Goal: Task Accomplishment & Management: Use online tool/utility

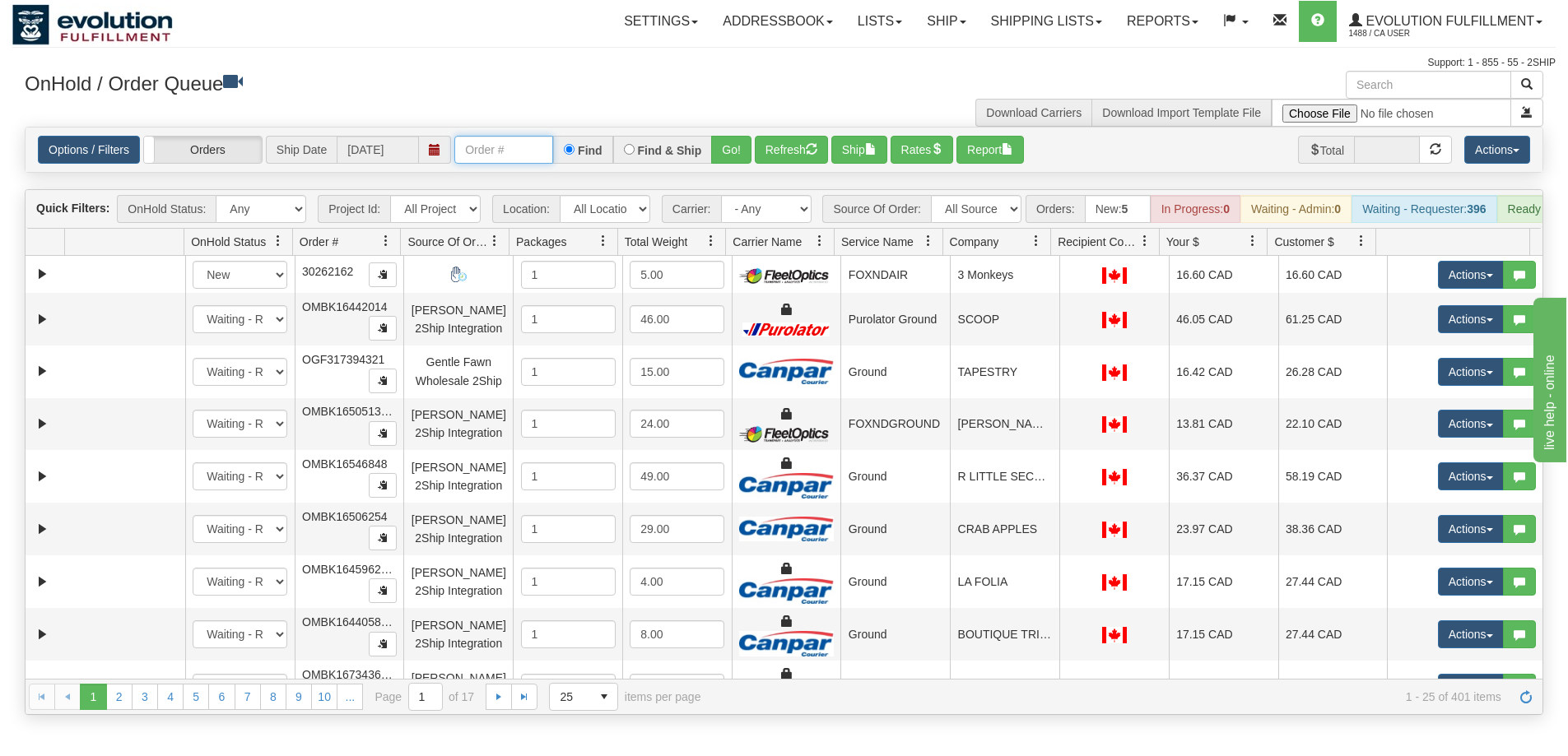
click at [463, 157] on input "text" at bounding box center [504, 149] width 99 height 28
type input "OGMS33557032"
click at [719, 156] on button "Go!" at bounding box center [731, 149] width 41 height 28
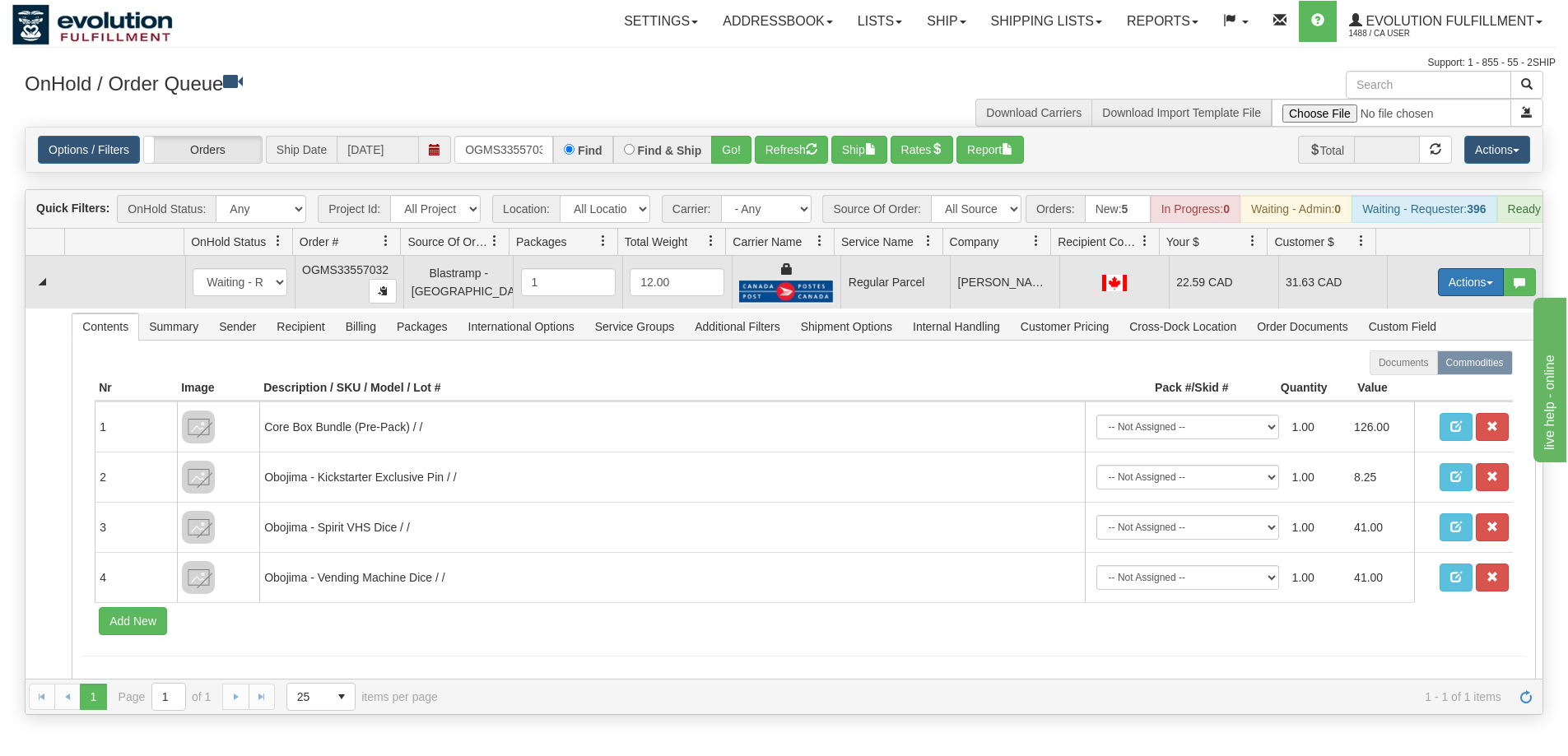
click at [1459, 296] on button "Actions" at bounding box center [1471, 283] width 66 height 28
click at [1419, 363] on span "Rate All Services" at bounding box center [1437, 356] width 99 height 13
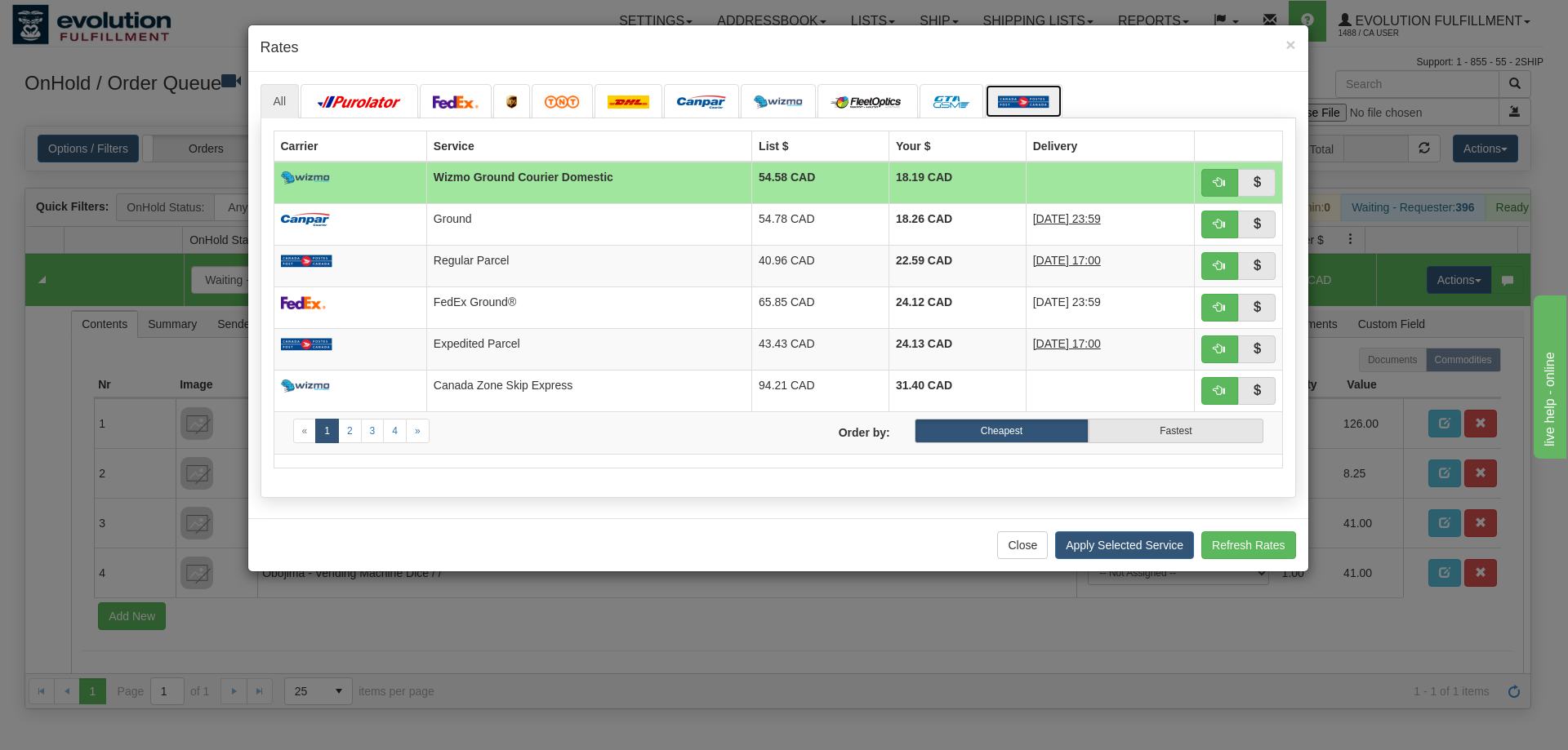
click at [1029, 110] on link at bounding box center [1024, 101] width 77 height 34
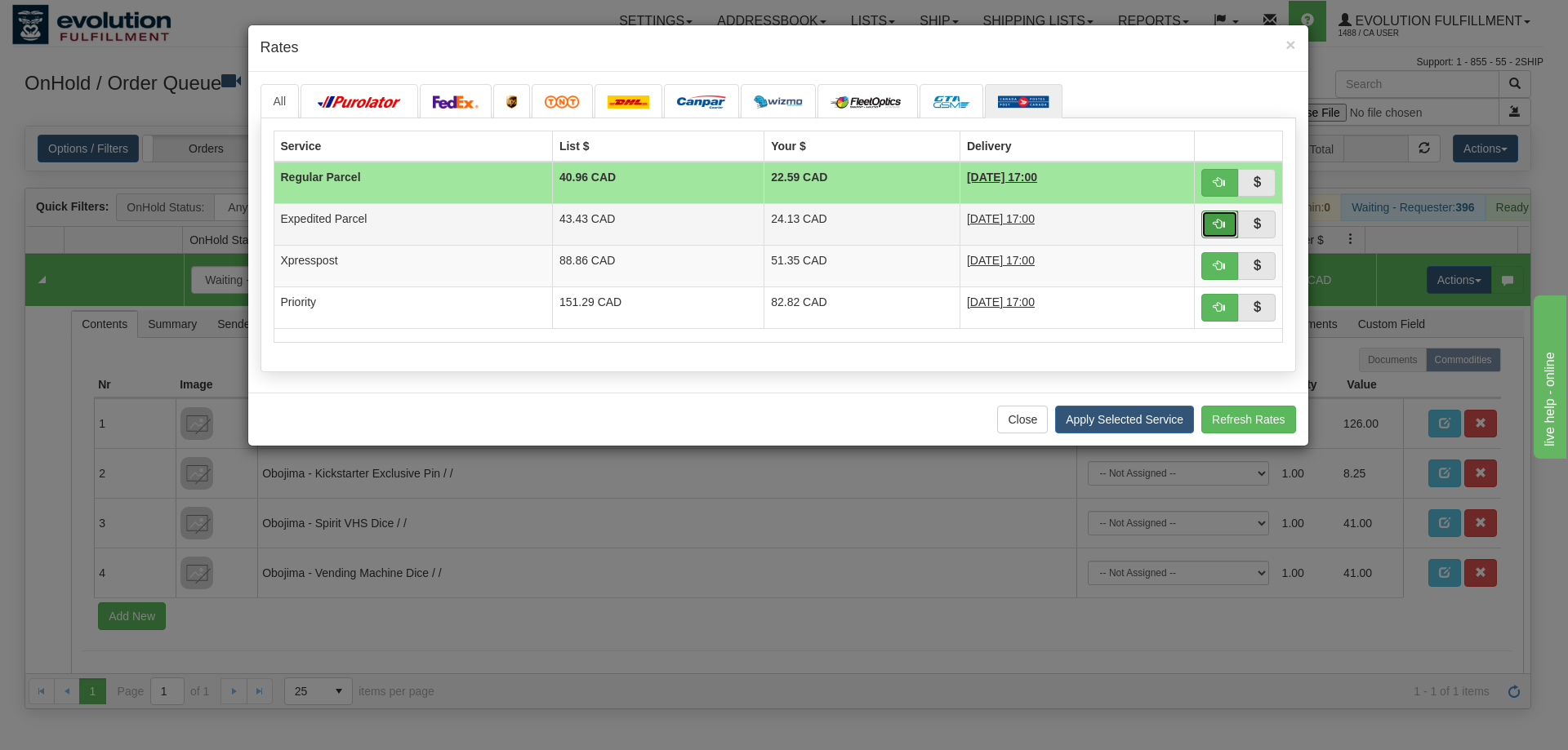
click at [1226, 224] on button "button" at bounding box center [1220, 225] width 38 height 27
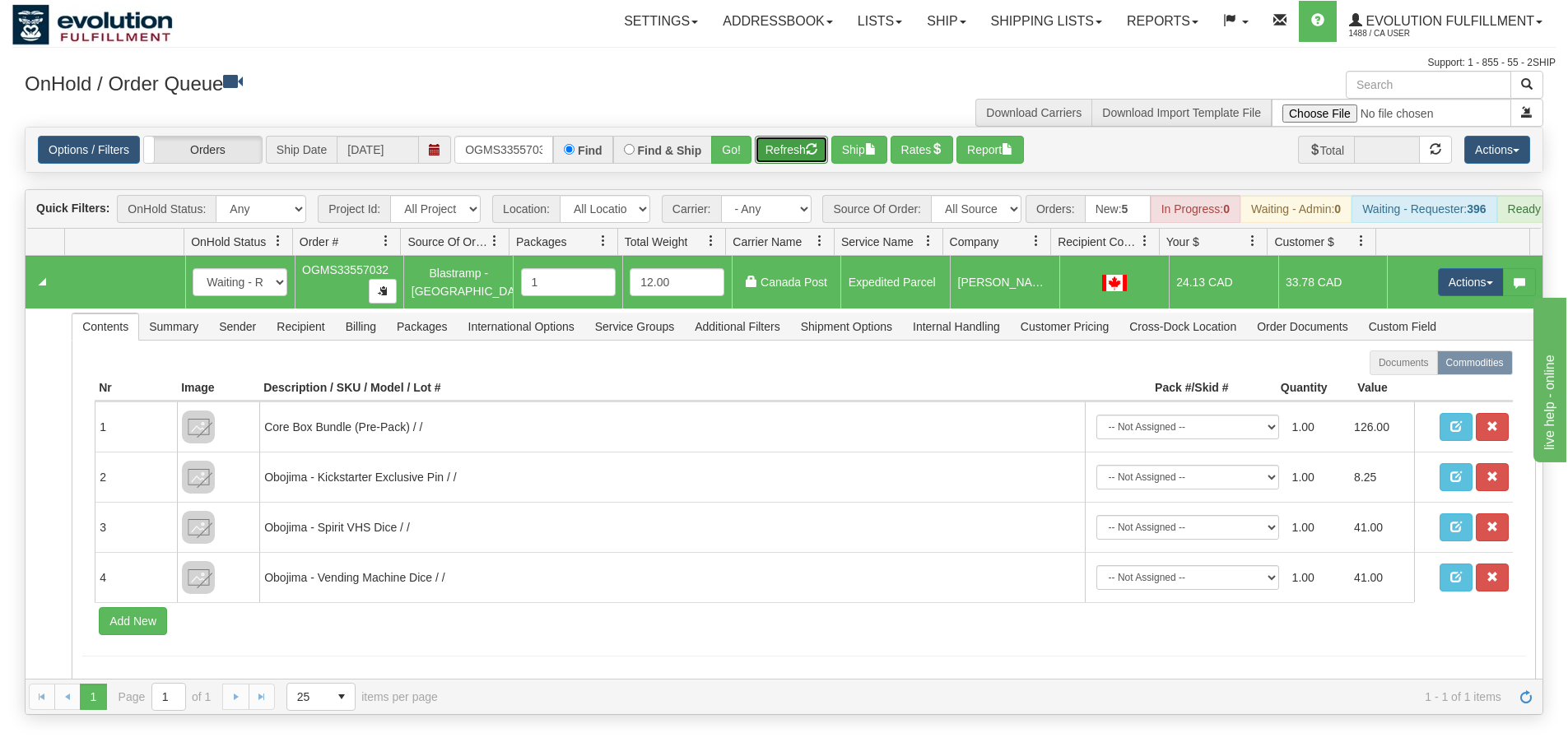
click at [803, 153] on button "Refresh" at bounding box center [791, 149] width 73 height 28
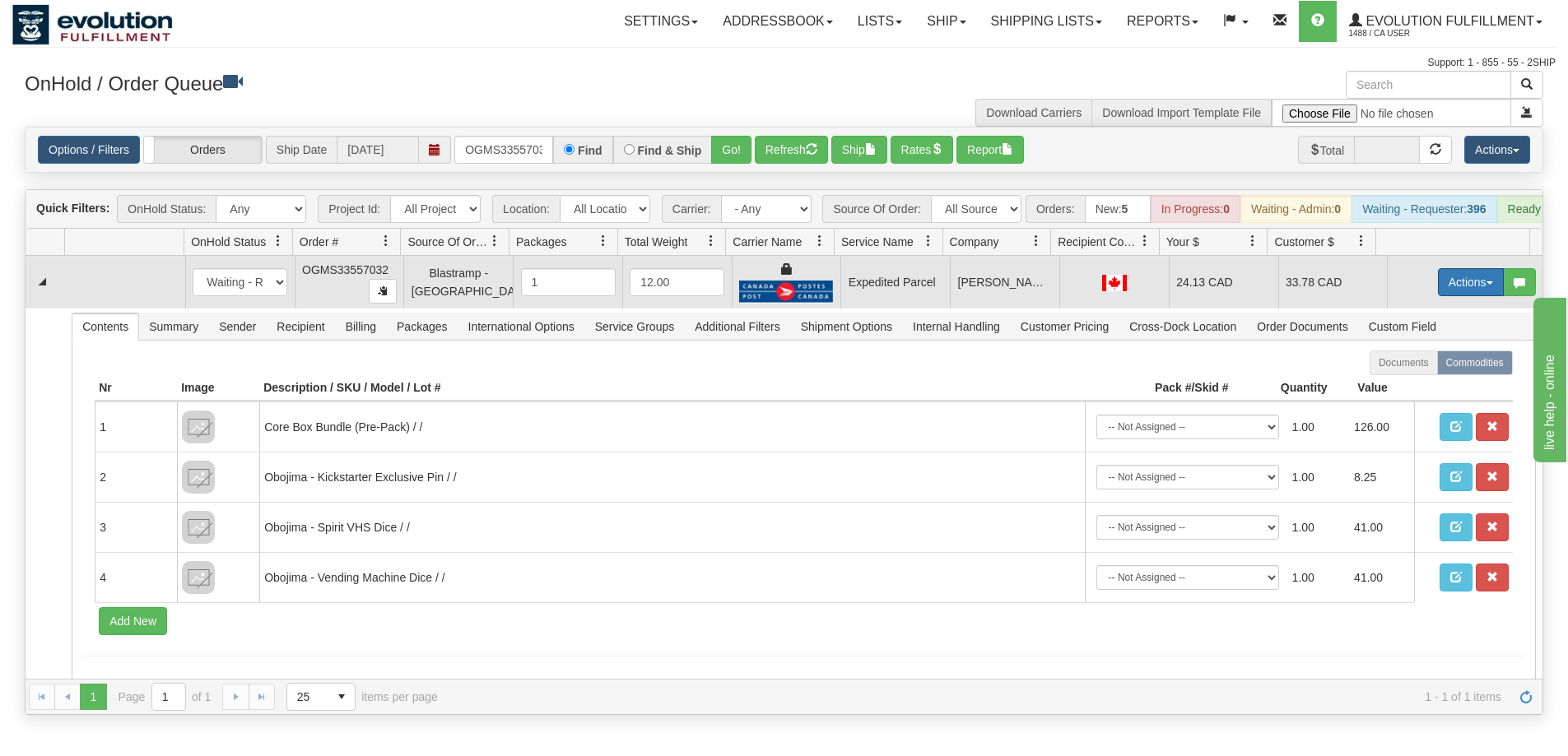
click at [1450, 296] on button "Actions" at bounding box center [1471, 283] width 66 height 28
click at [1403, 384] on span "Ship" at bounding box center [1405, 378] width 35 height 13
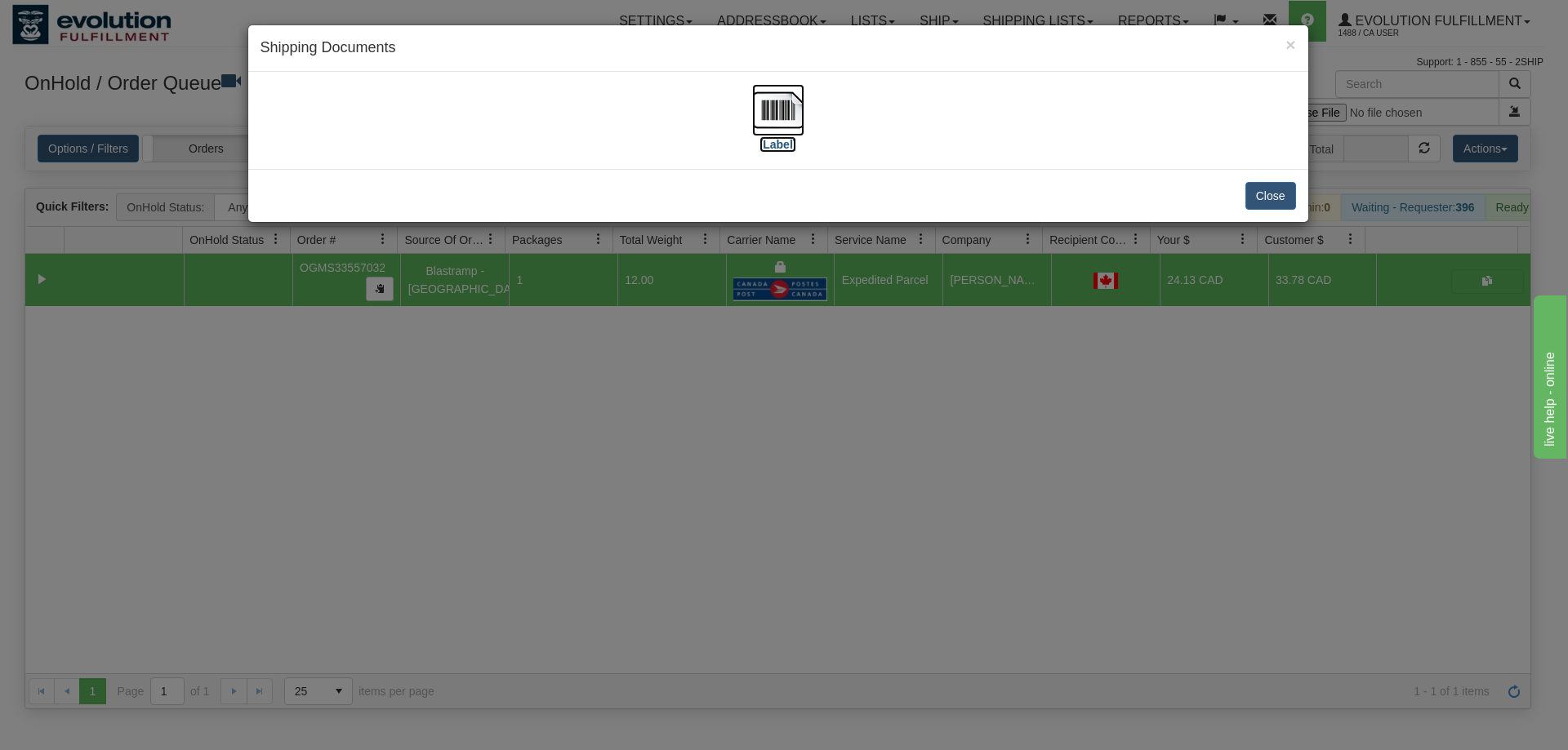
click at [788, 117] on img at bounding box center [778, 110] width 52 height 52
click at [661, 297] on div "× Shipping Documents [Label] Close" at bounding box center [784, 375] width 1568 height 750
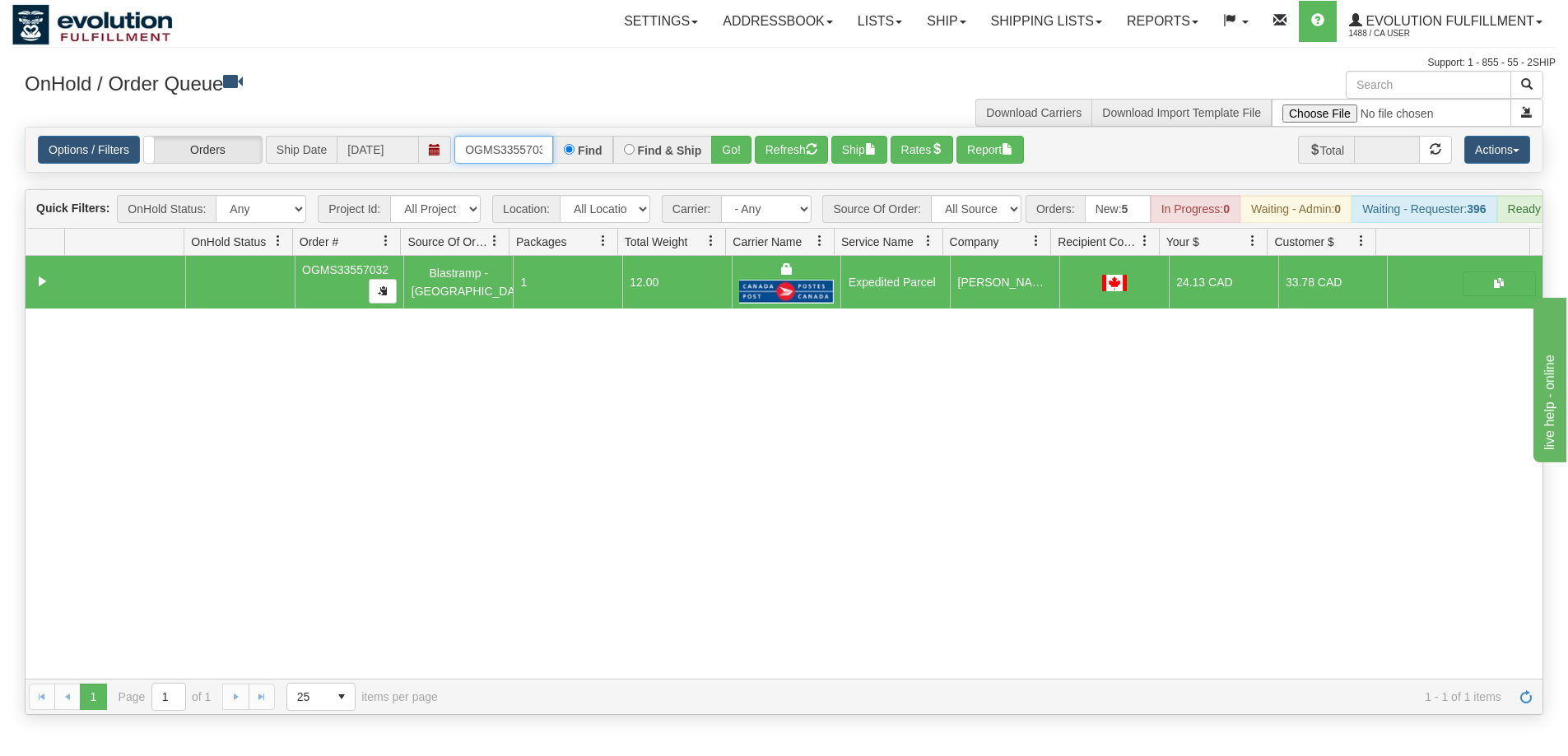
scroll to position [0, 9]
drag, startPoint x: 466, startPoint y: 146, endPoint x: 598, endPoint y: 164, distance: 133.2
click at [598, 164] on div "Options / Filters Group Shipments Orders Ship Date [DATE] OGMS33557032 Find Fin…" at bounding box center [784, 149] width 1517 height 44
click at [719, 153] on button "Go!" at bounding box center [731, 149] width 41 height 28
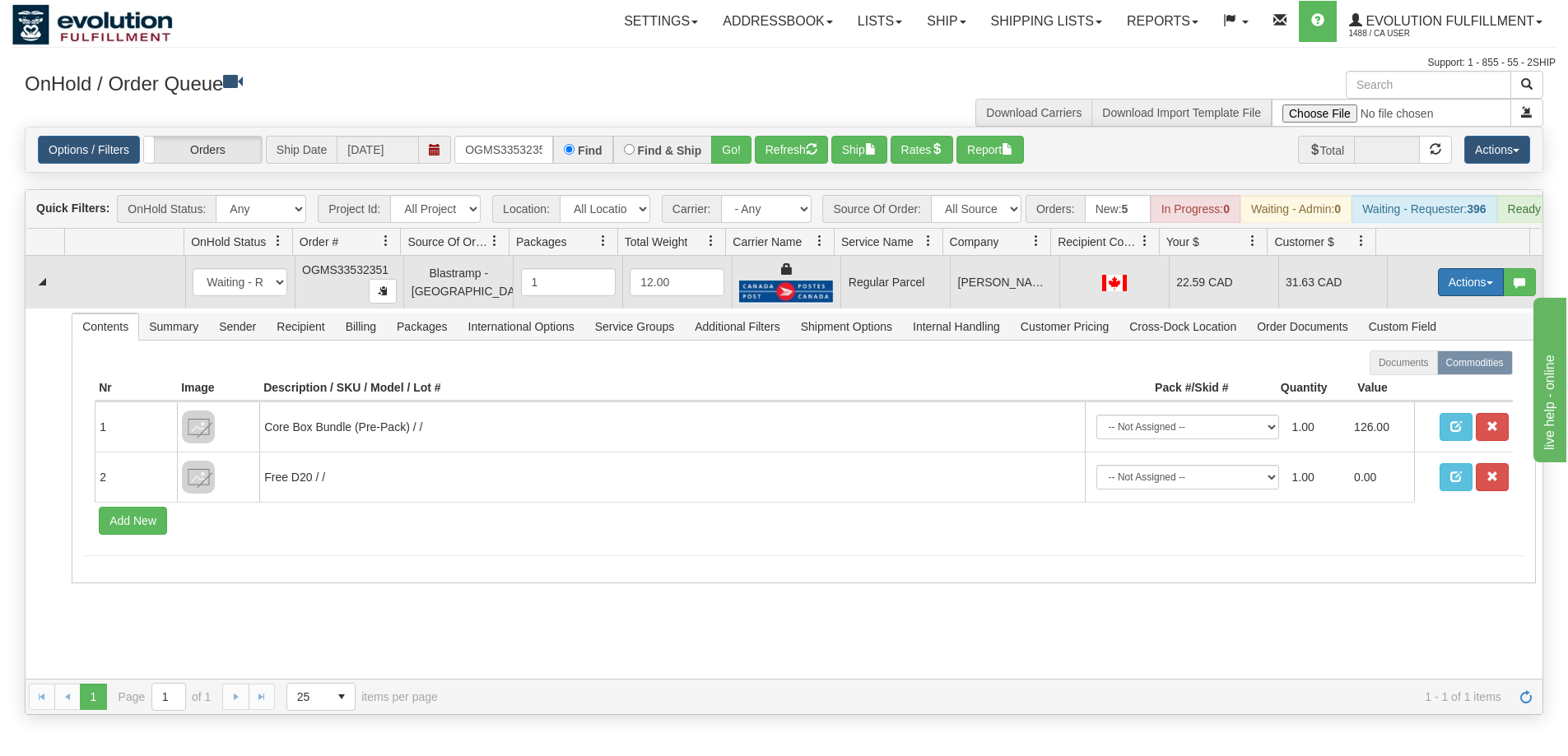
click at [1451, 296] on button "Actions" at bounding box center [1471, 283] width 66 height 28
click at [1430, 363] on span "Rate All Services" at bounding box center [1437, 356] width 99 height 13
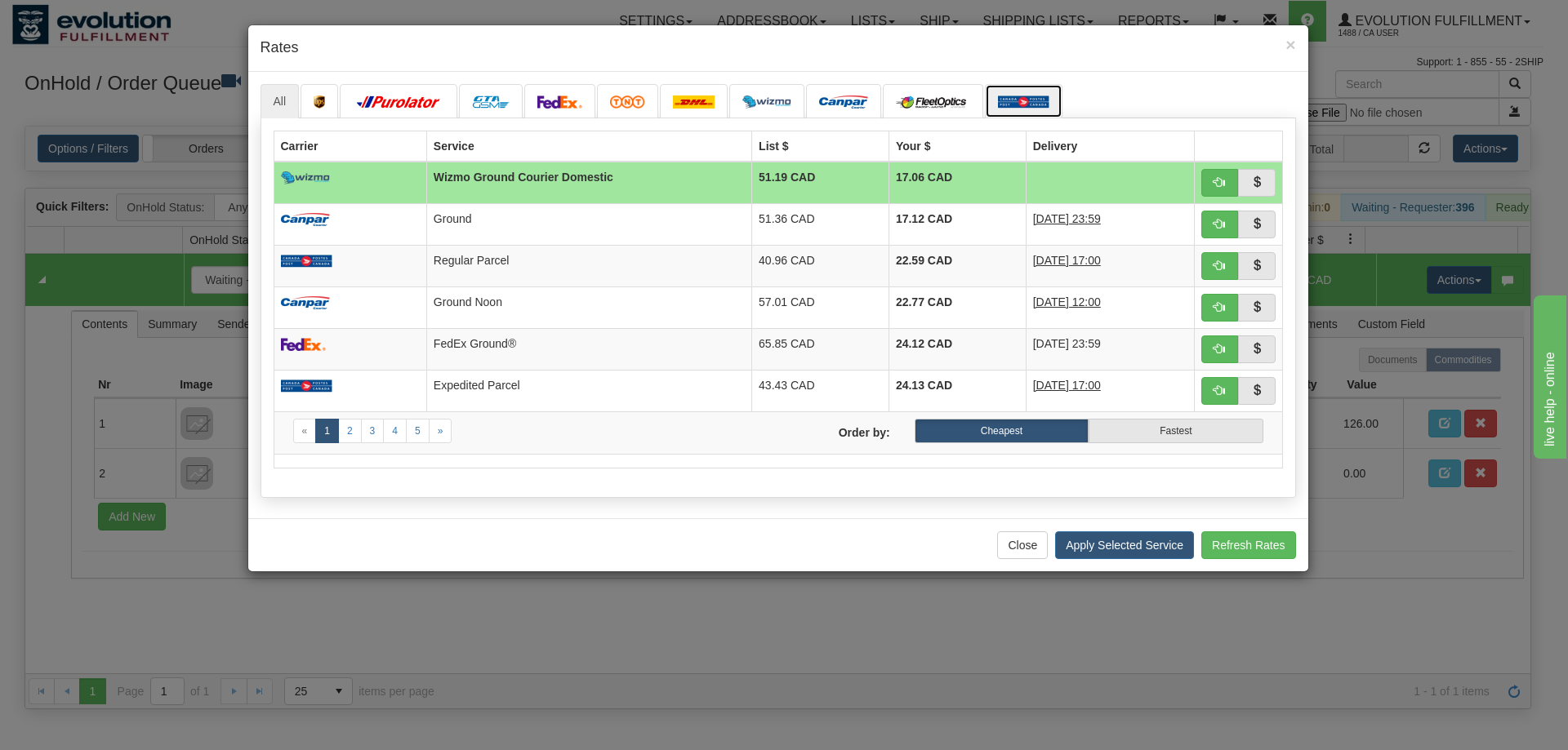
click at [1017, 99] on img at bounding box center [1024, 101] width 51 height 13
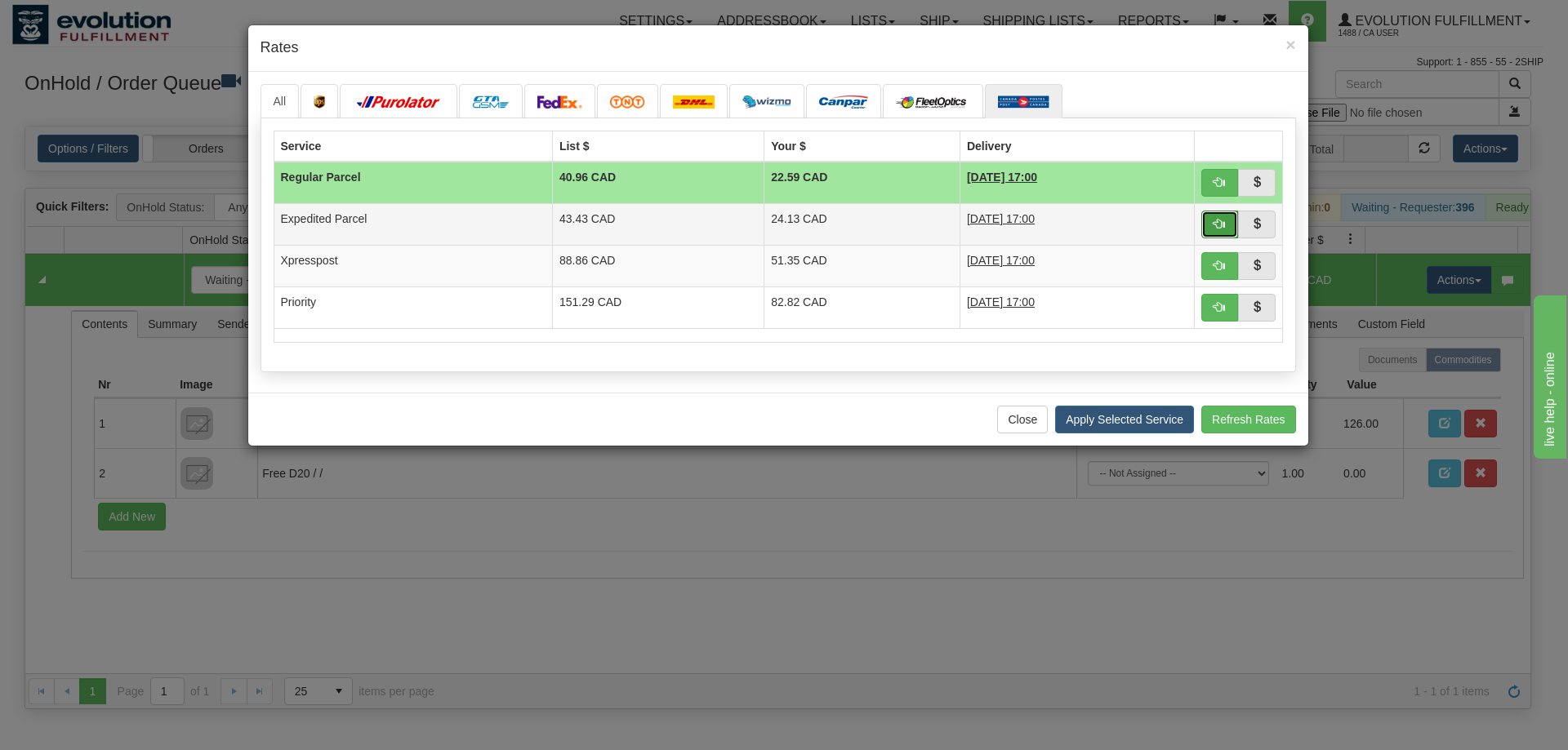
click at [1223, 226] on span "button" at bounding box center [1218, 223] width 11 height 11
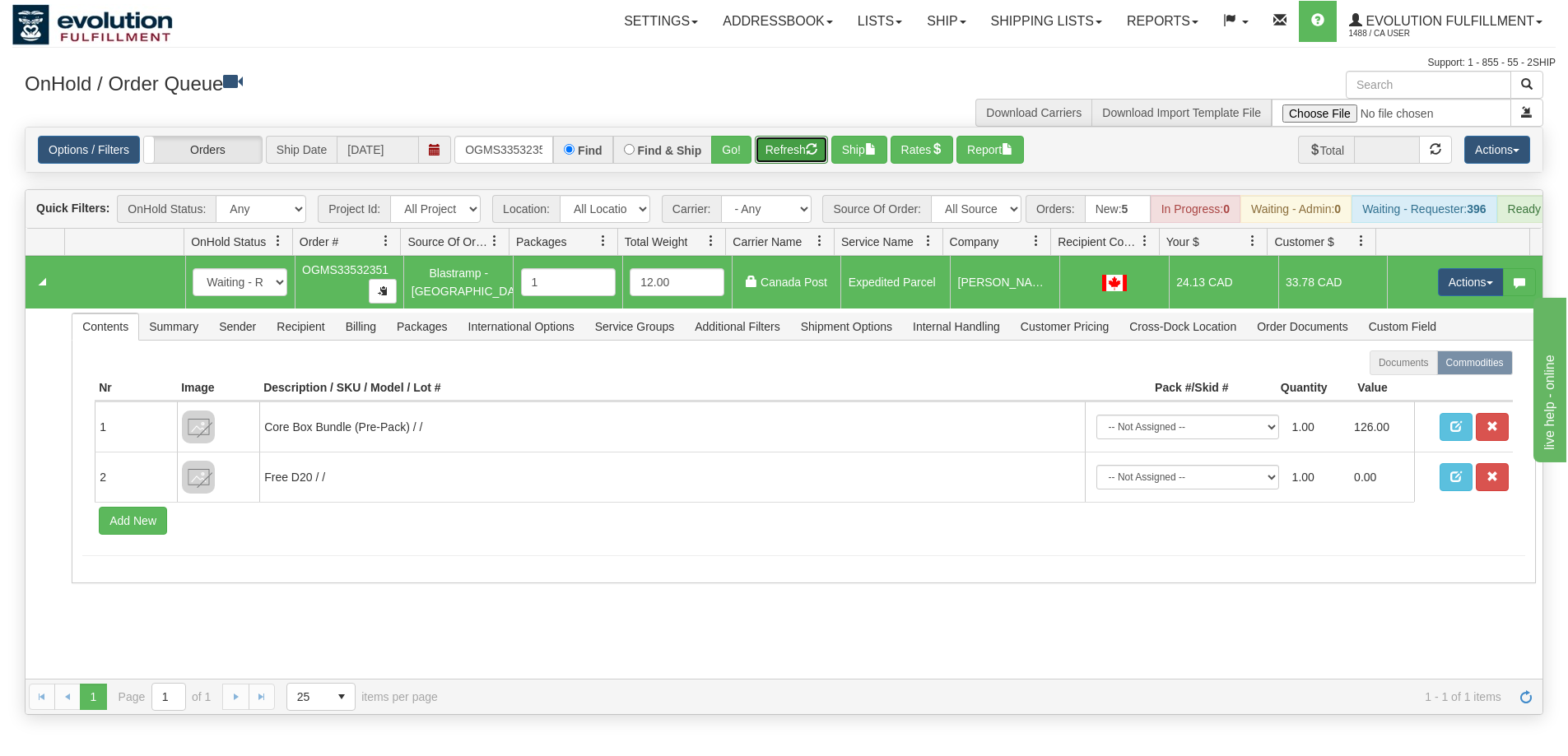
click at [793, 156] on button "Refresh" at bounding box center [791, 149] width 73 height 28
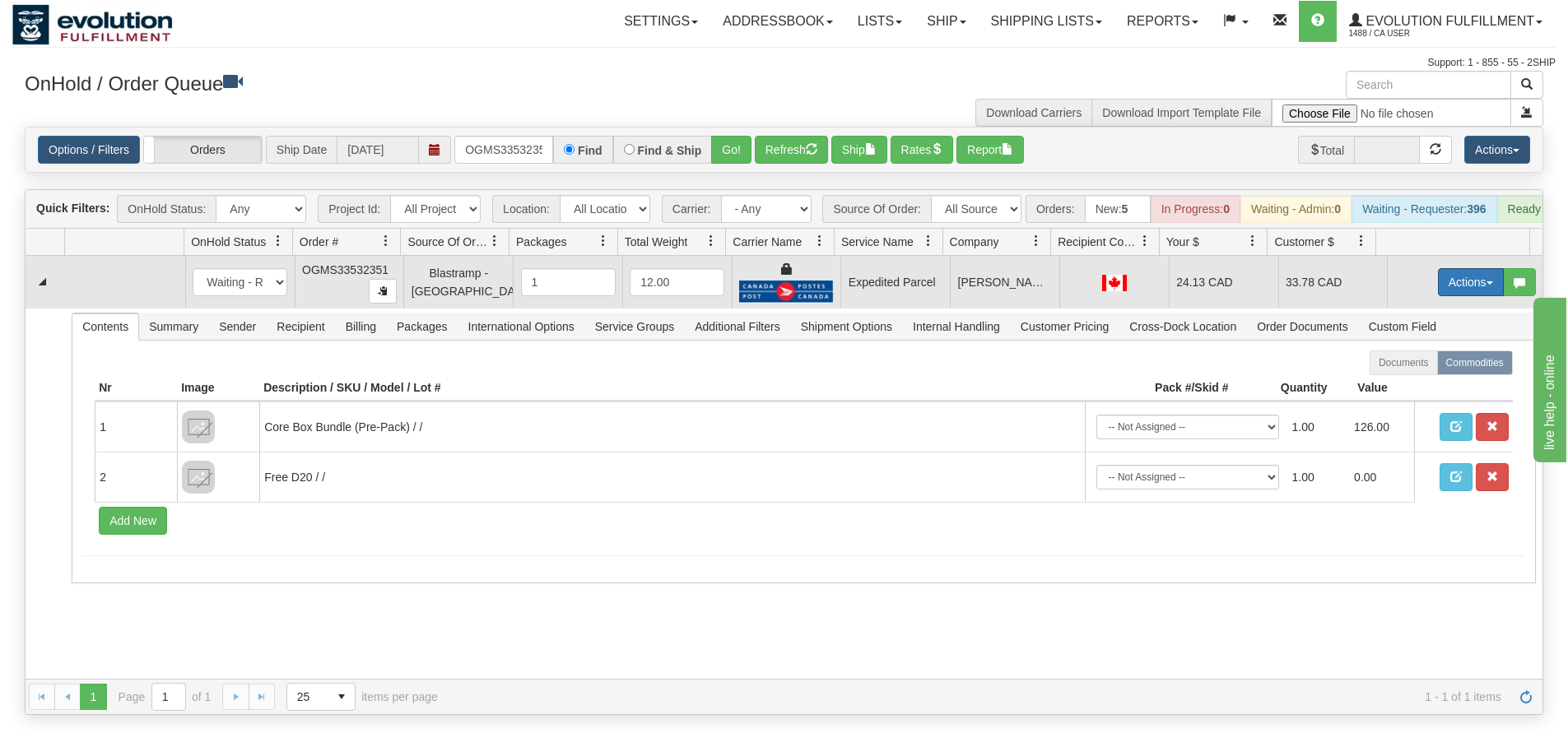
click at [1471, 295] on button "Actions" at bounding box center [1471, 283] width 66 height 28
click at [1403, 384] on span "Ship" at bounding box center [1405, 378] width 35 height 13
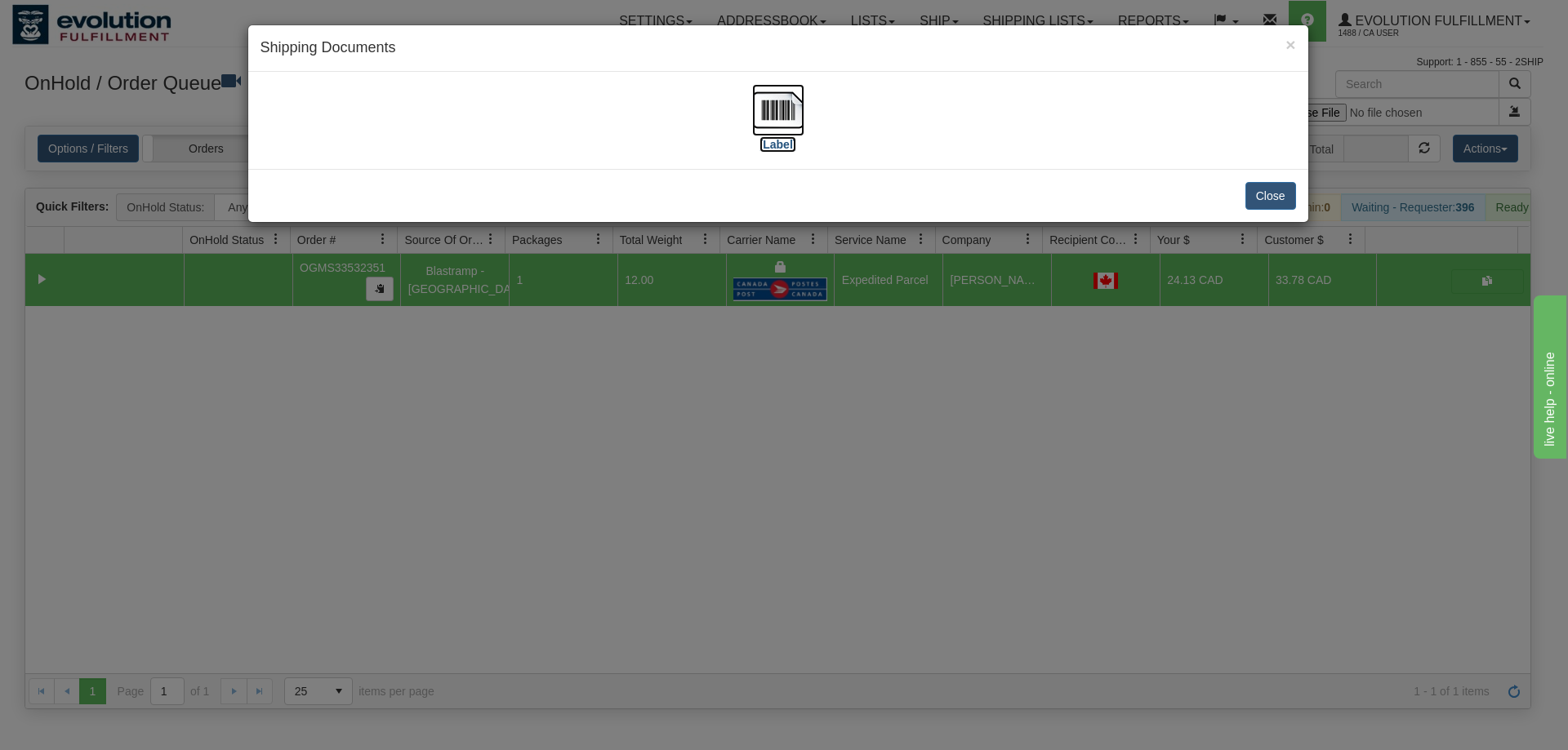
click at [784, 124] on img at bounding box center [778, 110] width 52 height 52
click at [827, 441] on div "× Shipping Documents [Label] Close" at bounding box center [784, 375] width 1568 height 750
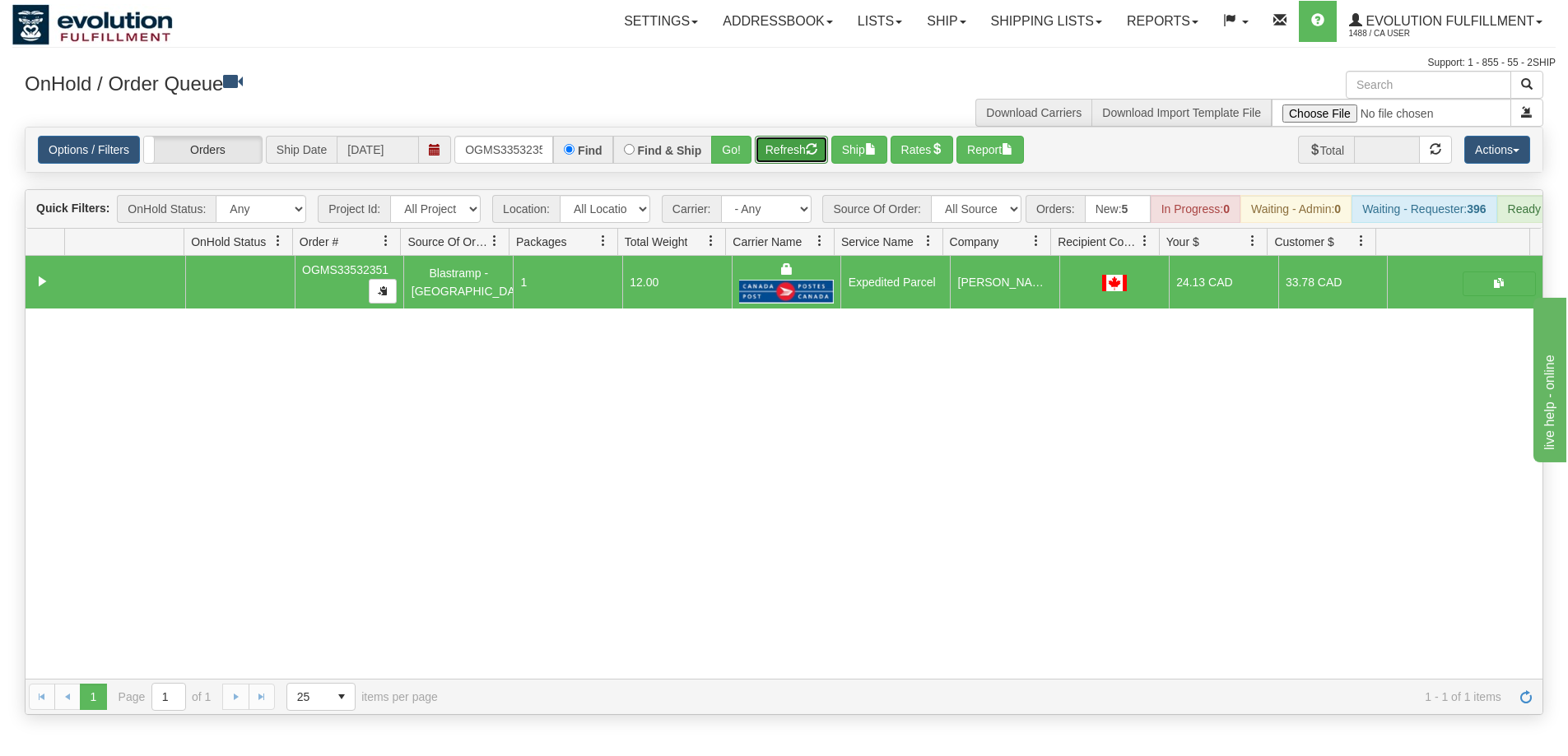
click at [777, 156] on button "Refresh" at bounding box center [791, 149] width 73 height 28
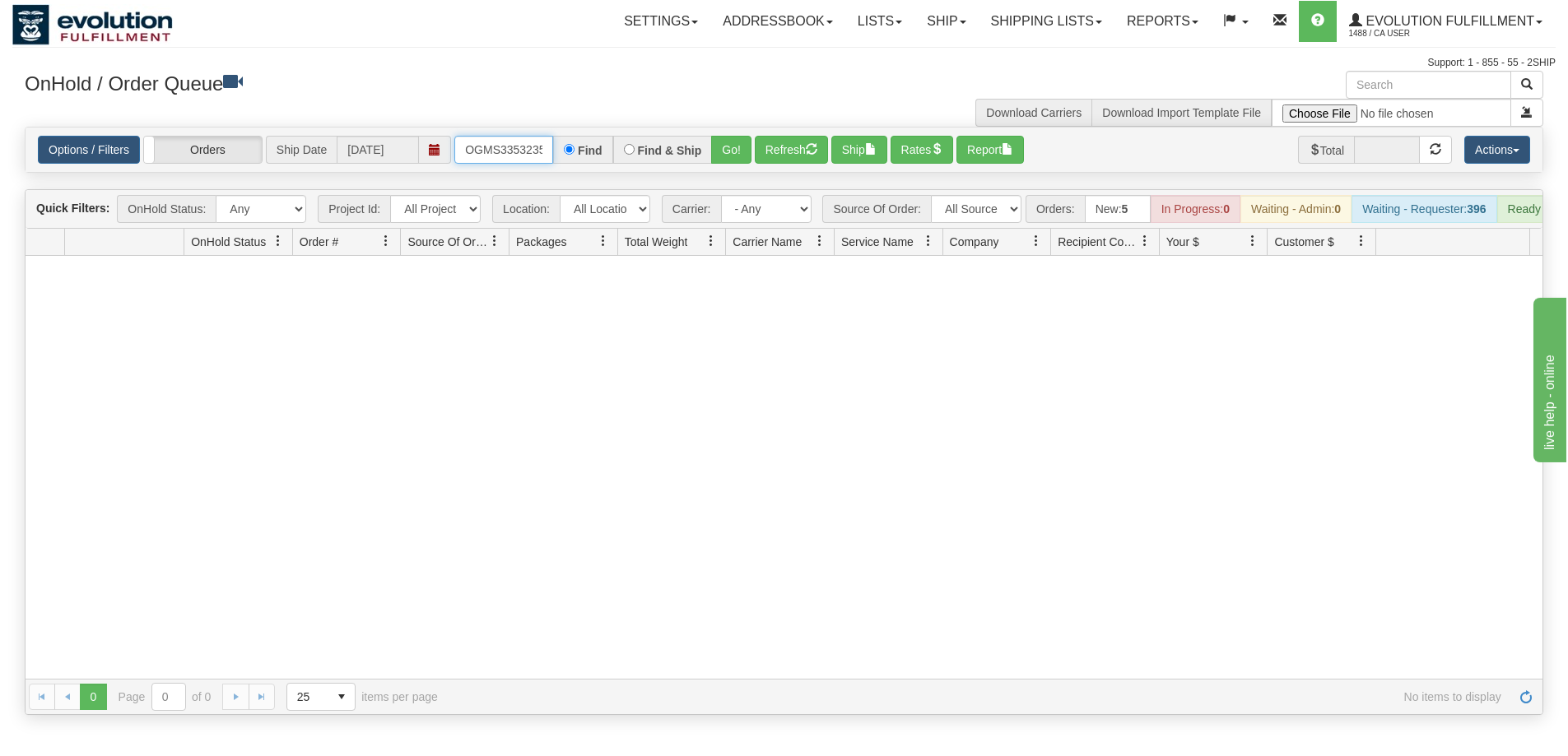
scroll to position [0, 9]
drag, startPoint x: 463, startPoint y: 149, endPoint x: 657, endPoint y: 147, distance: 194.0
click at [657, 147] on div "OGMS33532351 Find Find & Ship Go!" at bounding box center [603, 149] width 297 height 28
click at [722, 156] on button "Go!" at bounding box center [731, 149] width 41 height 28
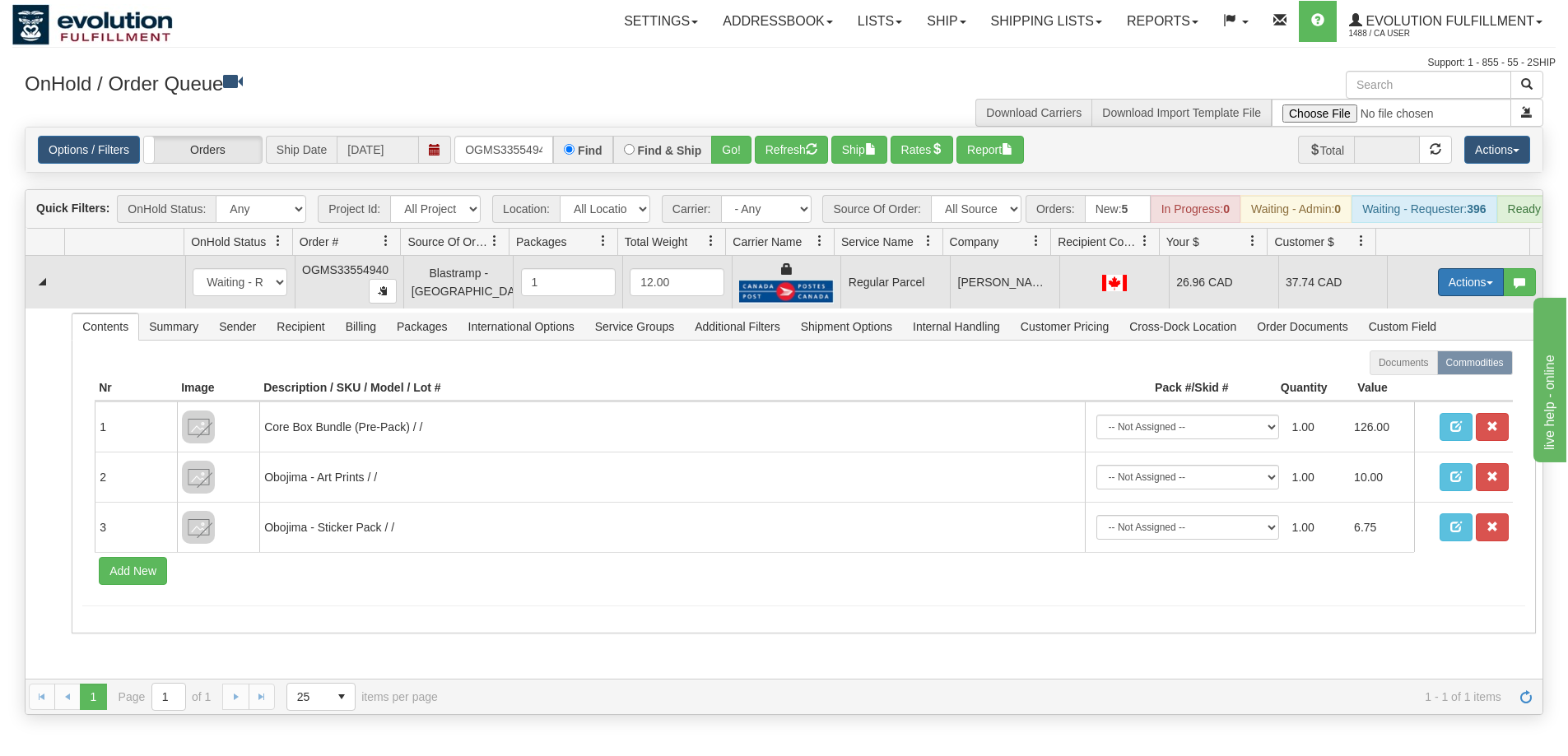
click at [1440, 283] on button "Actions" at bounding box center [1471, 283] width 66 height 28
click at [1444, 363] on span "Rate All Services" at bounding box center [1437, 356] width 99 height 13
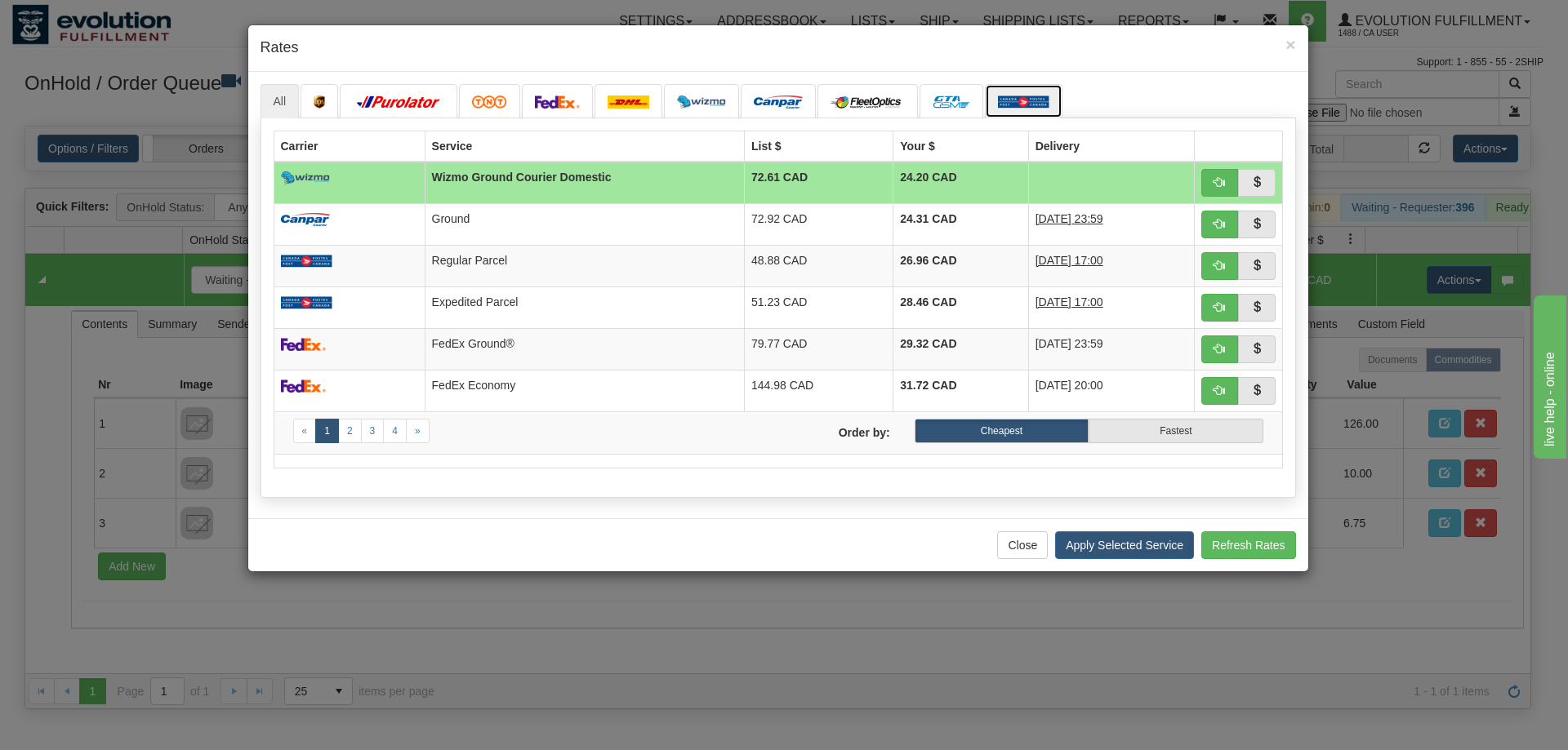
click at [1010, 109] on img at bounding box center [1024, 101] width 51 height 13
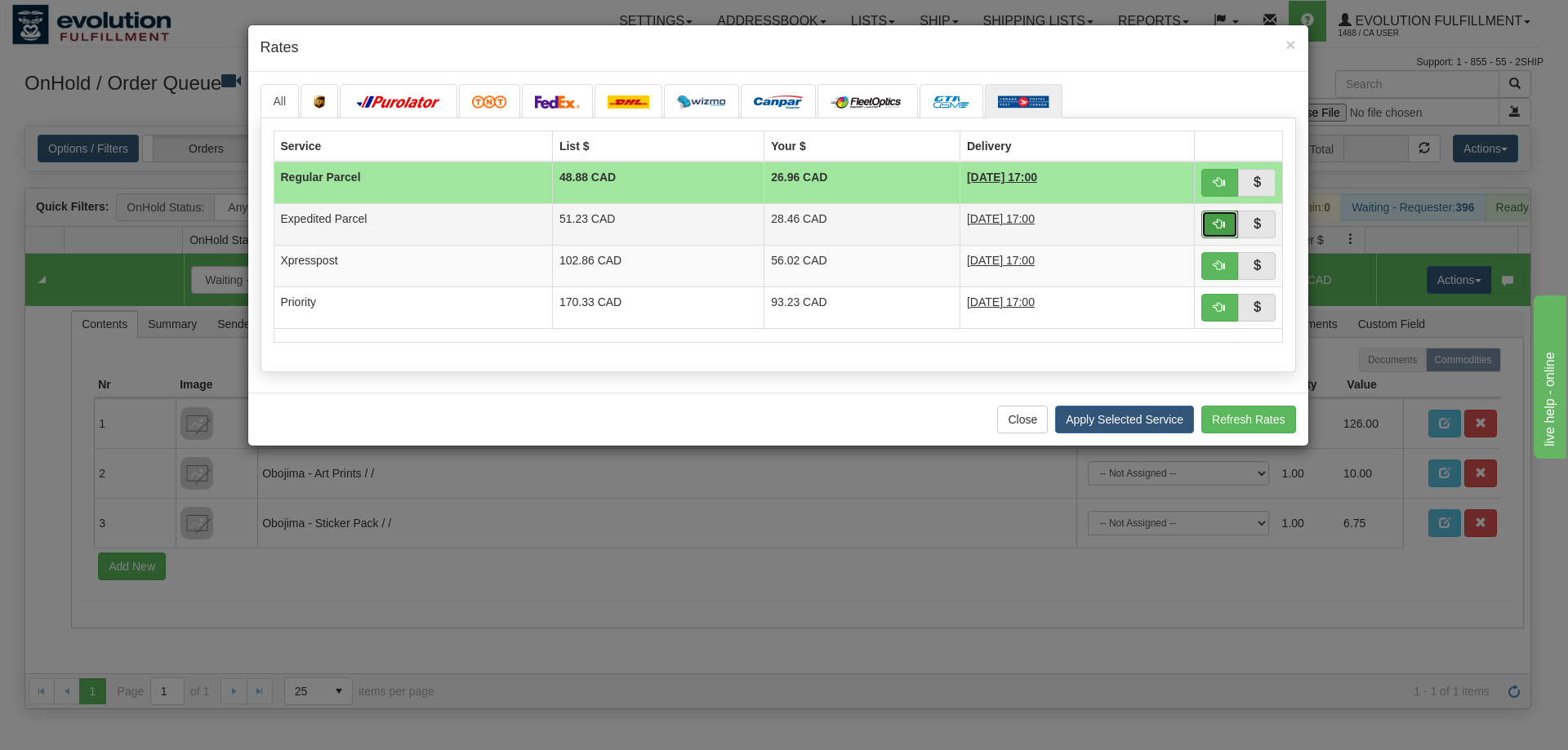
click at [1218, 219] on span "button" at bounding box center [1218, 223] width 11 height 11
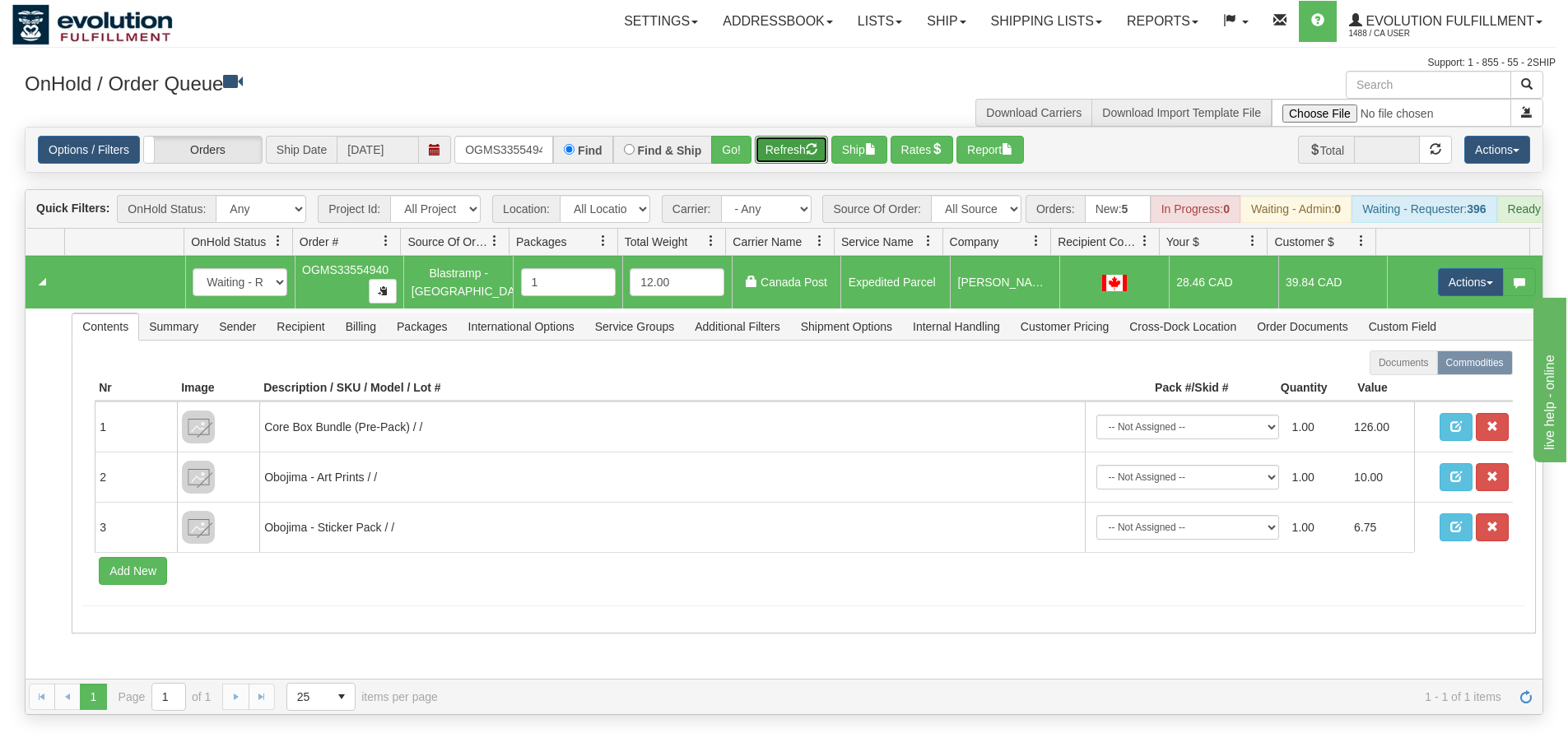
click at [793, 152] on button "Refresh" at bounding box center [791, 149] width 73 height 28
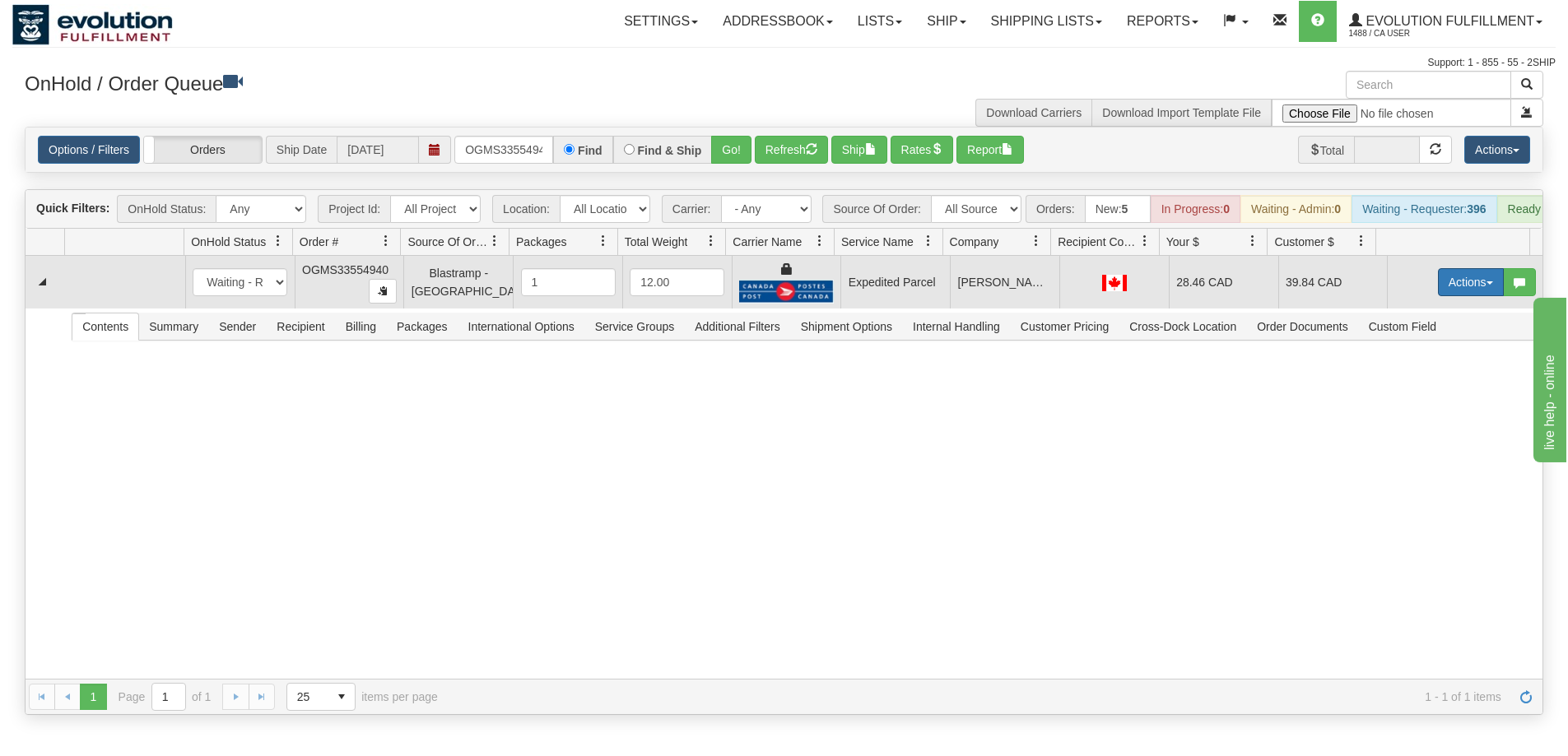
click at [1455, 296] on button "Actions" at bounding box center [1471, 283] width 66 height 28
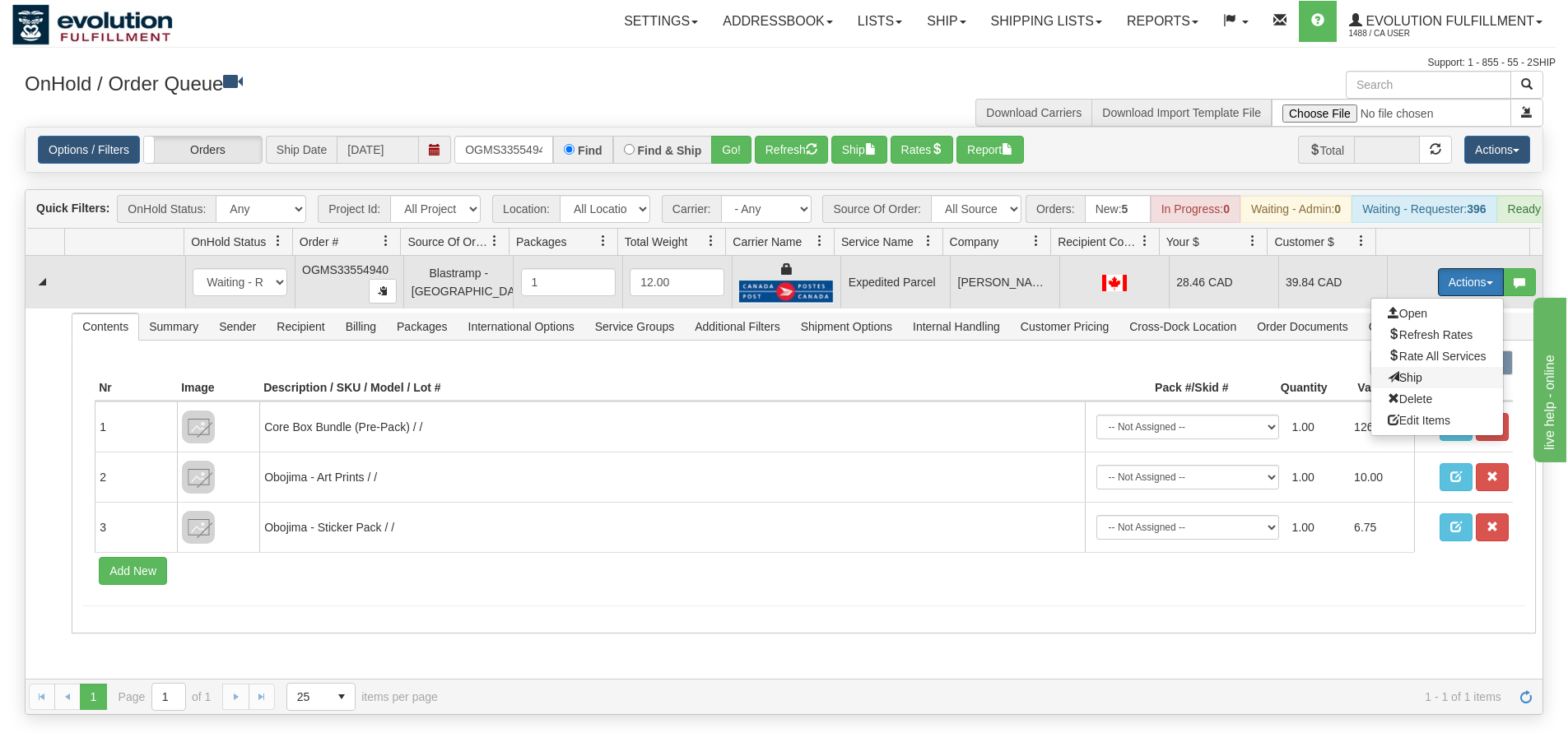
click at [1406, 384] on span "Ship" at bounding box center [1405, 378] width 35 height 13
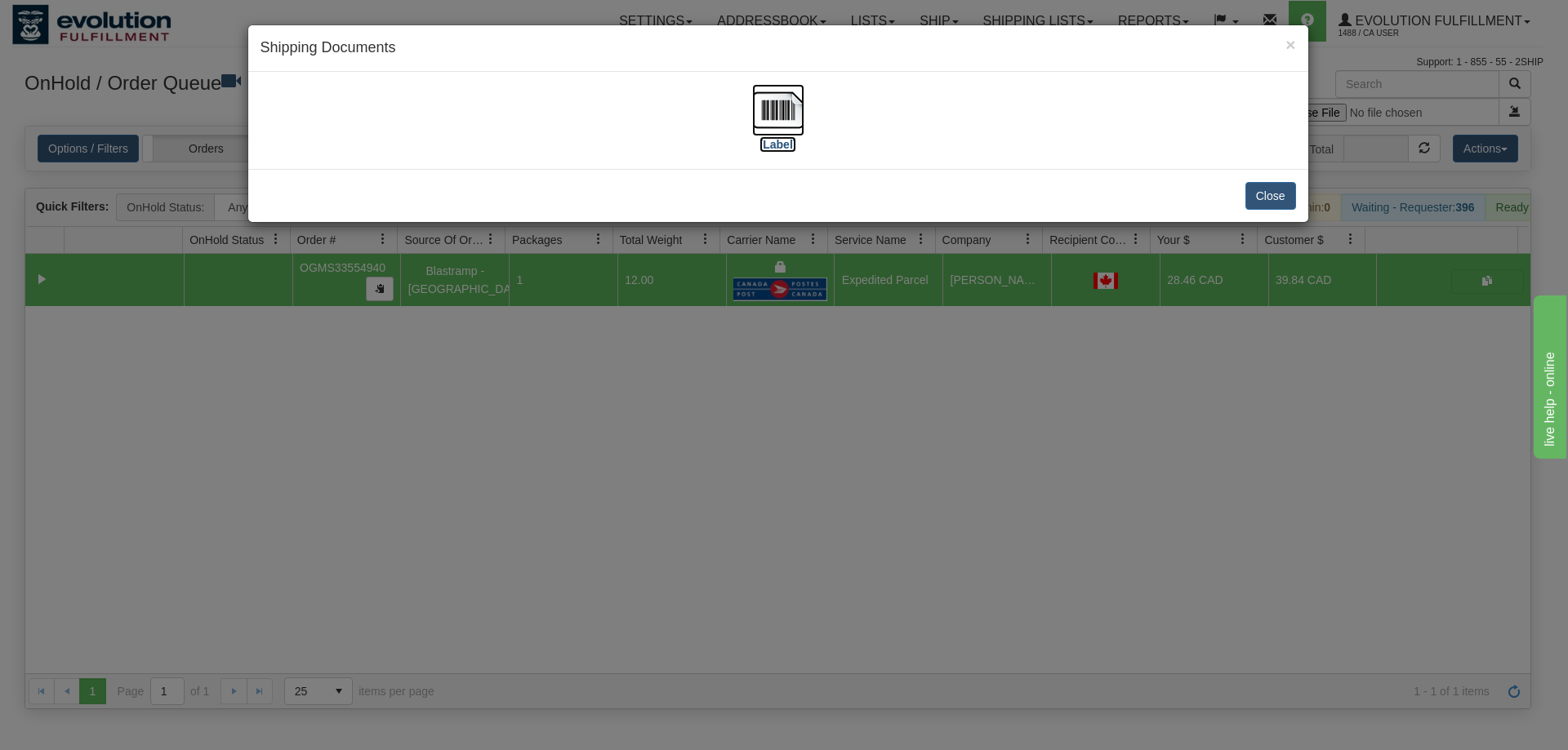
click at [778, 118] on img at bounding box center [778, 110] width 52 height 52
click at [712, 403] on div "× Shipping Documents [Label] Close" at bounding box center [784, 375] width 1568 height 750
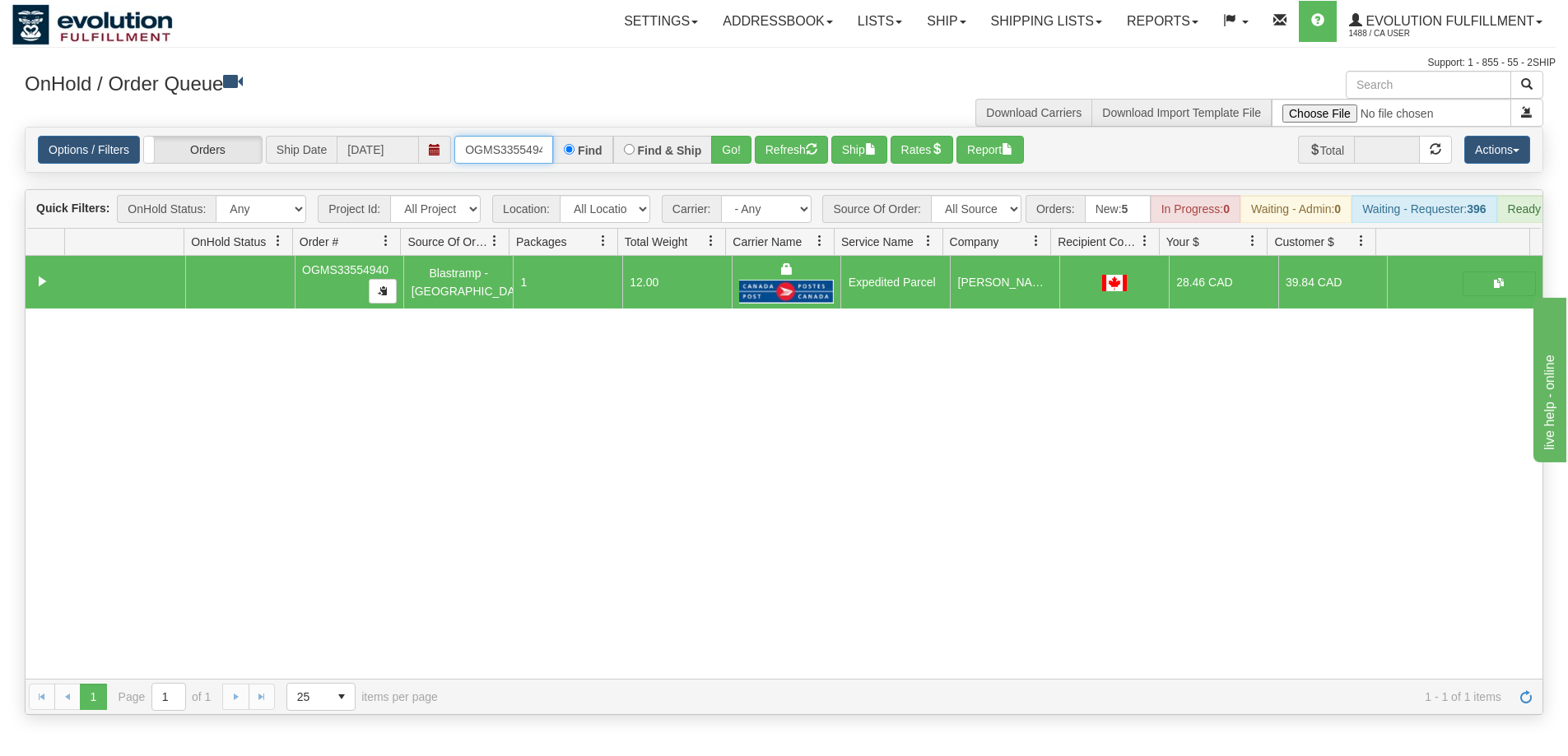
scroll to position [0, 9]
drag, startPoint x: 465, startPoint y: 153, endPoint x: 679, endPoint y: 167, distance: 214.5
click at [679, 167] on div "Options / Filters Group Shipments Orders Ship Date [DATE] OGMS33554940 Find Fin…" at bounding box center [784, 149] width 1517 height 44
type input "OGMS33554267"
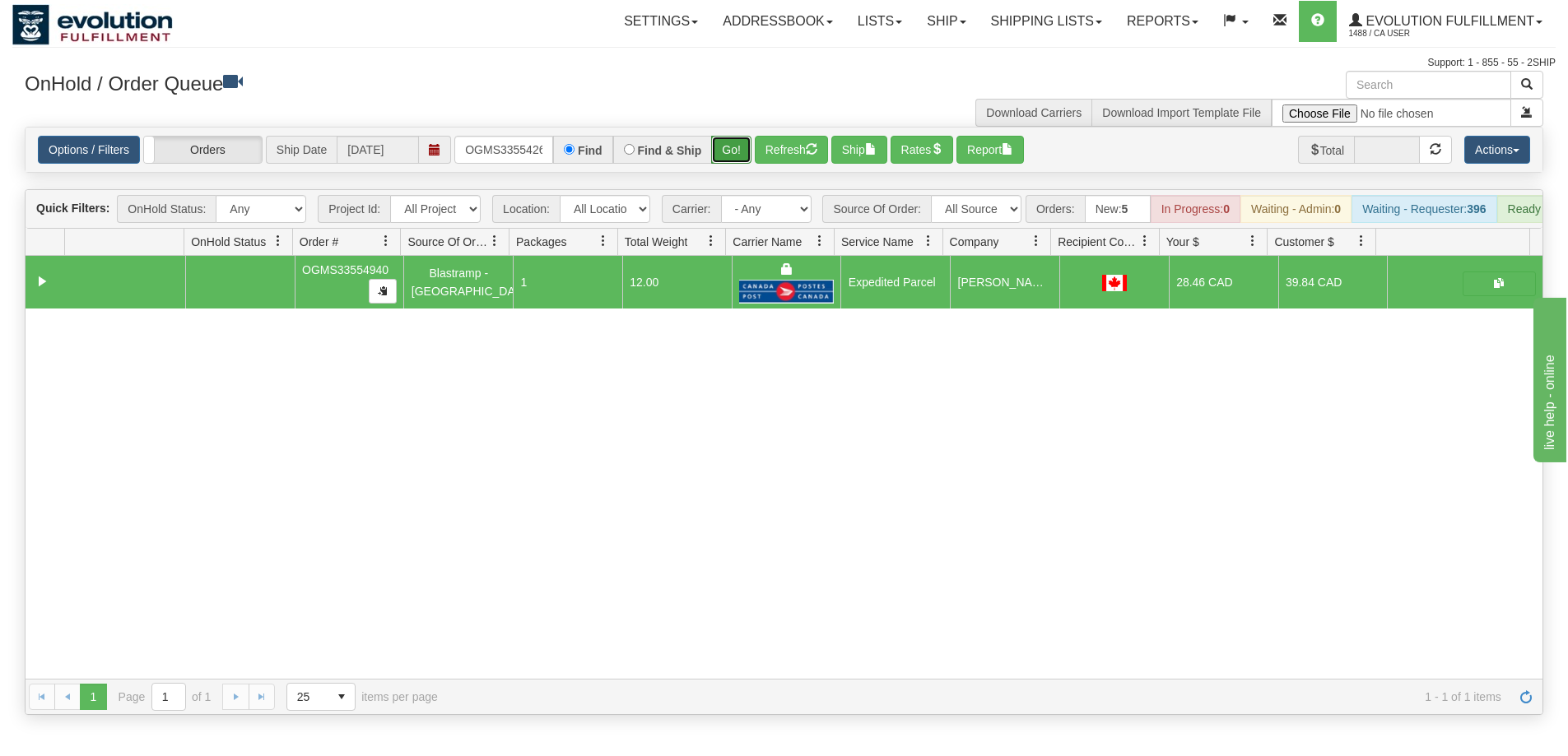
click at [720, 147] on button "Go!" at bounding box center [731, 149] width 41 height 28
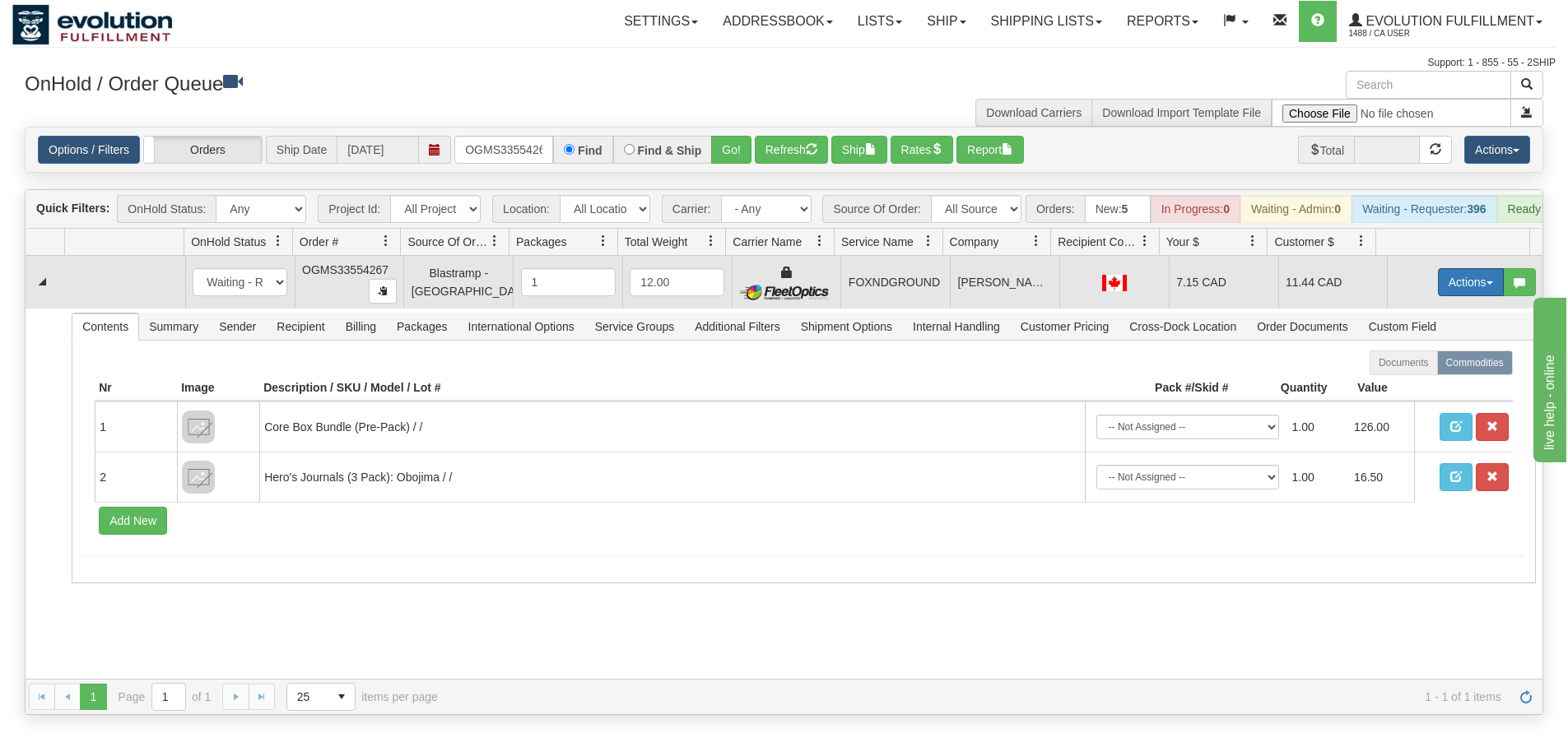
click at [1450, 296] on button "Actions" at bounding box center [1471, 283] width 66 height 28
click at [1405, 384] on span "Ship" at bounding box center [1405, 378] width 35 height 13
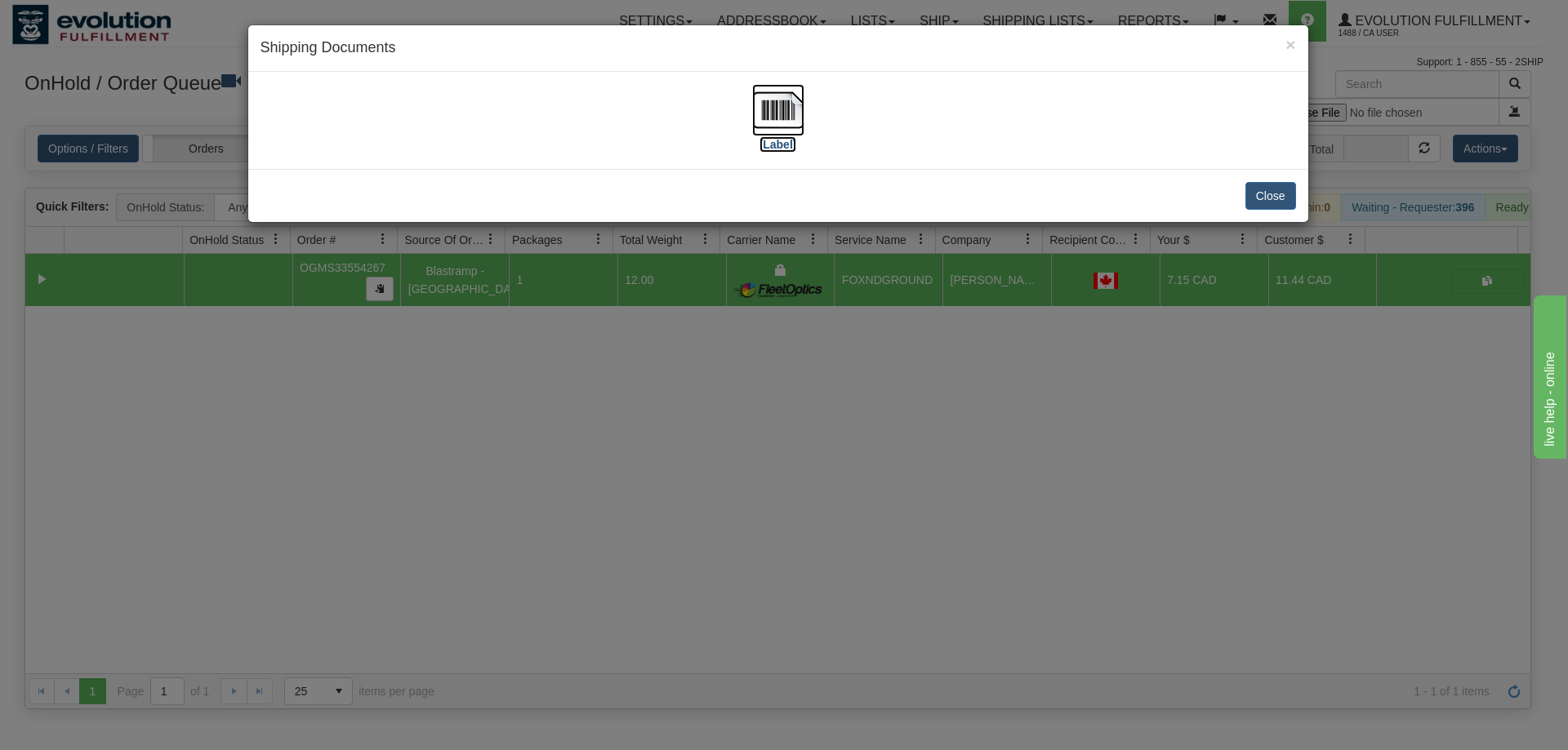
click at [763, 106] on img at bounding box center [778, 110] width 52 height 52
click at [1191, 638] on div "× Shipping Documents [Label] Close" at bounding box center [784, 375] width 1568 height 750
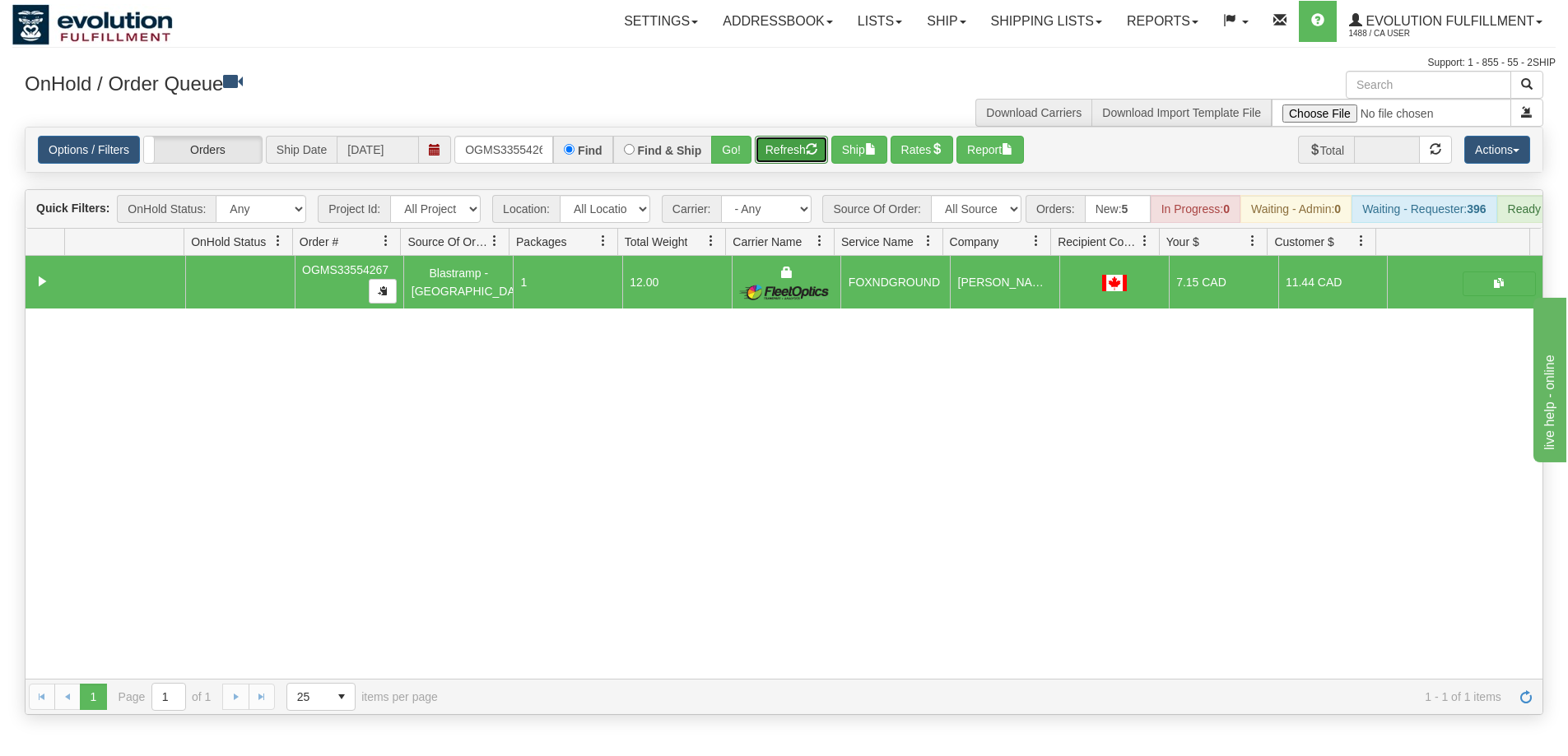
click at [803, 155] on button "Refresh" at bounding box center [791, 149] width 73 height 28
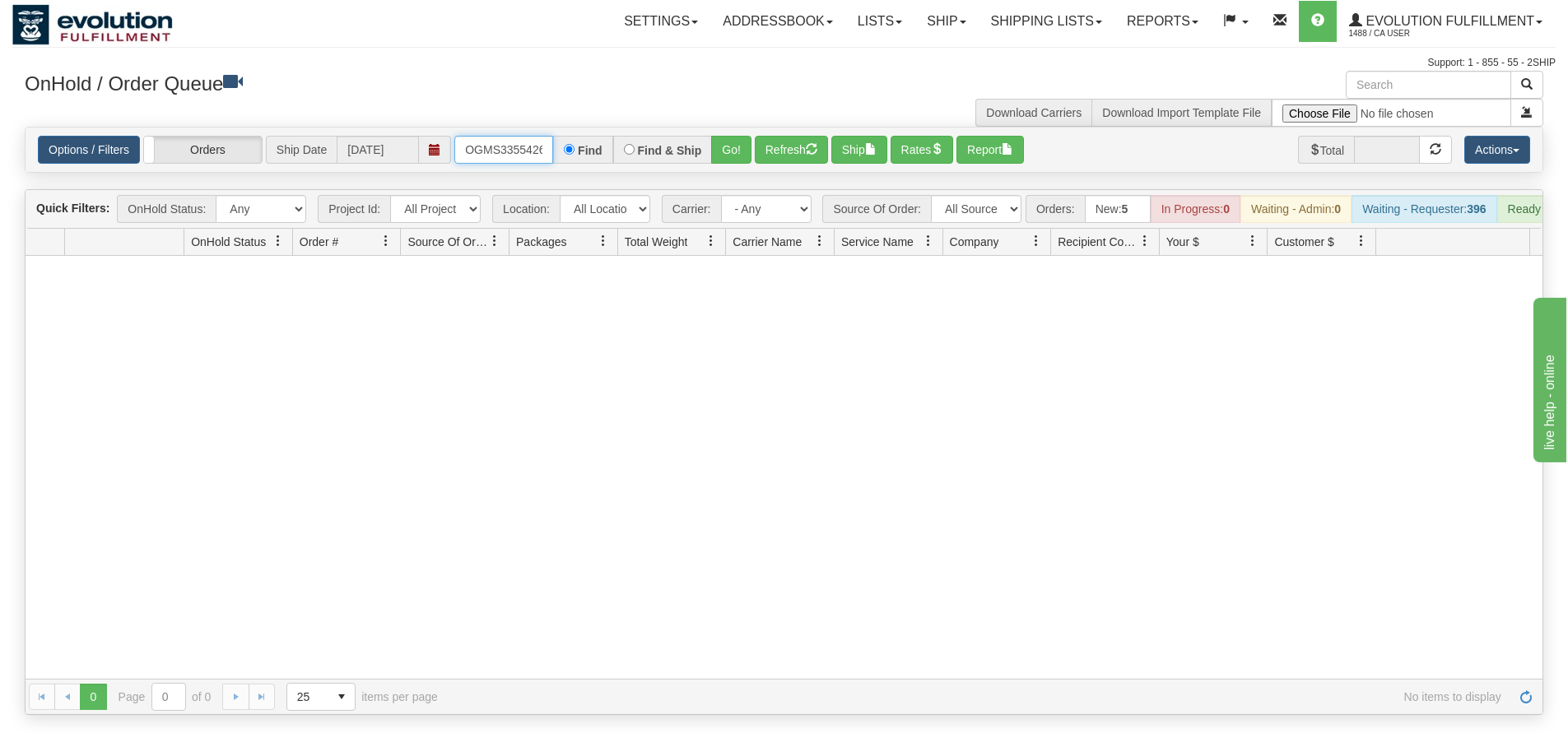
scroll to position [0, 9]
drag, startPoint x: 465, startPoint y: 146, endPoint x: 717, endPoint y: 170, distance: 253.1
click at [717, 170] on div "Options / Filters Group Shipments Orders Ship Date [DATE] OGMS33554267 Find Fin…" at bounding box center [784, 149] width 1517 height 44
type input "OGMS9180"
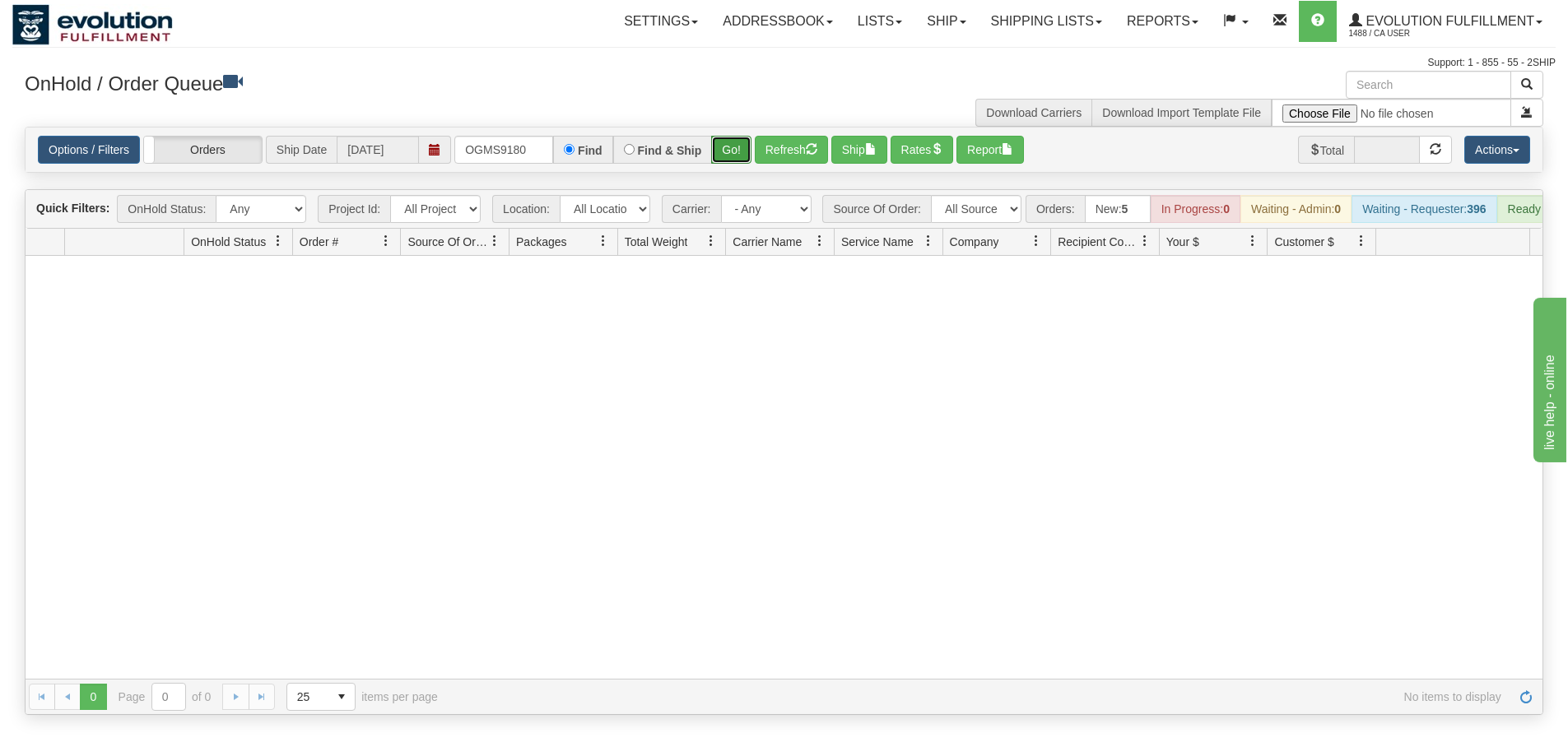
click at [739, 150] on button "Go!" at bounding box center [731, 149] width 41 height 28
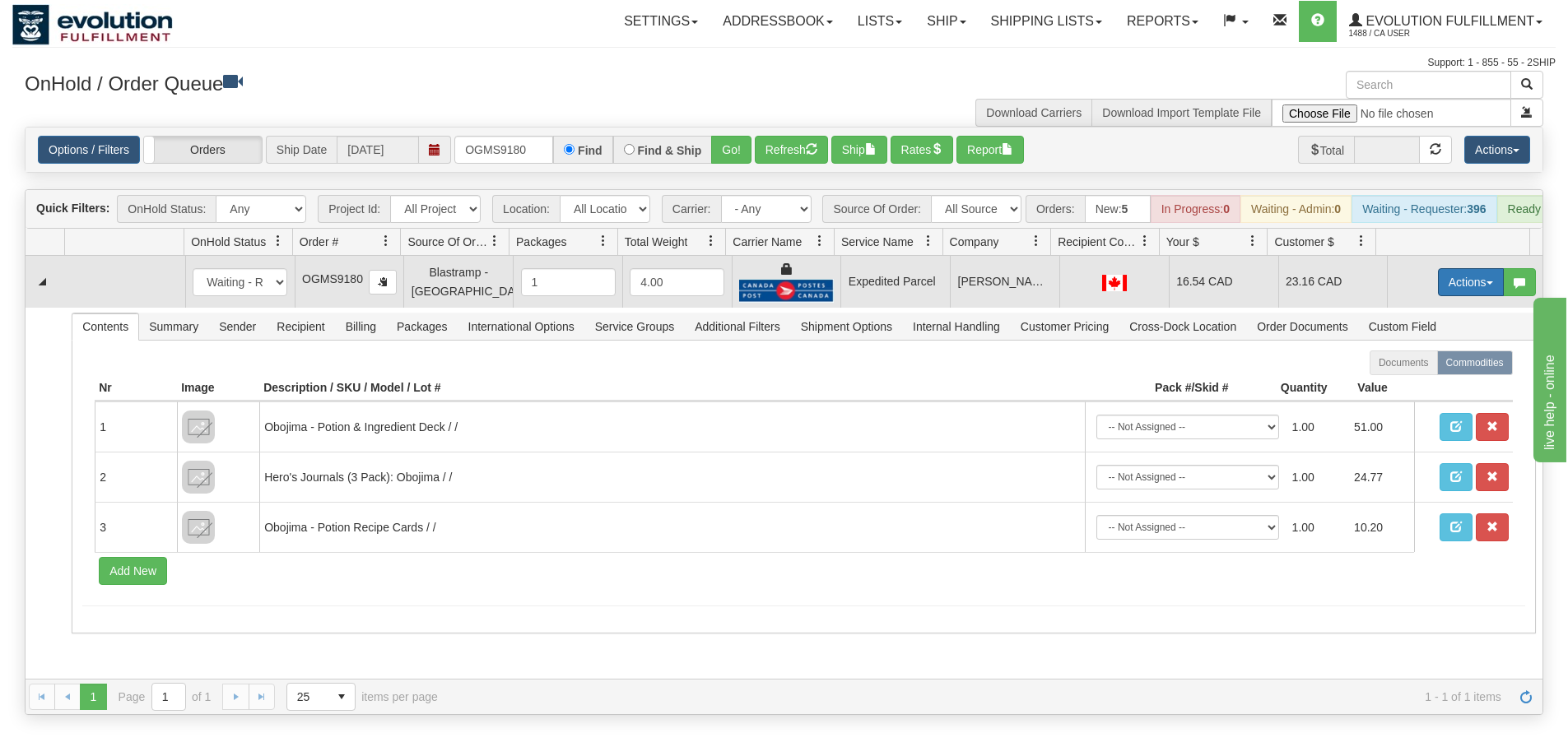
click at [1442, 296] on button "Actions" at bounding box center [1471, 283] width 66 height 28
click at [1401, 384] on span "Ship" at bounding box center [1405, 378] width 35 height 13
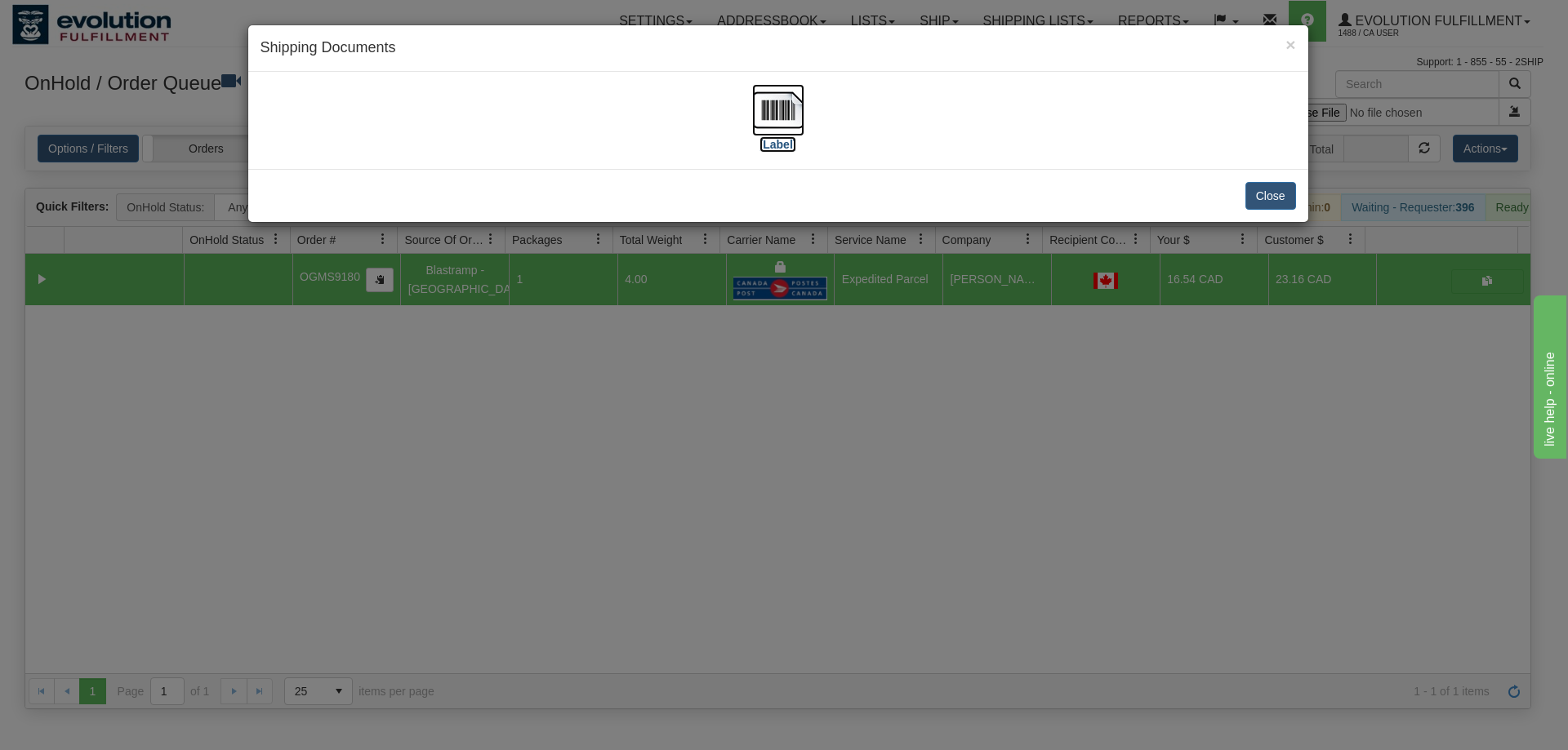
click at [774, 130] on img at bounding box center [778, 110] width 52 height 52
click at [1070, 457] on div "× Shipping Documents [Label] Close" at bounding box center [784, 375] width 1568 height 750
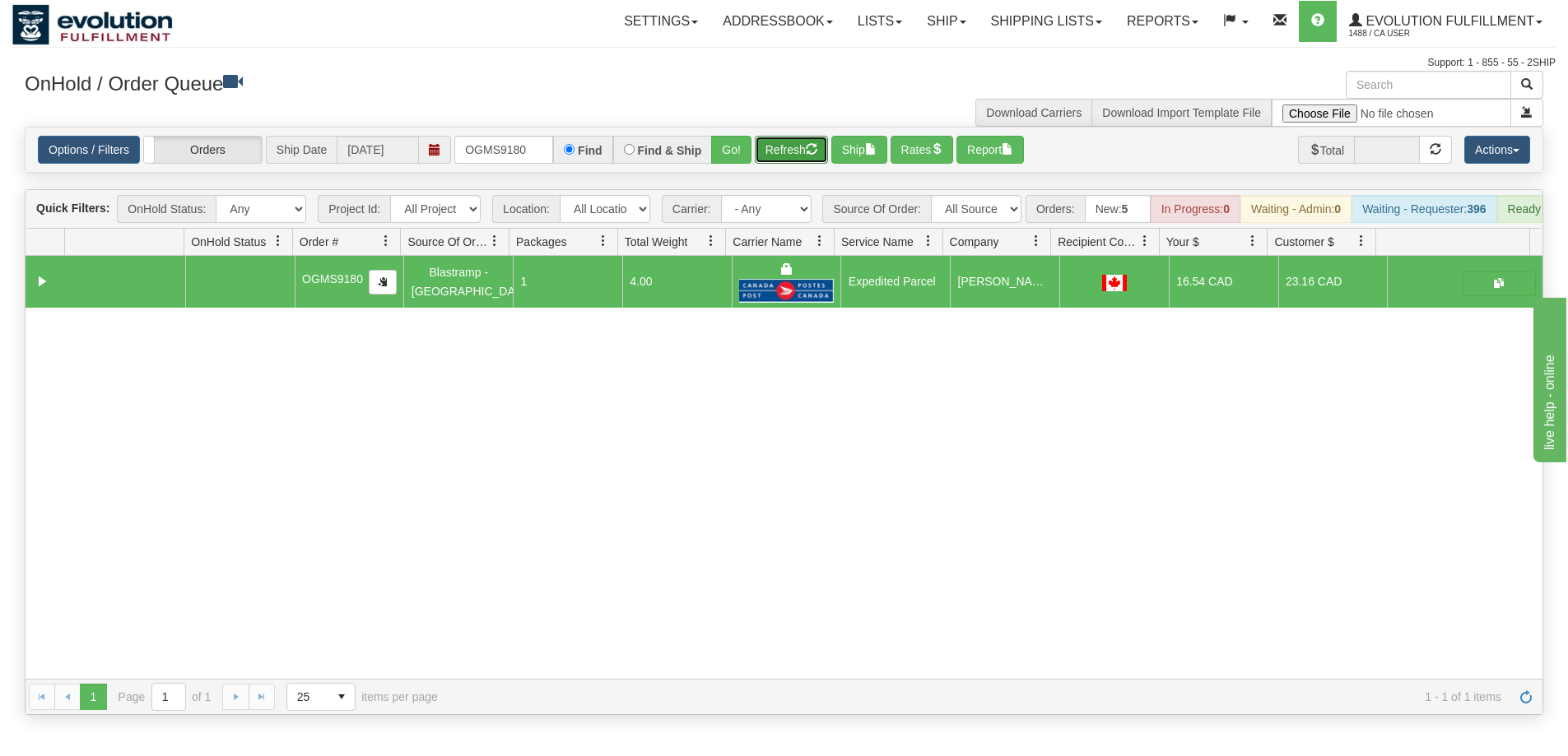
click at [788, 152] on button "Refresh" at bounding box center [791, 149] width 73 height 28
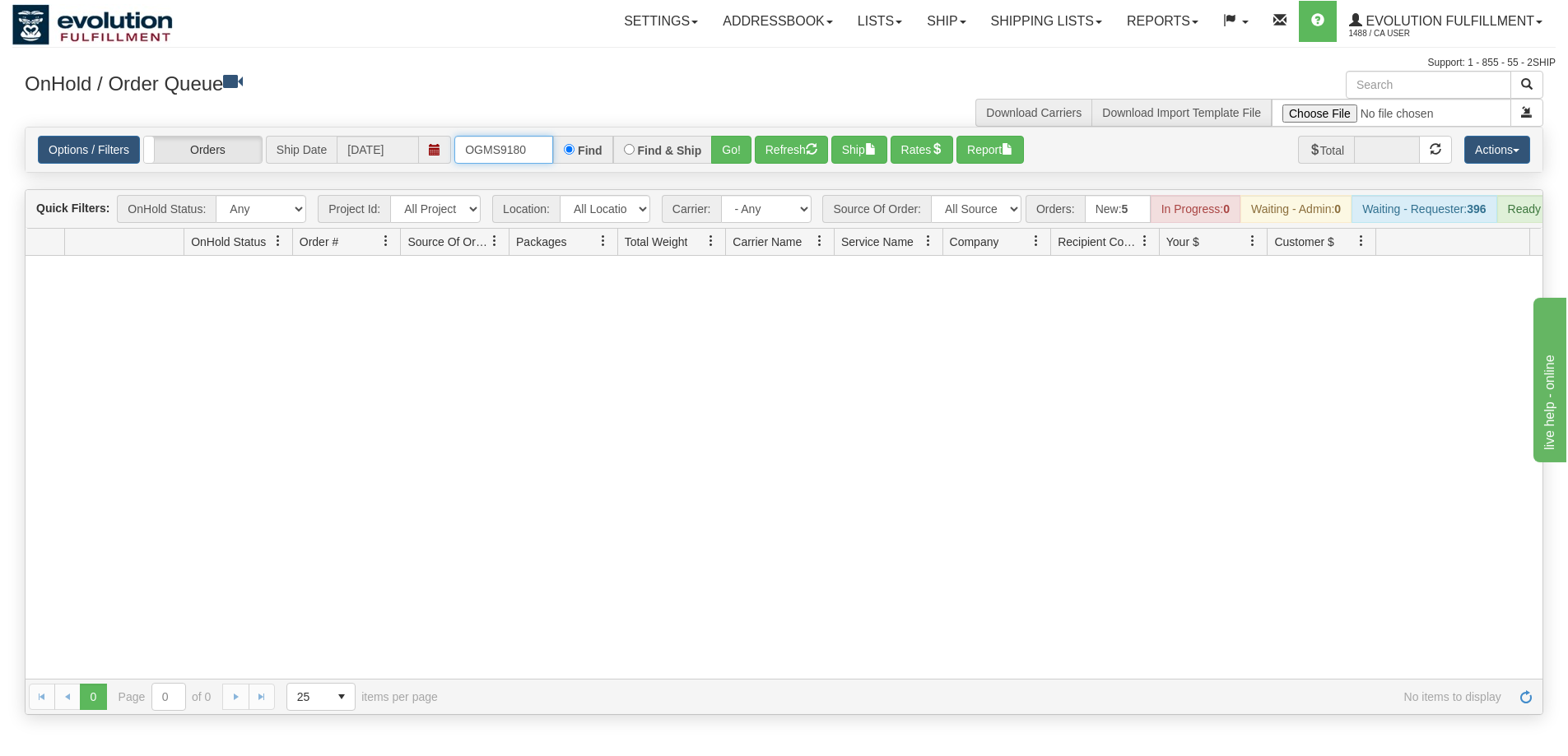
drag, startPoint x: 526, startPoint y: 152, endPoint x: 409, endPoint y: 152, distance: 117.0
click at [410, 152] on div "Options / Filters Group Shipments Orders Ship Date [DATE] OGMS9180 Find Find & …" at bounding box center [784, 149] width 1493 height 28
click at [726, 146] on button "Go!" at bounding box center [731, 149] width 41 height 28
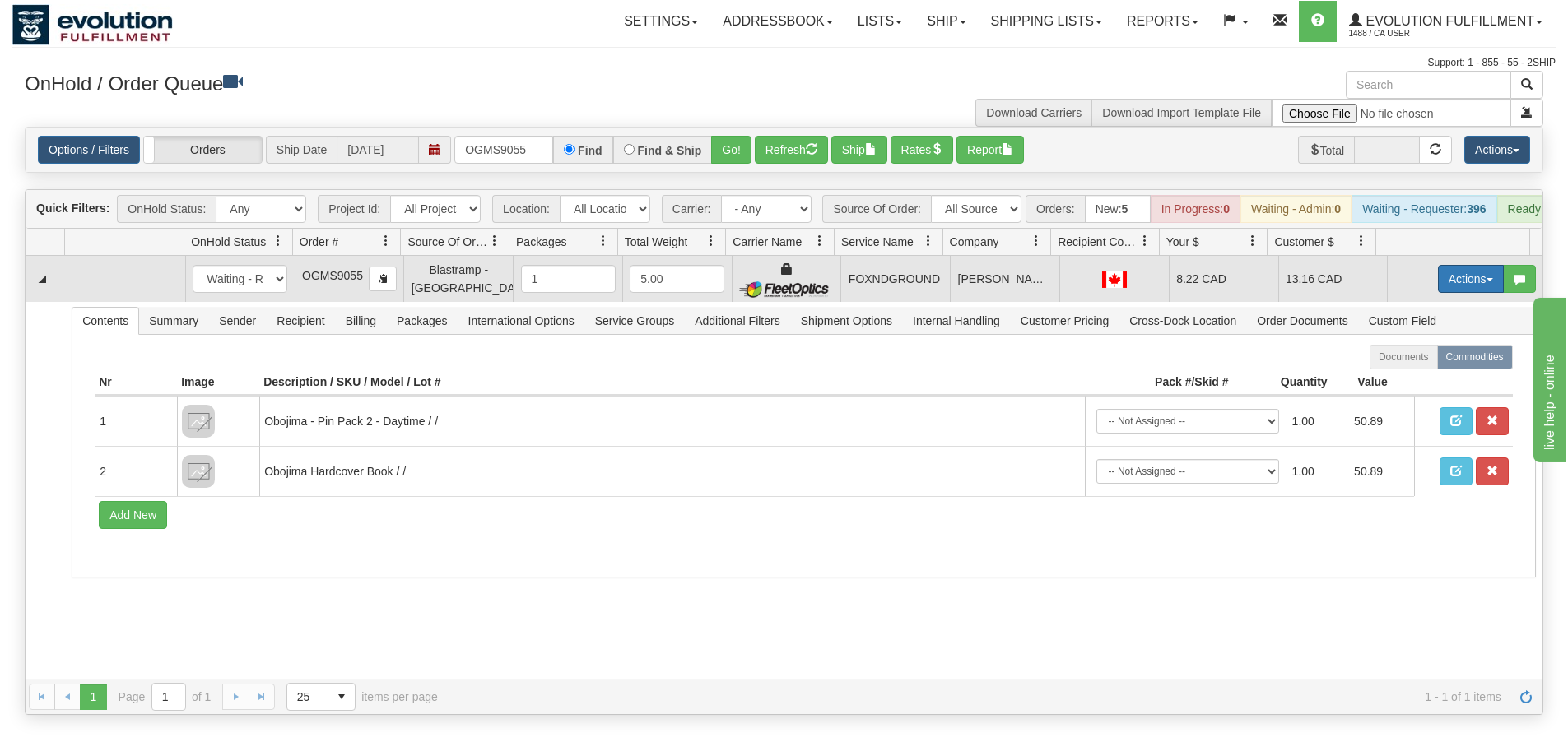
click at [1446, 293] on button "Actions" at bounding box center [1471, 279] width 66 height 28
click at [1405, 381] on span "Ship" at bounding box center [1405, 374] width 35 height 13
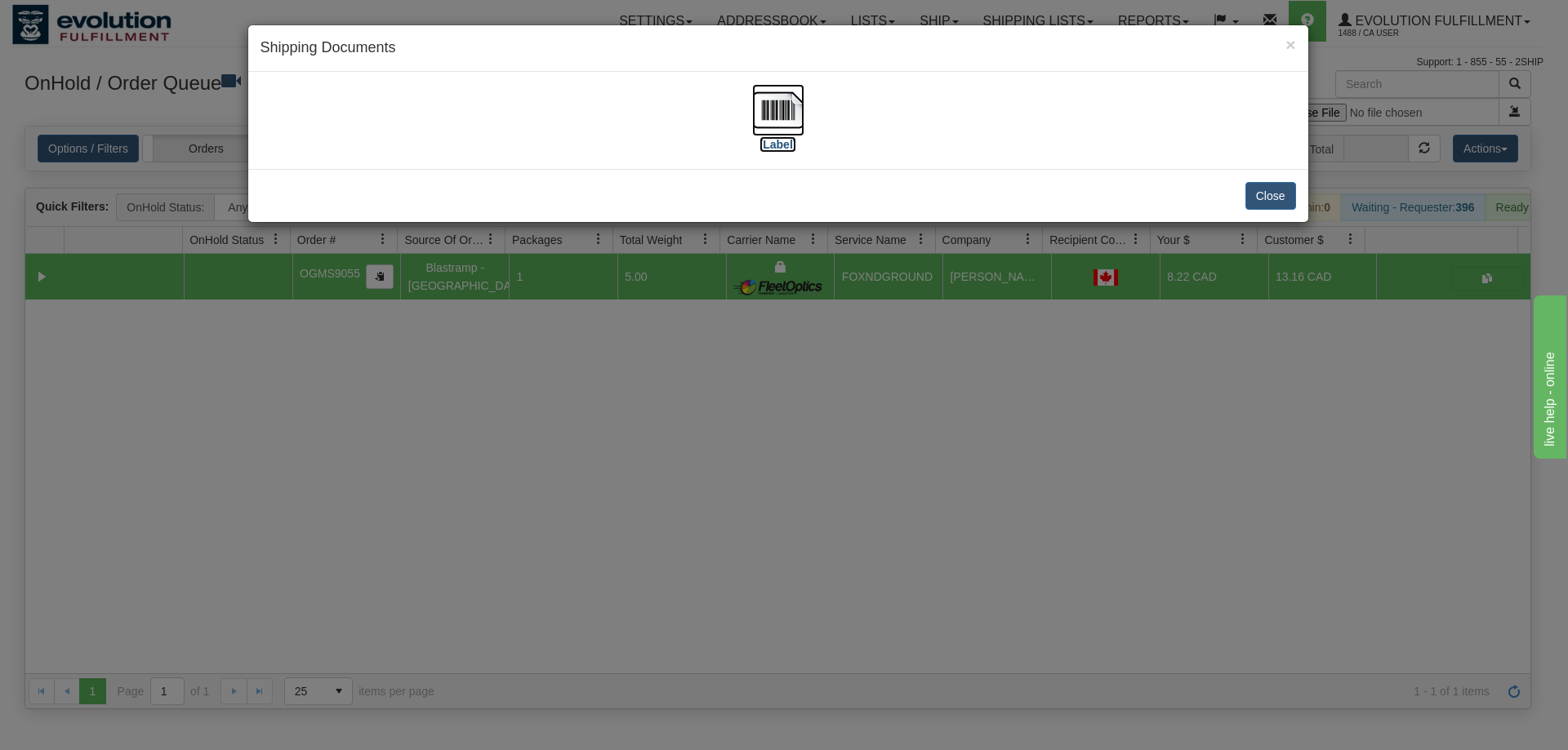
click at [772, 117] on img at bounding box center [778, 110] width 52 height 52
click at [794, 406] on div "× Shipping Documents [Label] Close" at bounding box center [784, 375] width 1568 height 750
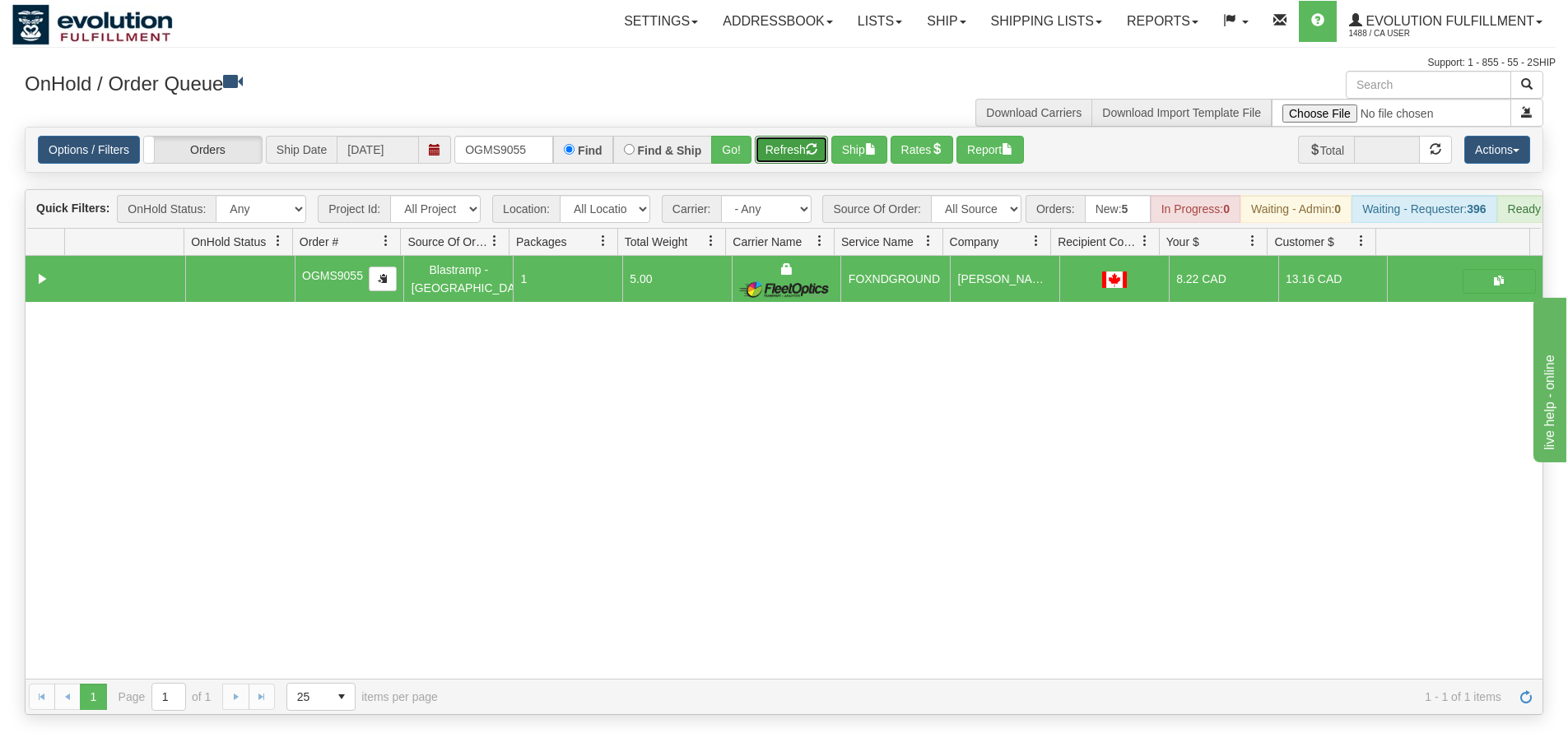
click at [781, 155] on button "Refresh" at bounding box center [791, 149] width 73 height 28
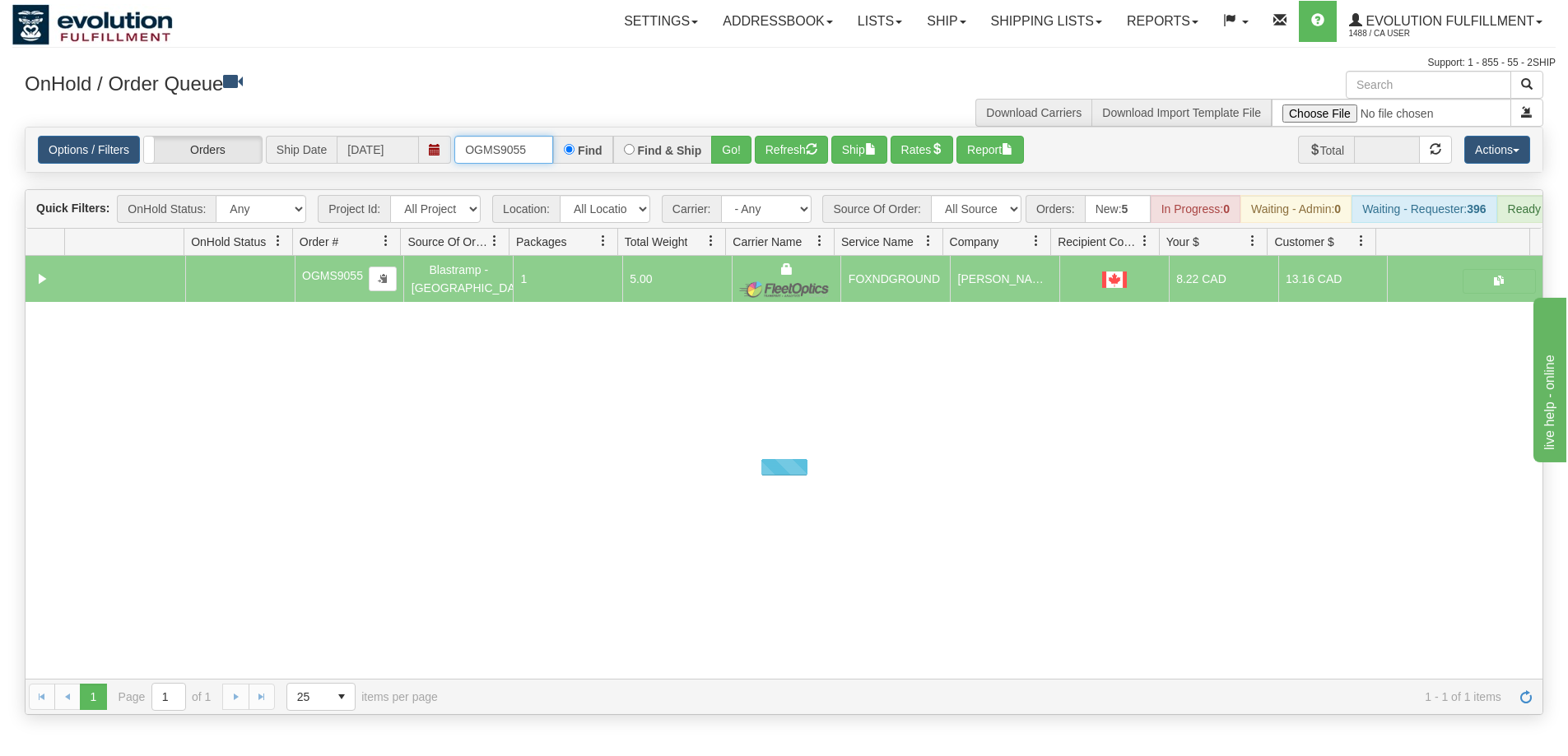
drag, startPoint x: 541, startPoint y: 150, endPoint x: 423, endPoint y: 137, distance: 118.7
click at [423, 137] on div "Options / Filters Group Shipments Orders Ship Date [DATE] OGMS9055 Find Find & …" at bounding box center [784, 149] width 1493 height 28
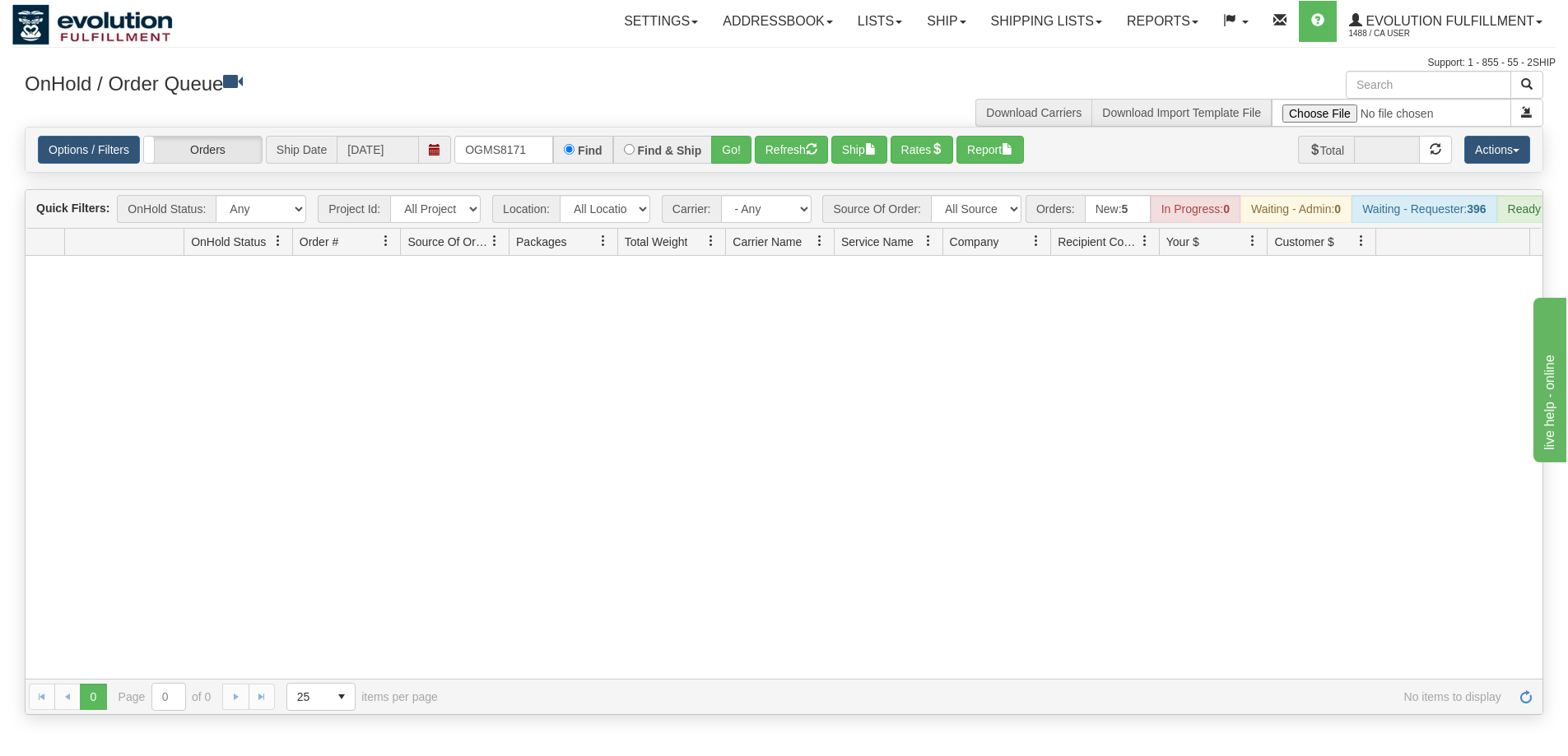
click at [725, 164] on div "Options / Filters Group Shipments Orders Ship Date [DATE] OGMS8171 Find Find & …" at bounding box center [784, 149] width 1517 height 44
click at [727, 158] on button "Go!" at bounding box center [731, 149] width 41 height 28
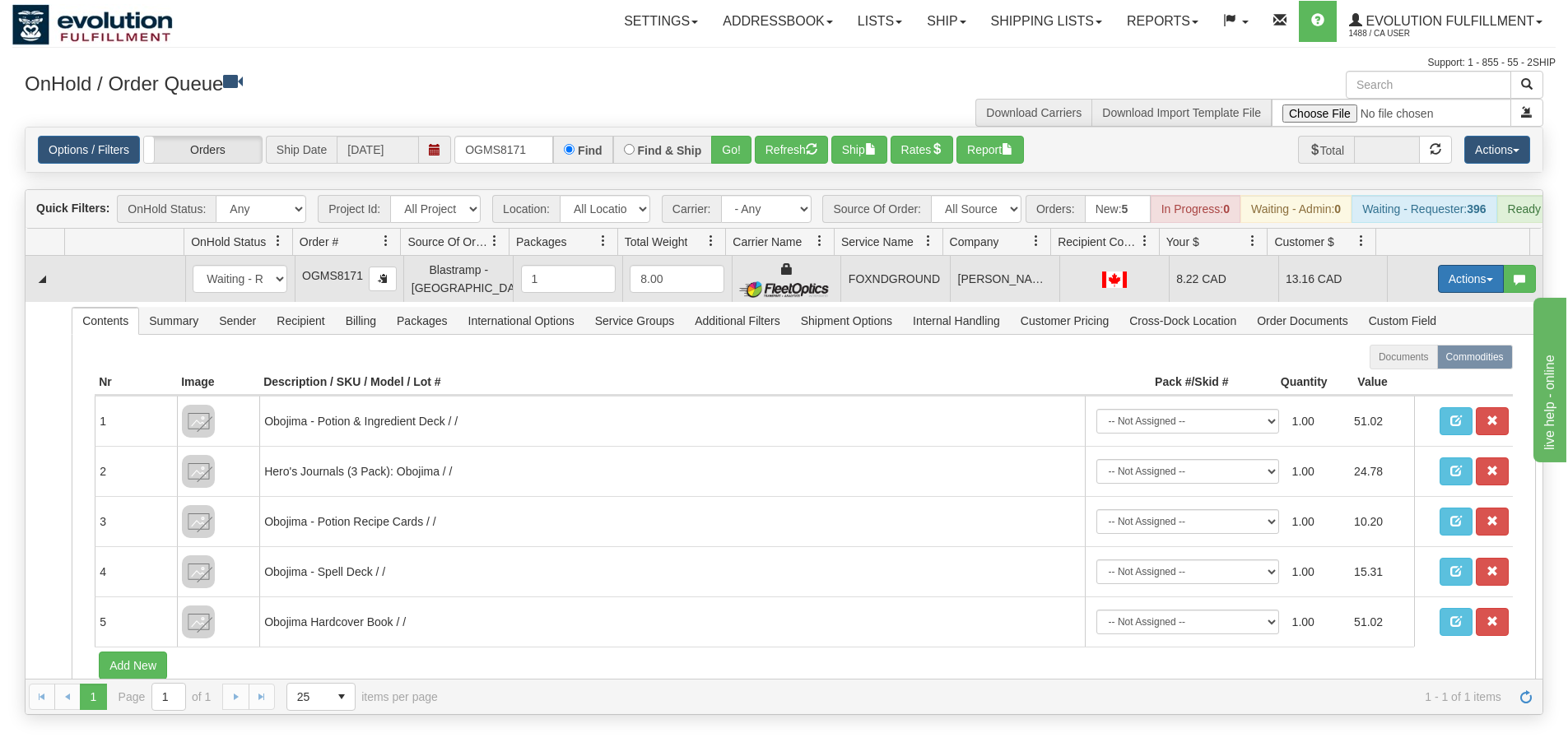
click at [1463, 288] on button "Actions" at bounding box center [1471, 279] width 66 height 28
click at [1410, 385] on link "Ship" at bounding box center [1437, 374] width 131 height 22
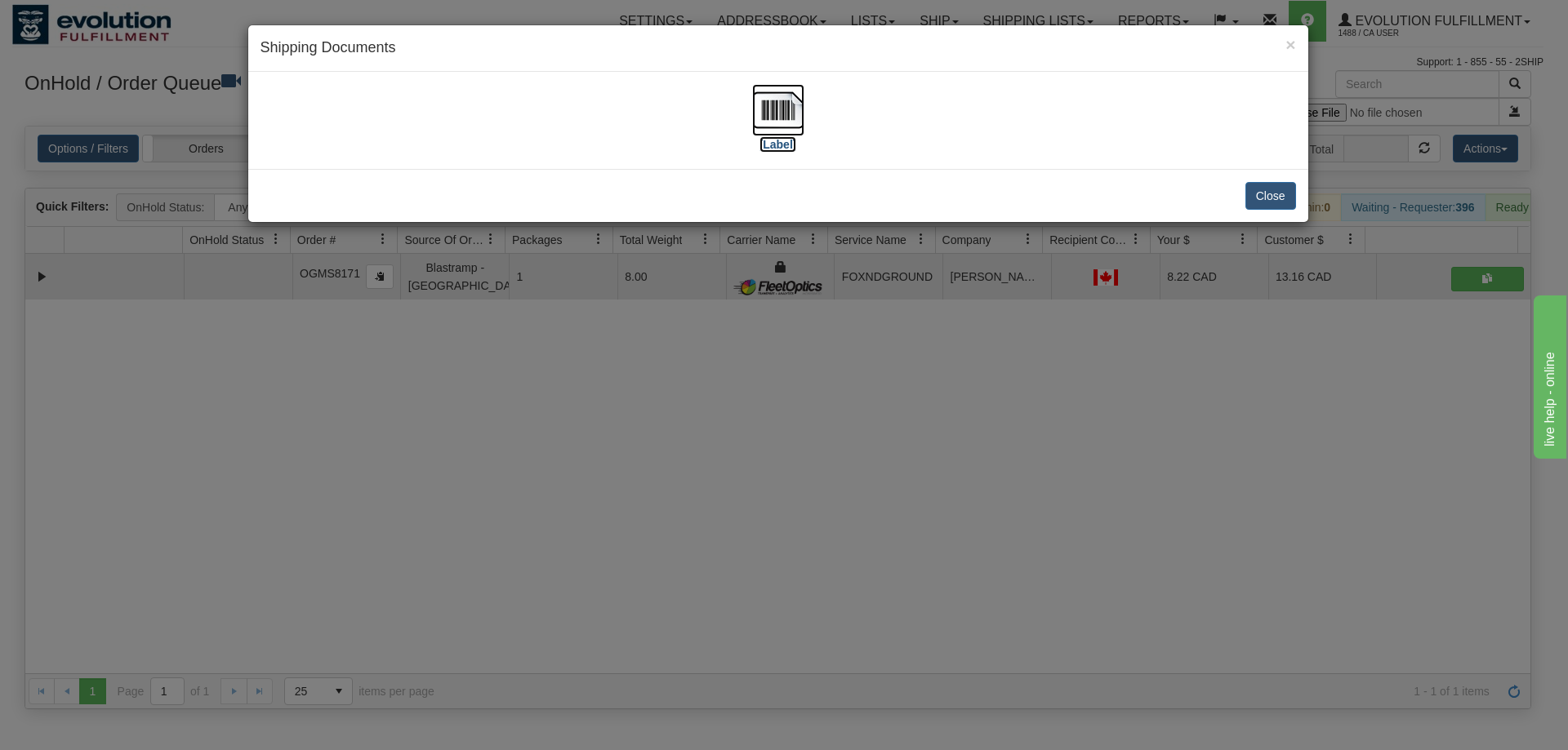
click at [781, 118] on img at bounding box center [778, 110] width 52 height 52
click at [820, 461] on div "× Shipping Documents [Label] Close" at bounding box center [784, 375] width 1568 height 750
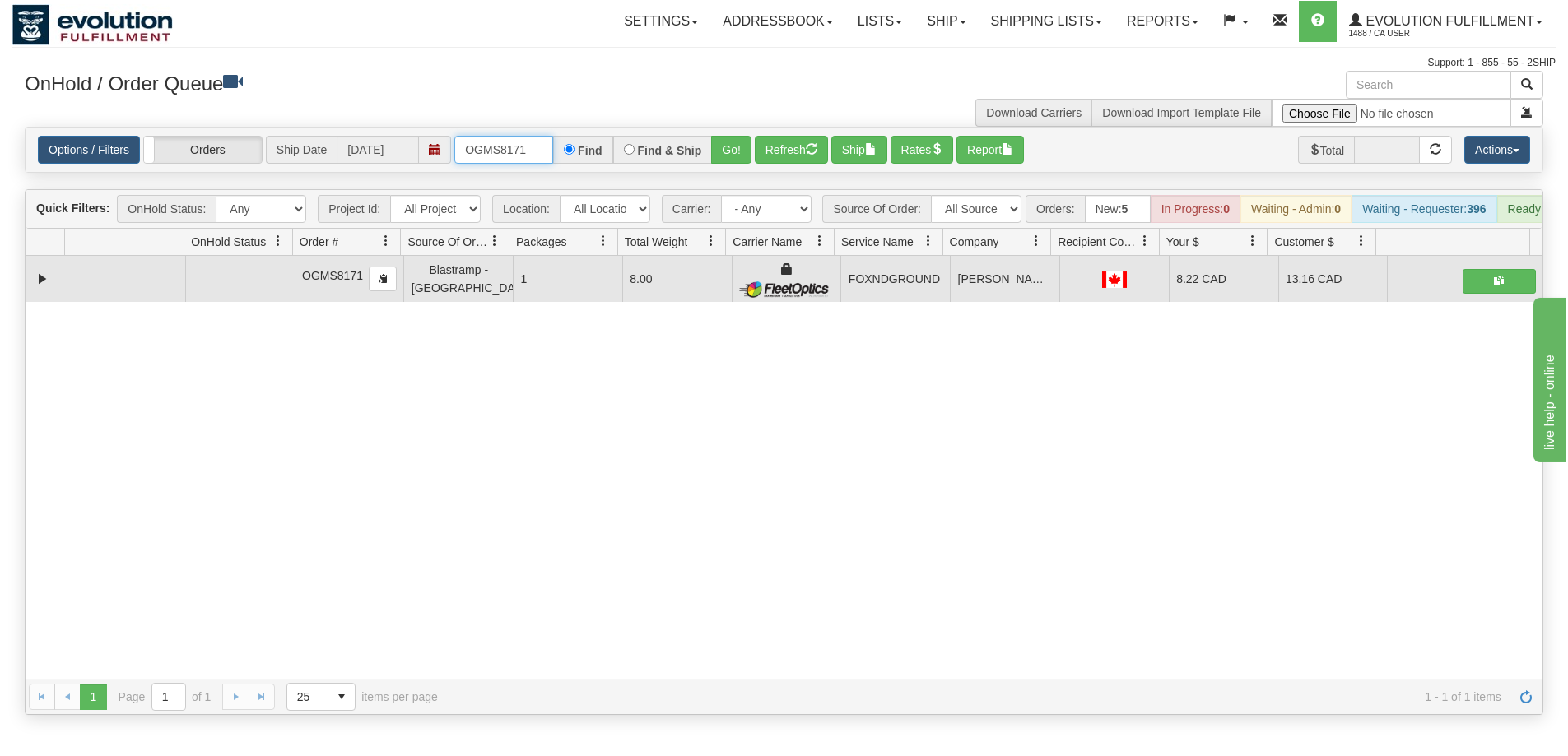
drag, startPoint x: 532, startPoint y: 155, endPoint x: 434, endPoint y: 147, distance: 98.3
click at [434, 147] on div "Options / Filters Group Shipments Orders Ship Date [DATE] OGMS8171 Find Find & …" at bounding box center [784, 149] width 1493 height 28
drag, startPoint x: 771, startPoint y: 148, endPoint x: 670, endPoint y: 156, distance: 101.3
click at [771, 147] on button "Refresh" at bounding box center [791, 149] width 73 height 28
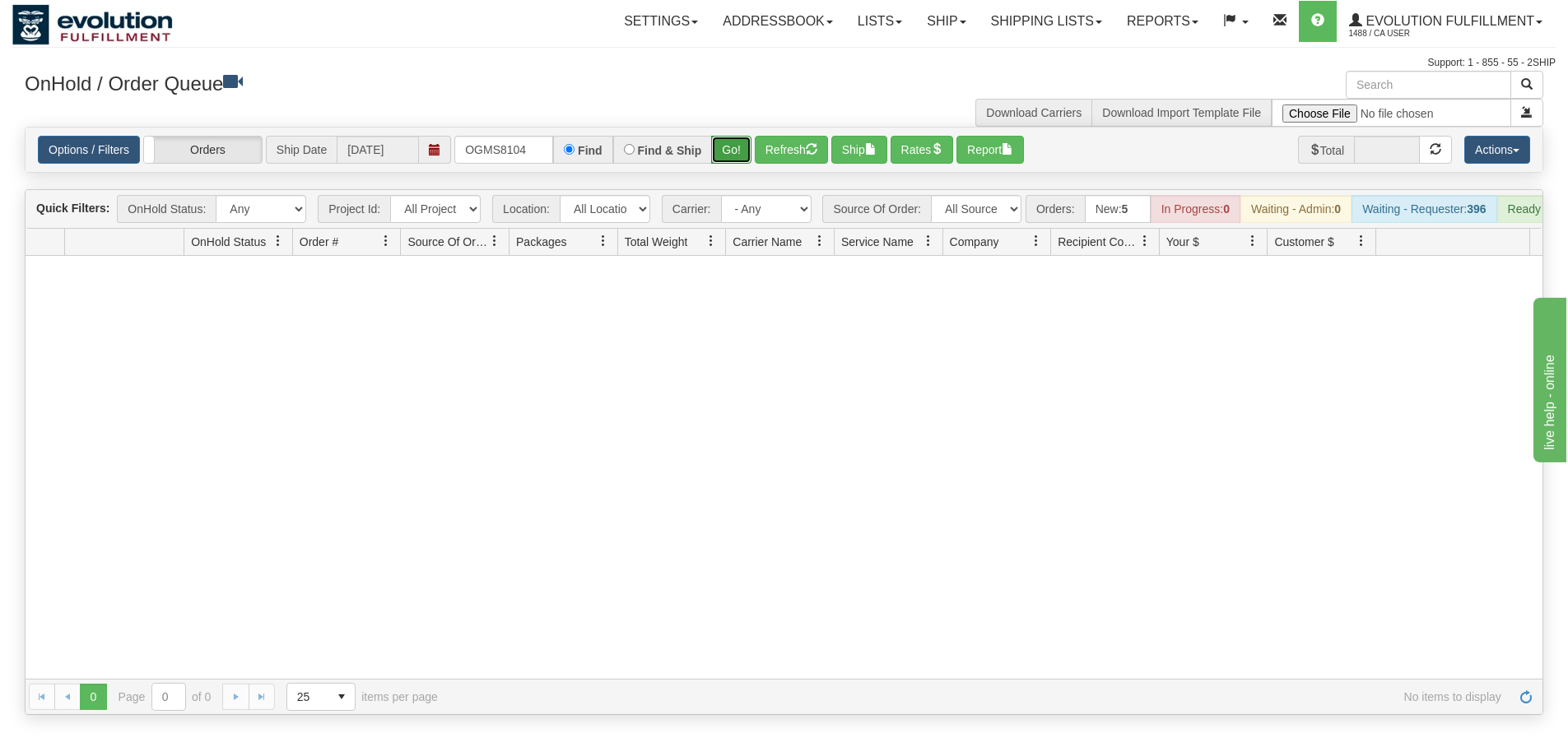
click at [737, 152] on button "Go!" at bounding box center [731, 149] width 41 height 28
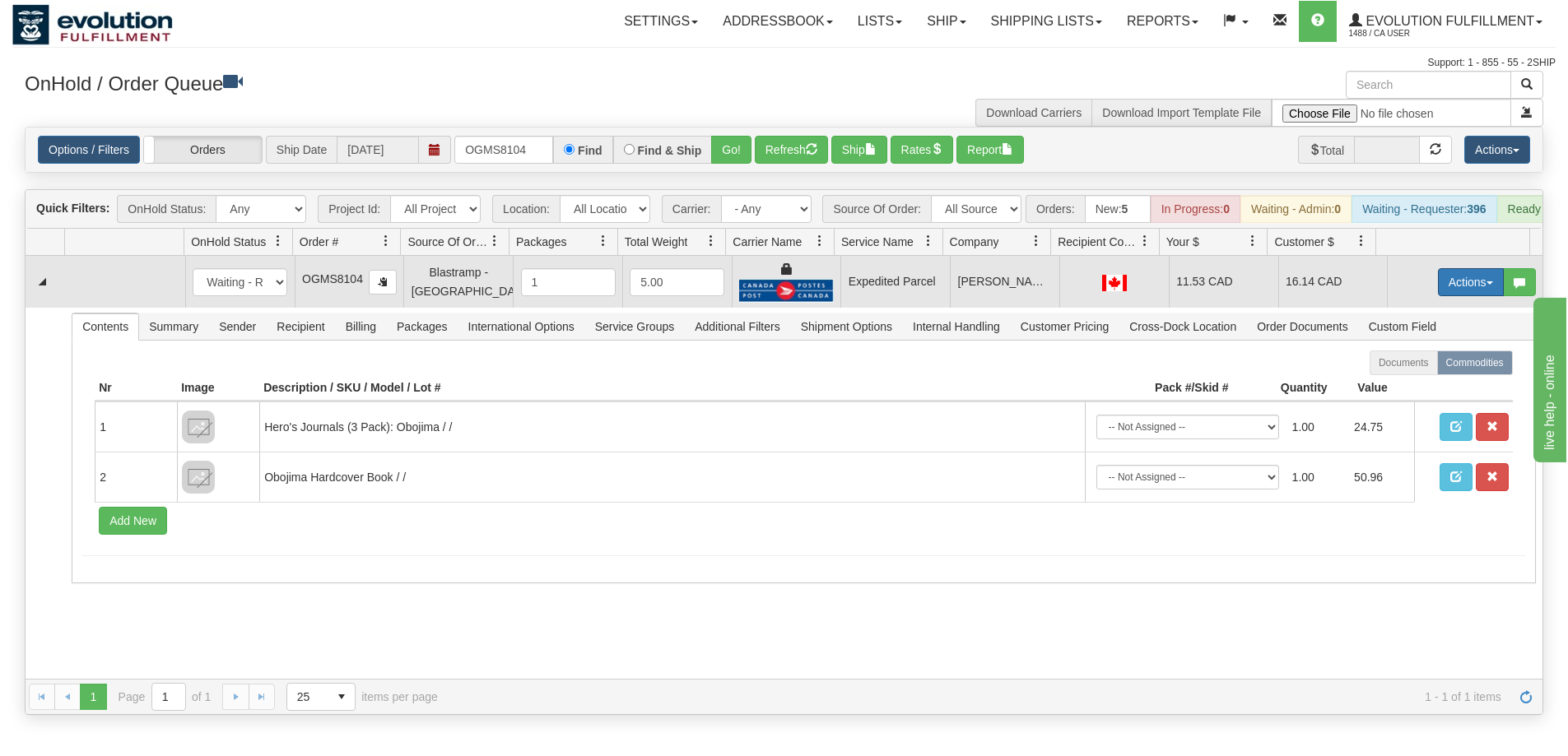
click at [1444, 293] on button "Actions" at bounding box center [1471, 283] width 66 height 28
click at [1396, 384] on span "Ship" at bounding box center [1405, 378] width 35 height 13
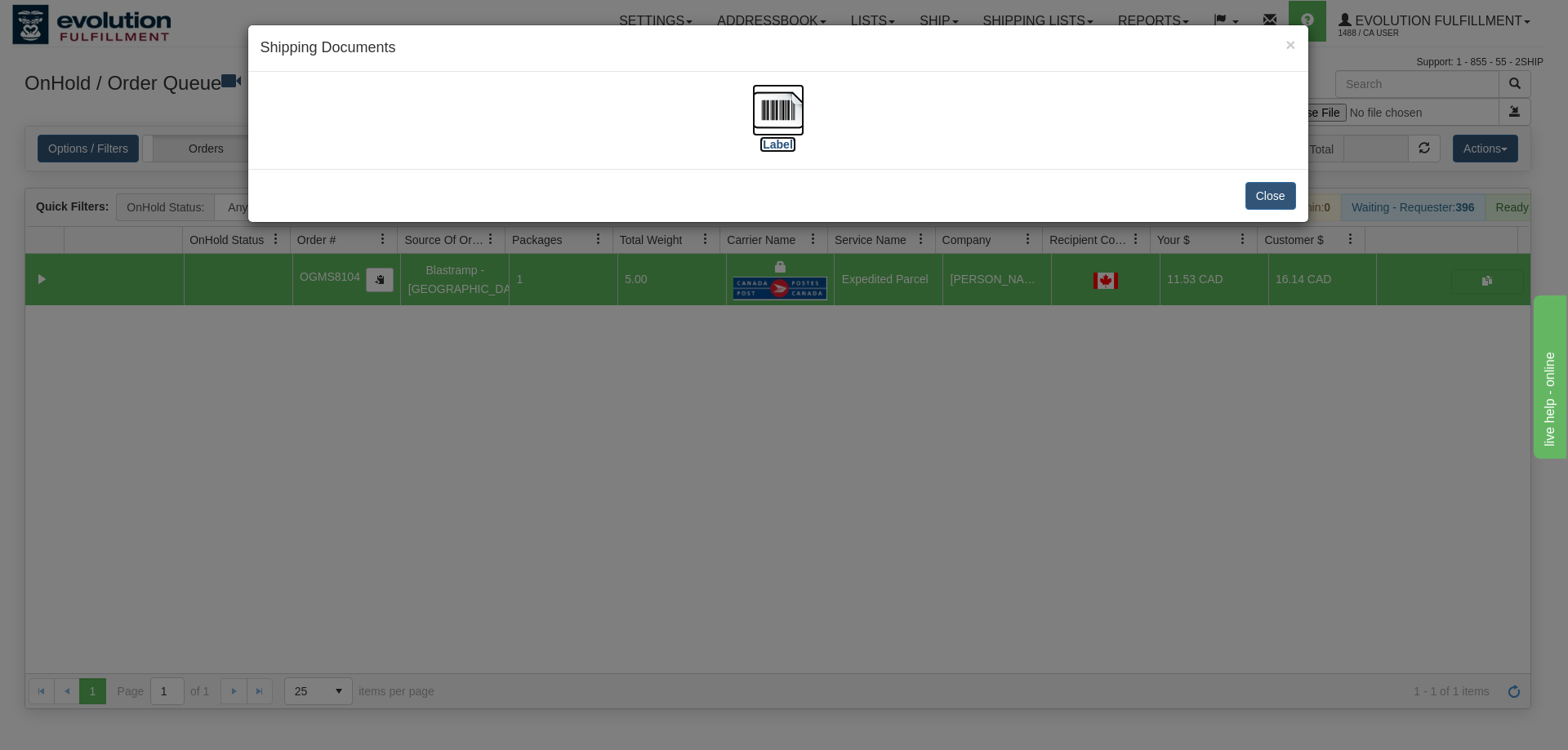
click at [798, 114] on img at bounding box center [778, 110] width 52 height 52
click at [829, 457] on div "× Shipping Documents [Label] Close" at bounding box center [784, 375] width 1568 height 750
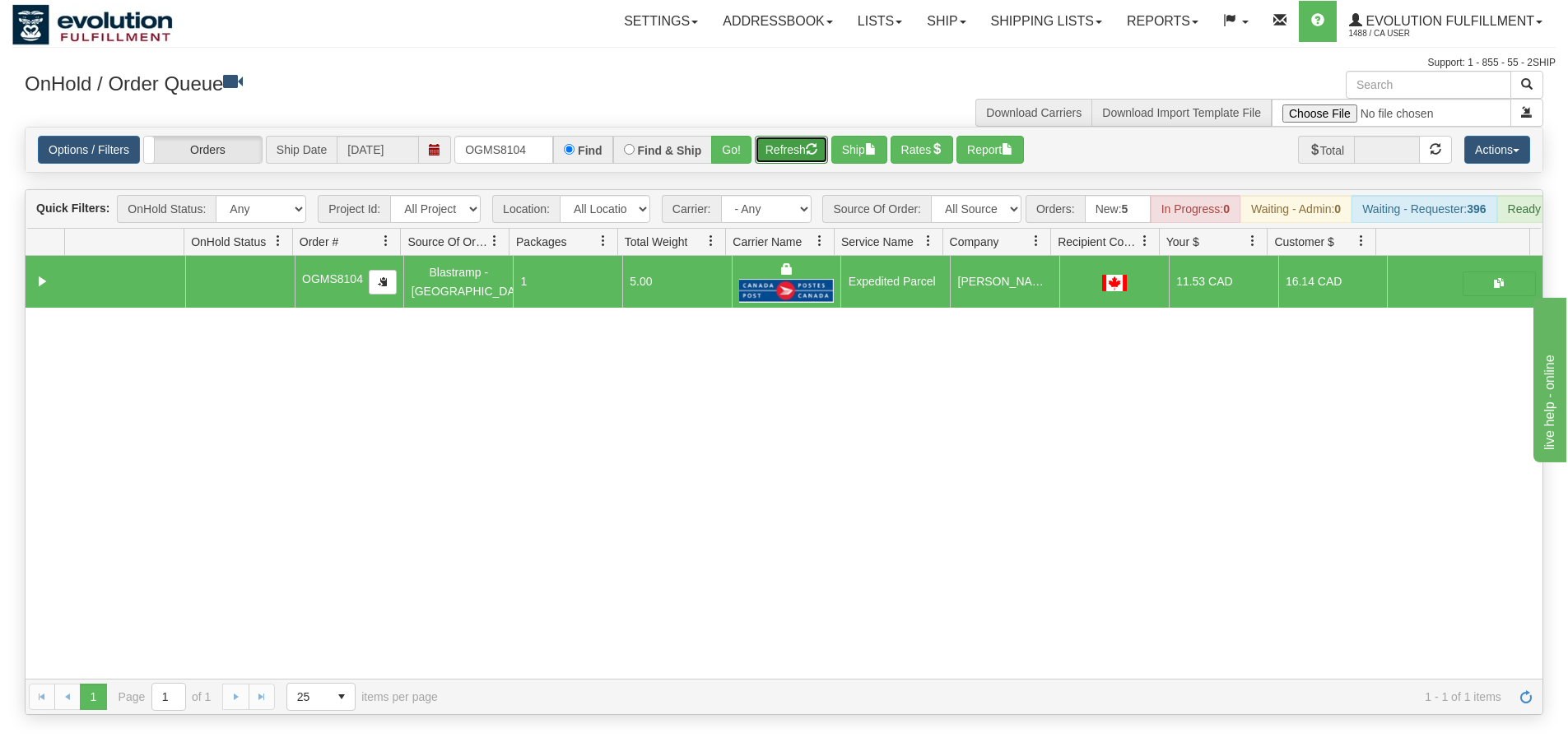
click at [797, 142] on button "Refresh" at bounding box center [791, 149] width 73 height 28
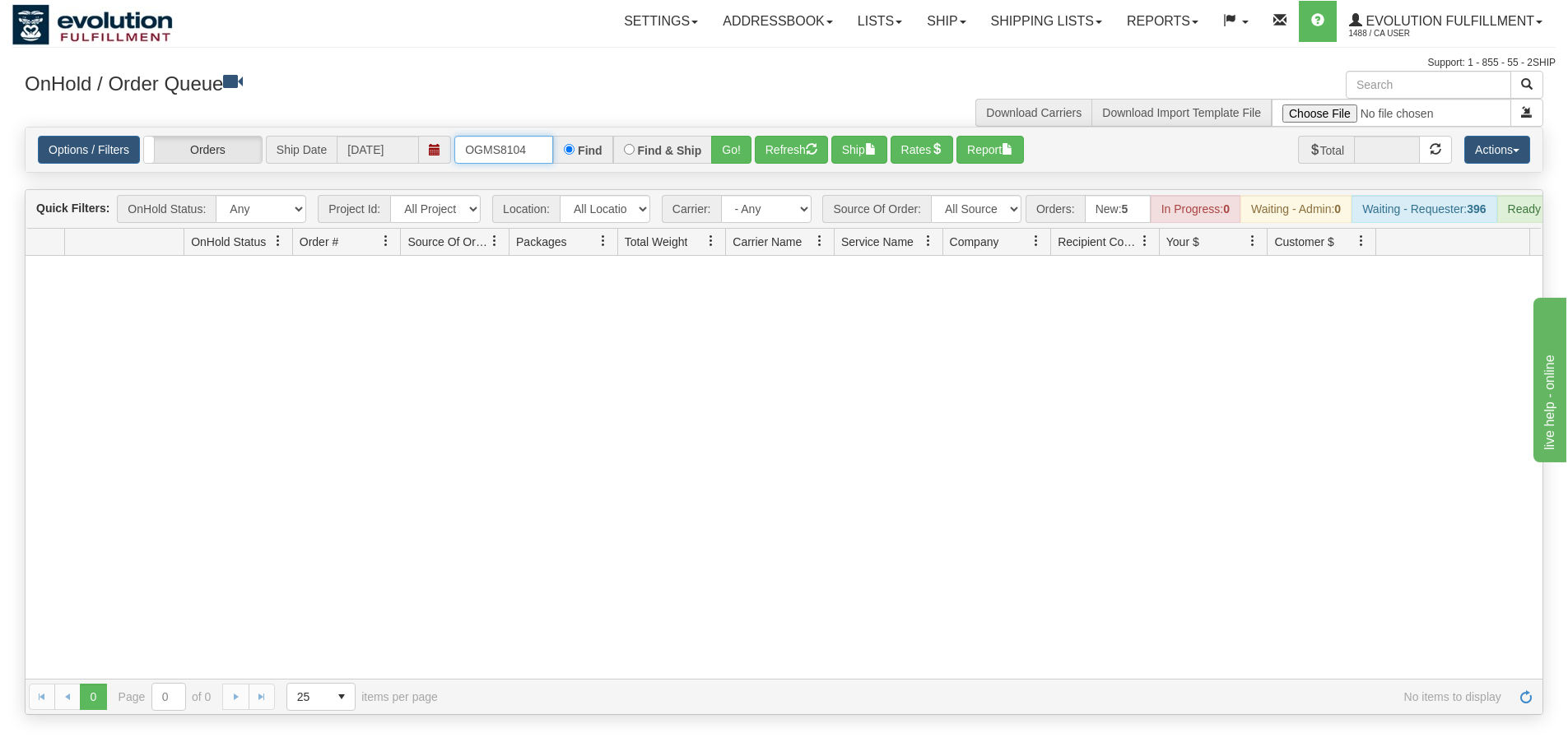
drag, startPoint x: 535, startPoint y: 149, endPoint x: 437, endPoint y: 147, distance: 98.0
click at [437, 148] on div "Options / Filters Group Shipments Orders Ship Date [DATE] OGMS8104 Find Find & …" at bounding box center [784, 149] width 1493 height 28
click at [723, 147] on button "Go!" at bounding box center [731, 149] width 41 height 28
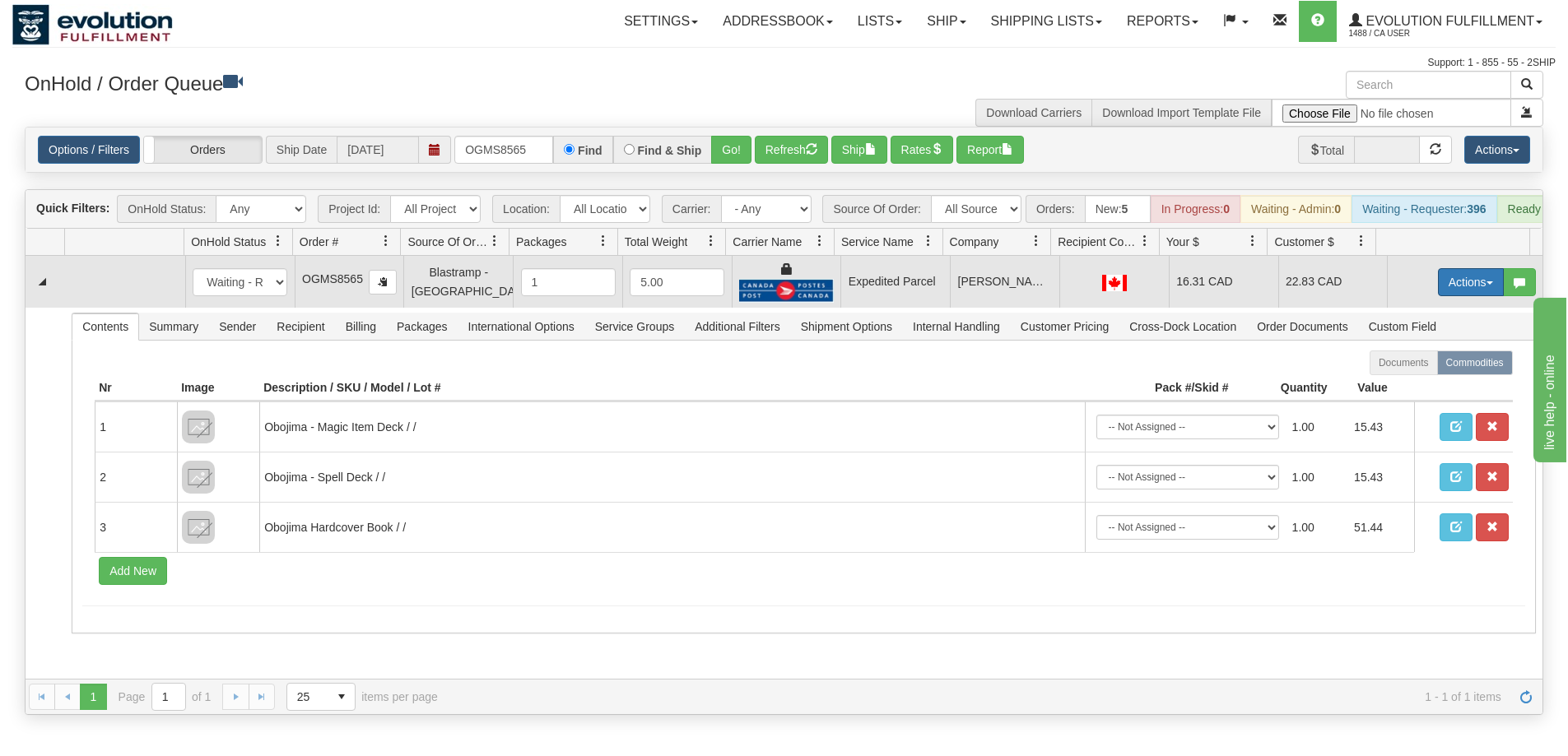
click at [1448, 294] on button "Actions" at bounding box center [1471, 283] width 66 height 28
click at [1409, 384] on link "Ship" at bounding box center [1437, 378] width 131 height 22
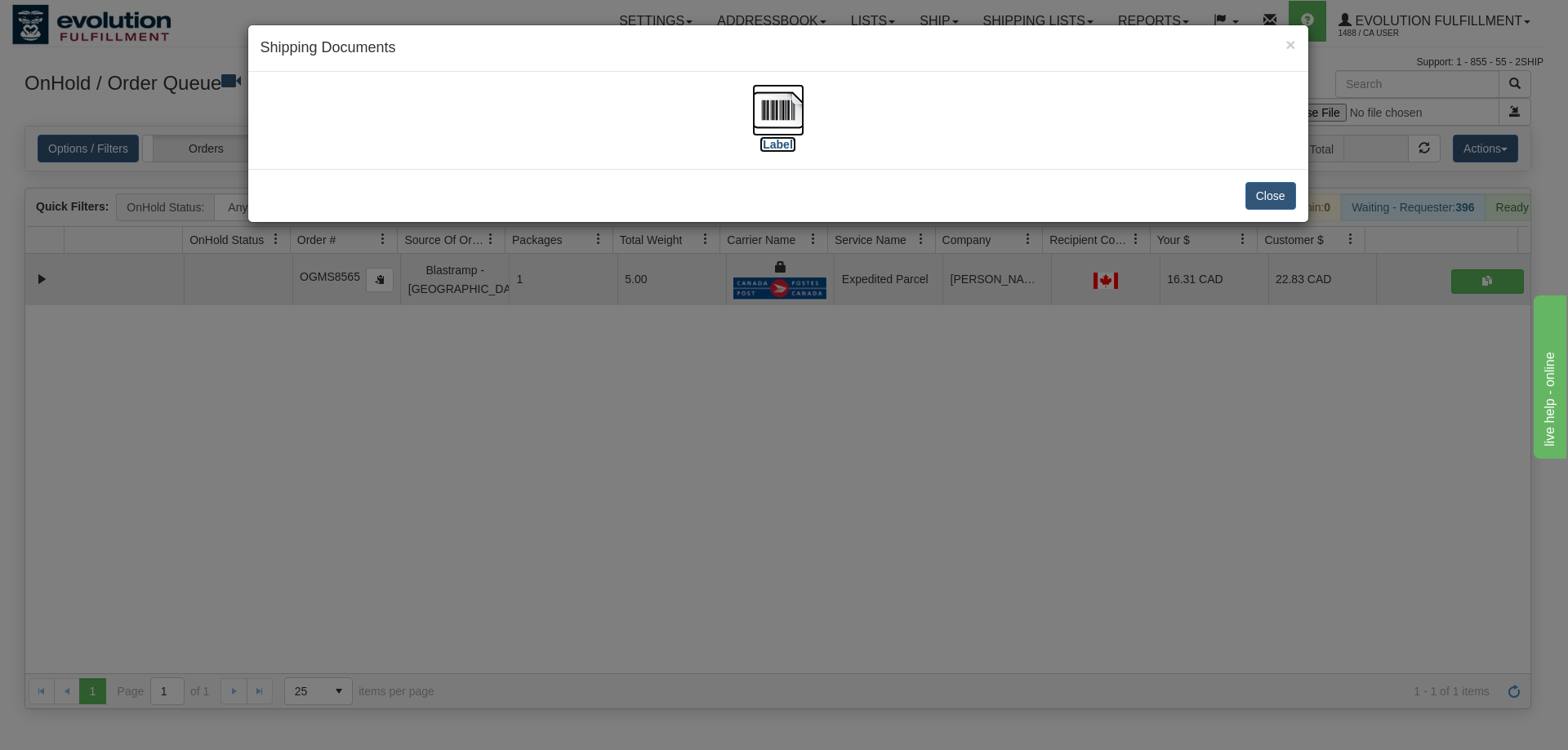
click at [778, 122] on img at bounding box center [778, 110] width 52 height 52
click at [850, 513] on div "× Shipping Documents [Label] Close" at bounding box center [784, 375] width 1568 height 750
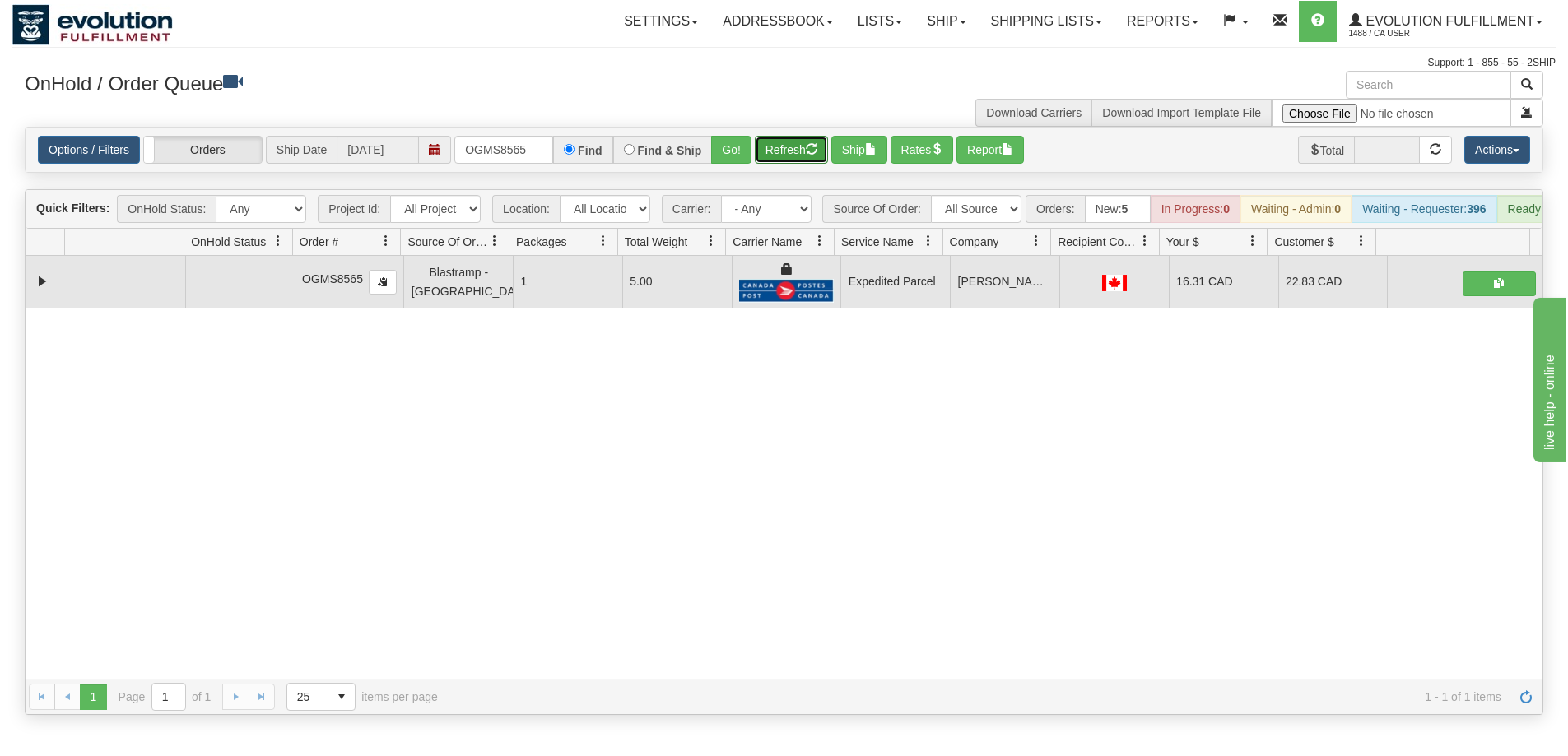
click at [799, 155] on button "Refresh" at bounding box center [791, 149] width 73 height 28
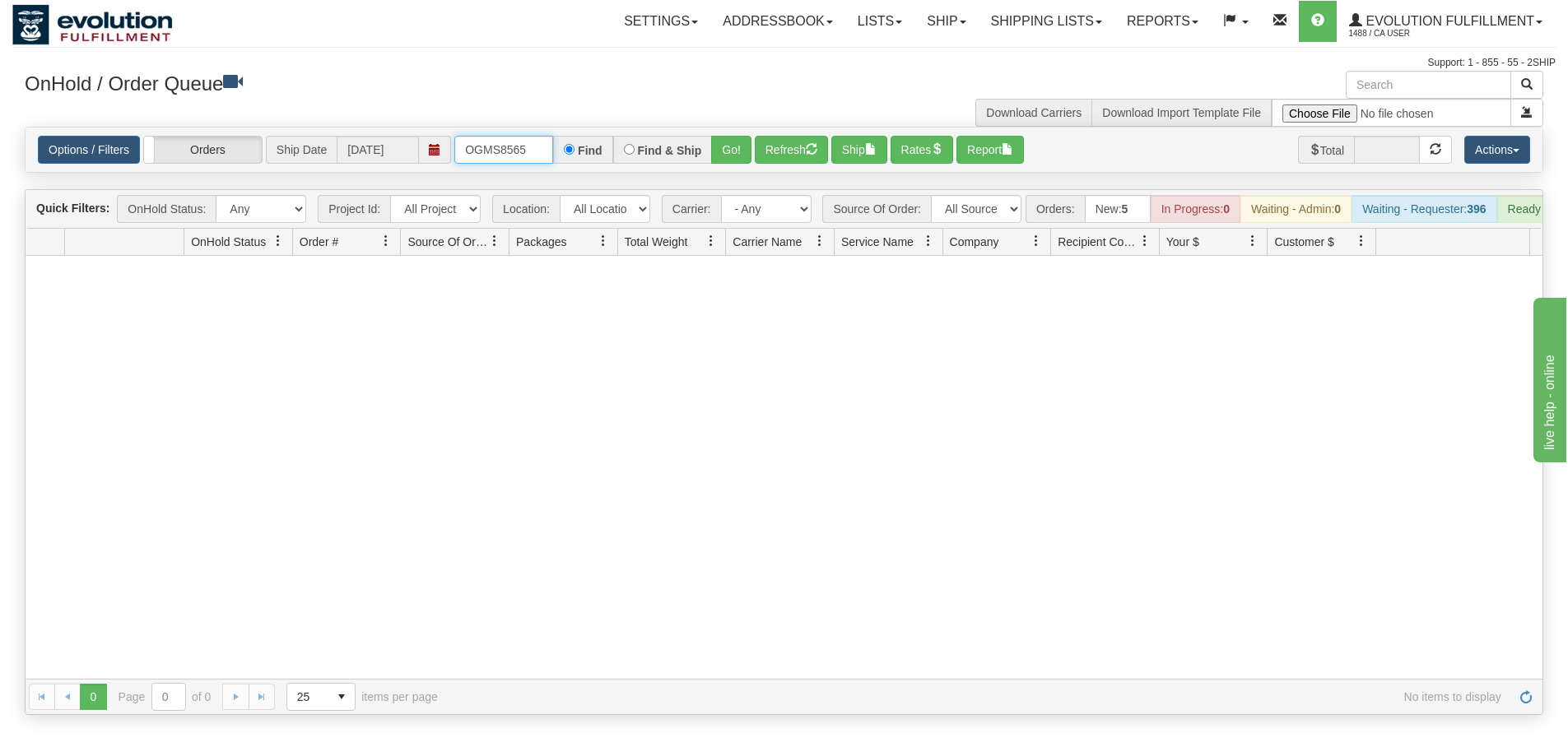
drag, startPoint x: 541, startPoint y: 156, endPoint x: 448, endPoint y: 162, distance: 93.2
click at [448, 162] on div "Options / Filters Group Shipments Orders Ship Date [DATE] OGMS8565 Find Find & …" at bounding box center [784, 149] width 1493 height 28
click at [730, 148] on button "Go!" at bounding box center [731, 149] width 41 height 28
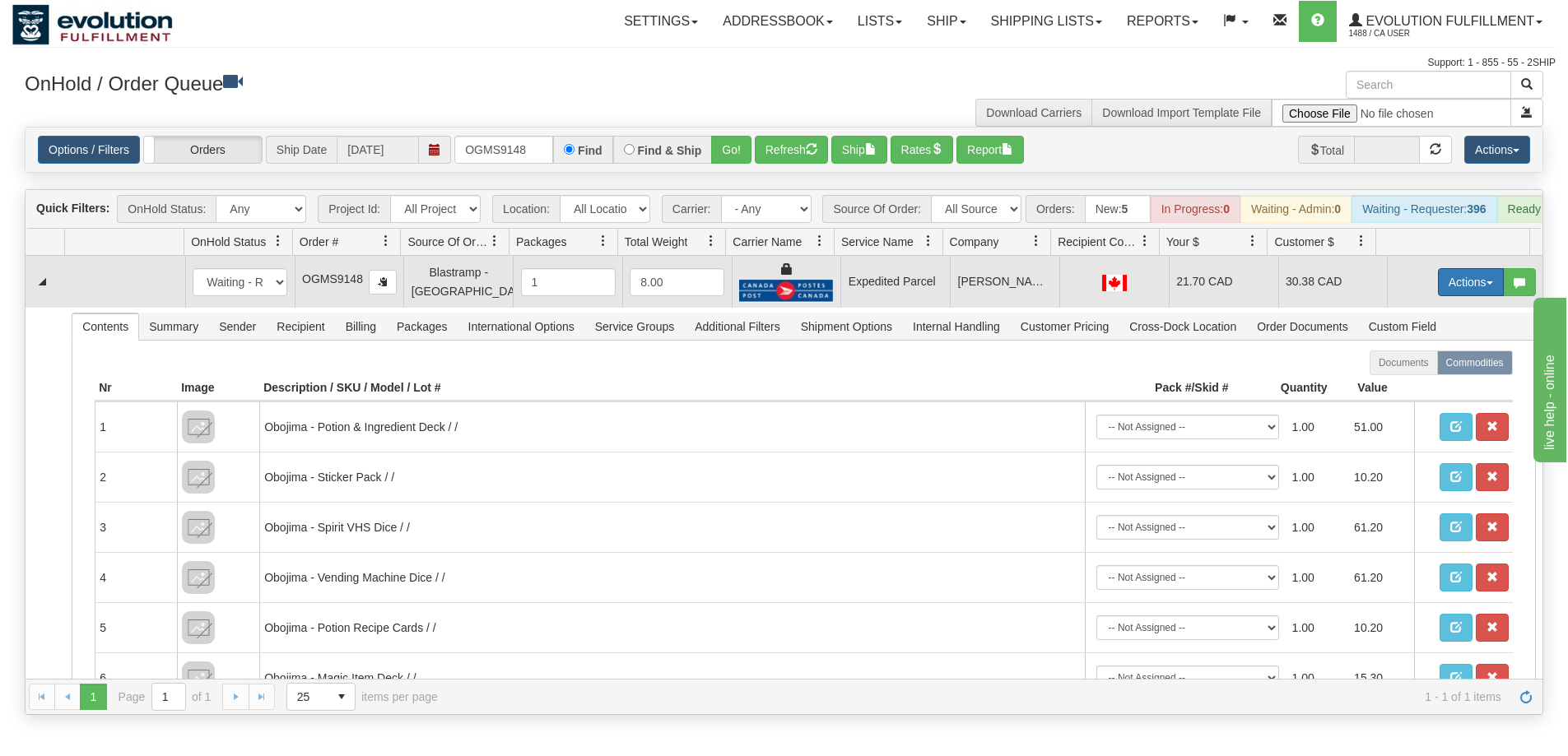
click at [1453, 291] on button "Actions" at bounding box center [1471, 283] width 66 height 28
click at [1414, 389] on link "Ship" at bounding box center [1437, 378] width 131 height 22
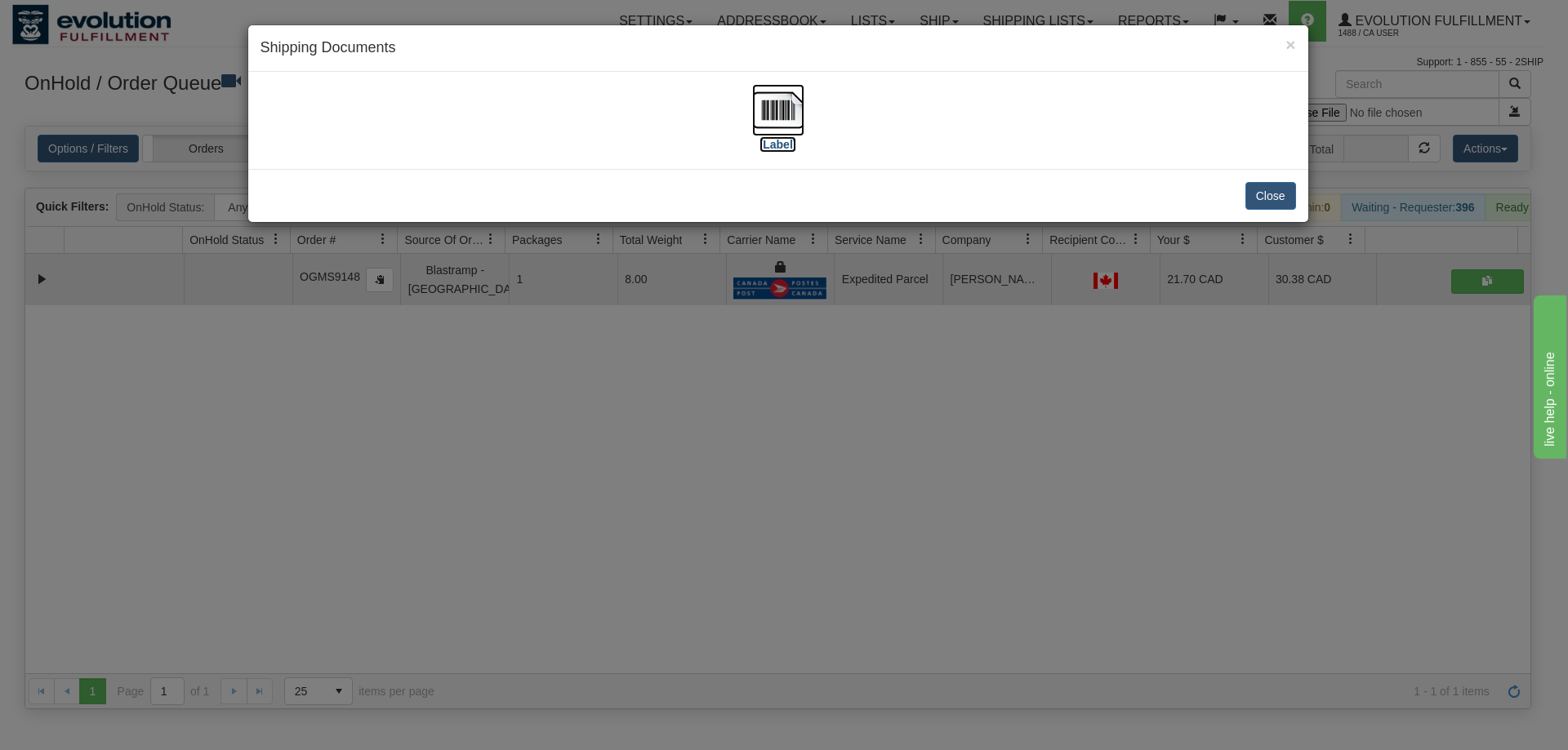
click at [753, 111] on img at bounding box center [778, 110] width 52 height 52
click at [868, 426] on div "× Shipping Documents [Label] Close" at bounding box center [784, 375] width 1568 height 750
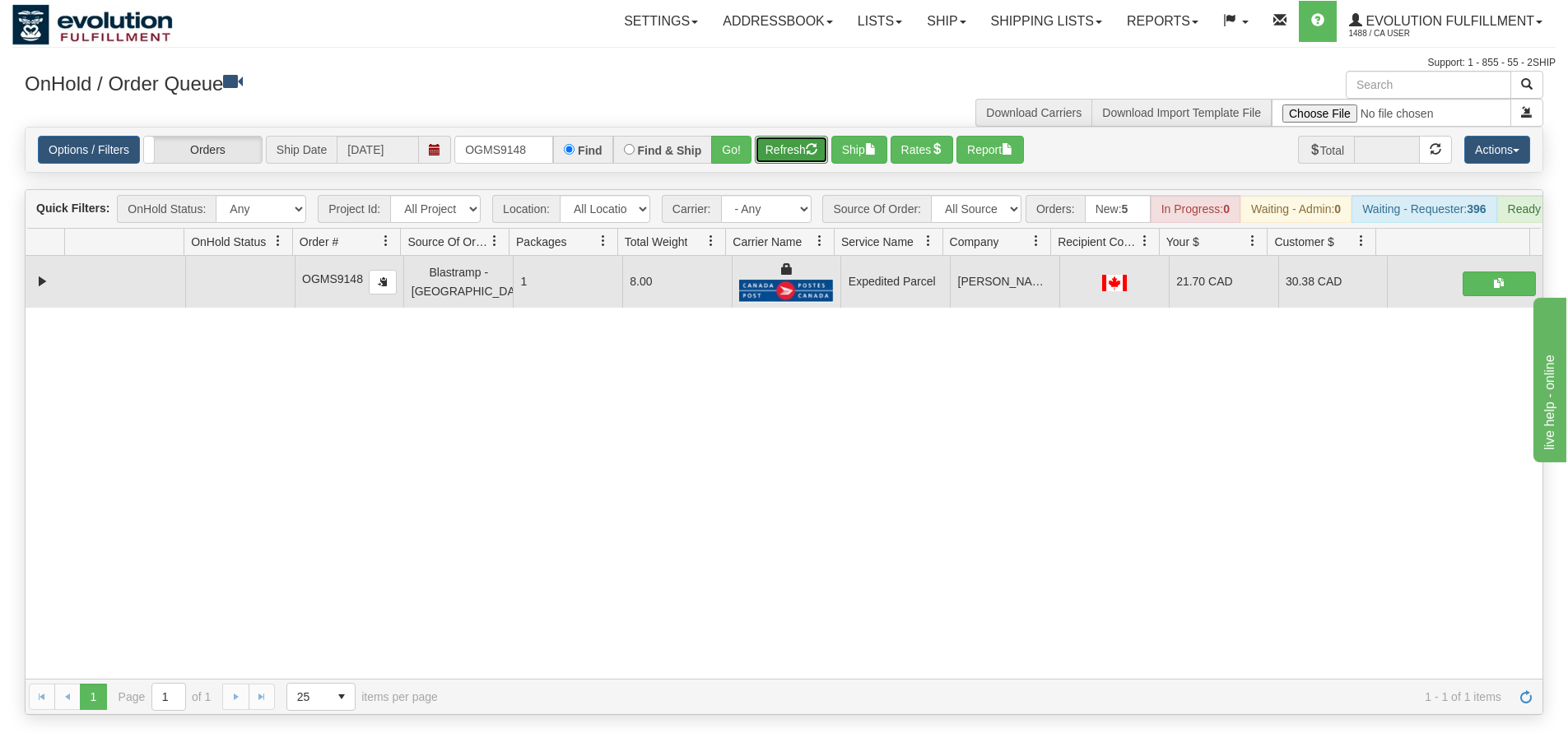
click at [784, 145] on button "Refresh" at bounding box center [791, 149] width 73 height 28
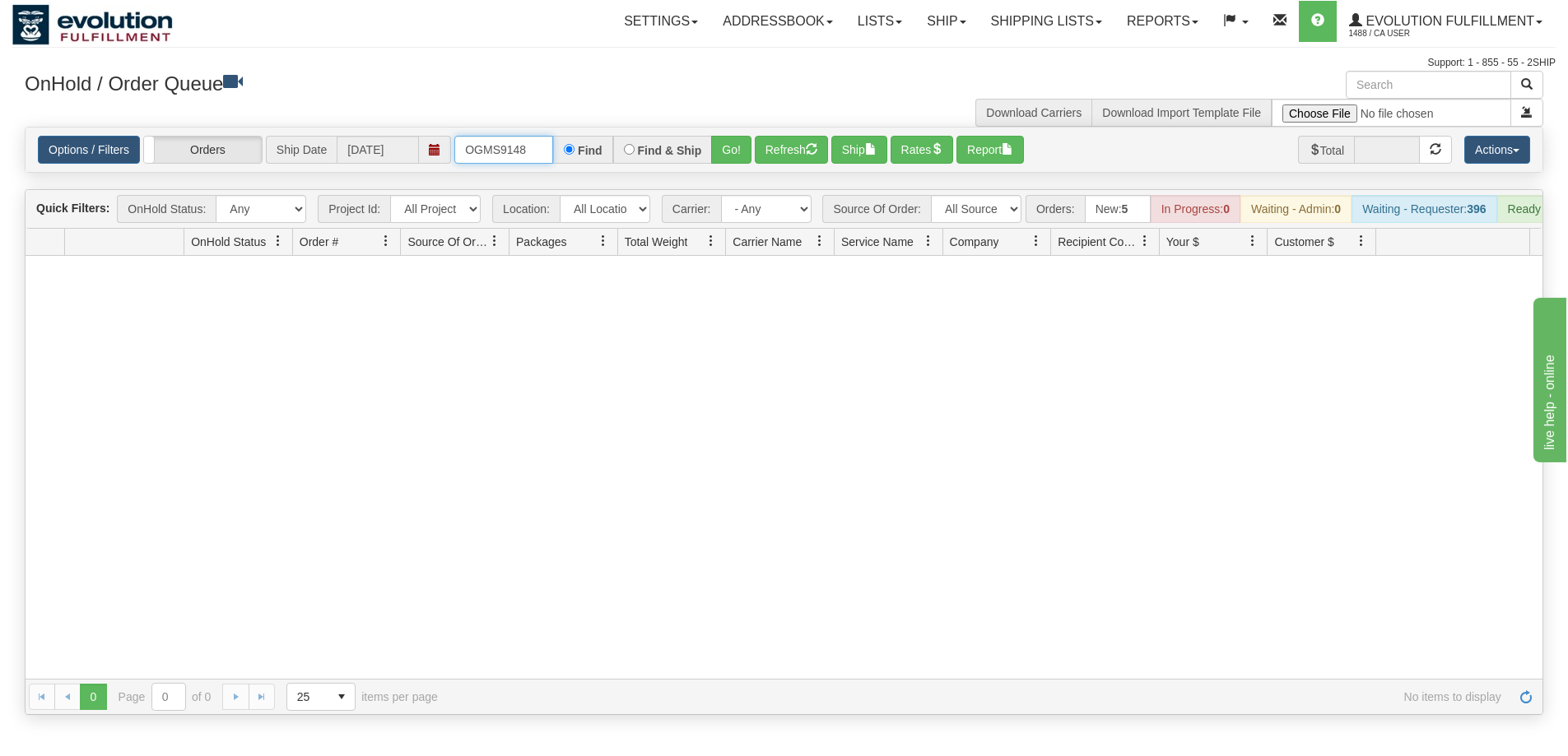
drag, startPoint x: 532, startPoint y: 159, endPoint x: 426, endPoint y: 156, distance: 106.0
click at [427, 156] on div "Options / Filters Group Shipments Orders Ship Date [DATE] OGMS9148 Find Find & …" at bounding box center [784, 149] width 1493 height 28
type input "OGMS37735961"
click at [731, 147] on button "Go!" at bounding box center [731, 149] width 41 height 28
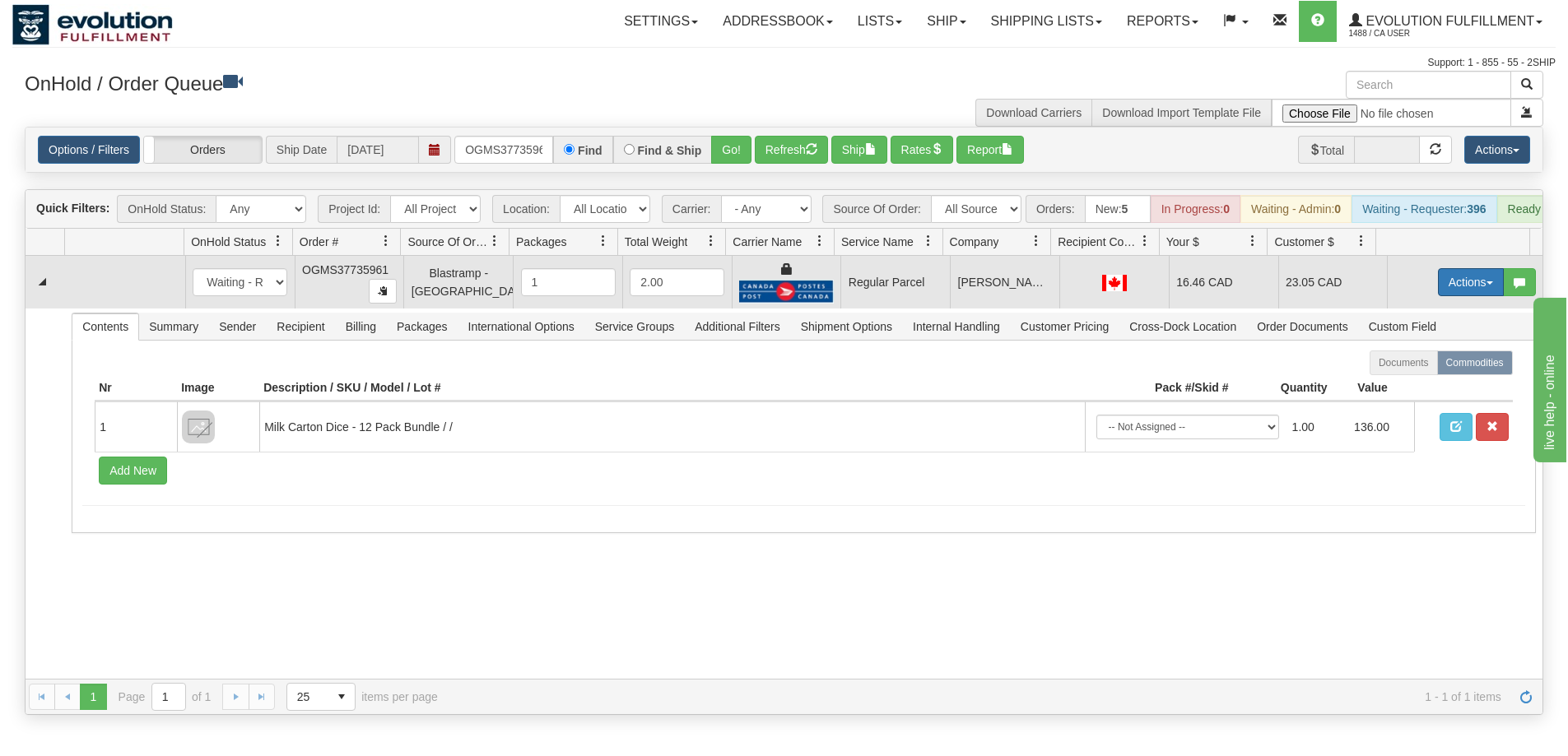
click at [1453, 295] on button "Actions" at bounding box center [1471, 283] width 66 height 28
click at [1431, 363] on span "Rate All Services" at bounding box center [1437, 356] width 99 height 13
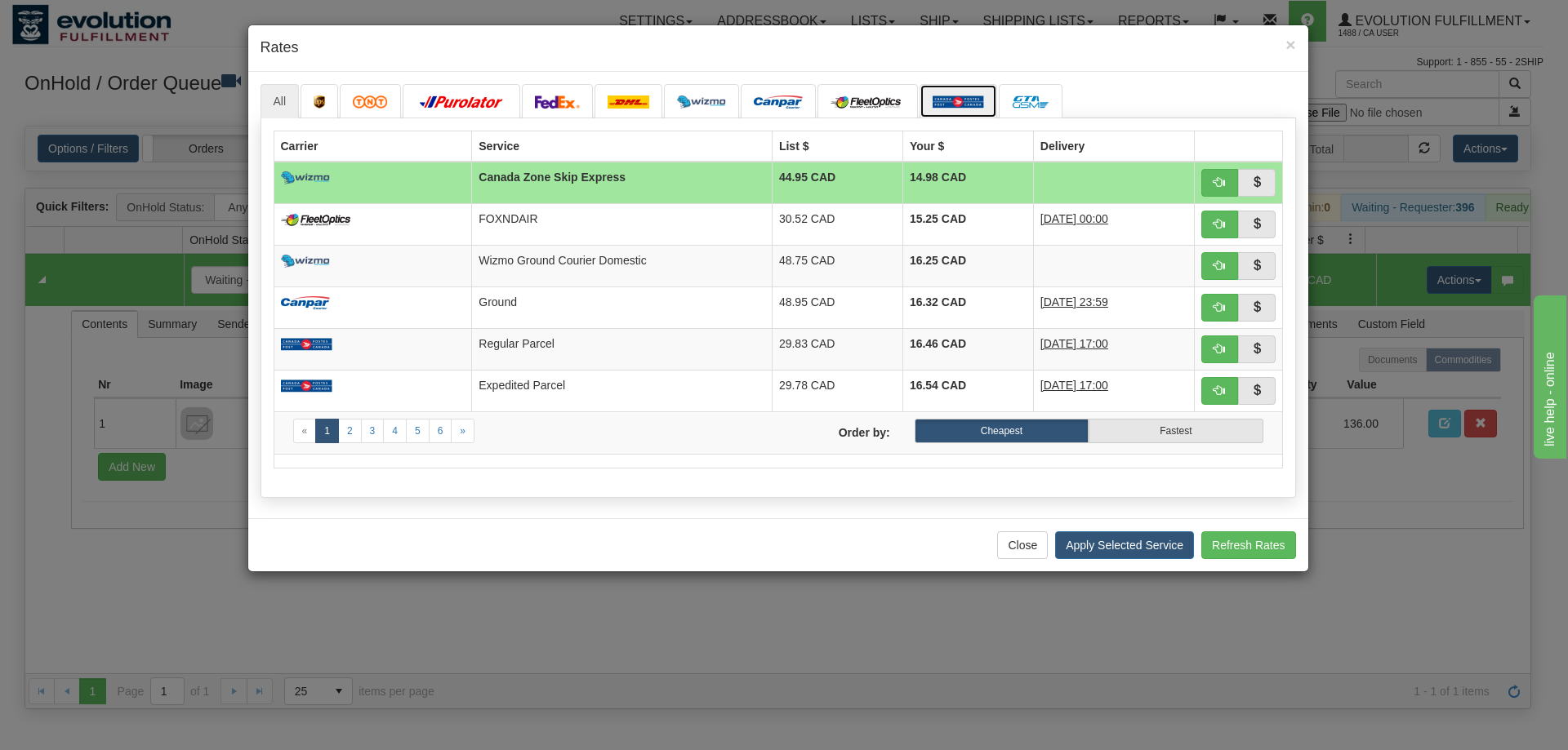
click at [945, 98] on img at bounding box center [958, 101] width 51 height 13
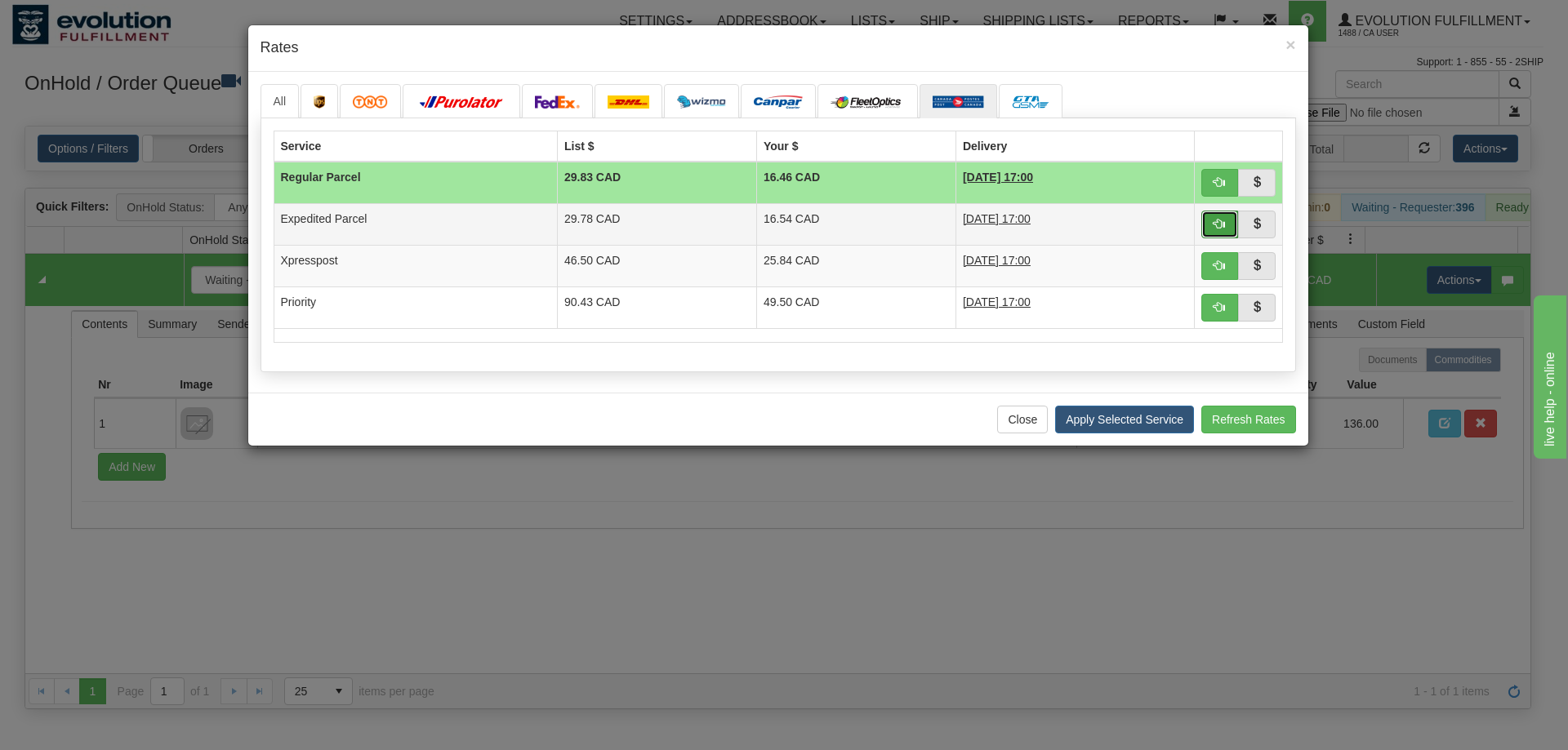
click at [1227, 221] on button "button" at bounding box center [1220, 225] width 38 height 27
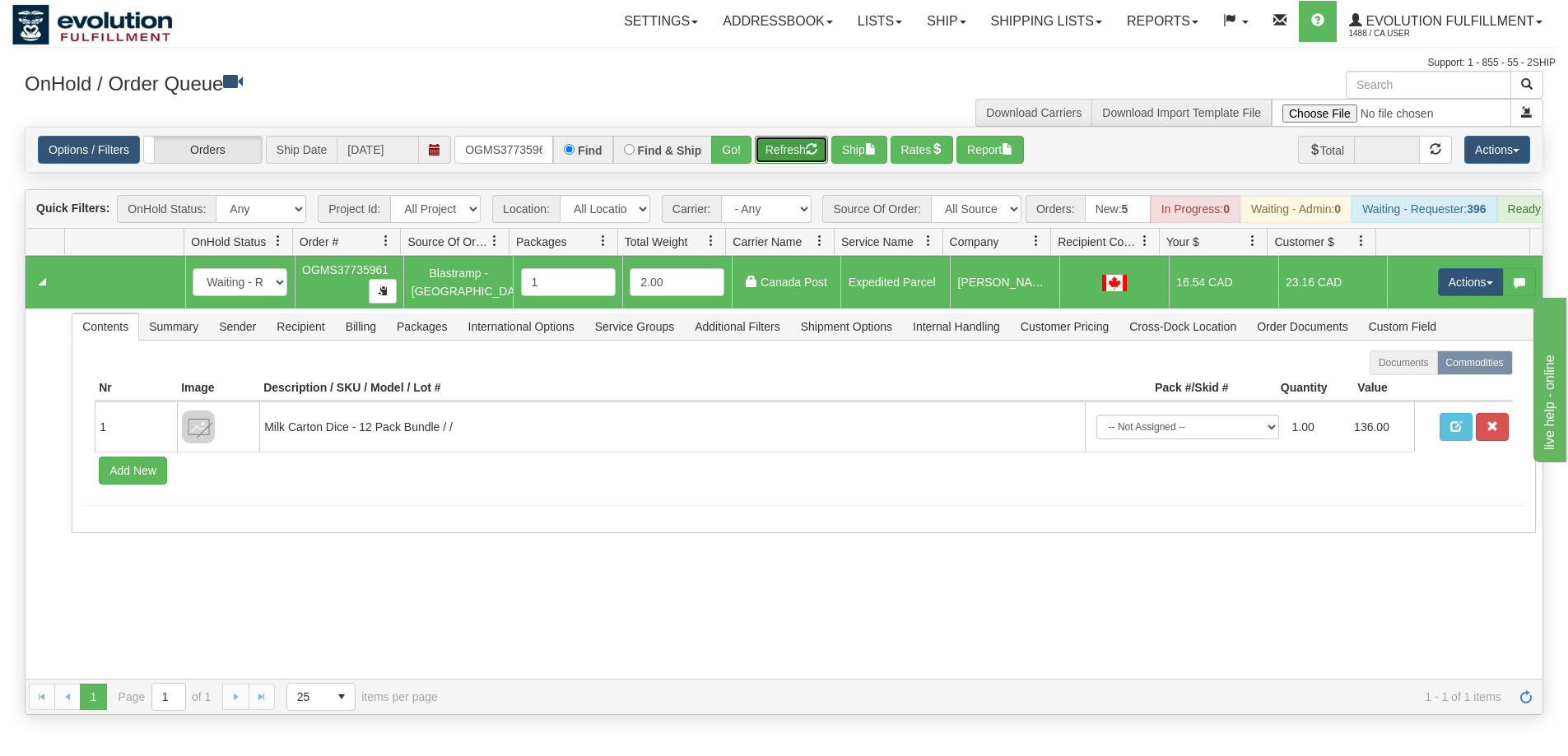
click at [811, 150] on span "button" at bounding box center [811, 149] width 11 height 11
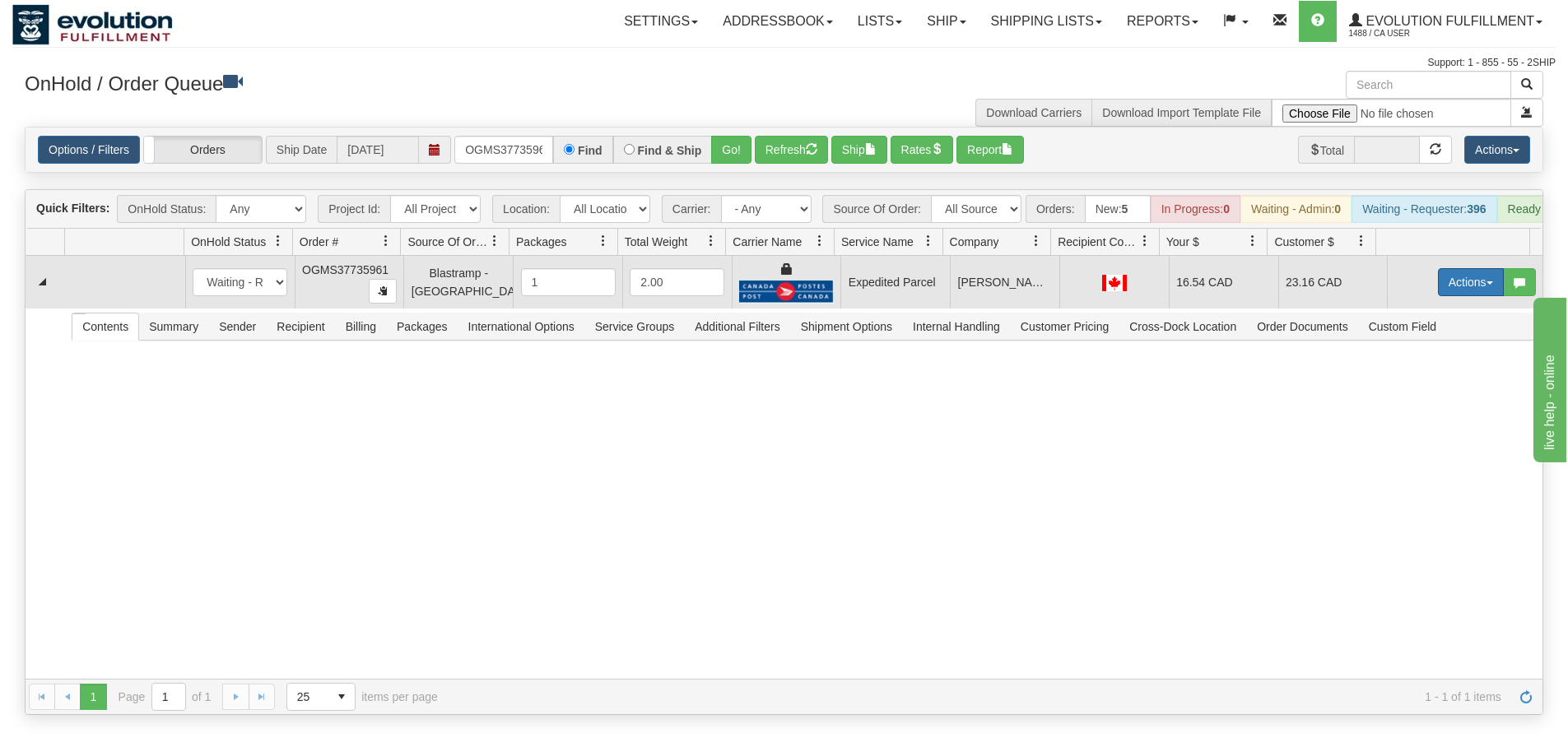
click at [1463, 292] on button "Actions" at bounding box center [1471, 283] width 66 height 28
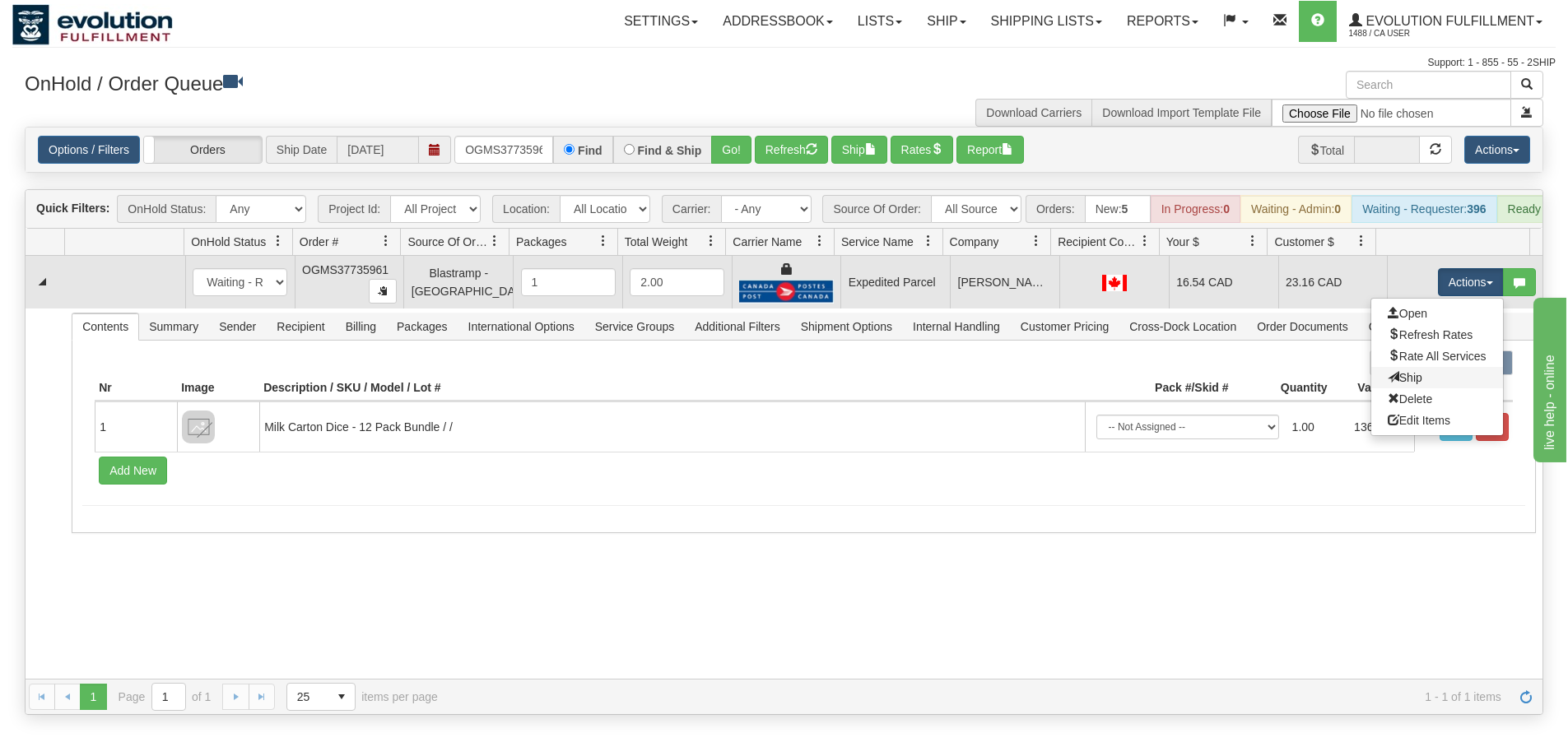
click at [1410, 388] on link "Ship" at bounding box center [1437, 378] width 131 height 22
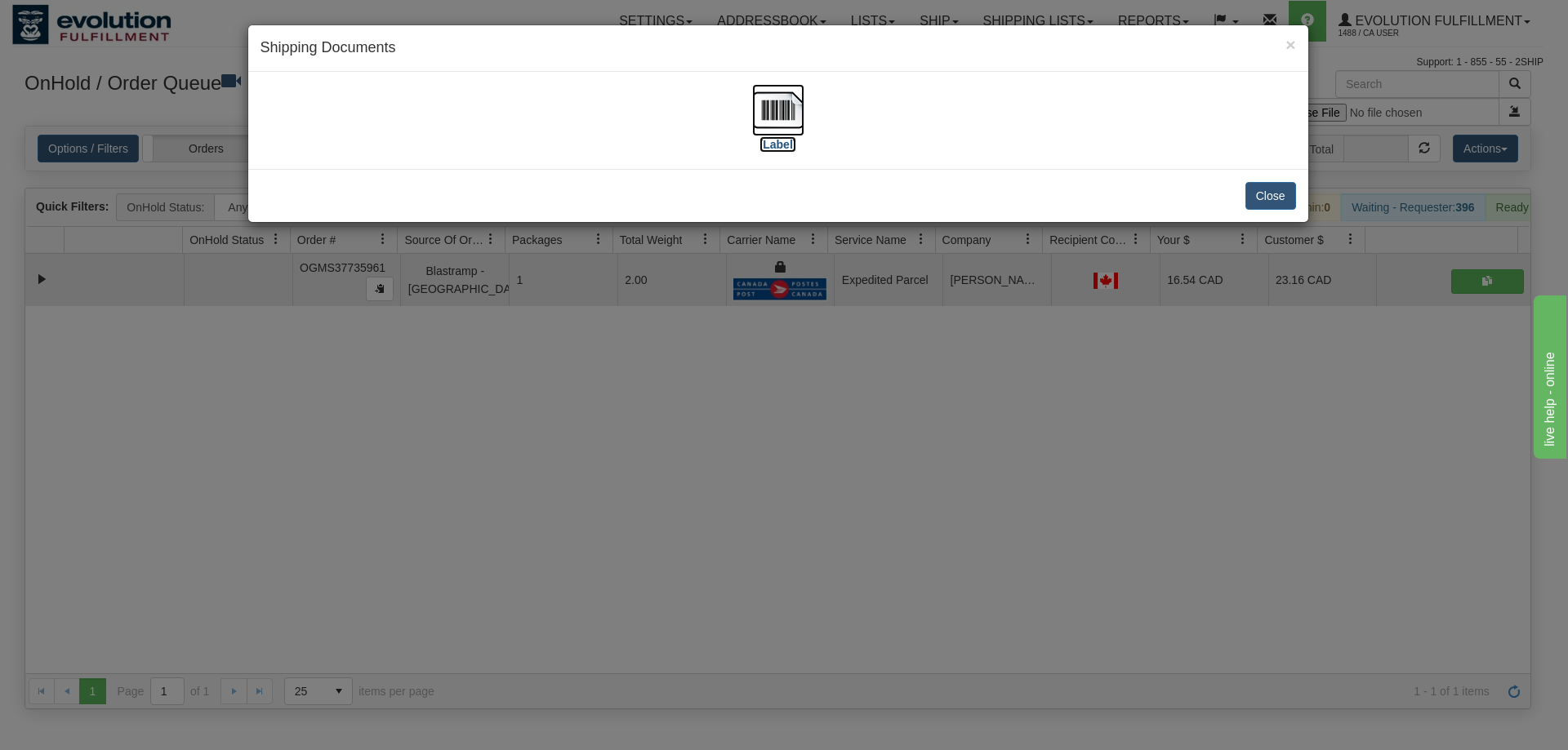
click at [790, 105] on img at bounding box center [778, 110] width 52 height 52
click at [963, 489] on div "× Shipping Documents [Label] Close" at bounding box center [784, 375] width 1568 height 750
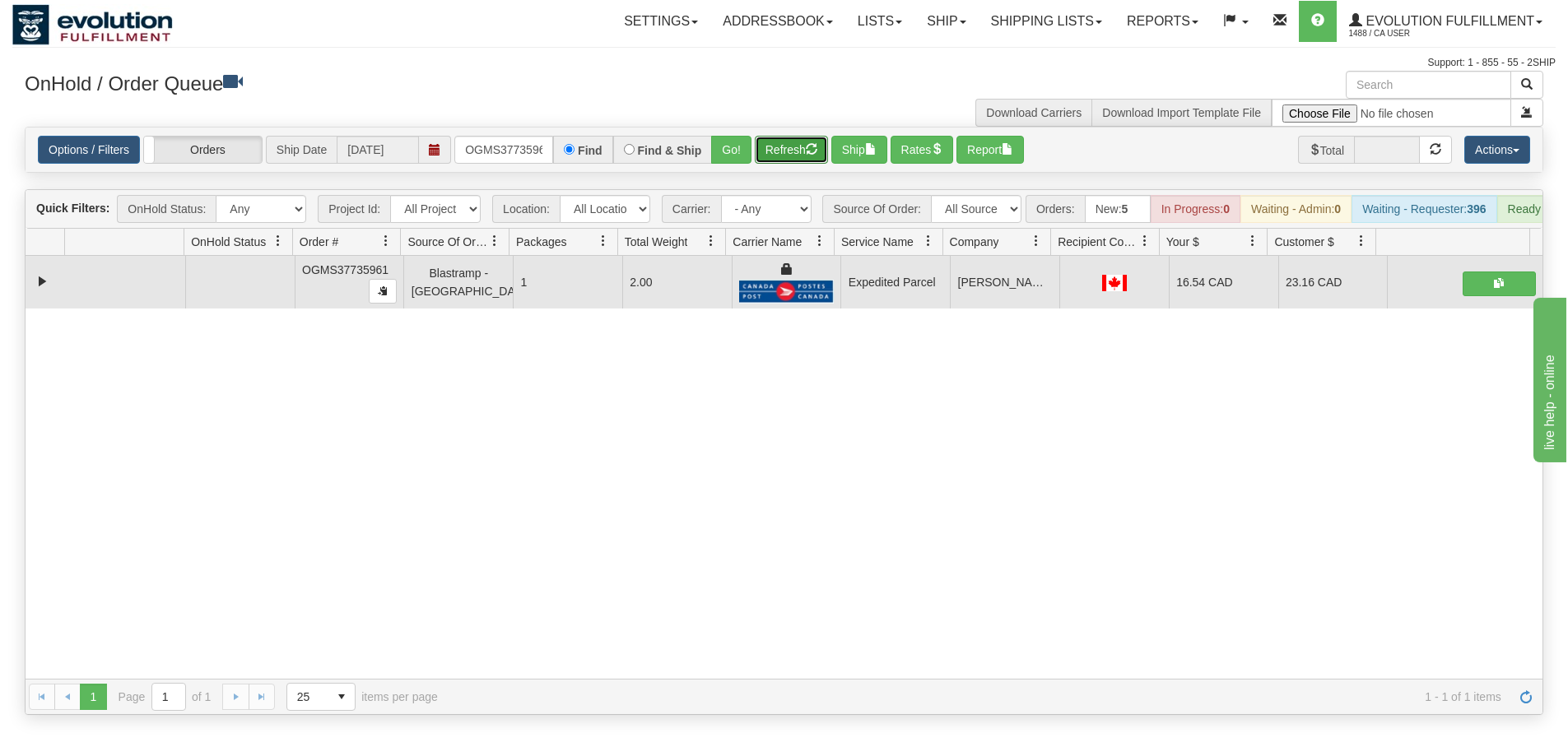
click at [806, 157] on button "Refresh" at bounding box center [791, 149] width 73 height 28
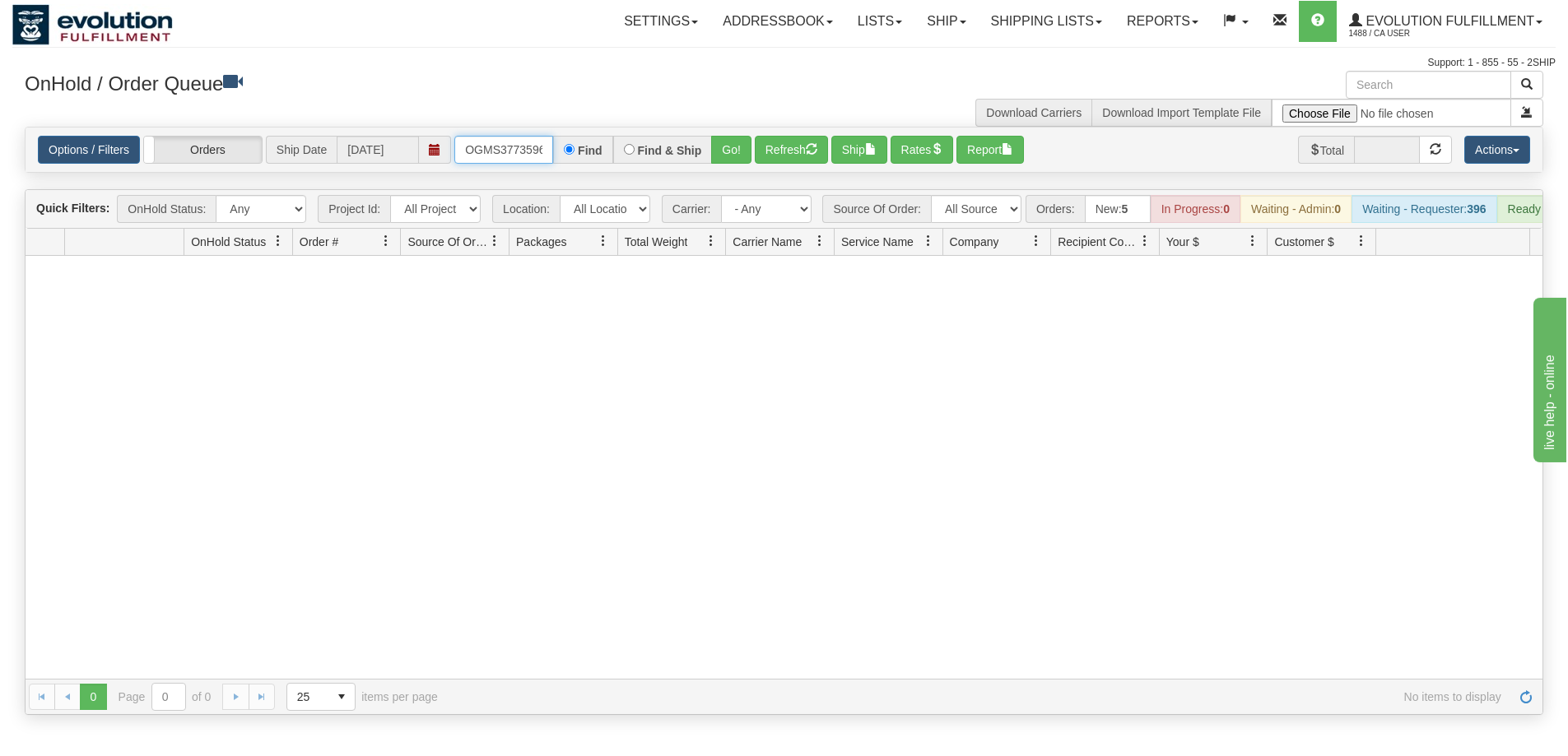
scroll to position [0, 9]
drag, startPoint x: 466, startPoint y: 147, endPoint x: 594, endPoint y: 149, distance: 128.0
click at [594, 149] on div "OGMS37735961 Find Find & Ship Go!" at bounding box center [603, 149] width 297 height 28
type input "OGMS7392"
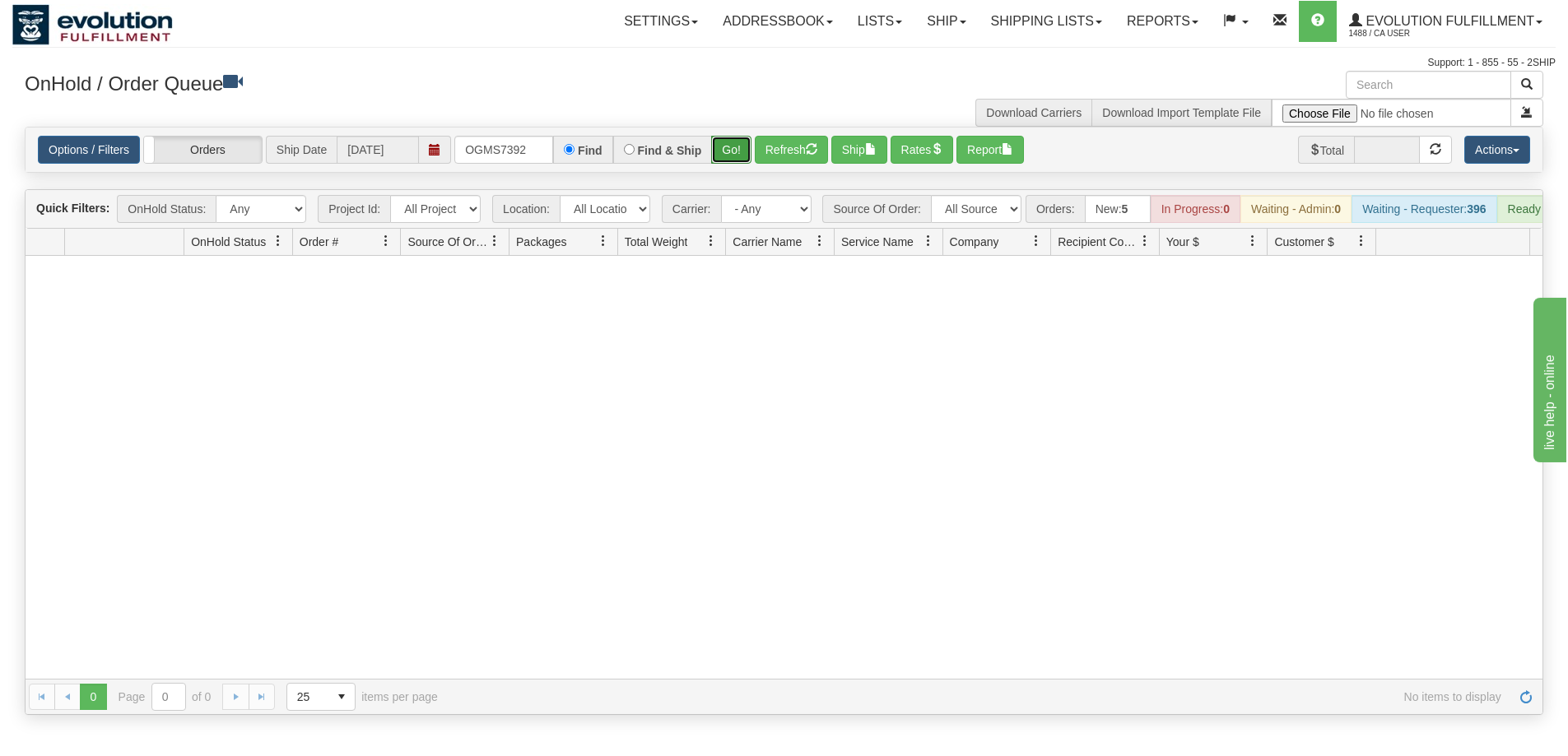
click at [729, 155] on button "Go!" at bounding box center [731, 149] width 41 height 28
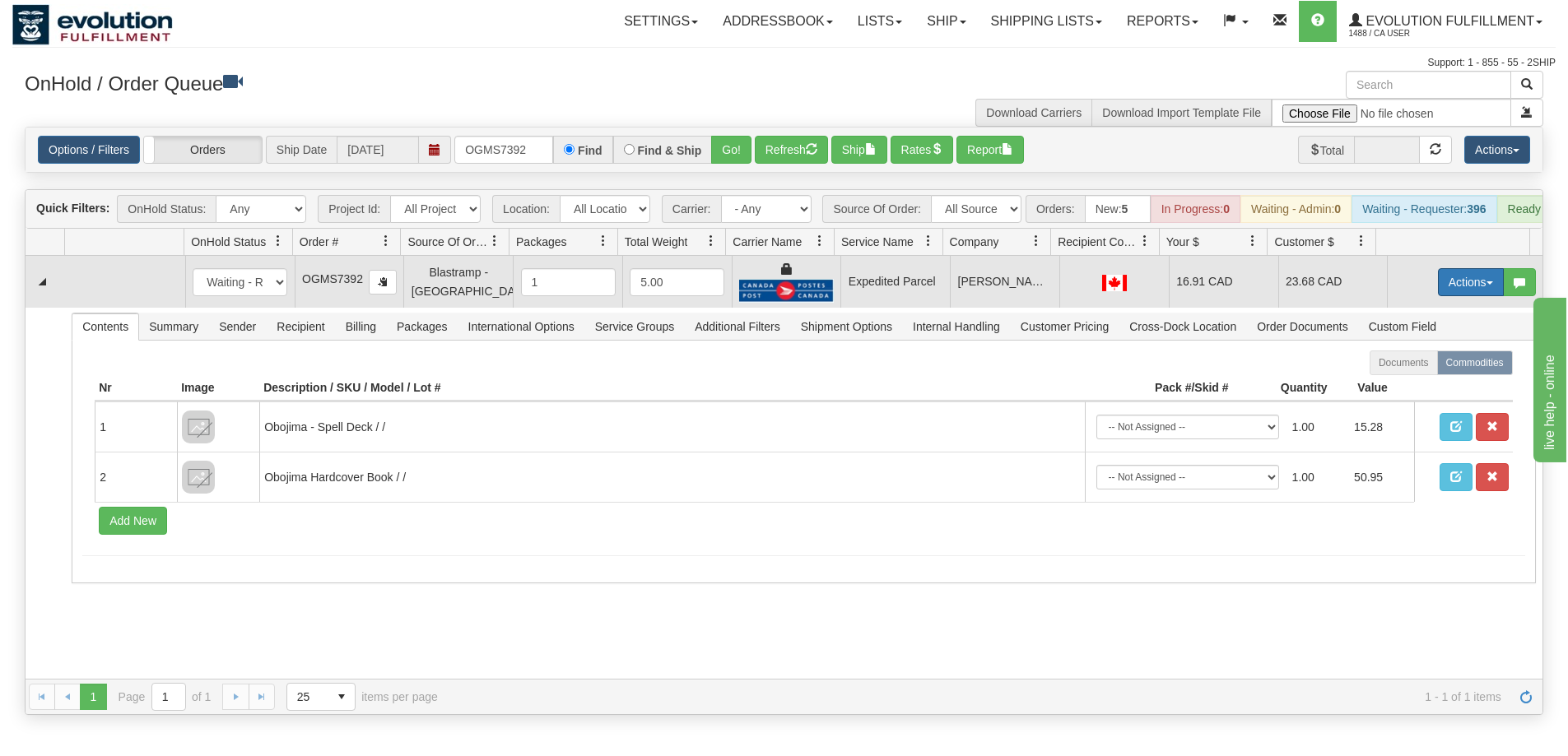
click at [1443, 287] on button "Actions" at bounding box center [1471, 283] width 66 height 28
click at [1405, 384] on span "Ship" at bounding box center [1405, 378] width 35 height 13
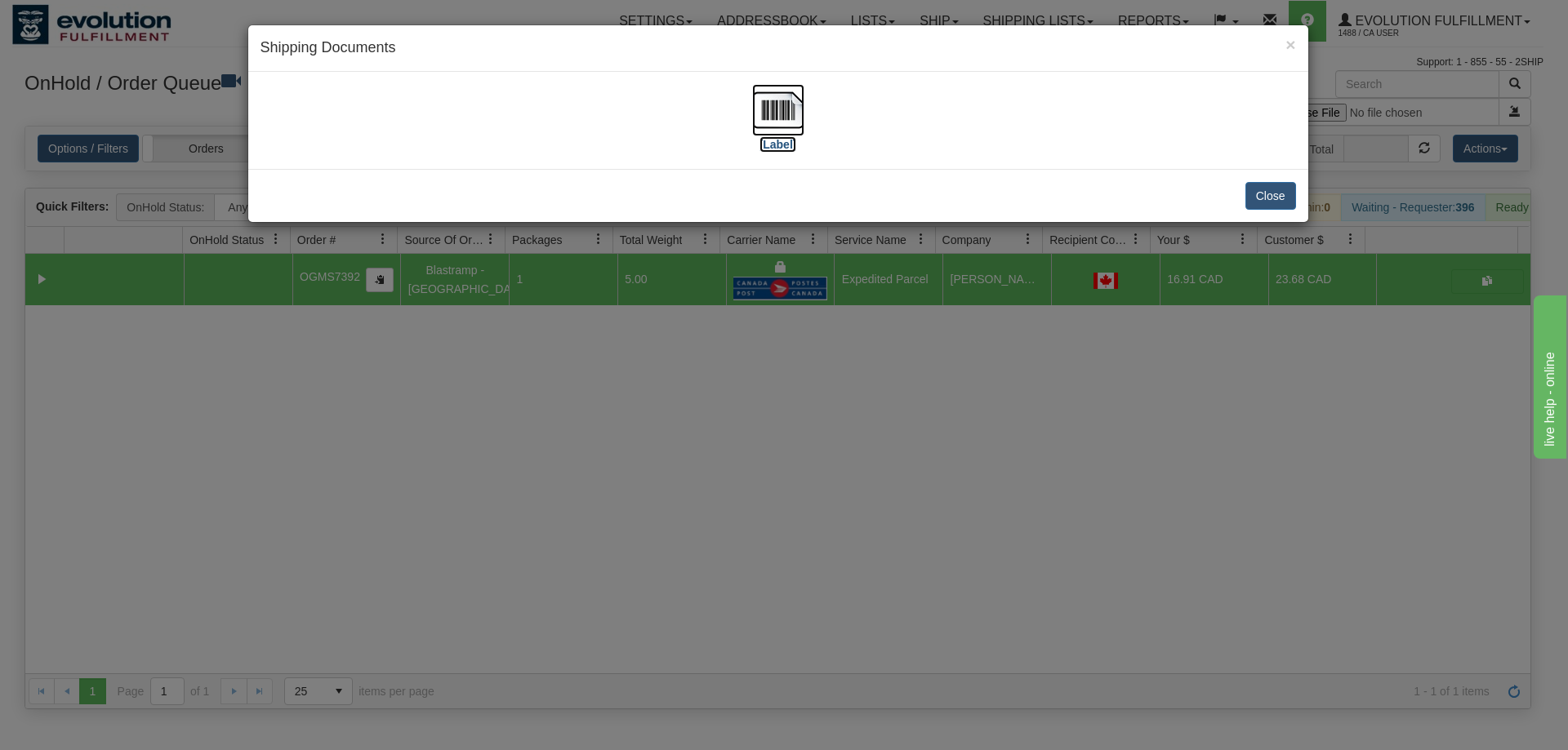
click at [774, 126] on img at bounding box center [778, 110] width 52 height 52
click at [811, 435] on div "× Shipping Documents [Label] Close" at bounding box center [784, 375] width 1568 height 750
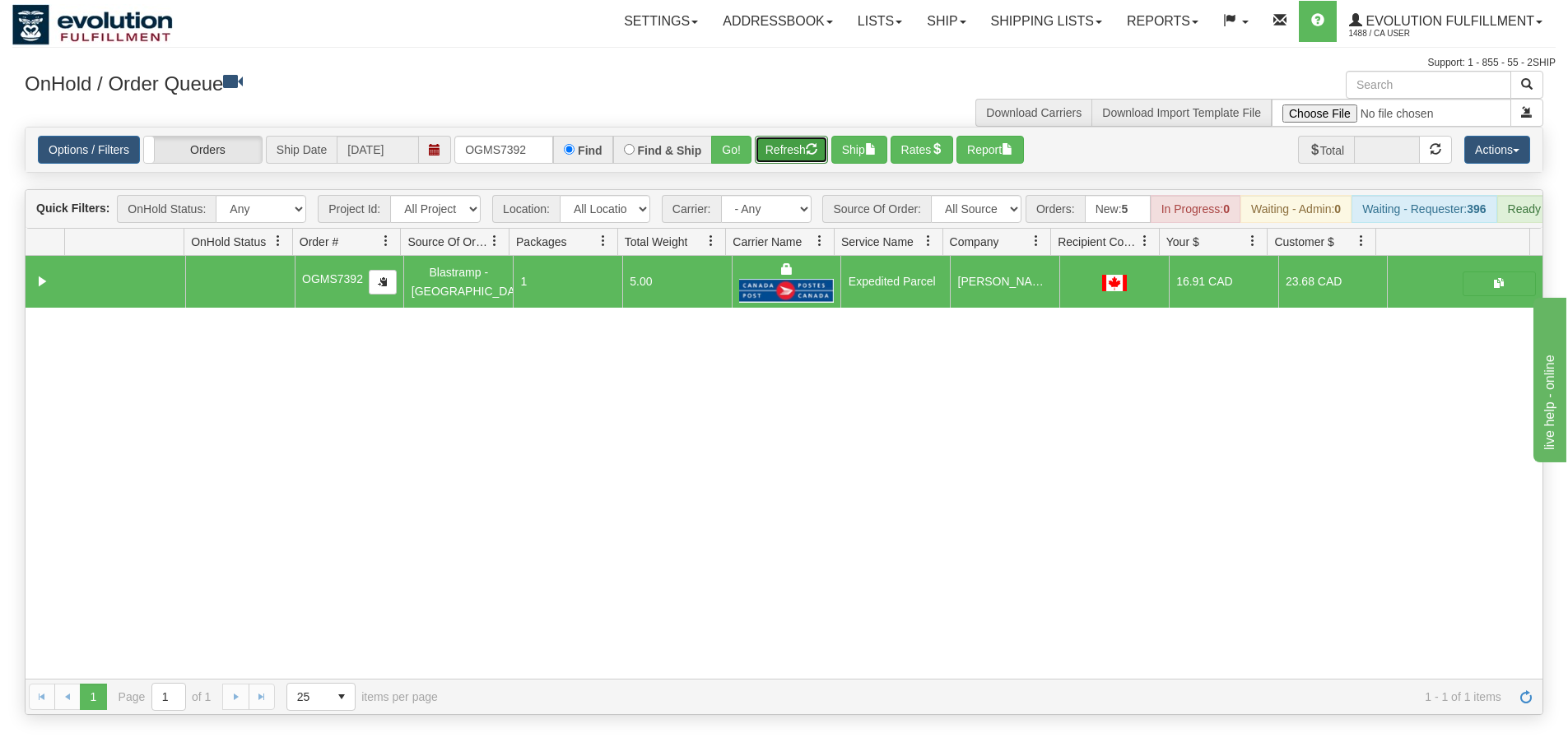
click at [782, 154] on button "Refresh" at bounding box center [791, 149] width 73 height 28
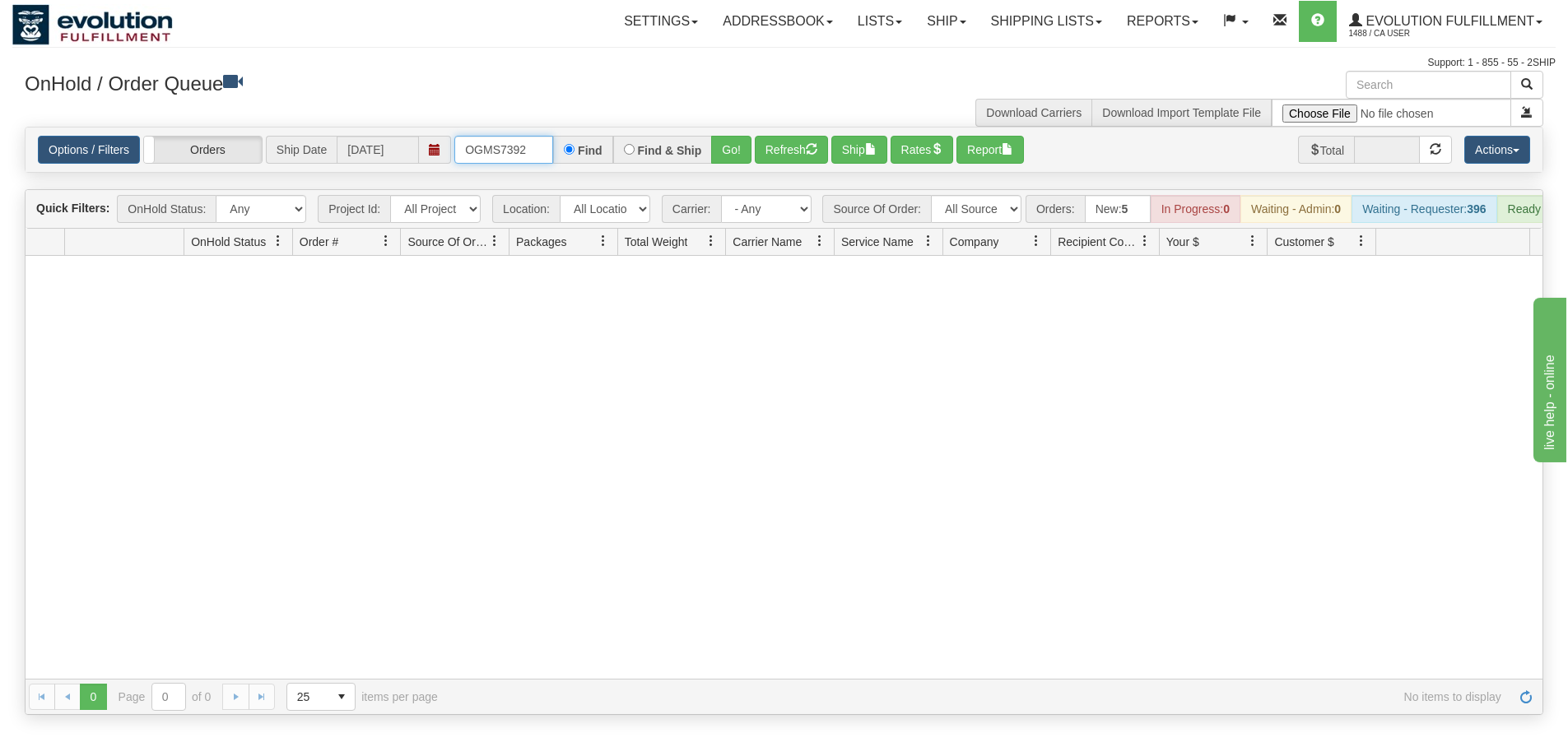
drag, startPoint x: 532, startPoint y: 162, endPoint x: 442, endPoint y: 152, distance: 90.6
click at [442, 152] on div "Options / Filters Group Shipments Orders Ship Date [DATE] OGMS7392 Find Find & …" at bounding box center [784, 149] width 1493 height 28
click at [723, 154] on button "Go!" at bounding box center [731, 149] width 41 height 28
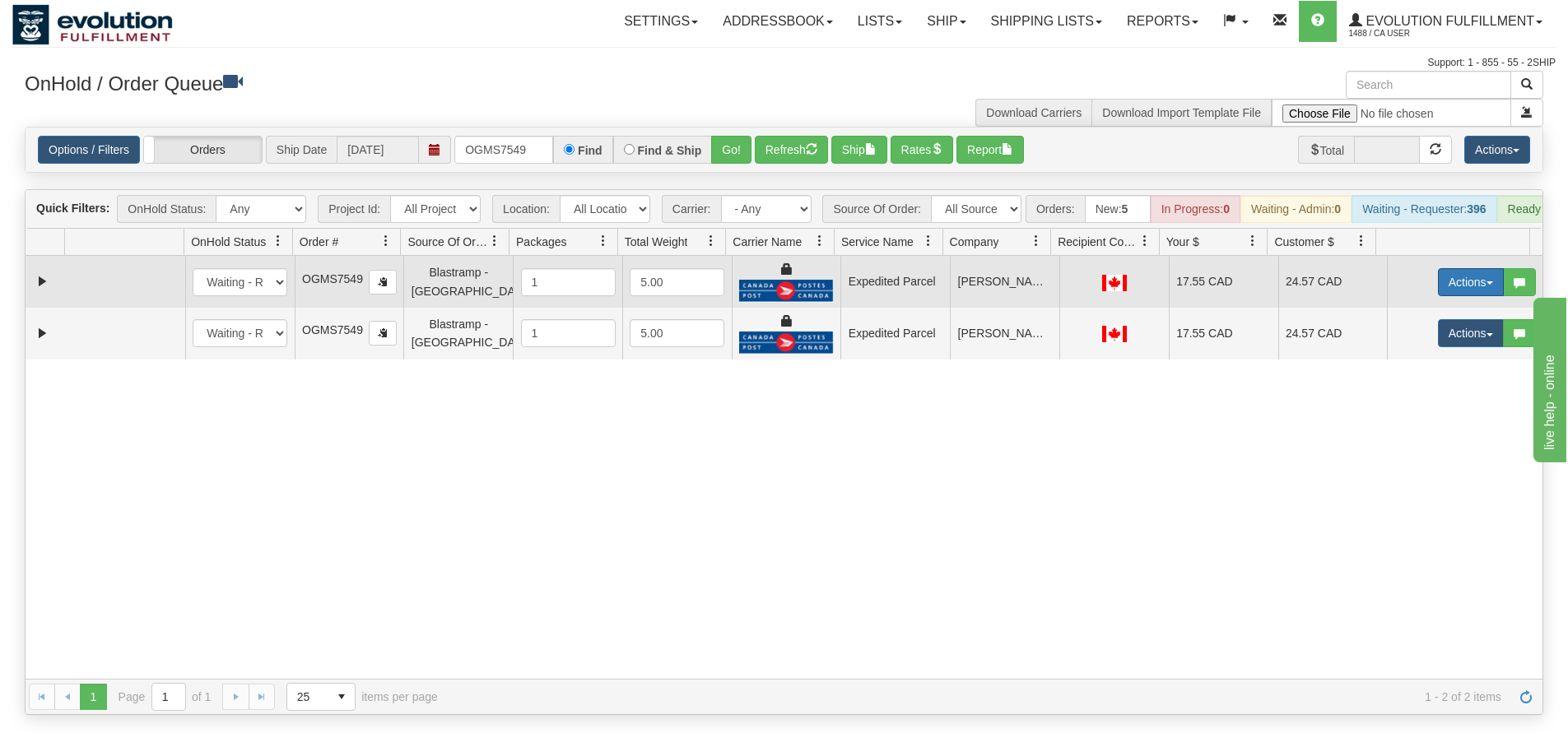
click at [1463, 293] on button "Actions" at bounding box center [1471, 283] width 66 height 28
click at [1411, 389] on link "Ship" at bounding box center [1437, 378] width 131 height 22
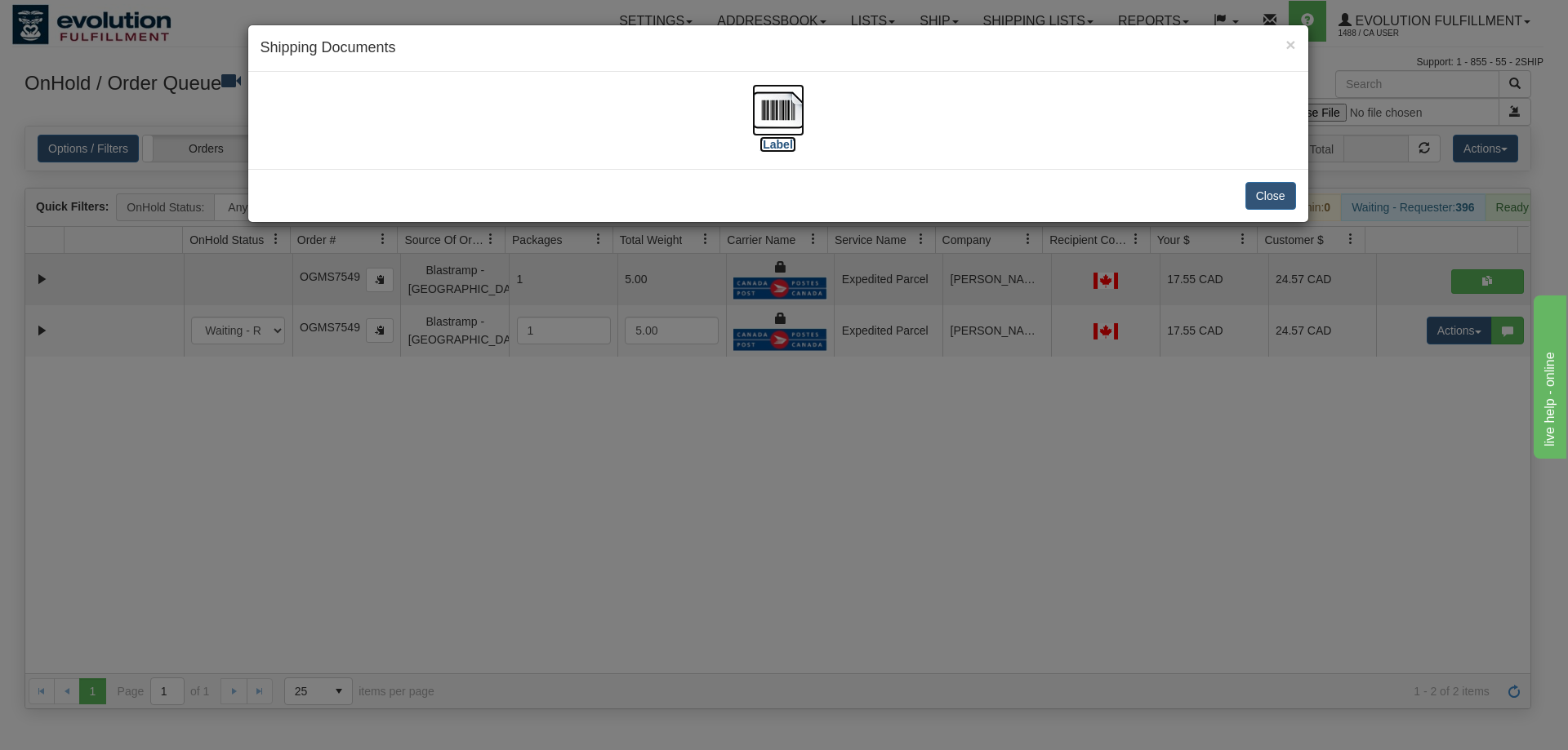
click at [772, 118] on img at bounding box center [778, 110] width 52 height 52
click at [1048, 530] on div "× Shipping Documents [Label] Close" at bounding box center [784, 375] width 1568 height 750
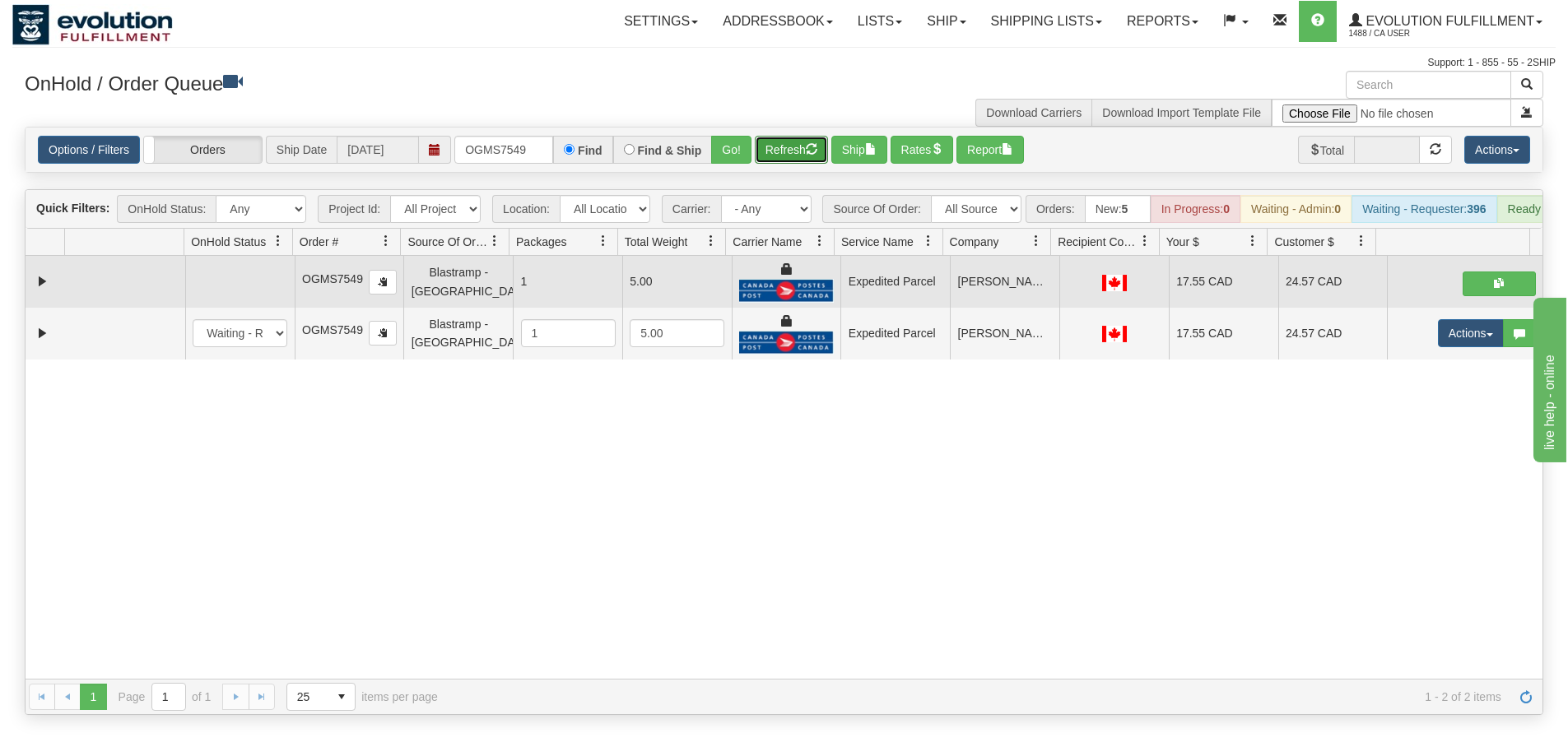
click at [777, 154] on button "Refresh" at bounding box center [791, 149] width 73 height 28
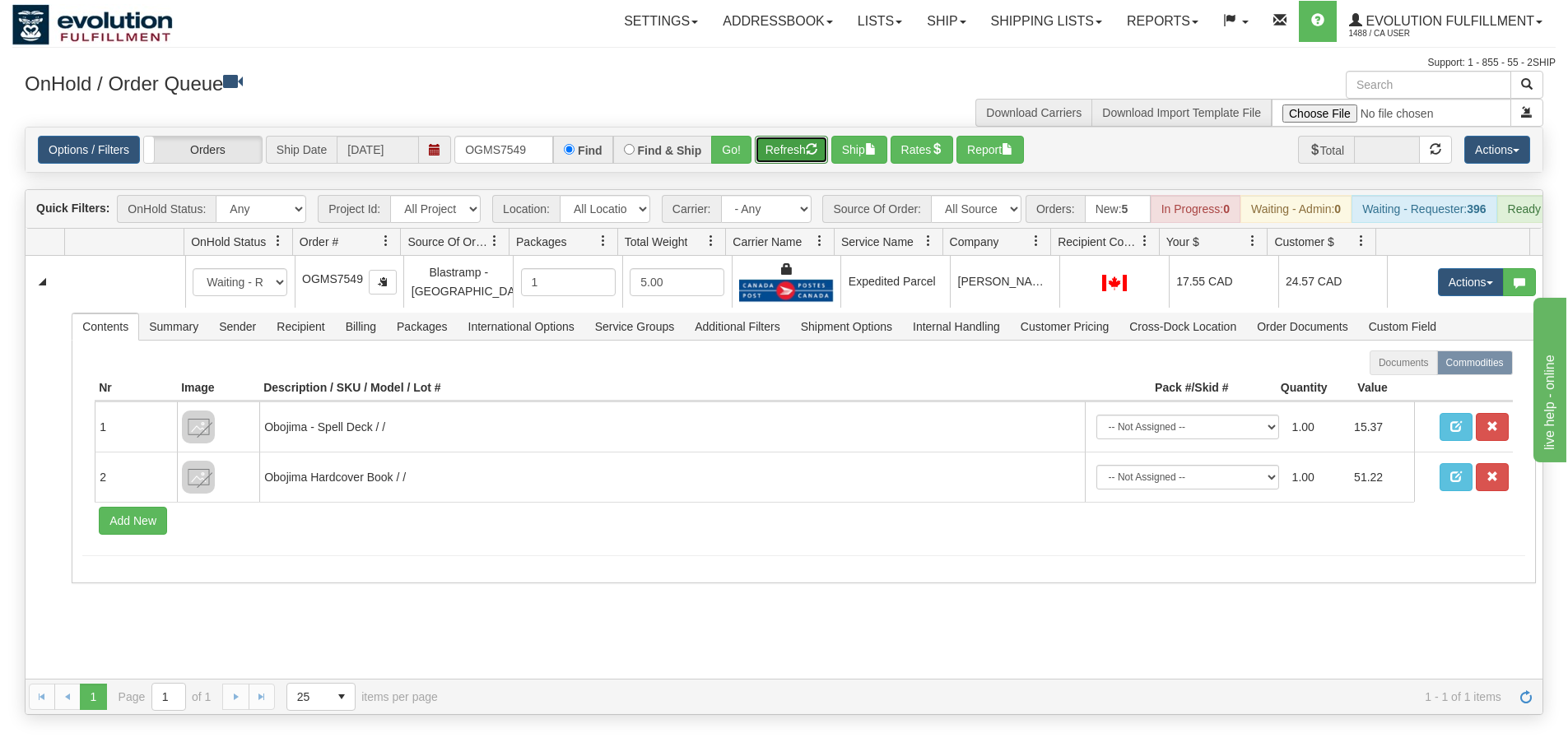
click at [781, 151] on button "Refresh" at bounding box center [791, 149] width 73 height 28
drag, startPoint x: 537, startPoint y: 156, endPoint x: 456, endPoint y: 154, distance: 81.0
click at [457, 154] on input "OGMS7549" at bounding box center [504, 149] width 99 height 28
type input "OGMS37740814"
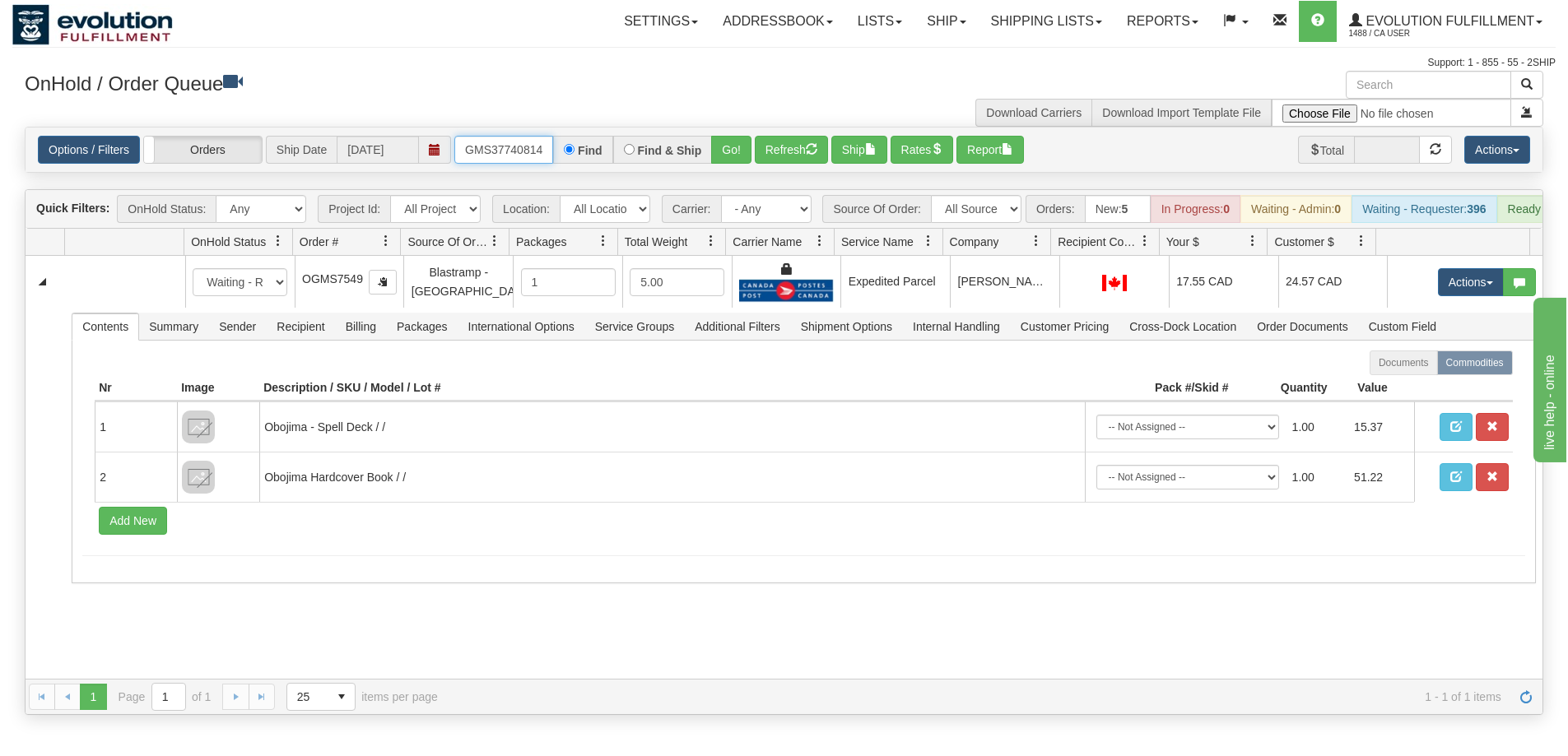
drag, startPoint x: 459, startPoint y: 158, endPoint x: 608, endPoint y: 165, distance: 149.2
click at [608, 165] on div "Options / Filters Group Shipments Orders Ship Date [DATE] OGMS37740814 Find Fin…" at bounding box center [784, 149] width 1517 height 44
click at [736, 144] on button "Go!" at bounding box center [731, 149] width 41 height 28
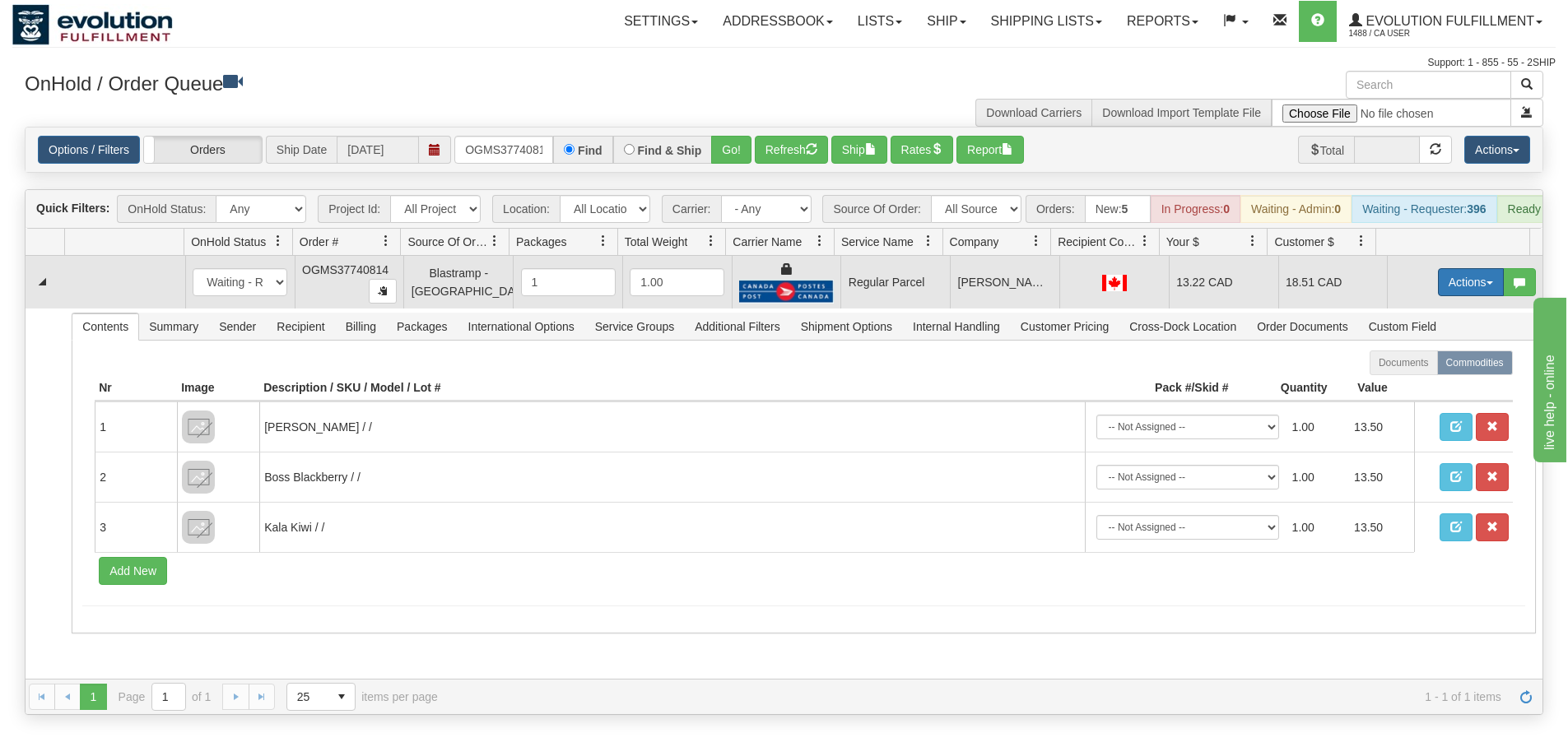
click at [1442, 296] on button "Actions" at bounding box center [1471, 283] width 66 height 28
click at [1402, 363] on span "Rate All Services" at bounding box center [1437, 356] width 99 height 13
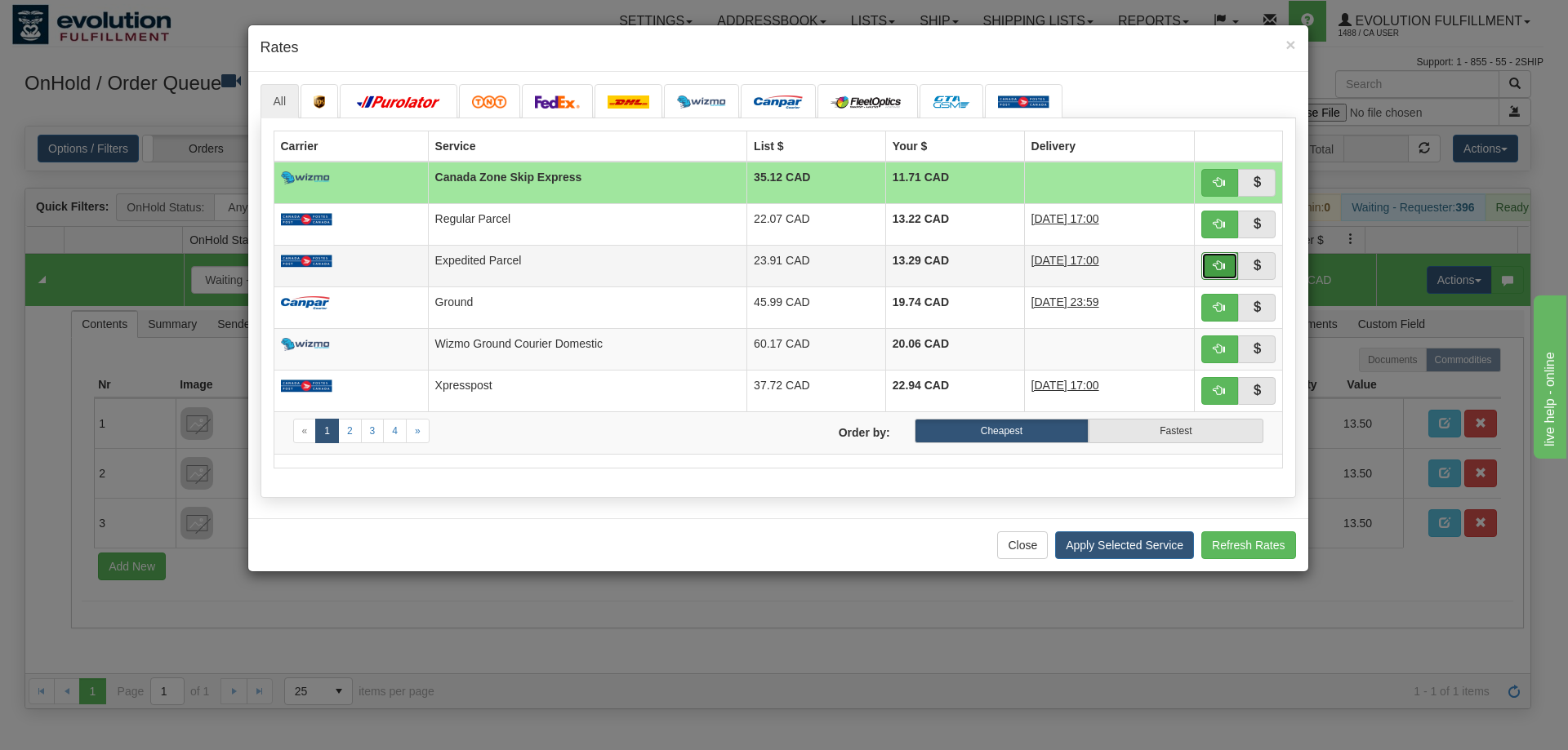
click at [1223, 264] on span "button" at bounding box center [1218, 265] width 11 height 11
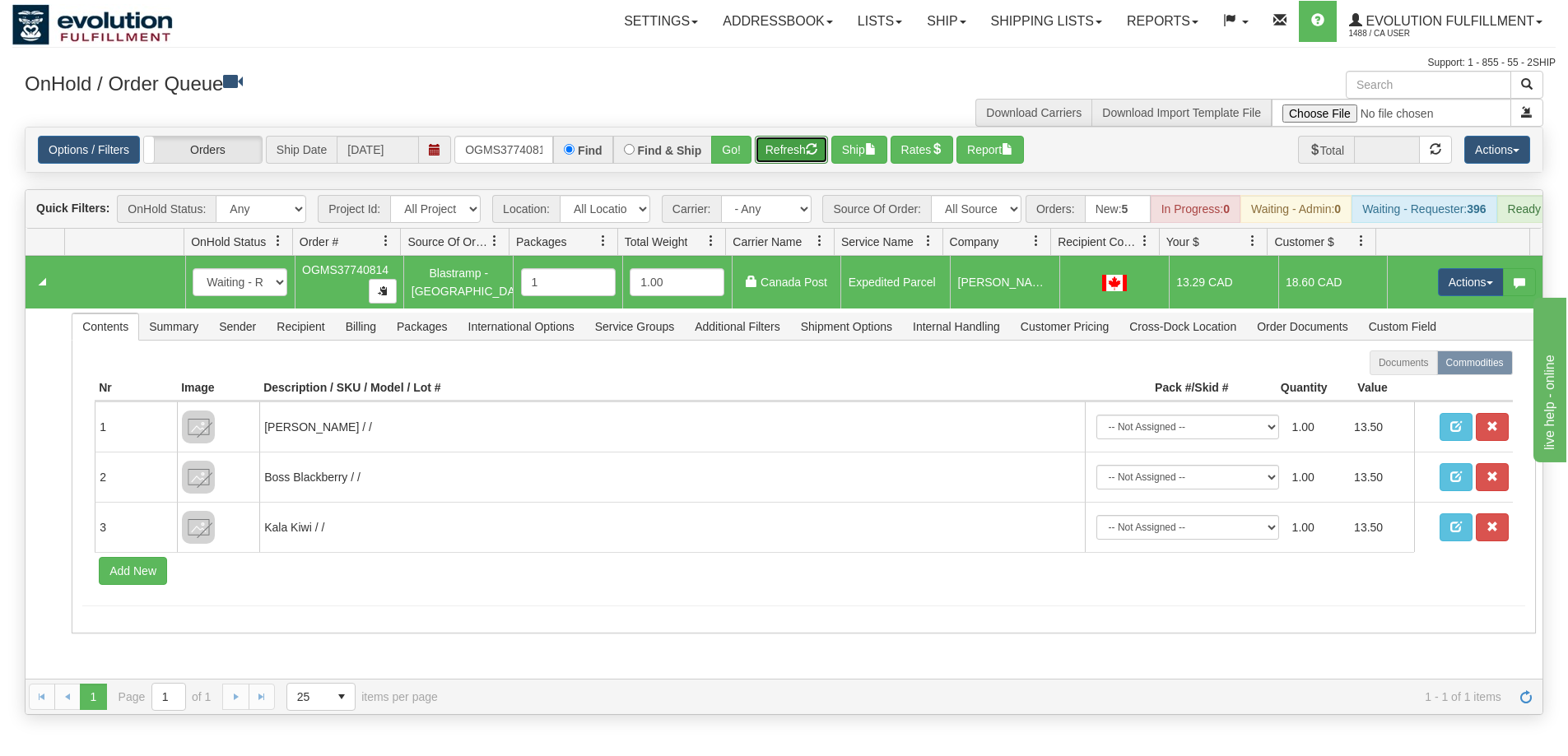
click at [800, 159] on button "Refresh" at bounding box center [791, 149] width 73 height 28
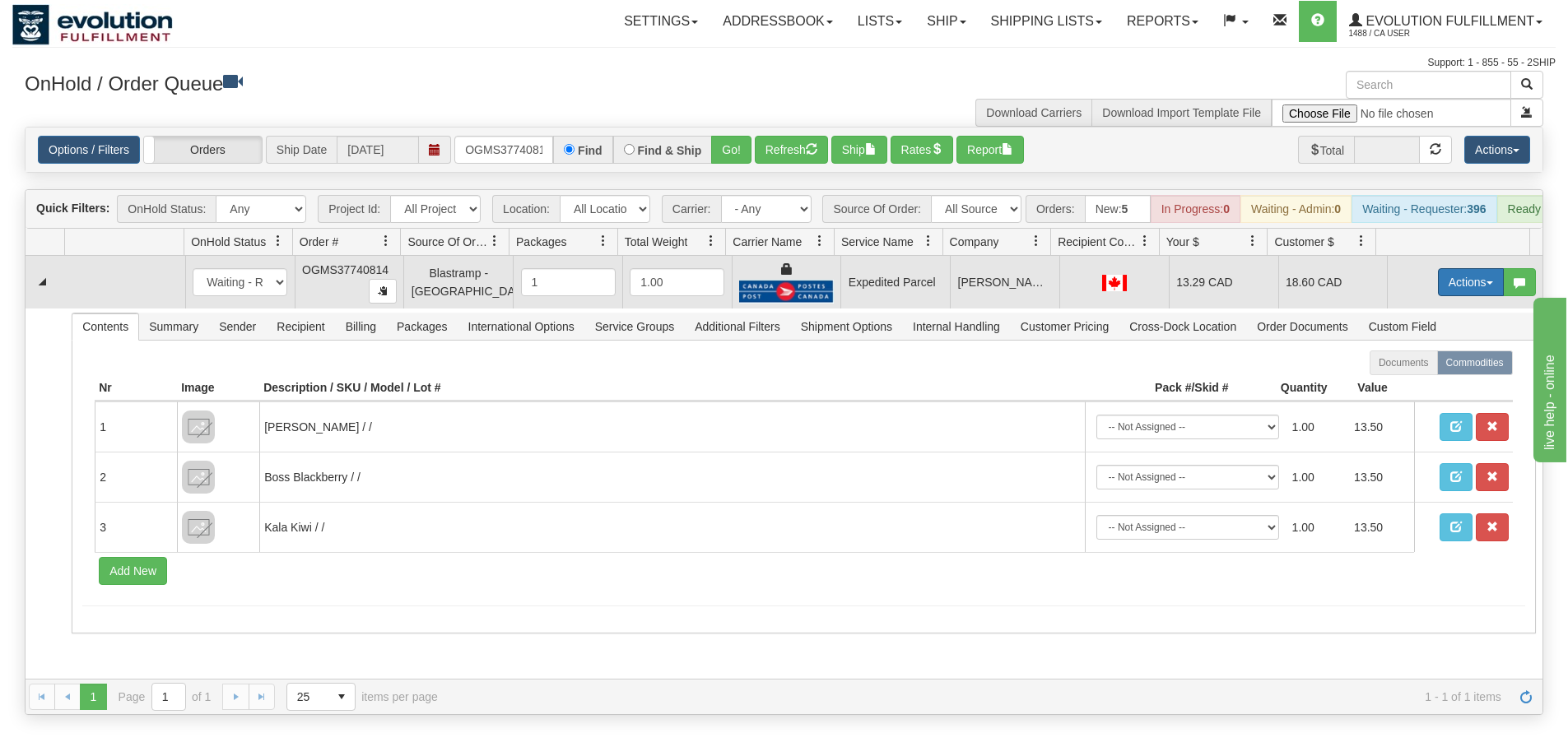
click at [1449, 296] on button "Actions" at bounding box center [1471, 283] width 66 height 28
click at [1405, 384] on span "Ship" at bounding box center [1405, 378] width 35 height 13
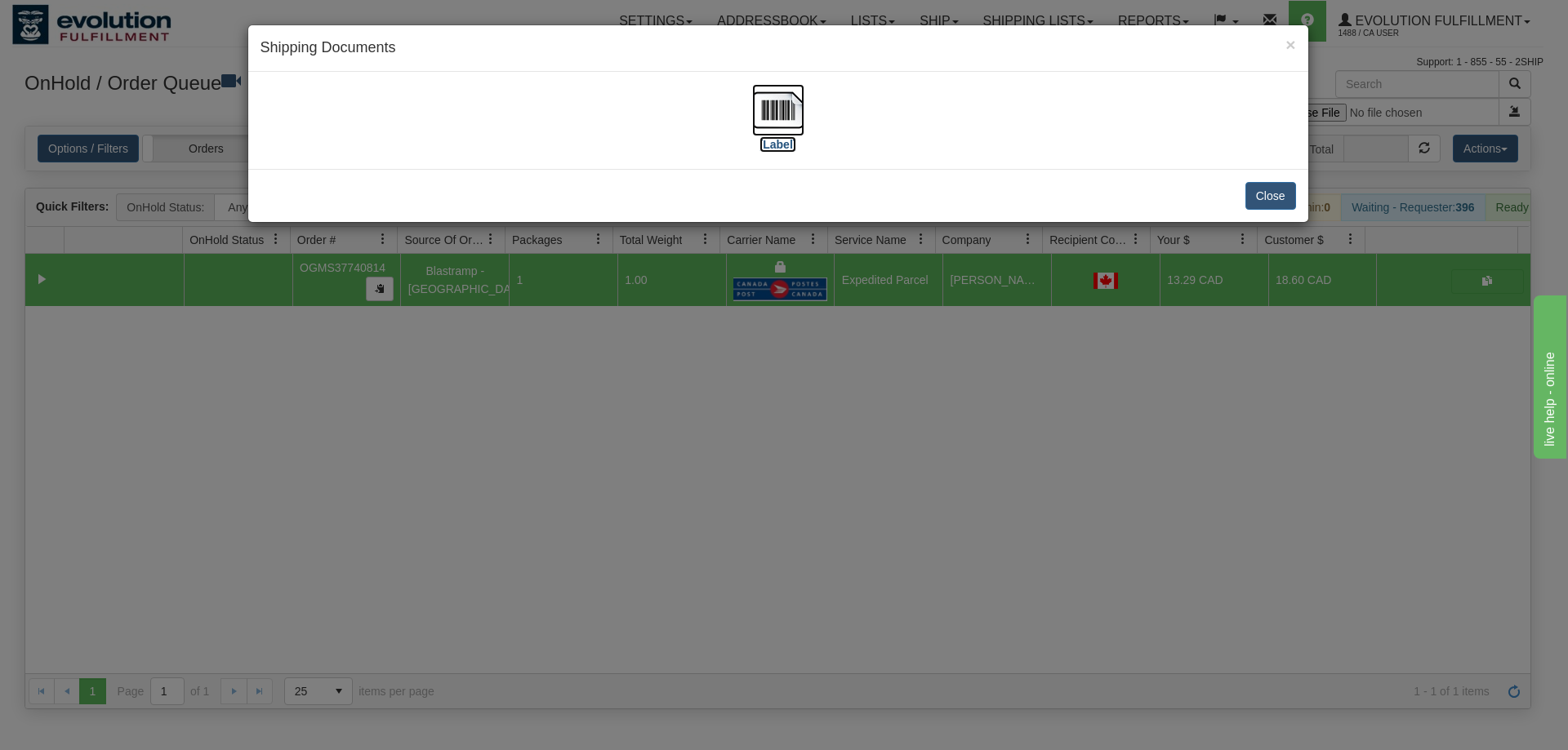
click at [760, 136] on label "[Label]" at bounding box center [778, 144] width 38 height 16
click at [746, 358] on div "× Shipping Documents [Label] Close" at bounding box center [784, 375] width 1568 height 750
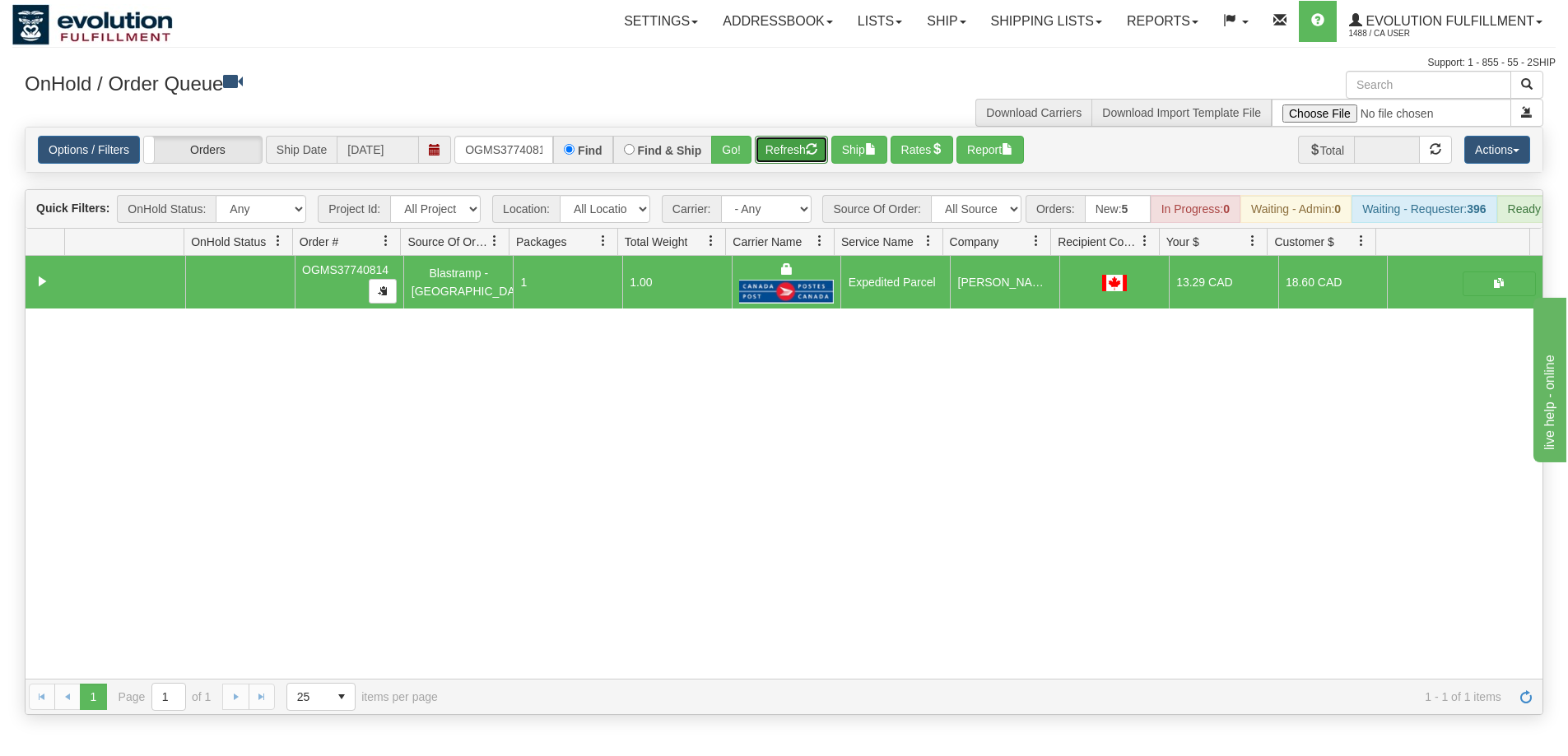
click at [806, 153] on button "Refresh" at bounding box center [791, 149] width 73 height 28
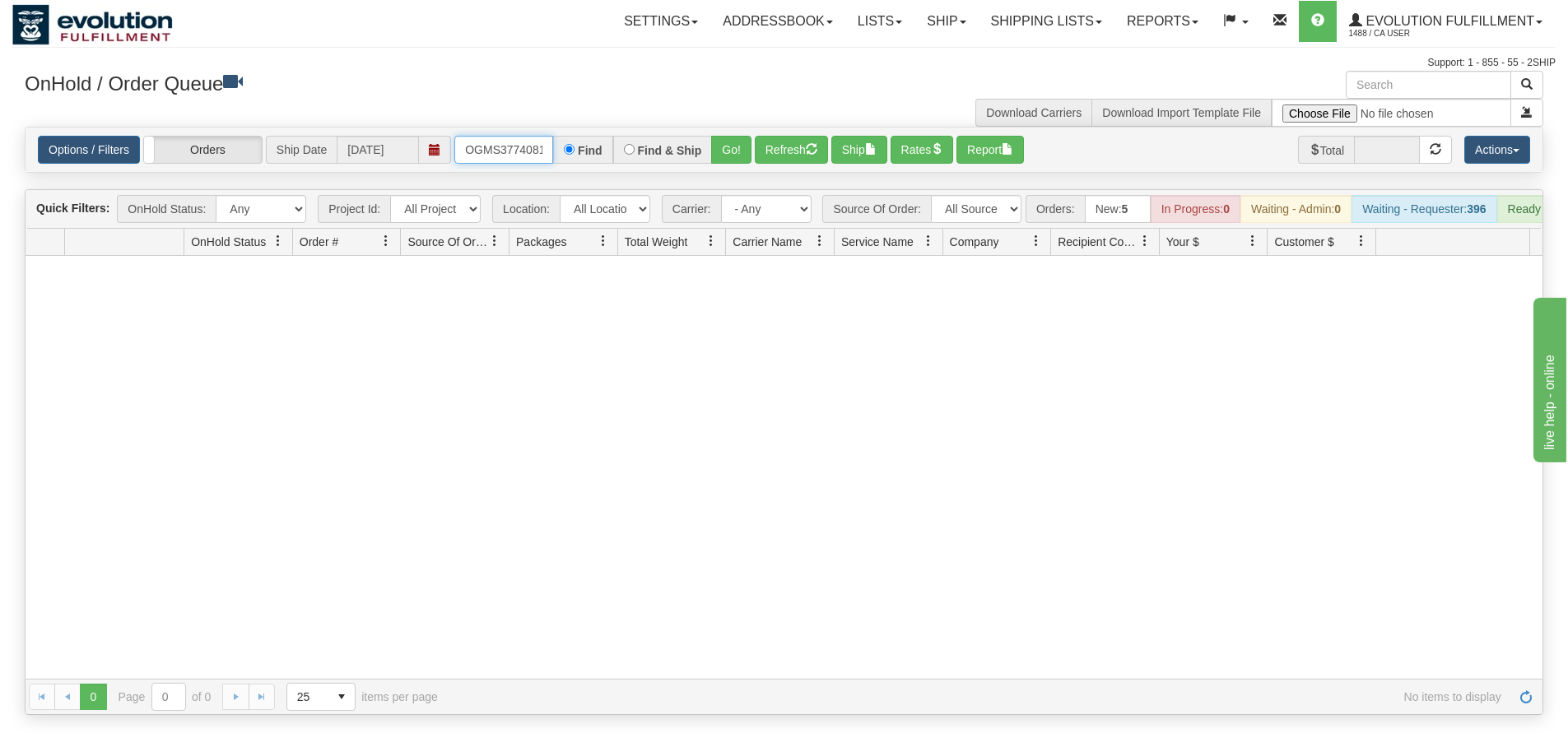
scroll to position [0, 9]
drag, startPoint x: 460, startPoint y: 150, endPoint x: 672, endPoint y: 162, distance: 212.3
click at [672, 162] on div "OGMS37740814 Find Find & Ship Go!" at bounding box center [603, 149] width 297 height 28
click at [728, 147] on button "Go!" at bounding box center [731, 149] width 41 height 28
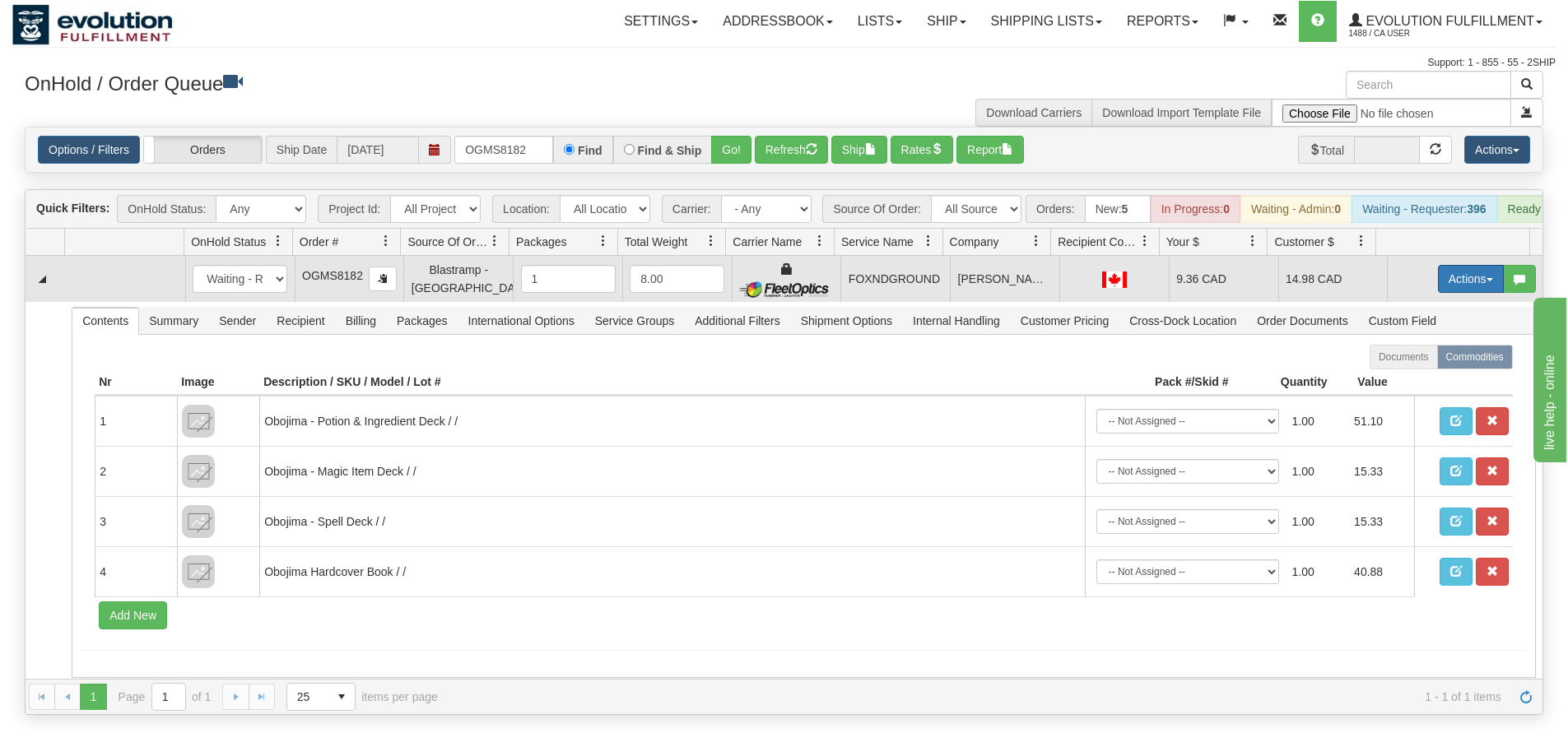
click at [1446, 291] on button "Actions" at bounding box center [1471, 279] width 66 height 28
click at [1409, 385] on link "Ship" at bounding box center [1437, 374] width 131 height 22
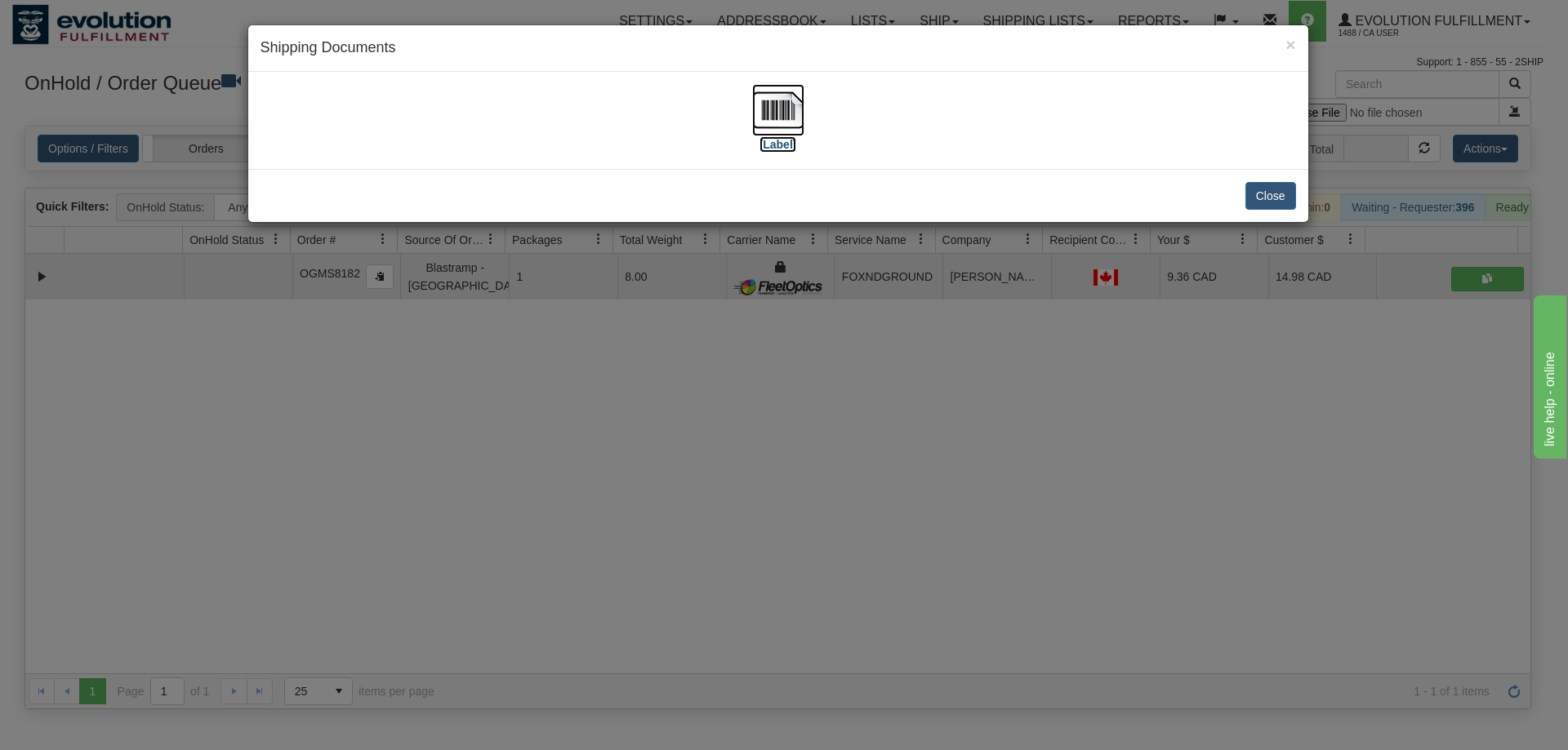
click at [802, 112] on img at bounding box center [778, 110] width 52 height 52
drag, startPoint x: 841, startPoint y: 410, endPoint x: 827, endPoint y: 404, distance: 15.2
click at [841, 410] on div "× Shipping Documents [Label] Close" at bounding box center [784, 375] width 1568 height 750
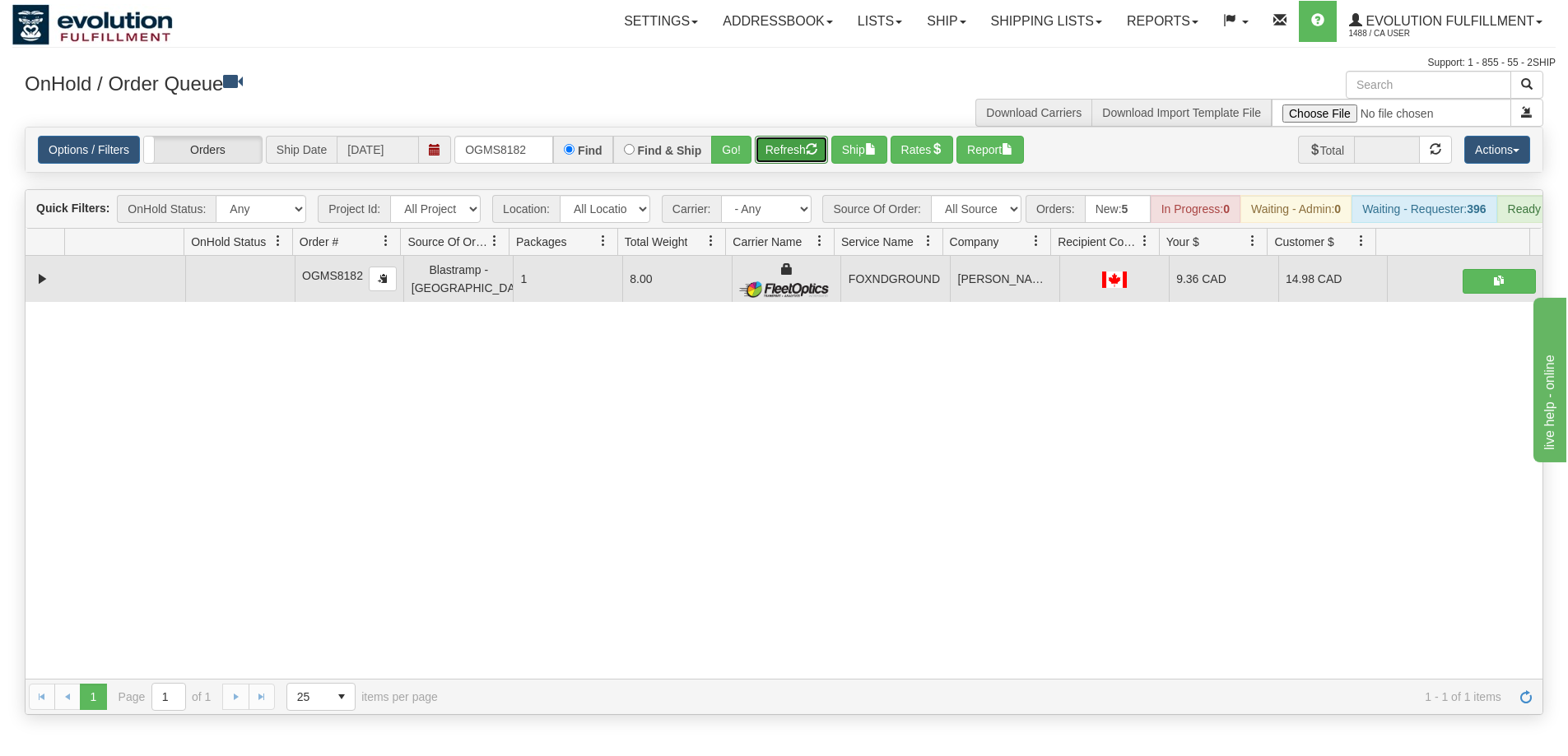
click at [773, 149] on button "Refresh" at bounding box center [791, 149] width 73 height 28
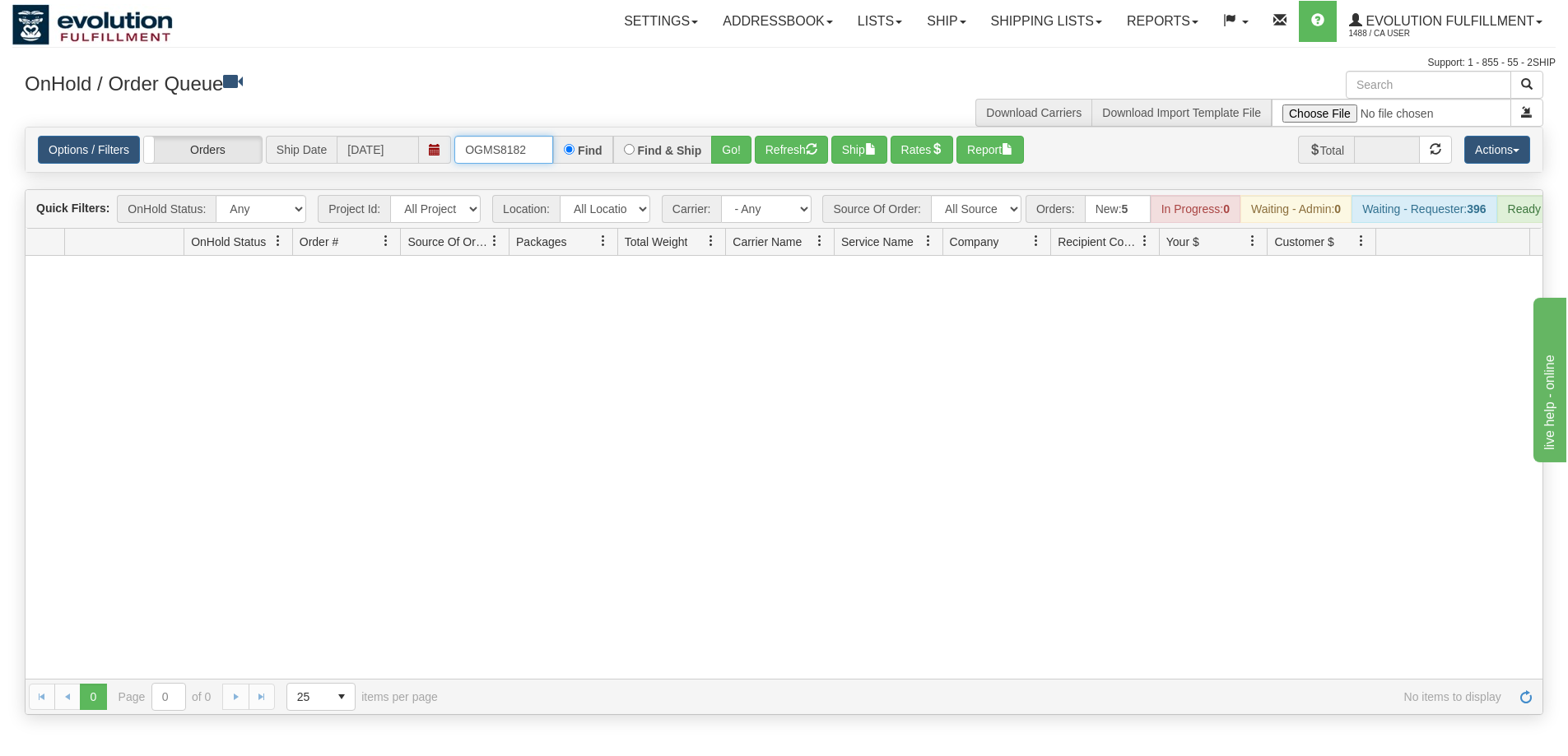
drag, startPoint x: 545, startPoint y: 150, endPoint x: 367, endPoint y: 138, distance: 178.4
click at [368, 138] on div "Options / Filters Group Shipments Orders Ship Date [DATE] OGMS8182 Find Find & …" at bounding box center [784, 149] width 1493 height 28
click at [783, 156] on button "Refresh" at bounding box center [791, 149] width 73 height 28
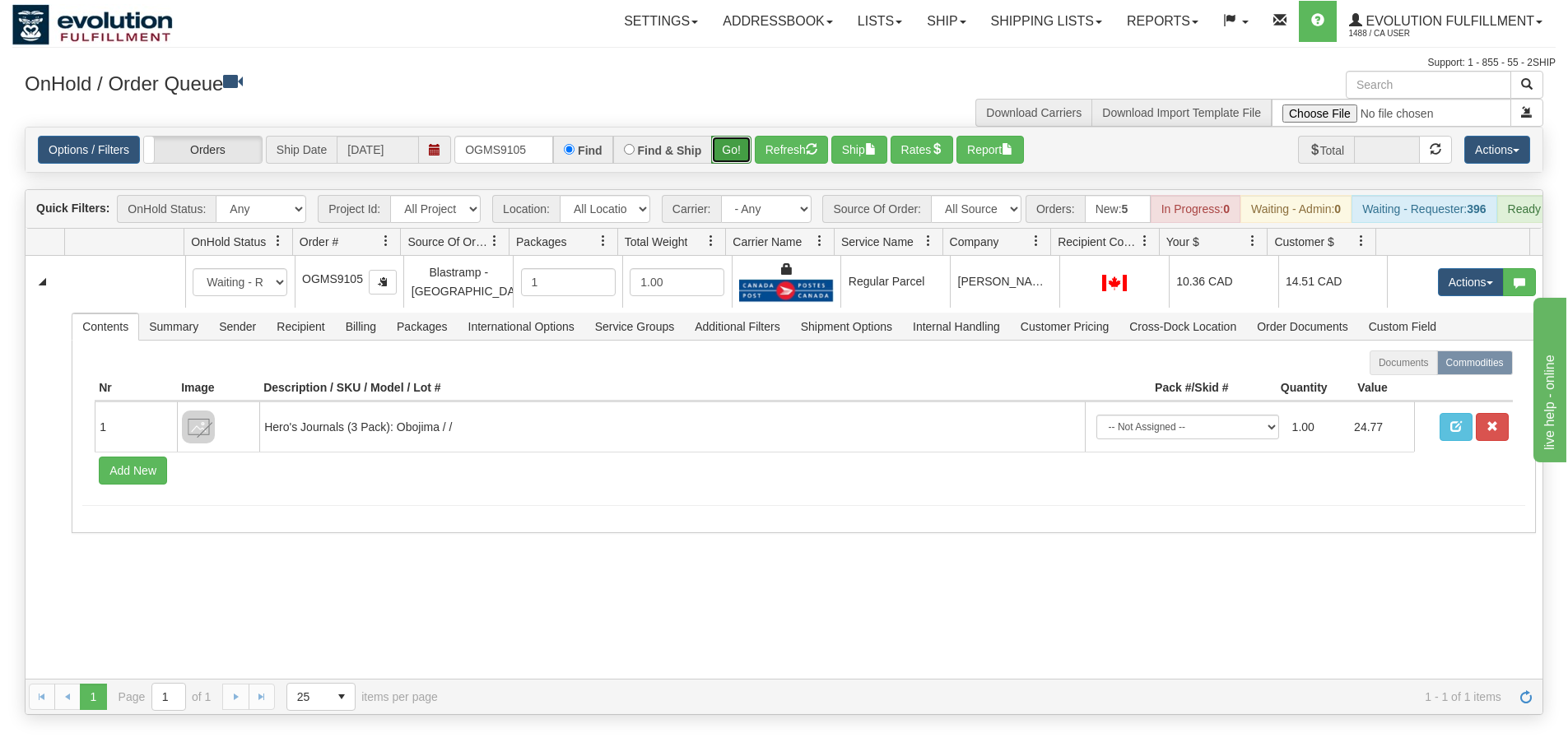
click at [733, 150] on button "Go!" at bounding box center [731, 149] width 41 height 28
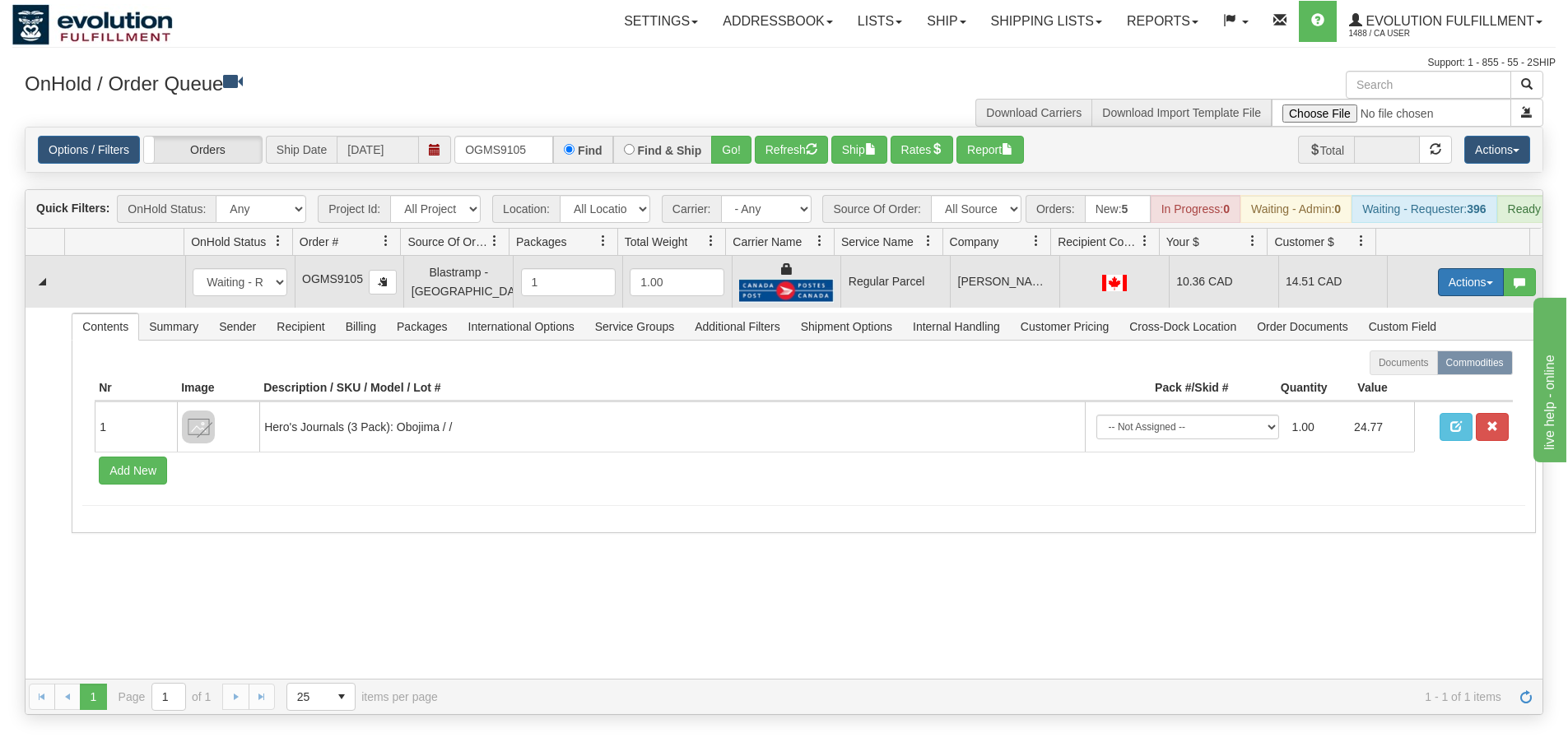
click at [1469, 296] on button "Actions" at bounding box center [1471, 283] width 66 height 28
click at [1453, 363] on span "Rate All Services" at bounding box center [1437, 356] width 99 height 13
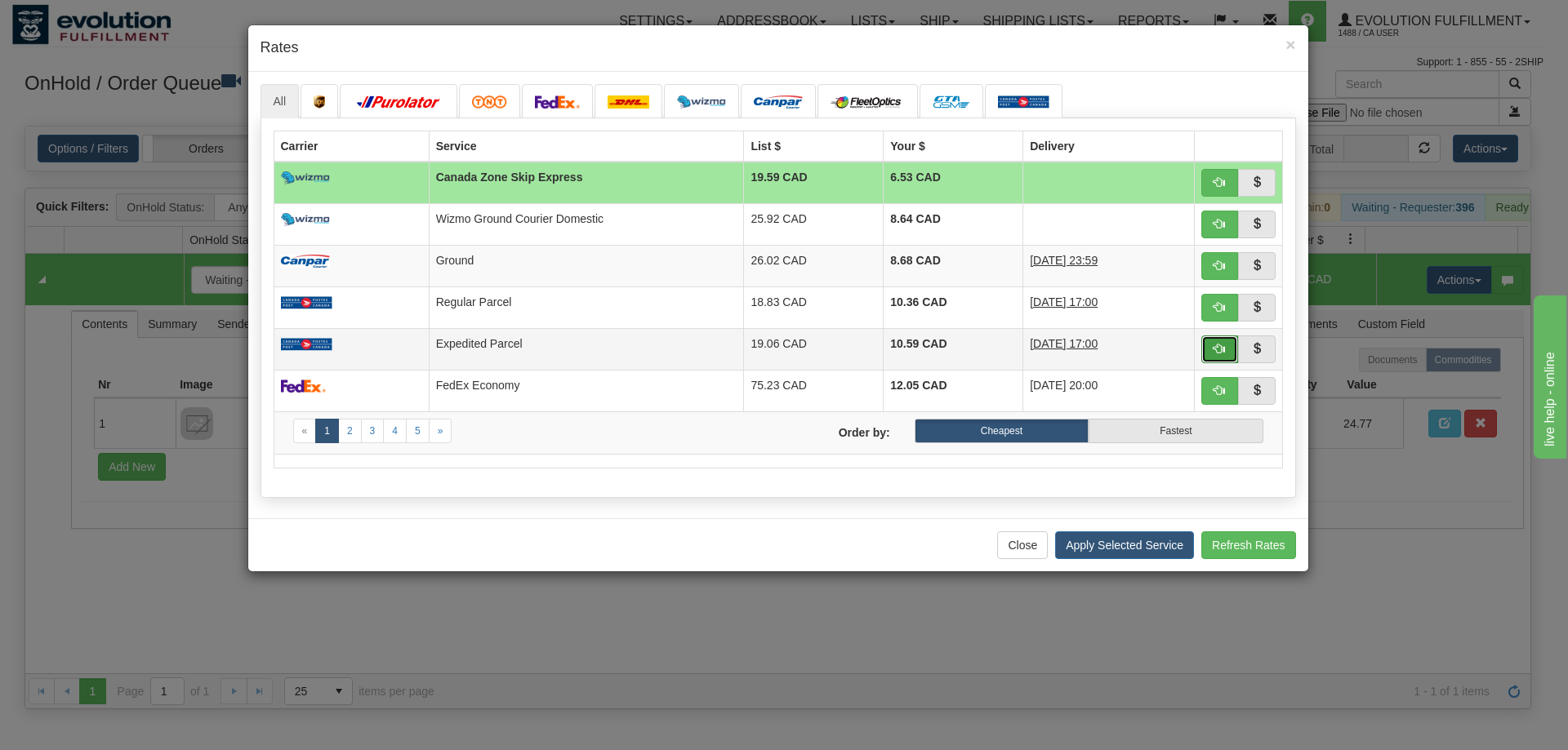
click at [1214, 348] on span "button" at bounding box center [1218, 348] width 11 height 11
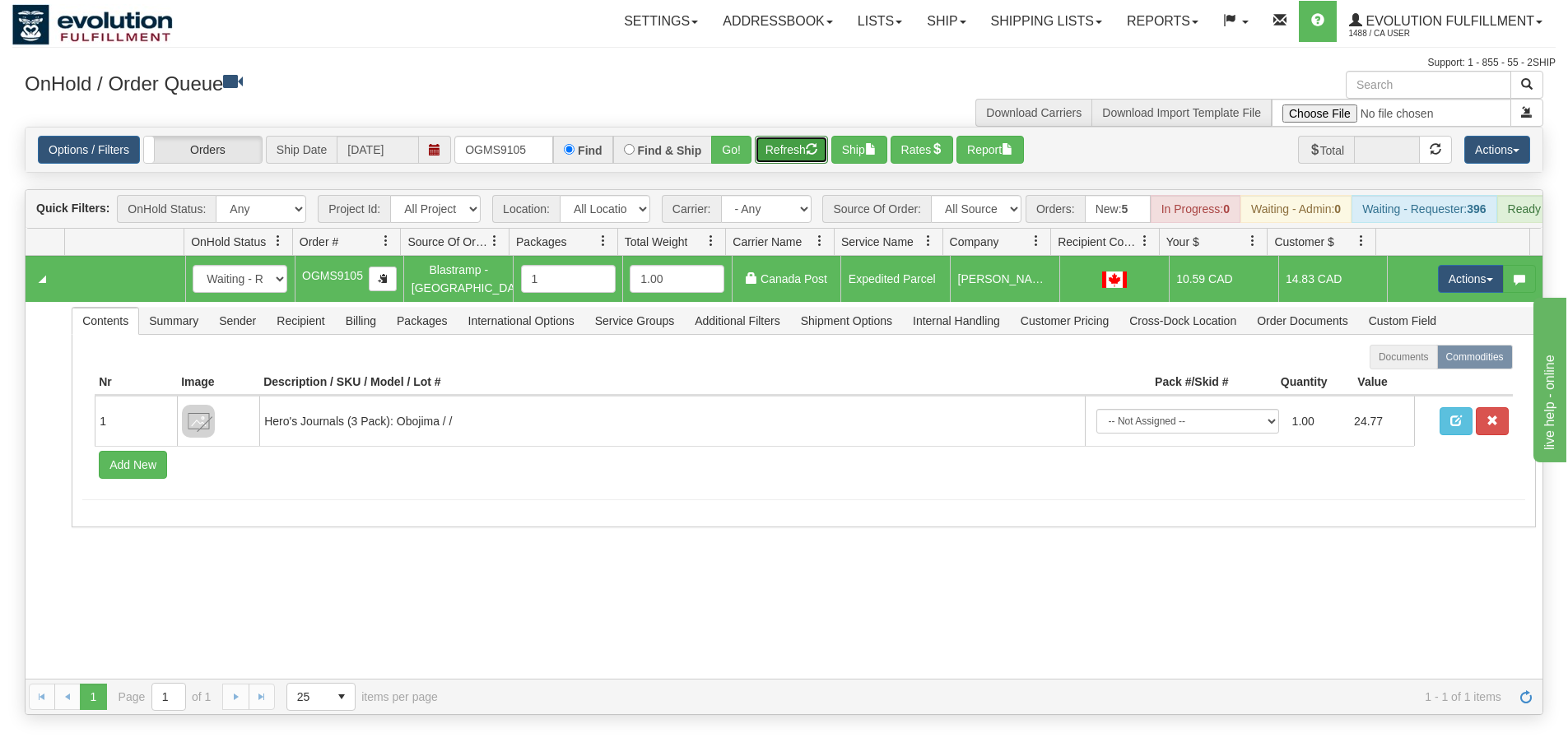
click at [804, 157] on button "Refresh" at bounding box center [791, 149] width 73 height 28
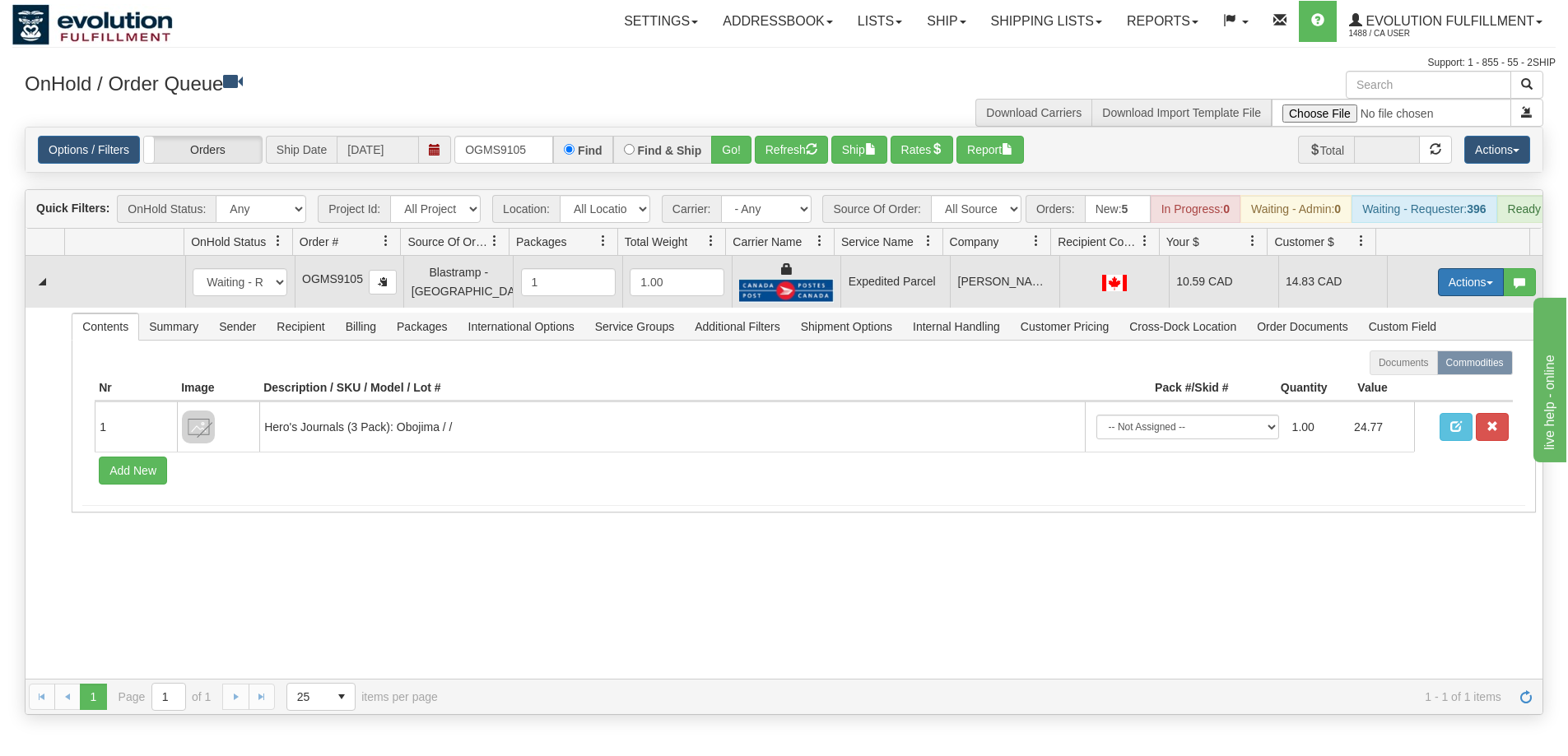
click at [1444, 296] on button "Actions" at bounding box center [1471, 283] width 66 height 28
click at [1404, 384] on span "Ship" at bounding box center [1405, 378] width 35 height 13
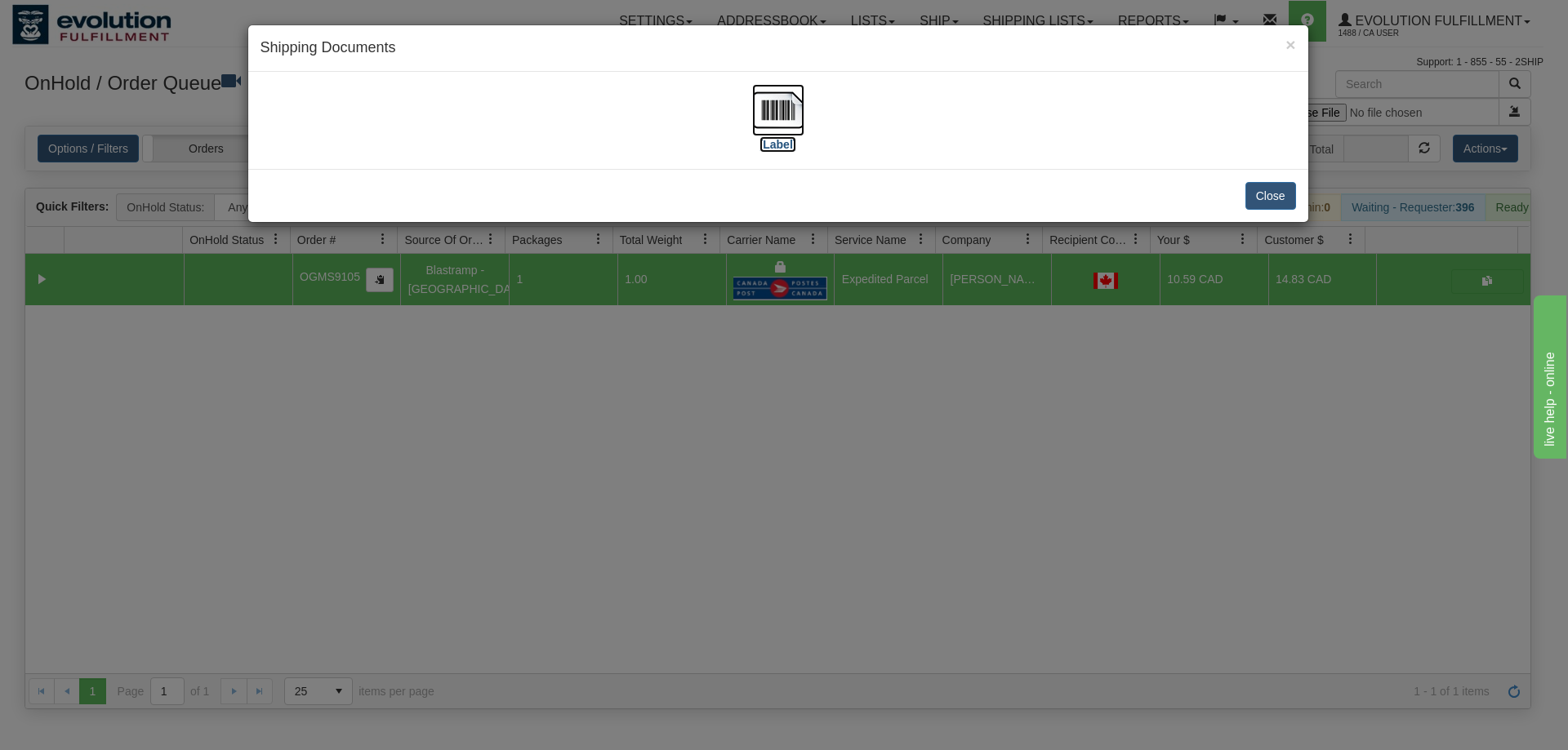
click at [779, 120] on img at bounding box center [778, 110] width 52 height 52
click at [1031, 427] on div "× Shipping Documents [Label] Close" at bounding box center [784, 375] width 1568 height 750
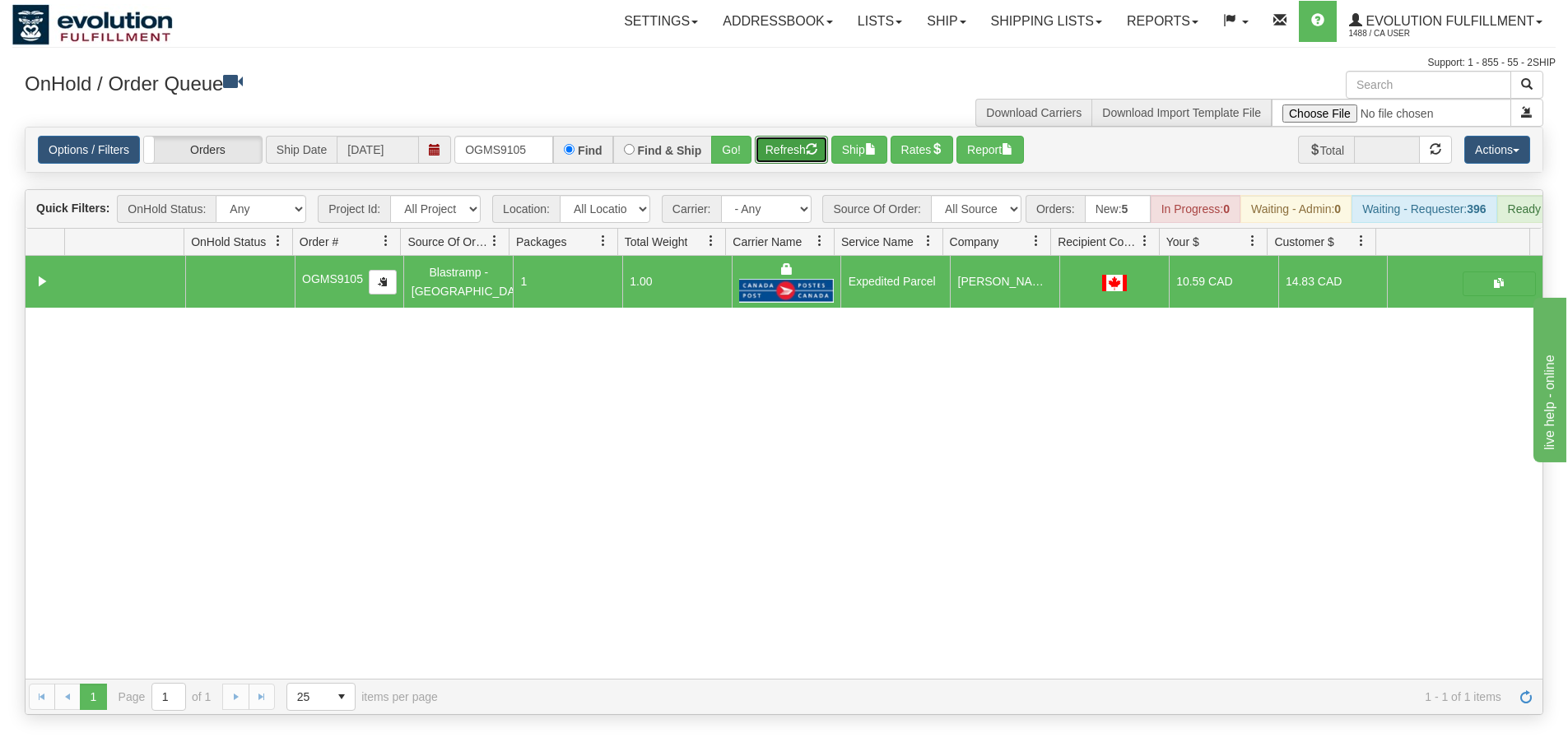
click at [803, 150] on button "Refresh" at bounding box center [791, 149] width 73 height 28
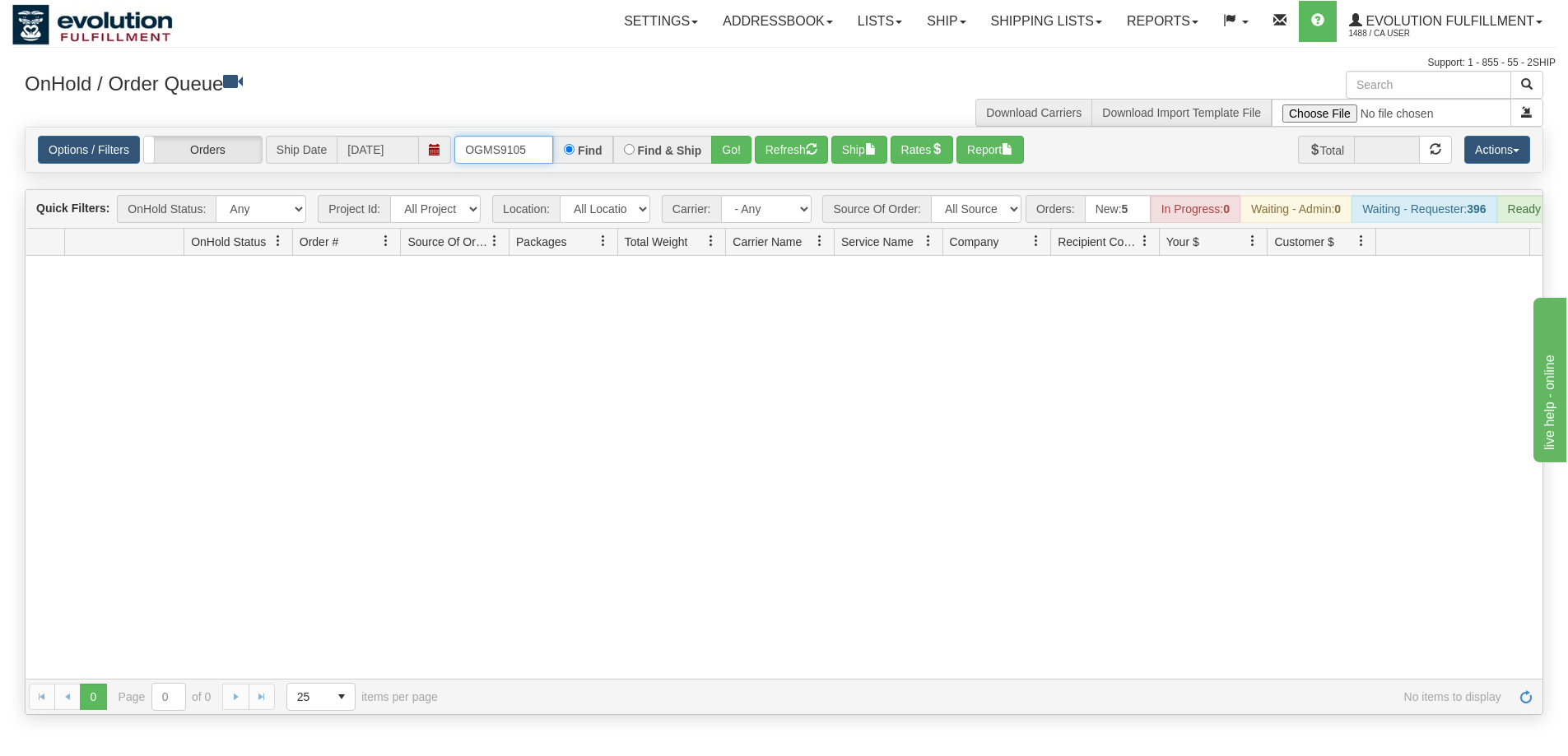
drag, startPoint x: 537, startPoint y: 155, endPoint x: 473, endPoint y: 155, distance: 64.0
click at [473, 155] on input "OGMS9105" at bounding box center [504, 149] width 99 height 28
type input "O"
click at [475, 155] on input "text" at bounding box center [504, 149] width 99 height 28
click at [726, 153] on button "Go!" at bounding box center [731, 149] width 41 height 28
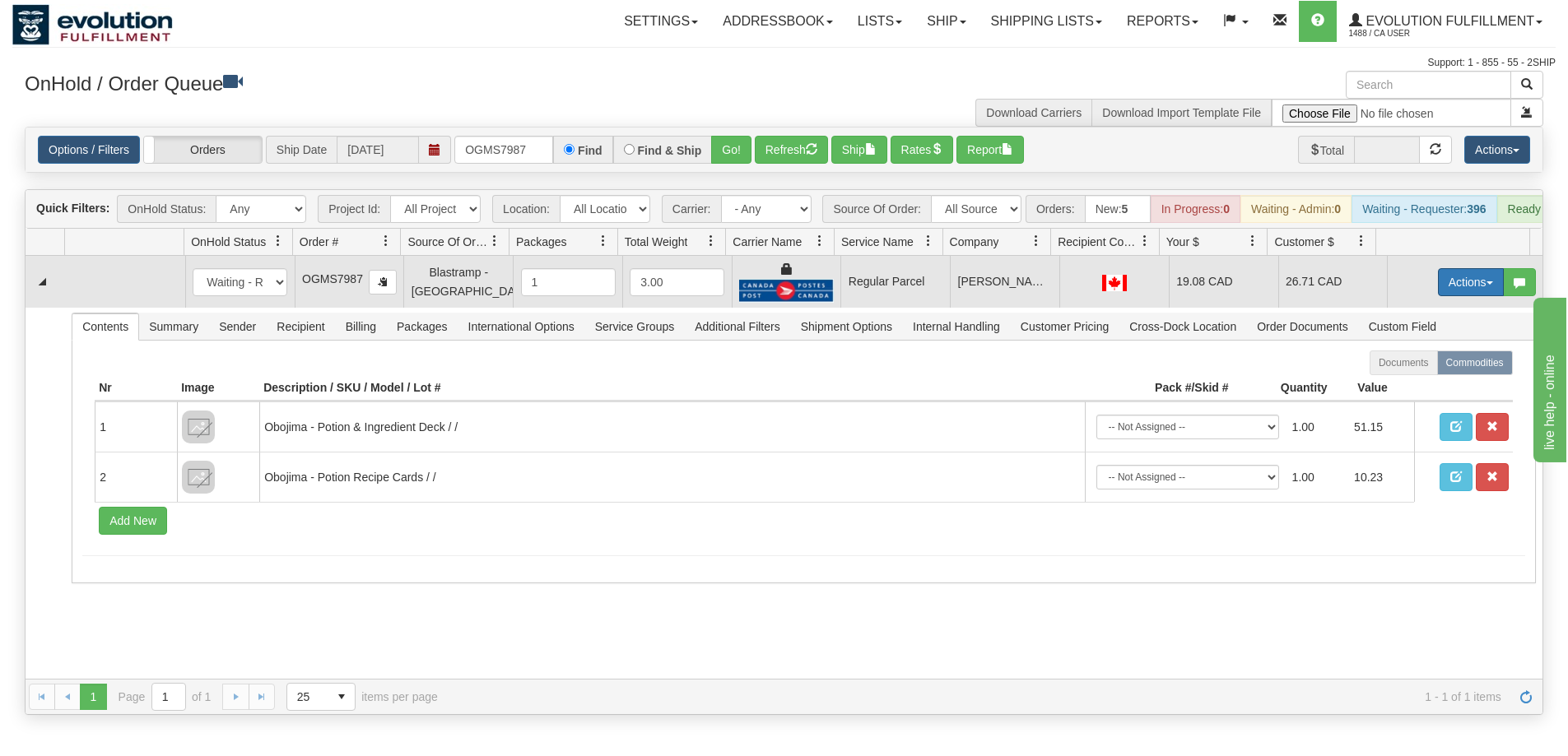
click at [1440, 296] on button "Actions" at bounding box center [1471, 283] width 66 height 28
click at [1413, 363] on span "Rate All Services" at bounding box center [1437, 356] width 99 height 13
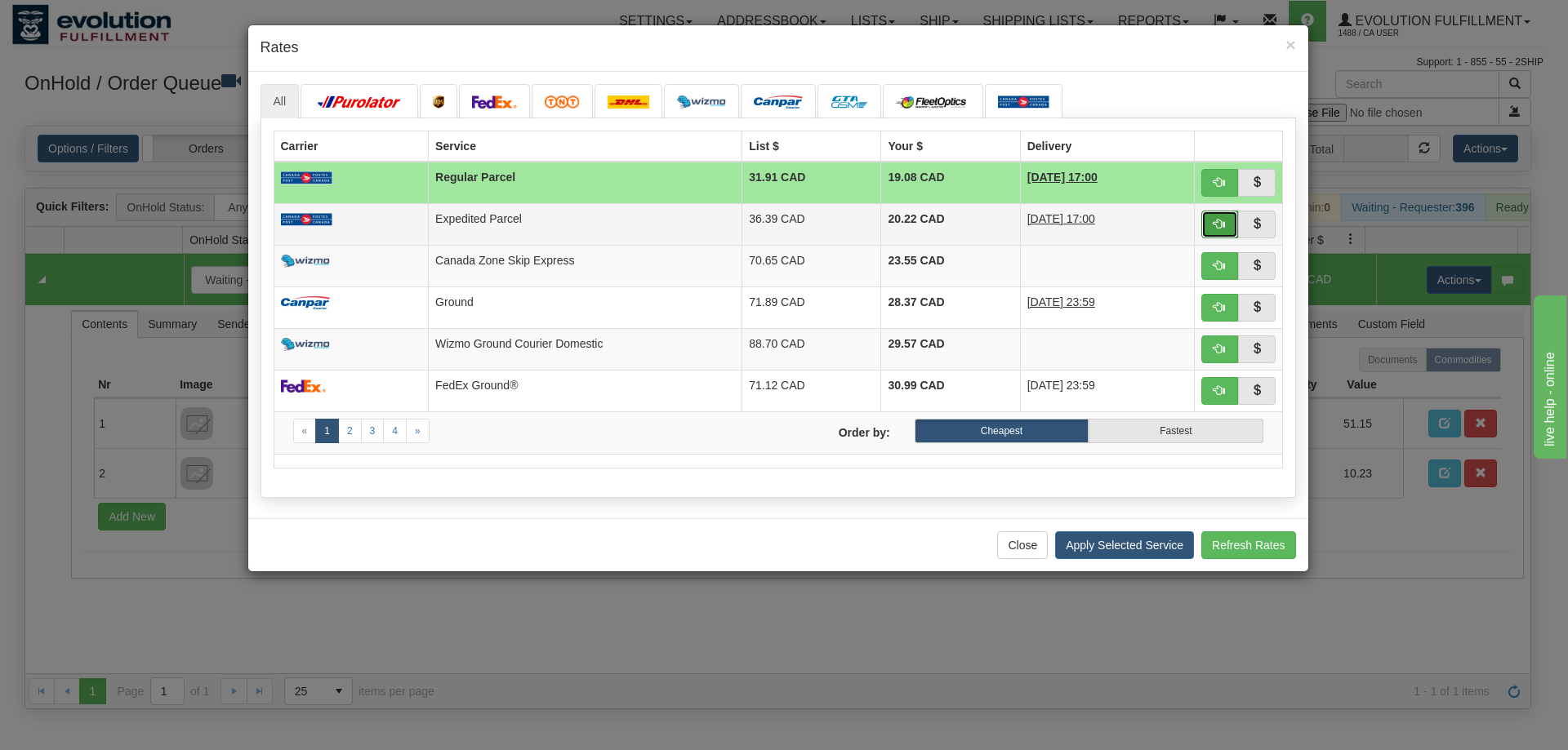
click at [1219, 224] on span "button" at bounding box center [1218, 223] width 11 height 11
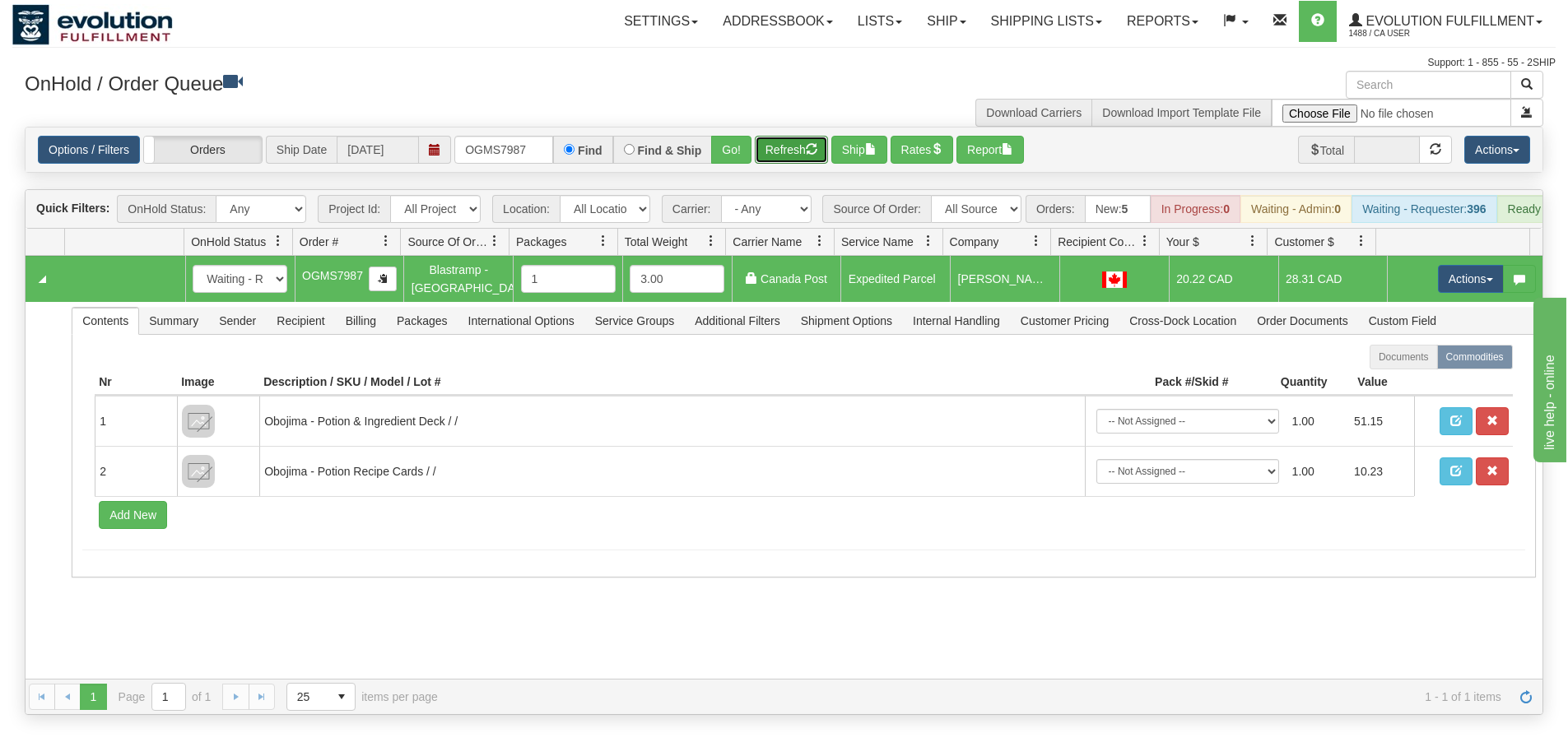
click at [773, 147] on button "Refresh" at bounding box center [791, 149] width 73 height 28
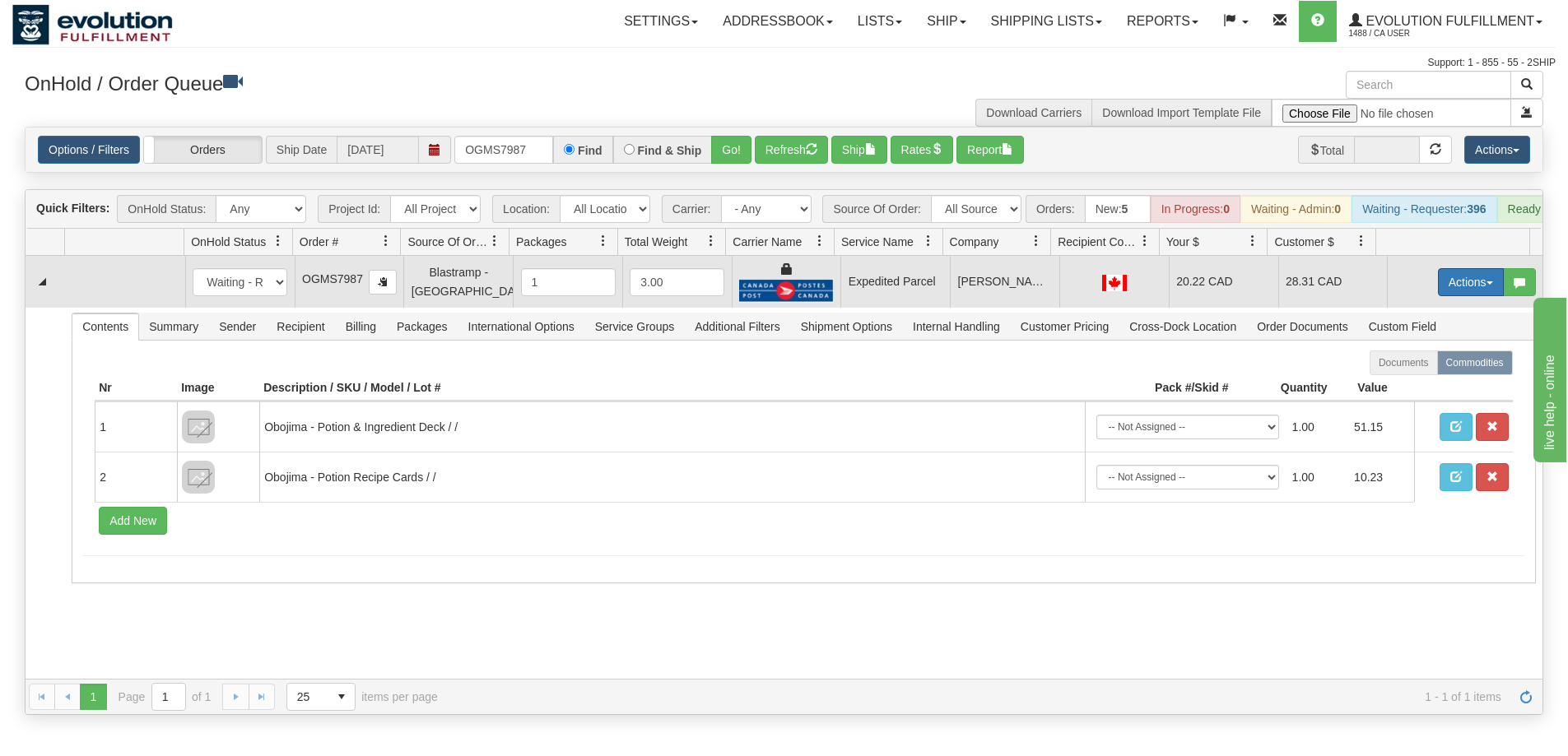
click at [1464, 295] on button "Actions" at bounding box center [1471, 283] width 66 height 28
click at [1402, 384] on span "Ship" at bounding box center [1405, 378] width 35 height 13
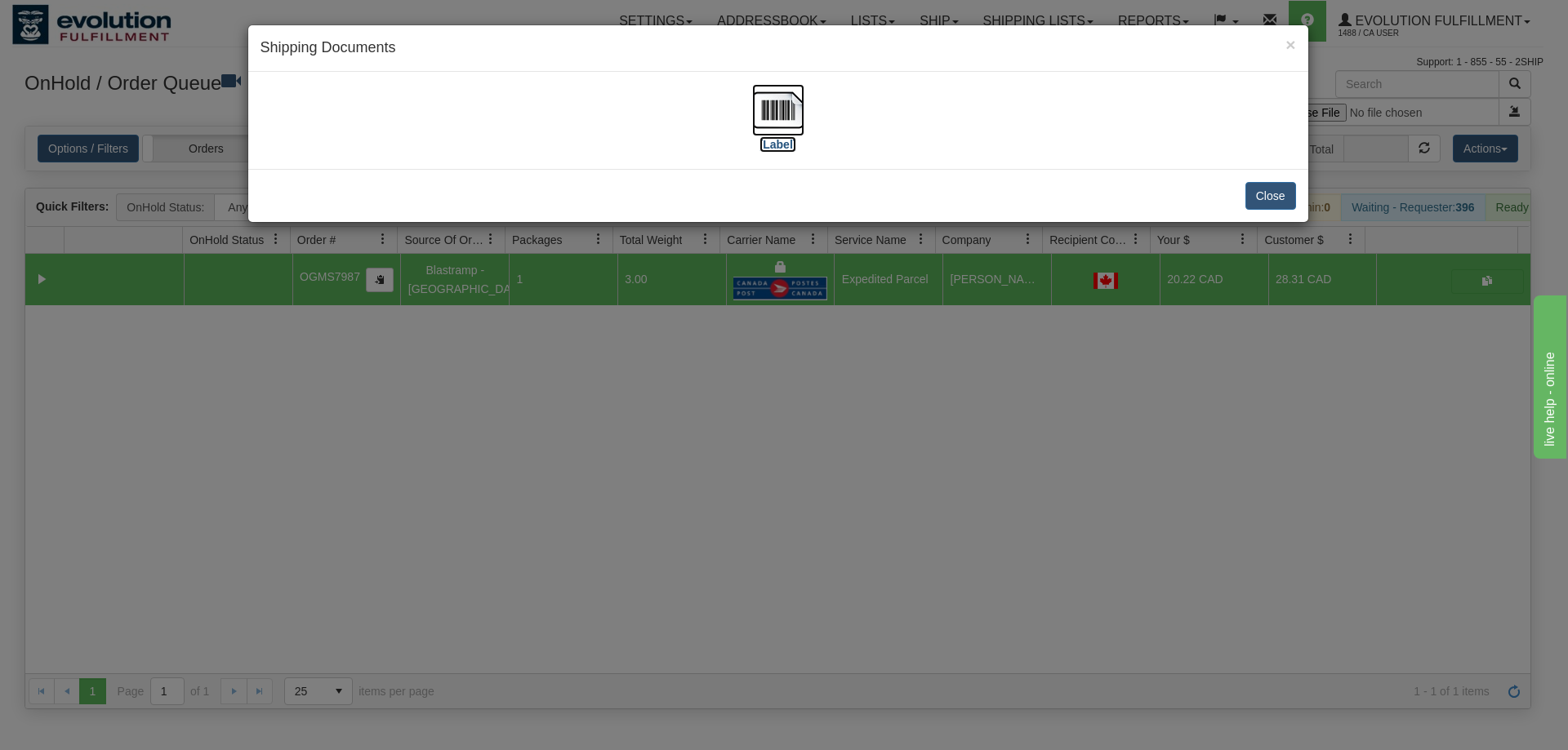
click at [765, 122] on img at bounding box center [778, 110] width 52 height 52
click at [850, 461] on div "× Shipping Documents [Label] Close" at bounding box center [784, 375] width 1568 height 750
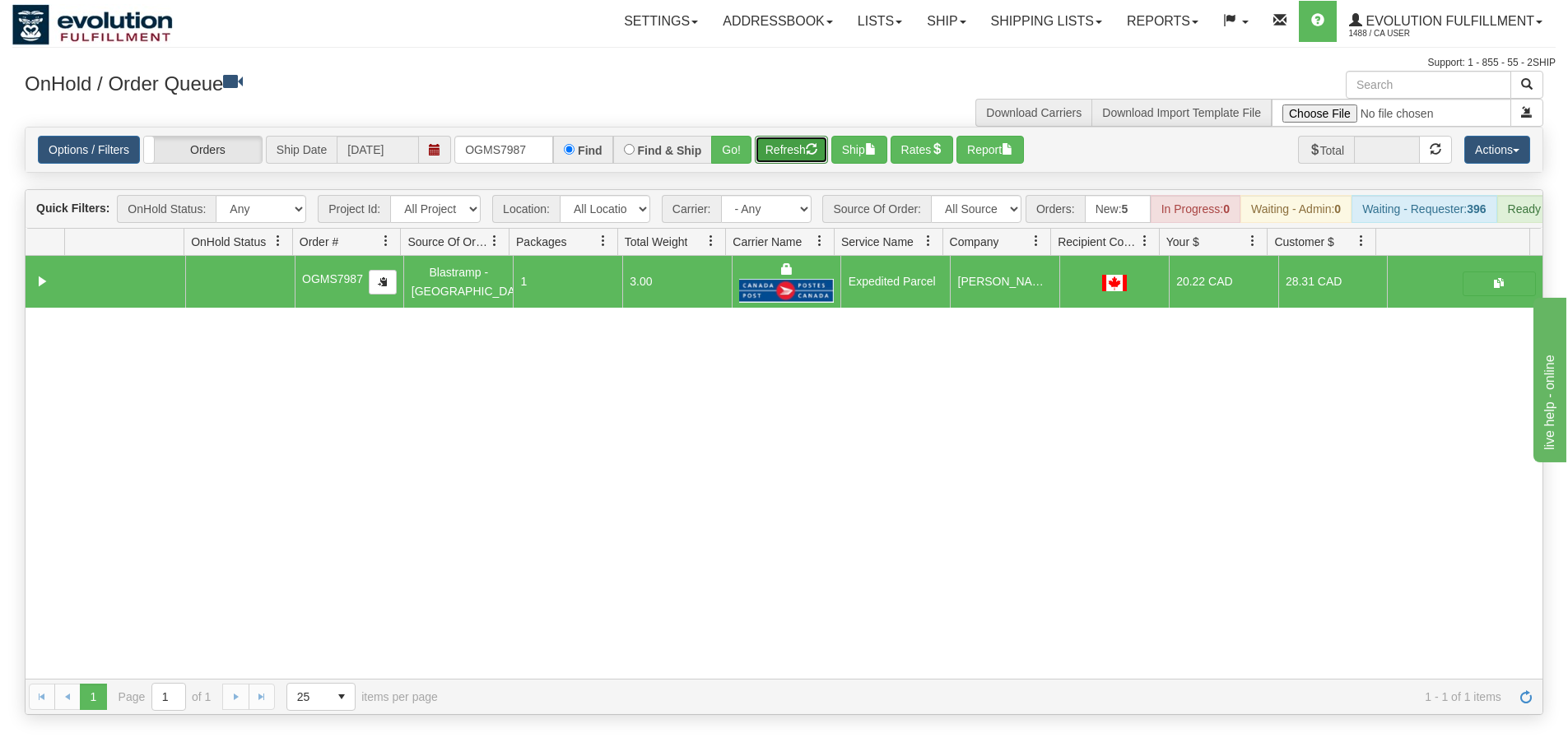
click at [778, 149] on button "Refresh" at bounding box center [791, 149] width 73 height 28
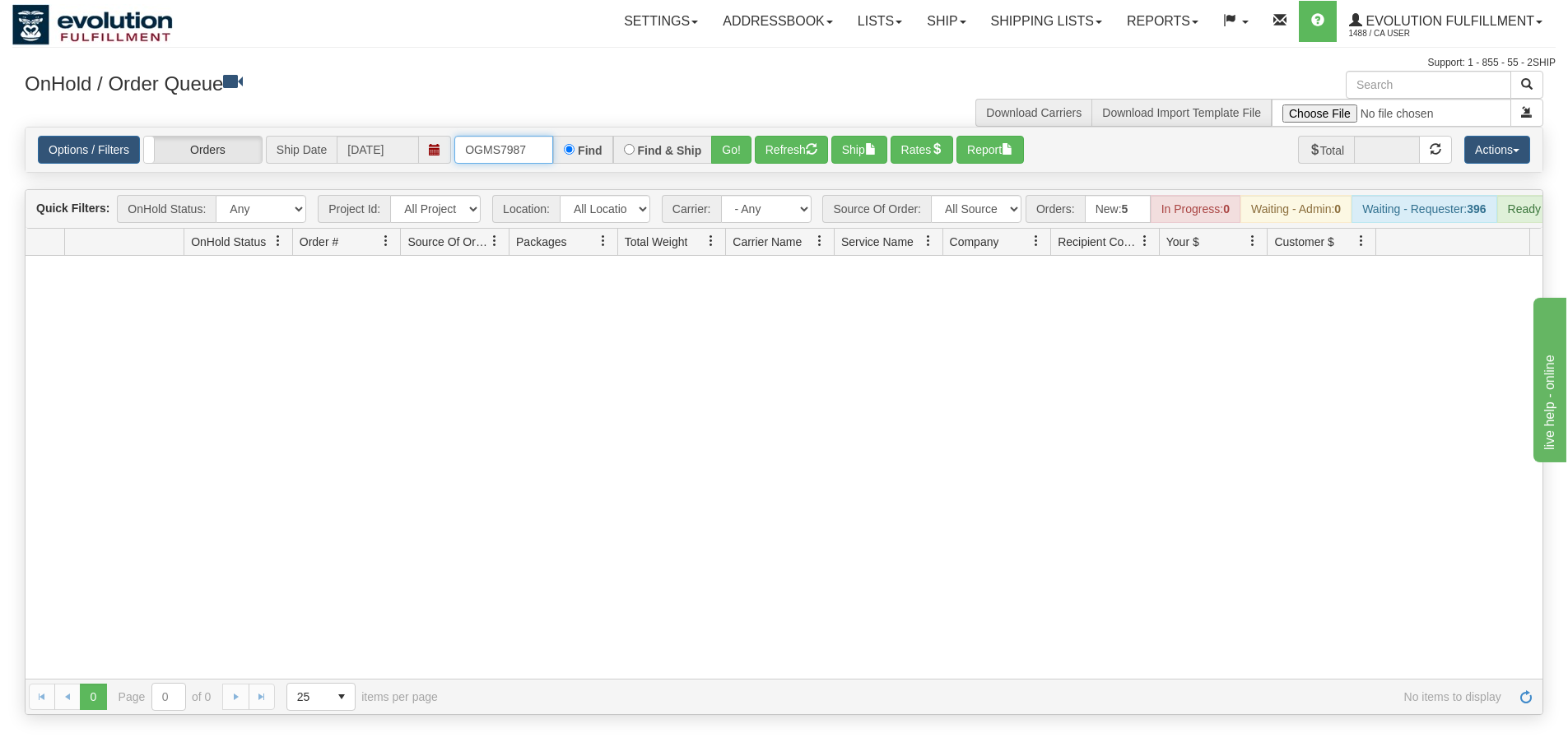
drag, startPoint x: 535, startPoint y: 153, endPoint x: 407, endPoint y: 141, distance: 128.6
click at [407, 141] on div "Options / Filters Group Shipments Orders Ship Date [DATE] OGMS7987 Find Find & …" at bounding box center [784, 149] width 1493 height 28
click at [730, 158] on button "Go!" at bounding box center [731, 149] width 41 height 28
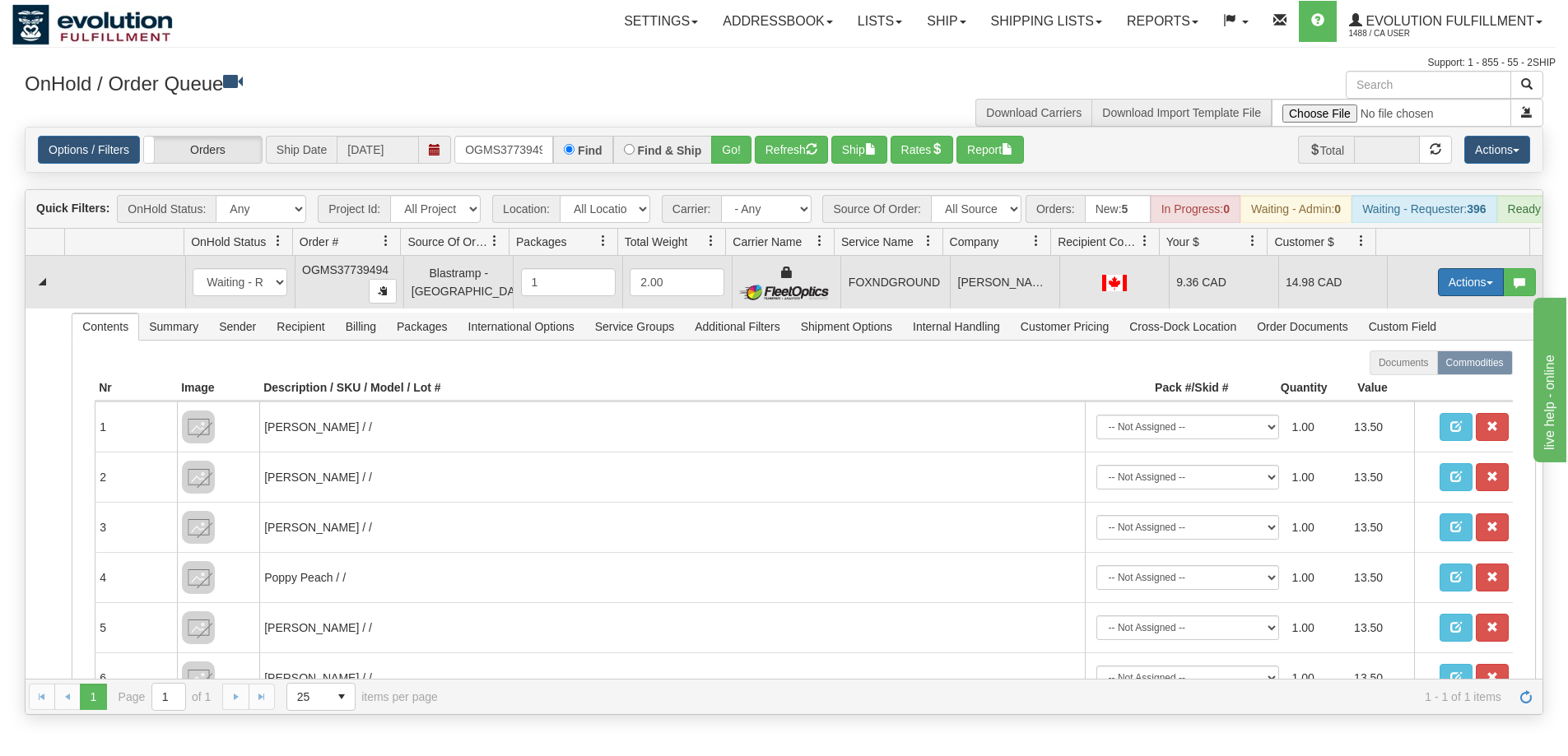
click at [1451, 295] on button "Actions" at bounding box center [1471, 283] width 66 height 28
click at [1393, 384] on span "Ship" at bounding box center [1405, 378] width 35 height 13
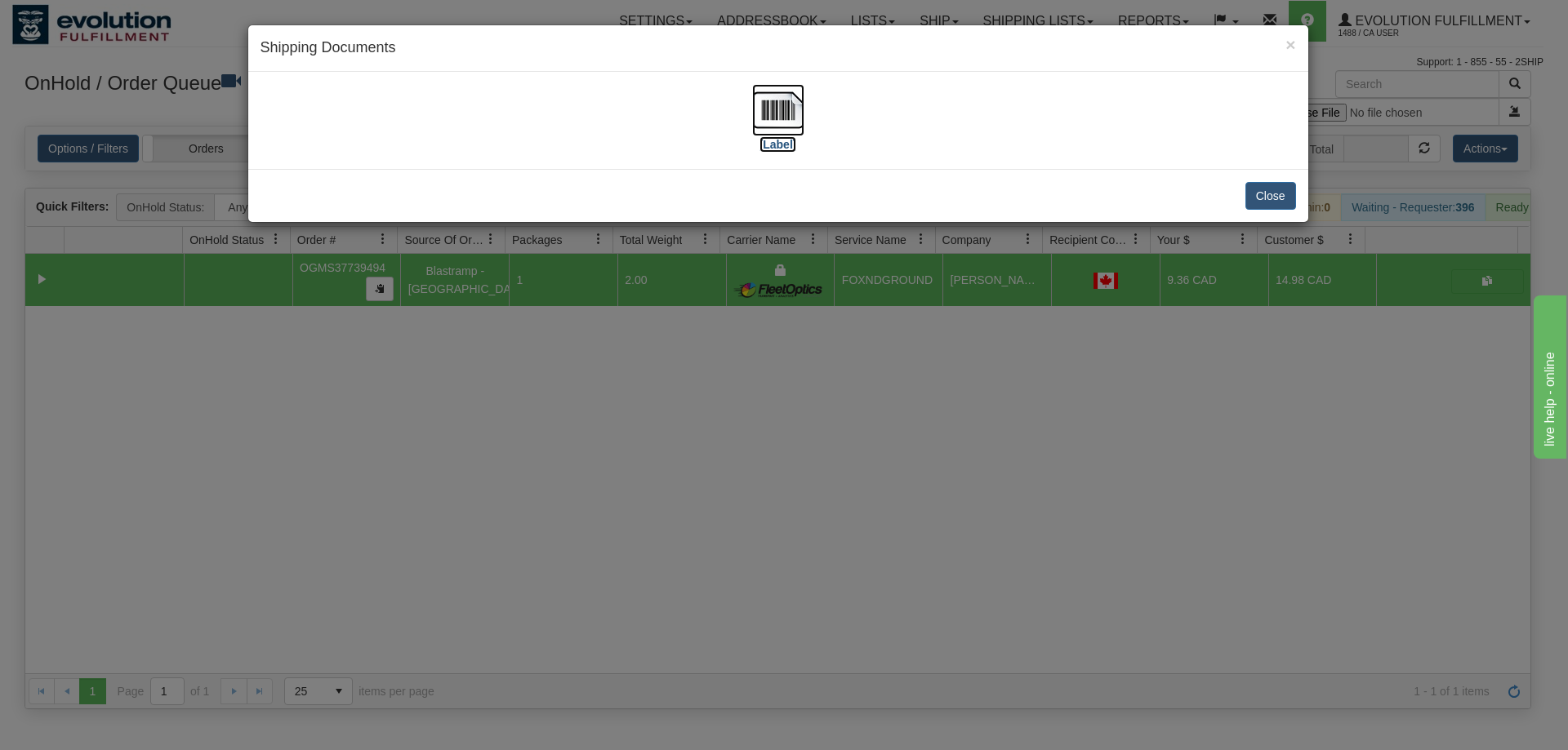
click at [765, 113] on img at bounding box center [778, 110] width 52 height 52
click at [913, 454] on div "× Shipping Documents [Label] Close" at bounding box center [784, 375] width 1568 height 750
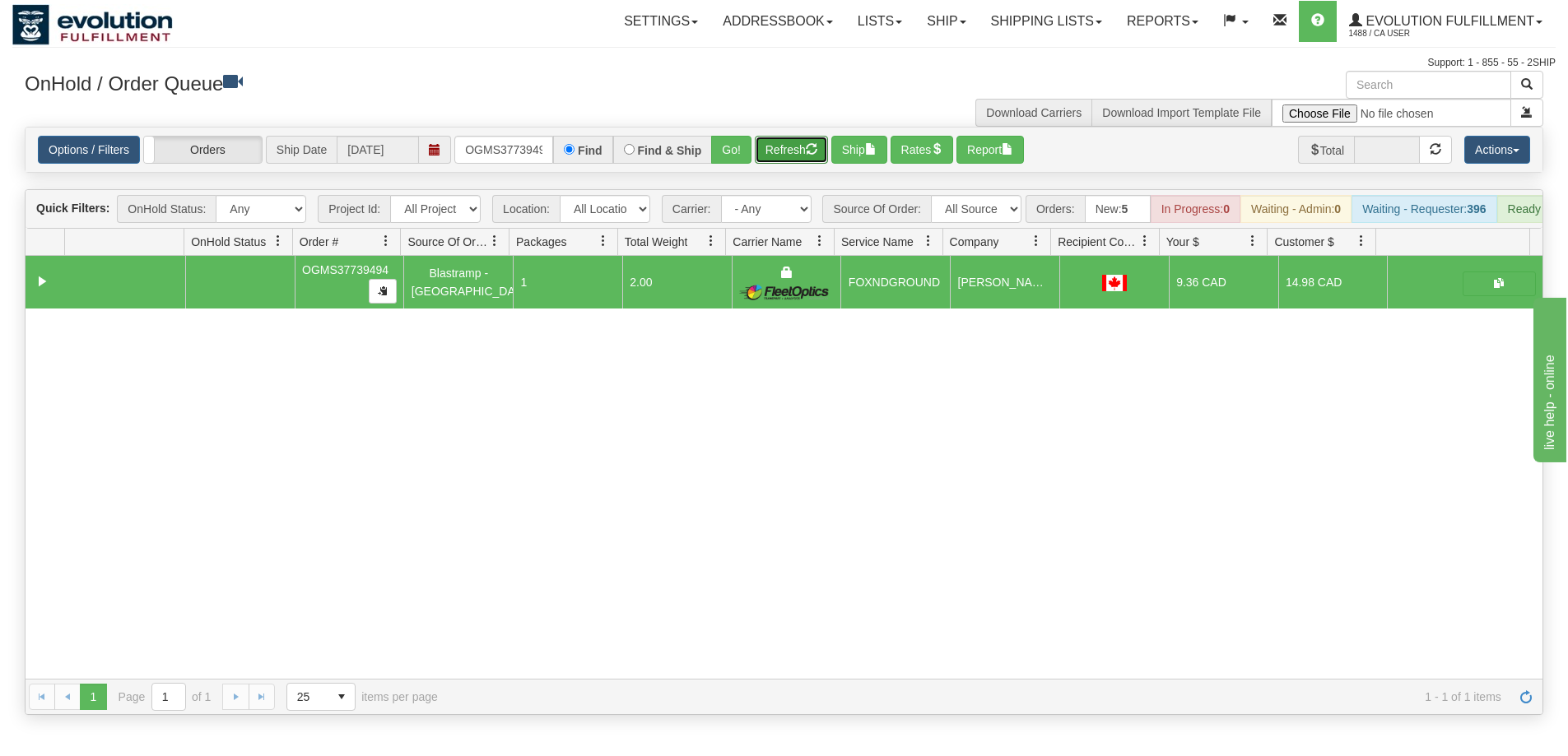
click at [800, 153] on button "Refresh" at bounding box center [791, 149] width 73 height 28
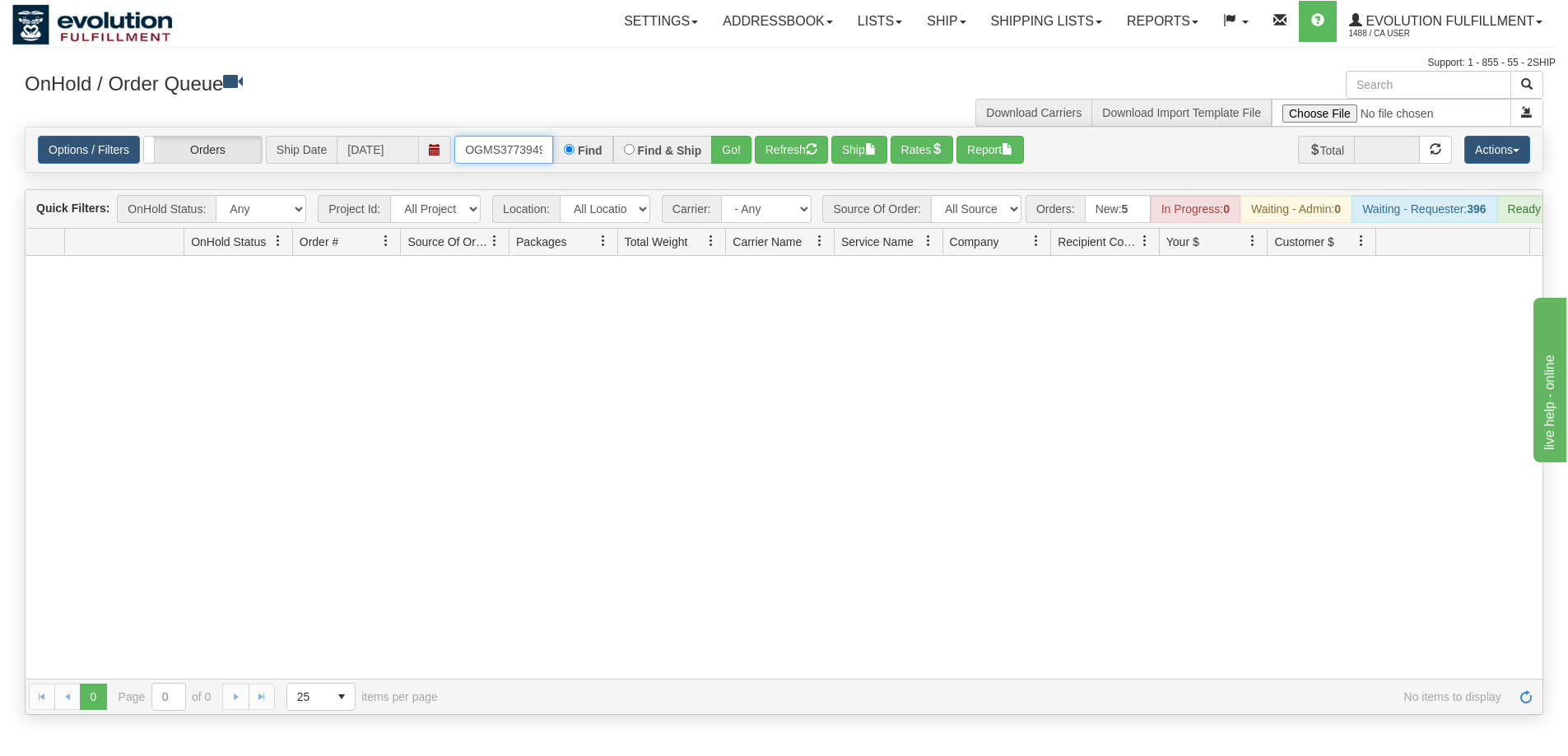
scroll to position [0, 9]
drag, startPoint x: 462, startPoint y: 147, endPoint x: 704, endPoint y: 161, distance: 242.4
click at [704, 161] on div "OGMS37739494 Find Find & Ship Go!" at bounding box center [603, 149] width 297 height 28
type input "OGMS37740394"
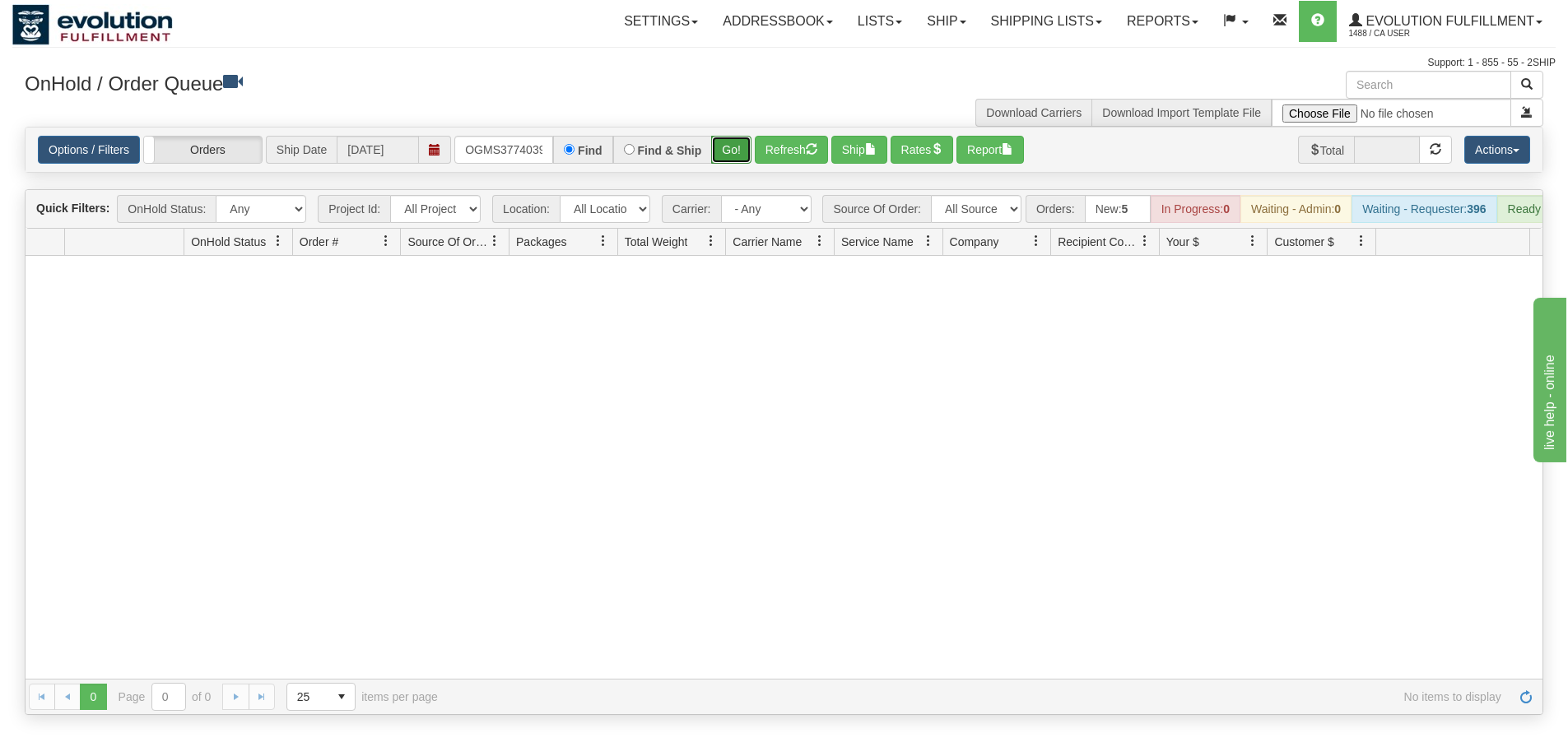
click at [719, 152] on button "Go!" at bounding box center [731, 149] width 41 height 28
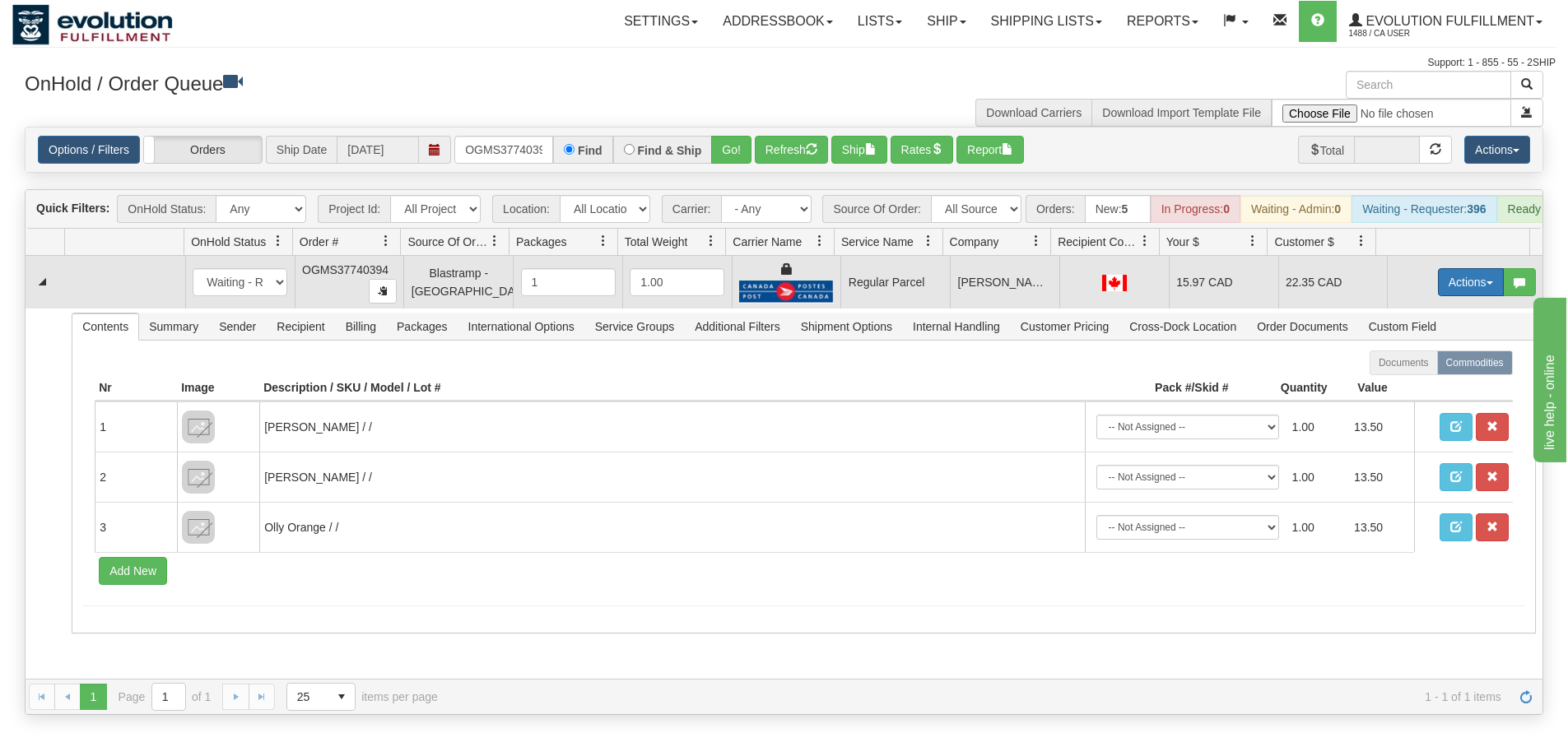
click at [1453, 292] on button "Actions" at bounding box center [1471, 283] width 66 height 28
click at [1425, 363] on span "Rate All Services" at bounding box center [1437, 356] width 99 height 13
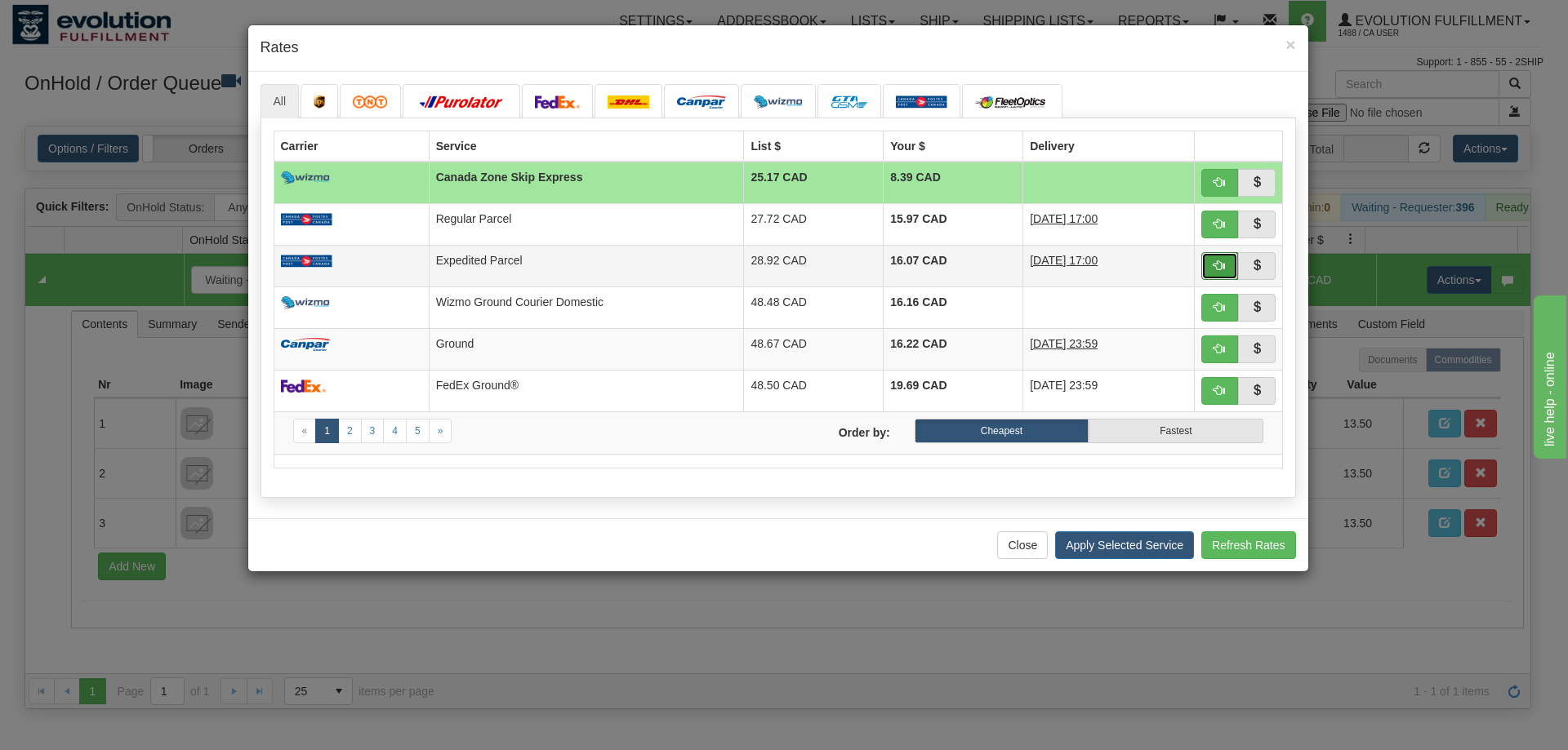
click at [1210, 267] on button "button" at bounding box center [1220, 266] width 38 height 27
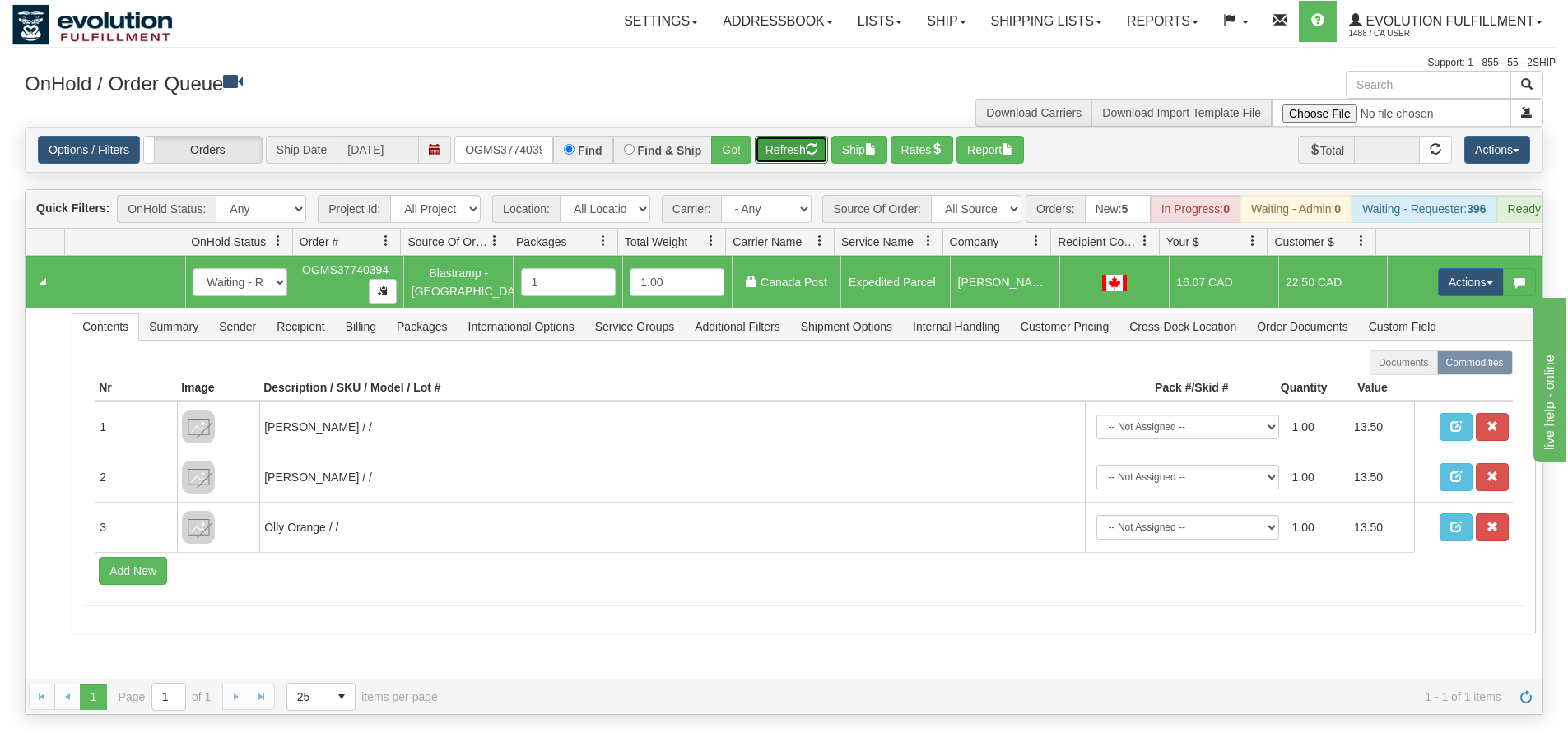
click at [798, 152] on button "Refresh" at bounding box center [791, 149] width 73 height 28
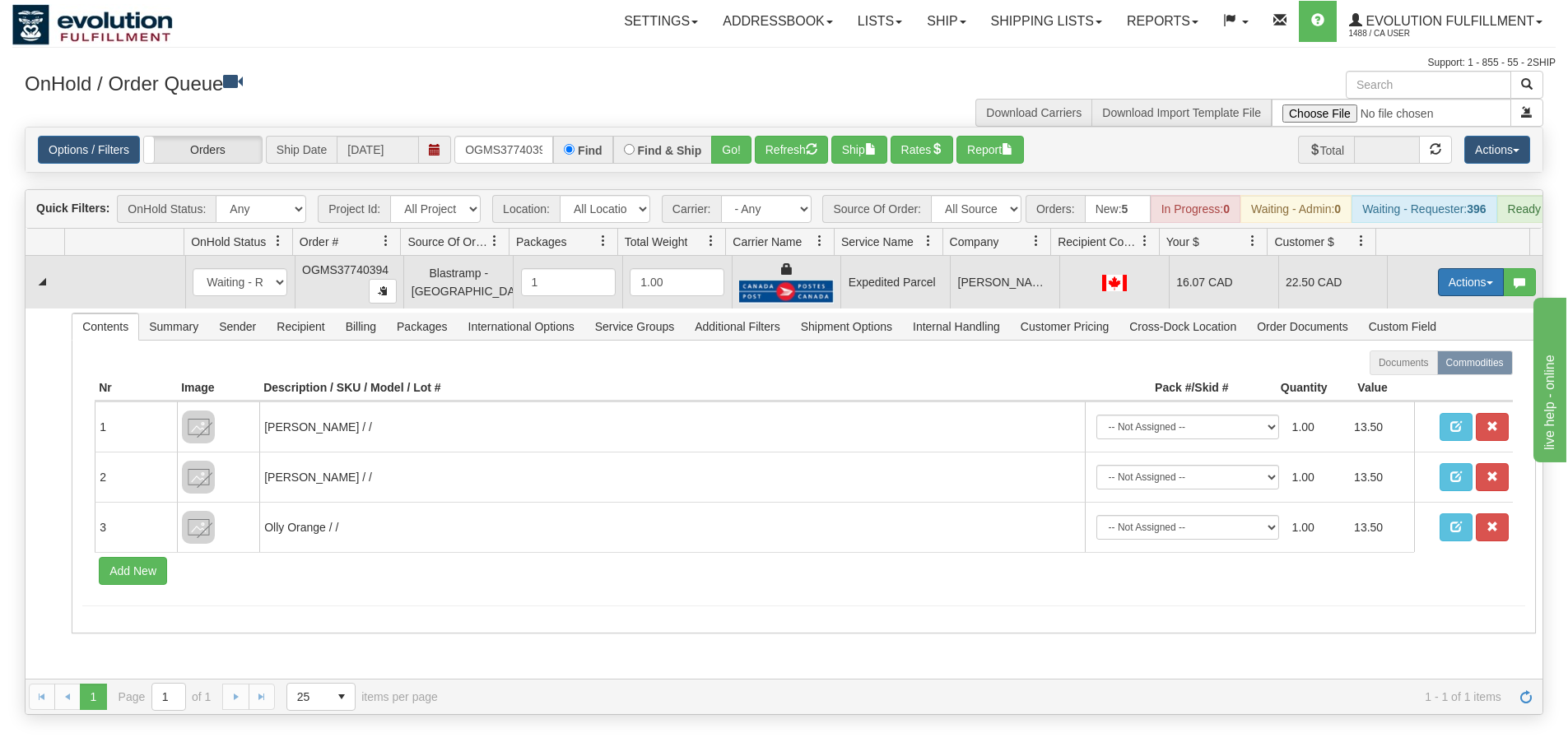
click at [1447, 292] on button "Actions" at bounding box center [1471, 283] width 66 height 28
click at [1402, 384] on span "Ship" at bounding box center [1405, 378] width 35 height 13
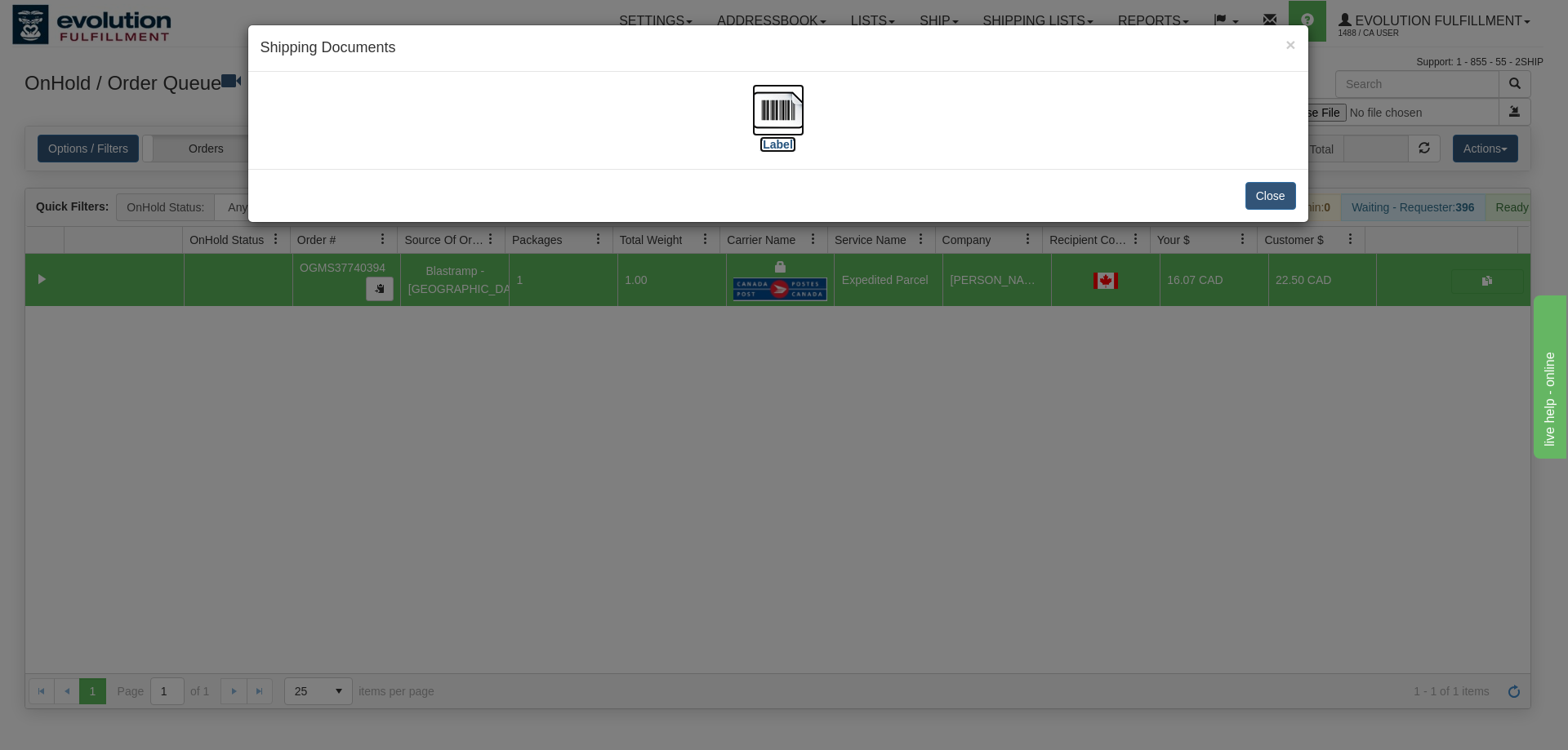
click at [788, 129] on img at bounding box center [778, 110] width 52 height 52
click at [833, 407] on div "× Shipping Documents [Label] Close" at bounding box center [784, 375] width 1568 height 750
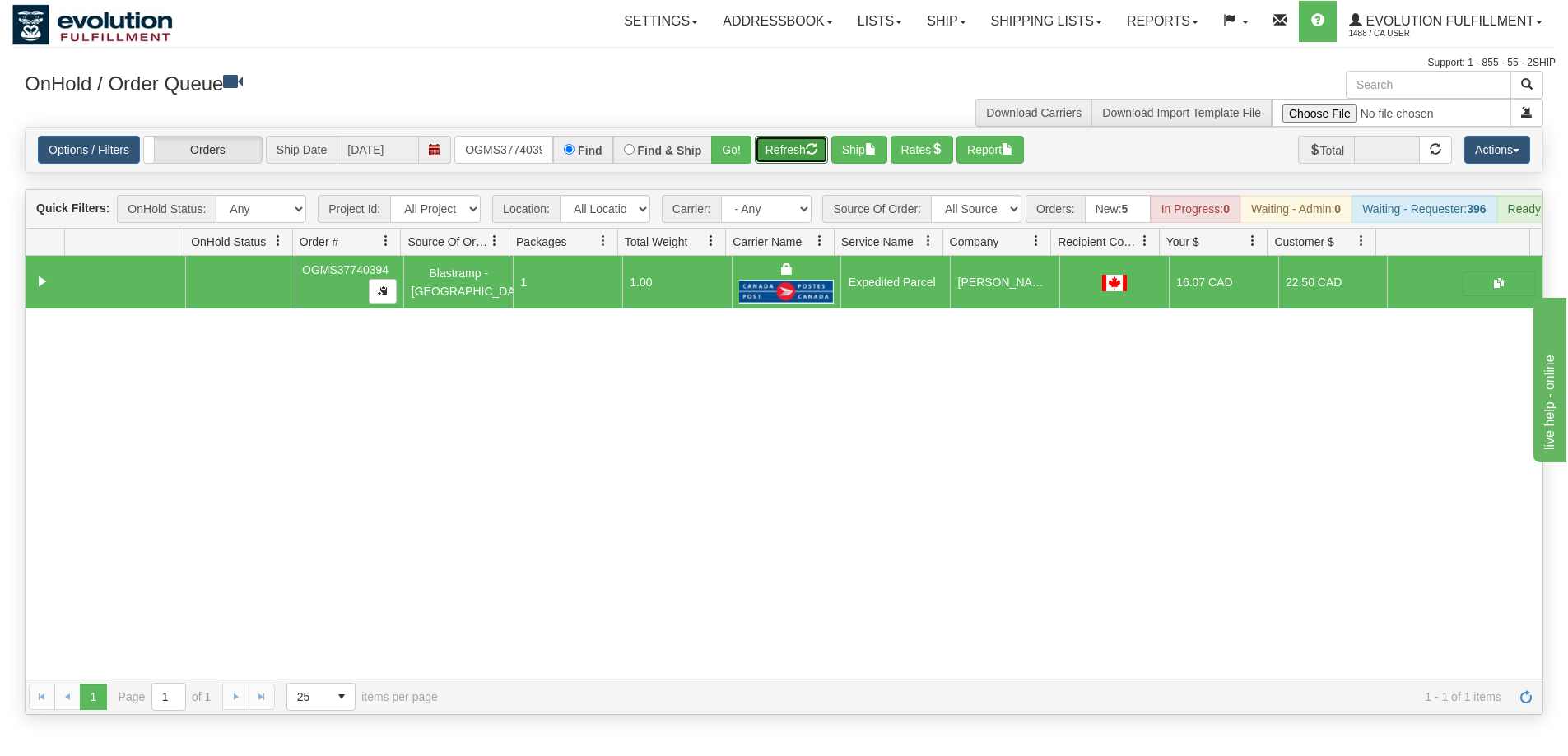
click at [802, 154] on button "Refresh" at bounding box center [791, 149] width 73 height 28
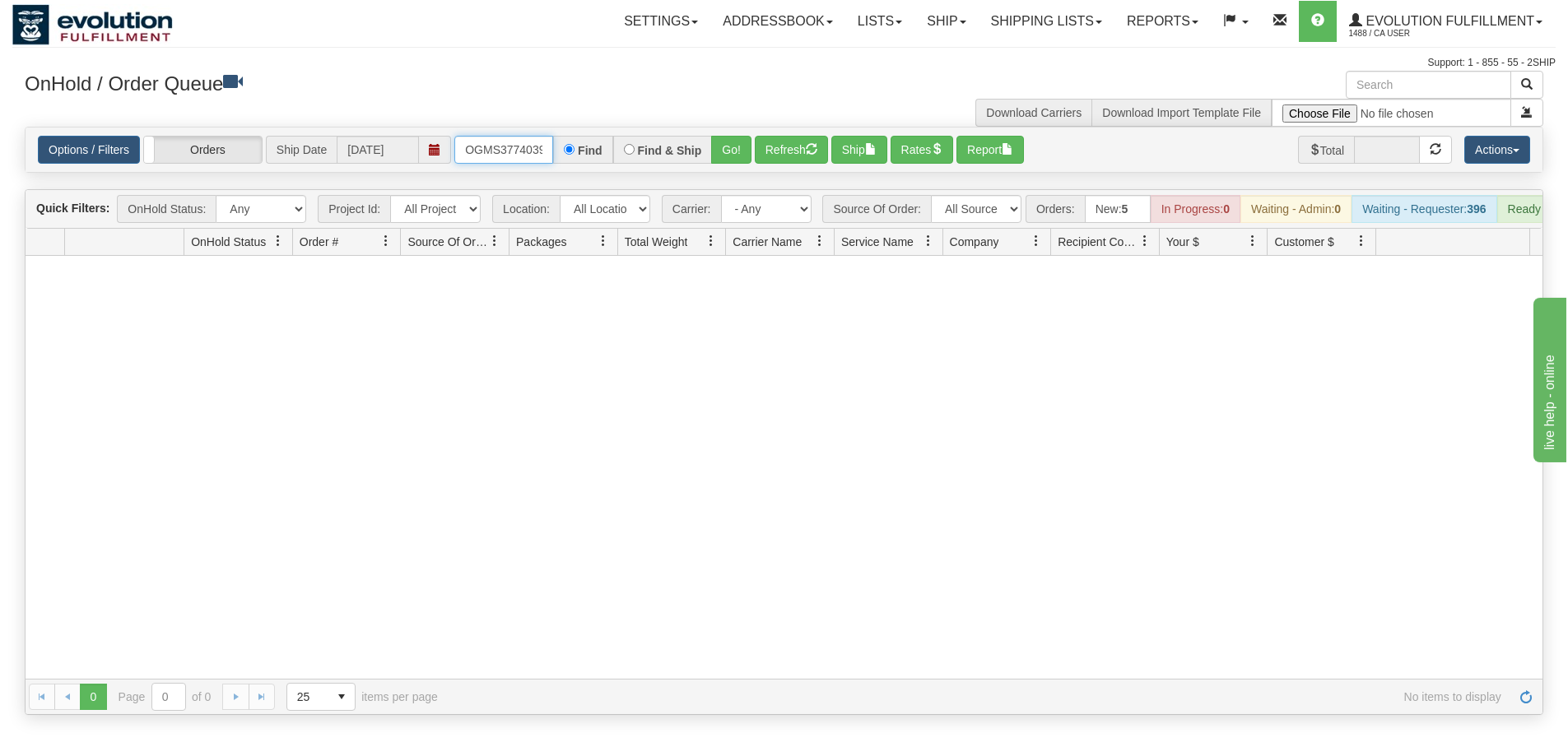
scroll to position [0, 9]
drag, startPoint x: 462, startPoint y: 147, endPoint x: 703, endPoint y: 143, distance: 241.0
click at [703, 143] on div "OGMS37740394 Find Find & Ship Go!" at bounding box center [603, 149] width 297 height 28
type input "OGMS37739903"
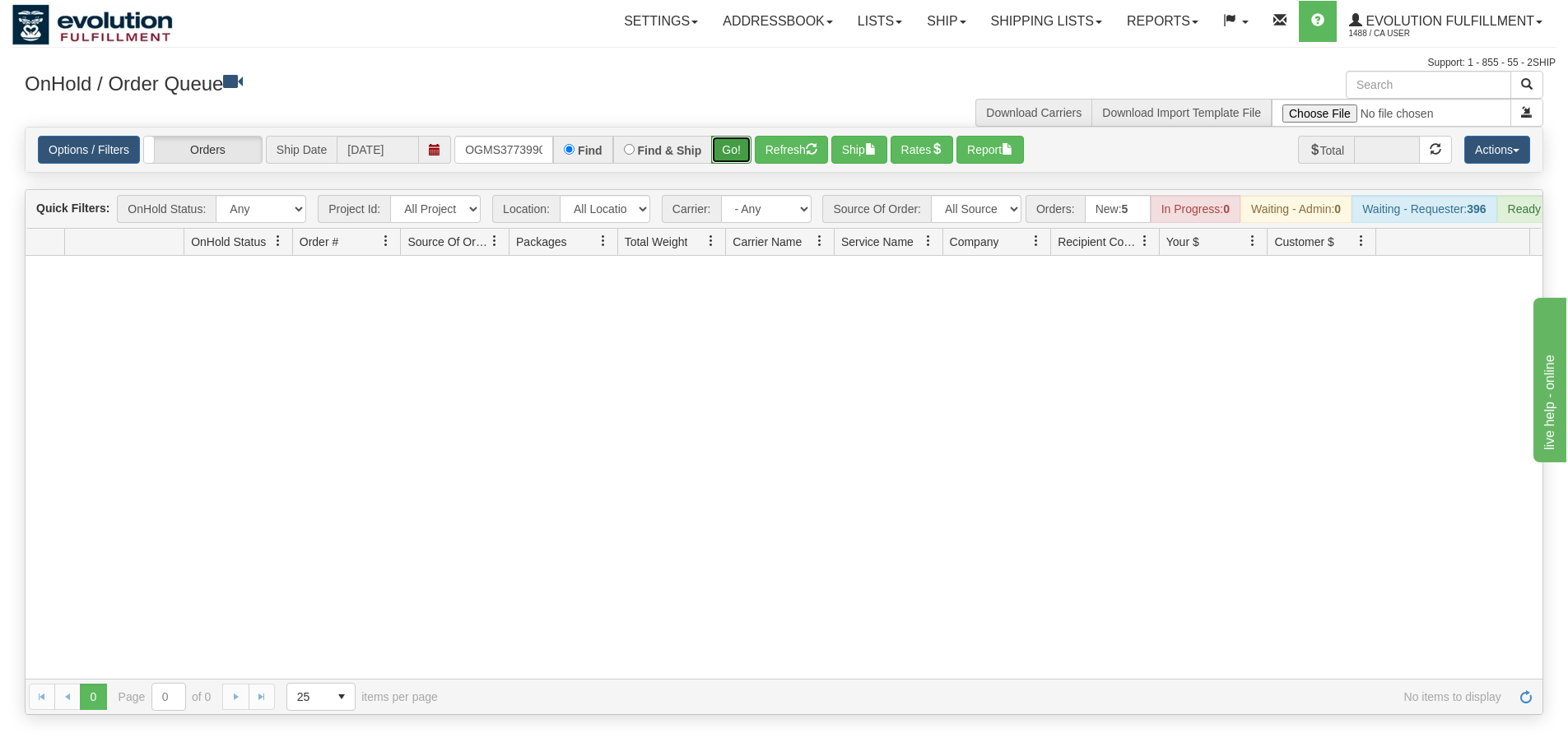
click at [730, 153] on button "Go!" at bounding box center [731, 149] width 41 height 28
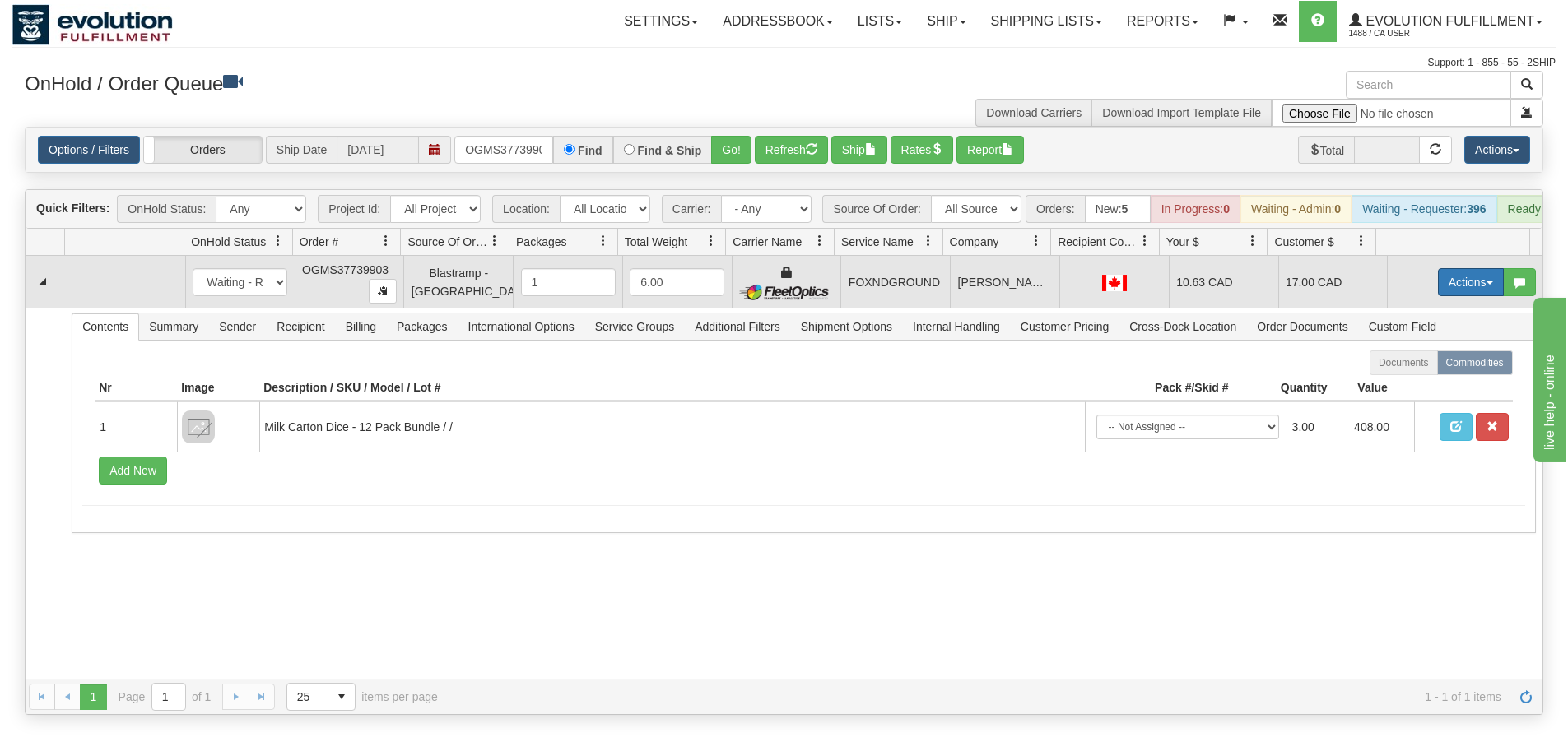
click at [1446, 296] on button "Actions" at bounding box center [1471, 283] width 66 height 28
click at [1419, 389] on link "Ship" at bounding box center [1437, 378] width 131 height 22
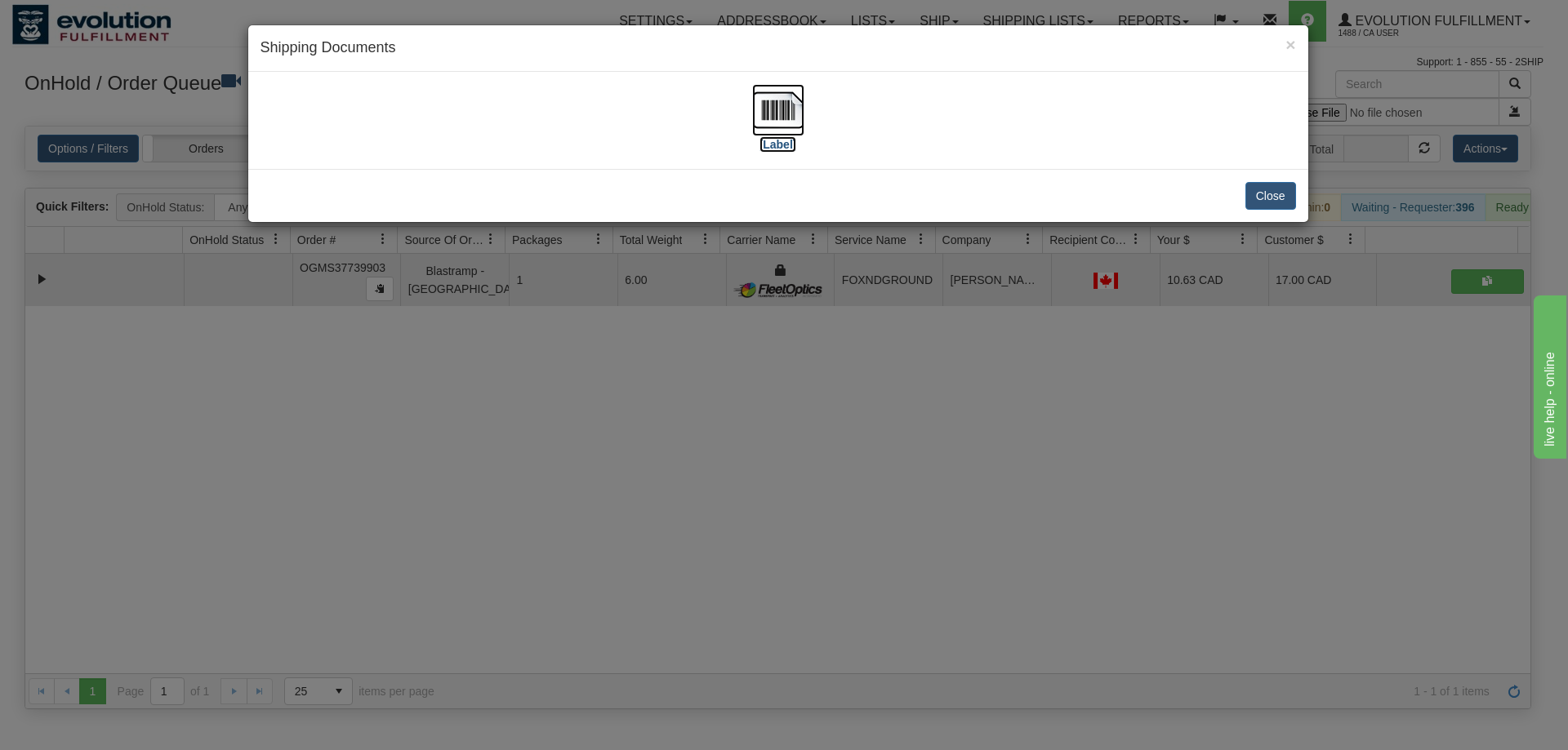
click at [782, 111] on img at bounding box center [778, 110] width 52 height 52
click at [766, 428] on div "× Shipping Documents [Label] Close" at bounding box center [784, 375] width 1568 height 750
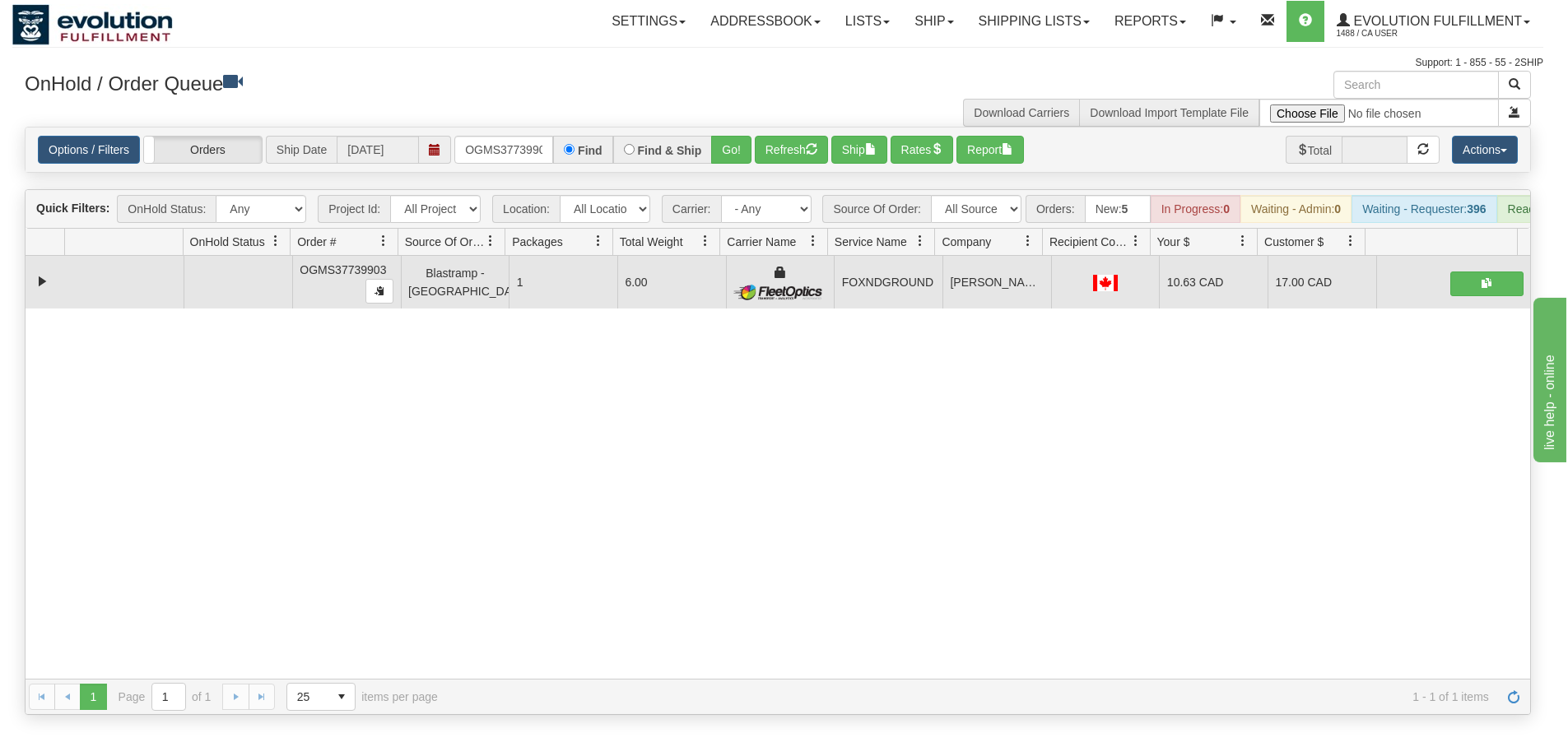
click at [772, 418] on div "31421356 EVOLUTION V3 [FINANCIAL_ID] OGMS37739903 Blastramp - [GEOGRAPHIC_DATA]…" at bounding box center [778, 467] width 1505 height 423
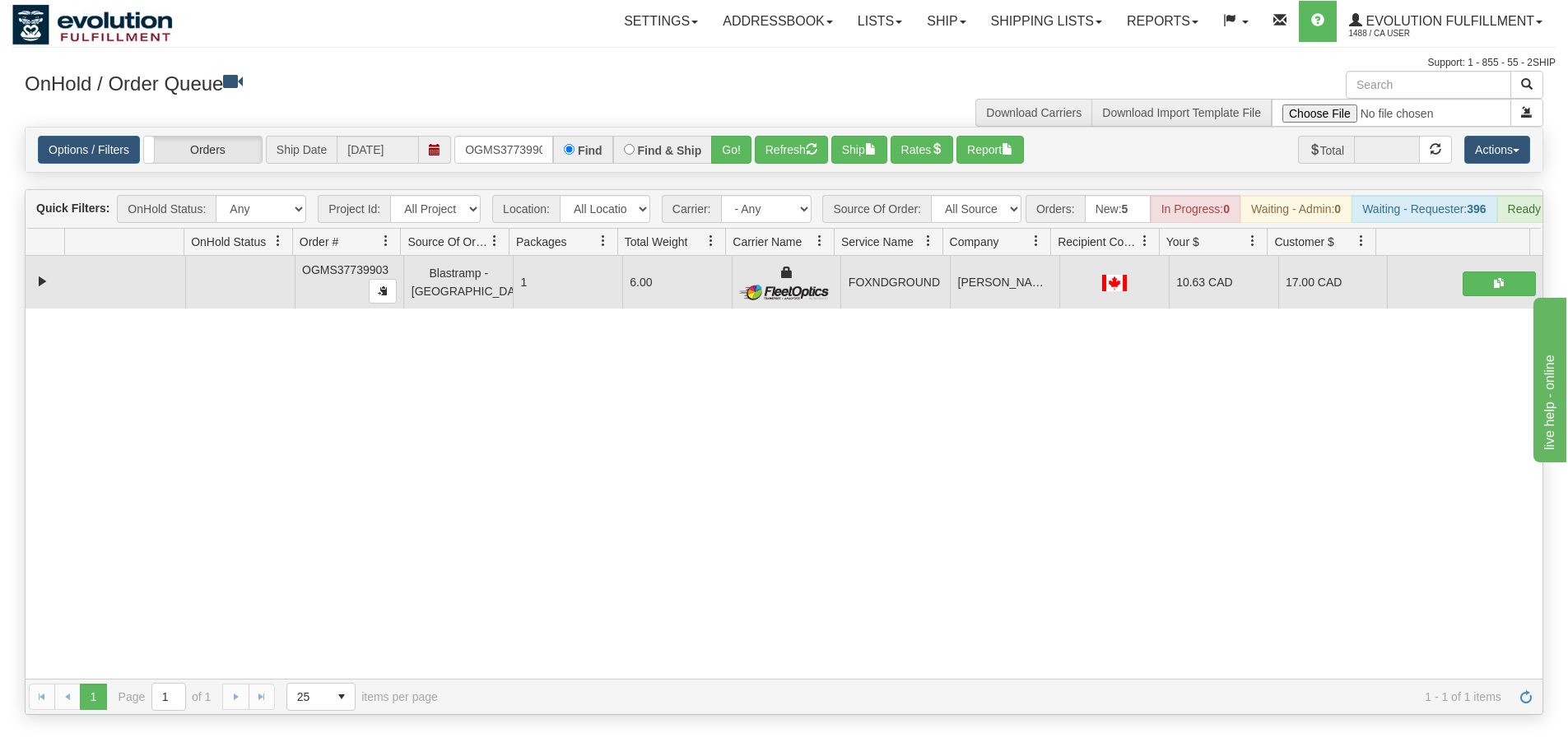
click at [783, 164] on div "Options / Filters Group Shipments Orders Ship Date [DATE] OGMS37739903 Find Fin…" at bounding box center [784, 149] width 1517 height 44
click at [786, 156] on button "Refresh" at bounding box center [791, 149] width 73 height 28
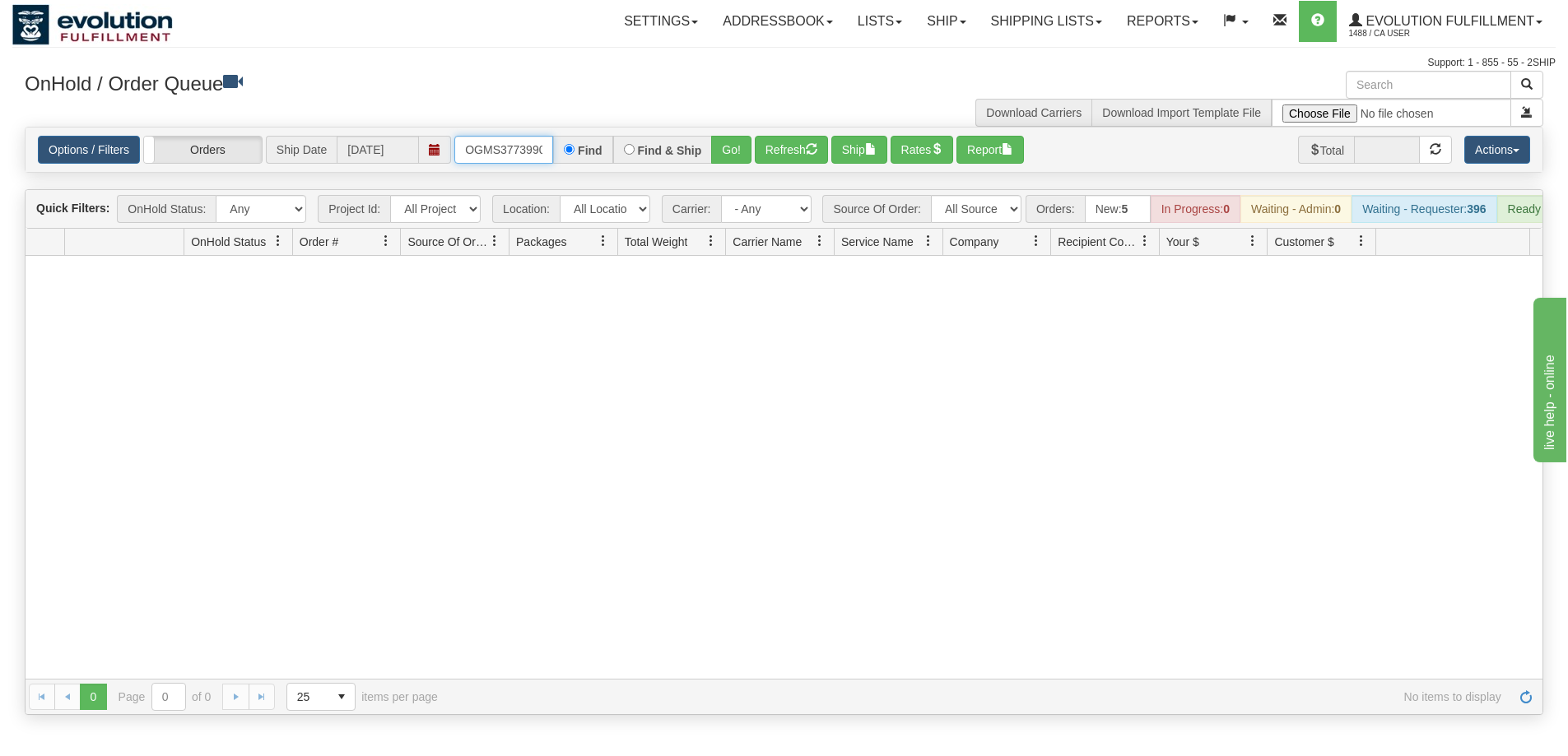
scroll to position [0, 9]
drag, startPoint x: 466, startPoint y: 148, endPoint x: 692, endPoint y: 159, distance: 226.3
click at [692, 159] on div "OGMS37739903 Find Find & Ship Go!" at bounding box center [603, 149] width 297 height 28
click at [1532, 21] on span "Evolution Fulfillment" at bounding box center [1448, 21] width 172 height 14
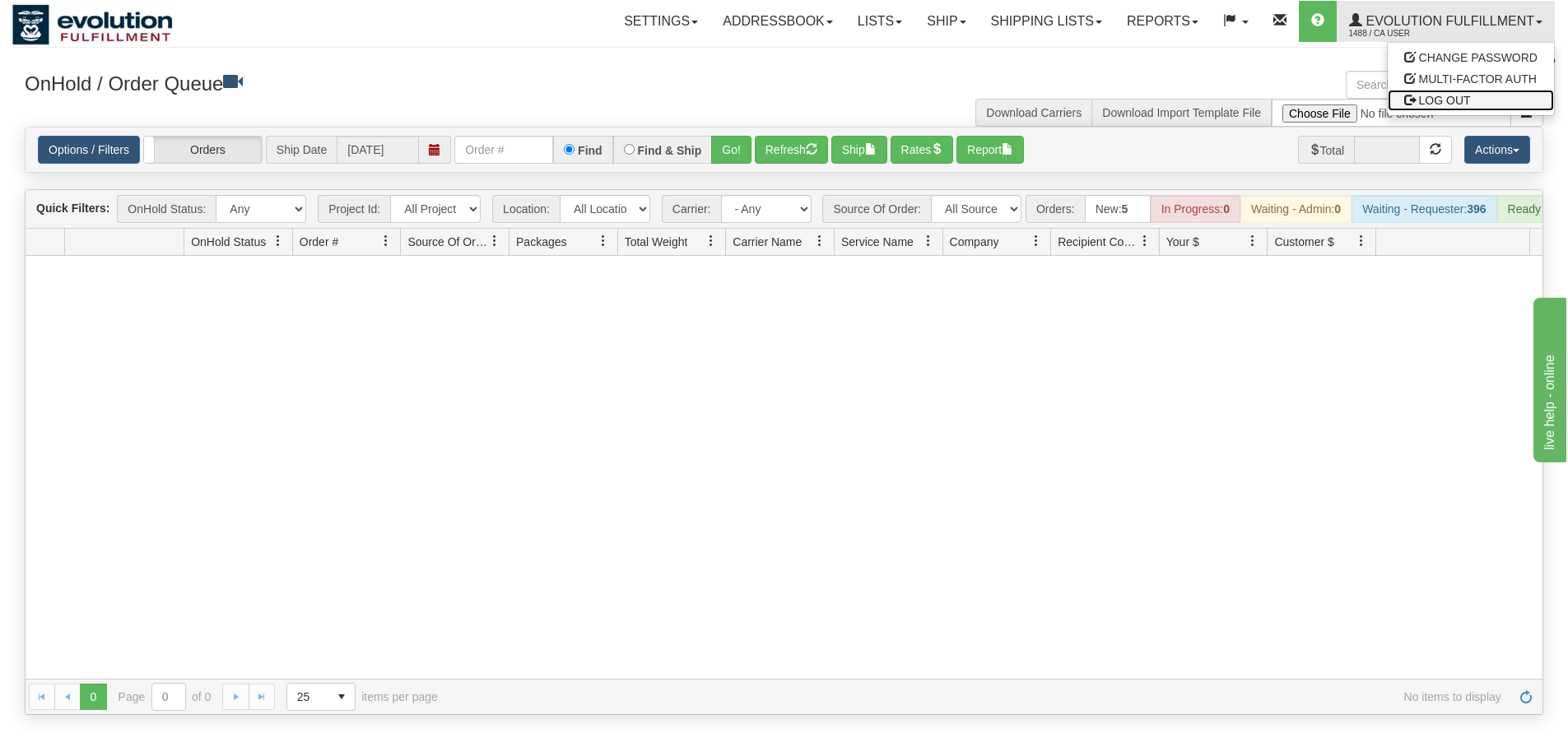
click at [1459, 94] on span "LOG OUT" at bounding box center [1445, 100] width 52 height 13
